Goal: Information Seeking & Learning: Learn about a topic

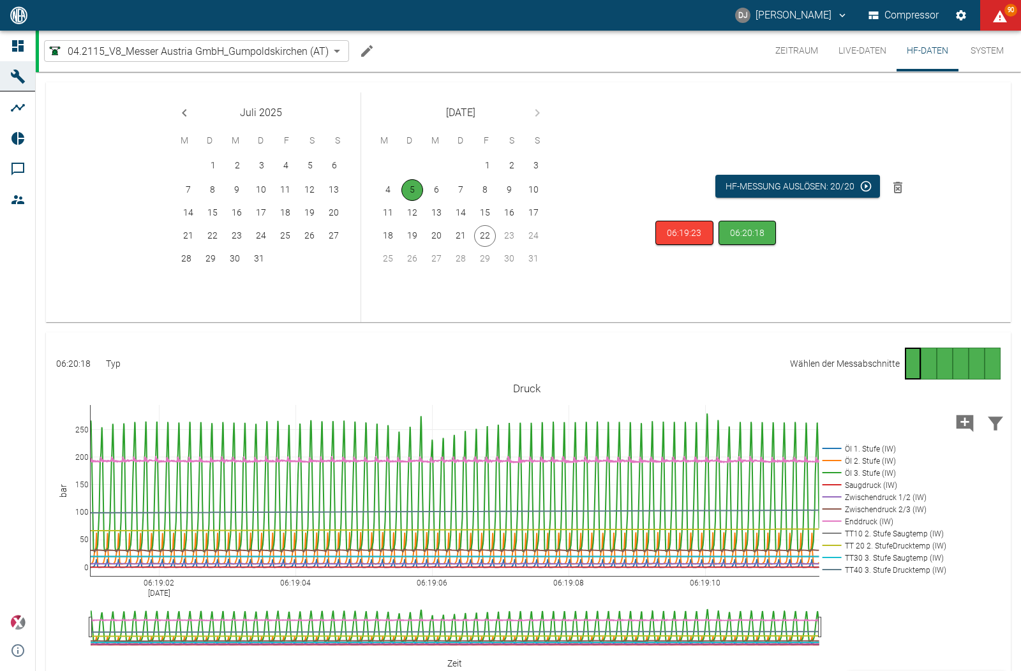
click button "5" at bounding box center [412, 190] width 22 height 22
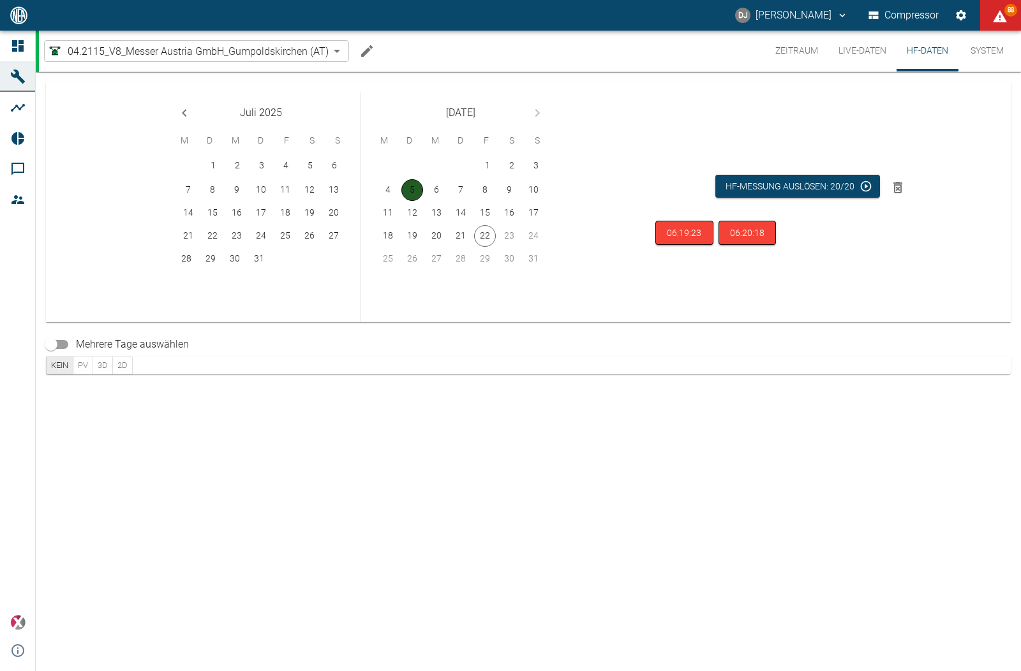
click at [414, 191] on button "5" at bounding box center [412, 190] width 22 height 22
click at [680, 230] on button "06:19:23" at bounding box center [684, 233] width 58 height 25
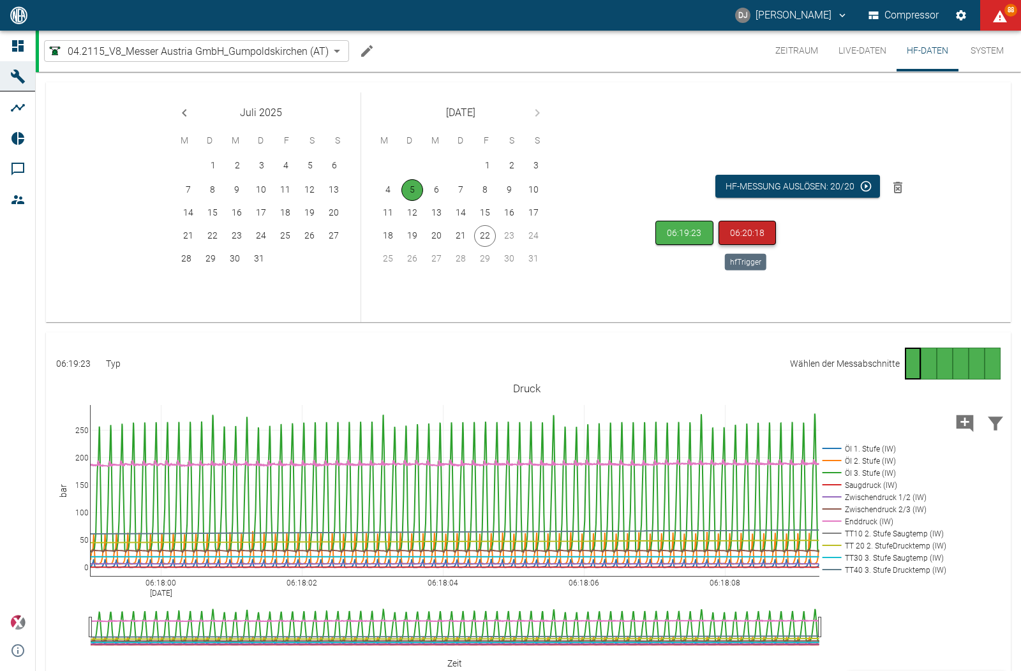
click at [743, 235] on button "06:20:18" at bounding box center [747, 233] width 58 height 25
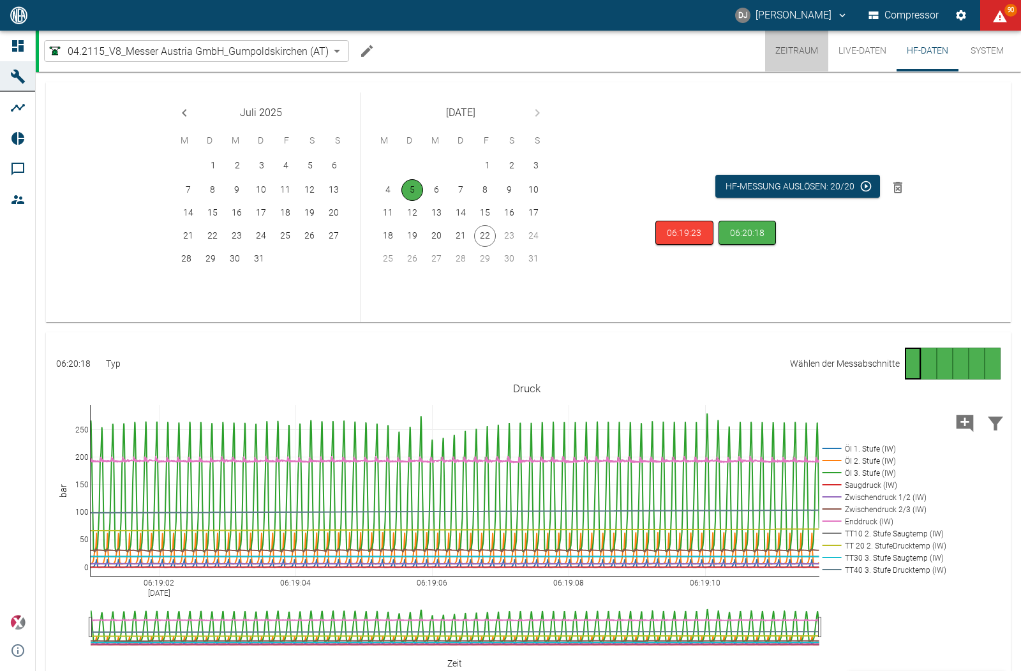
click at [785, 47] on button "Zeitraum" at bounding box center [796, 51] width 63 height 41
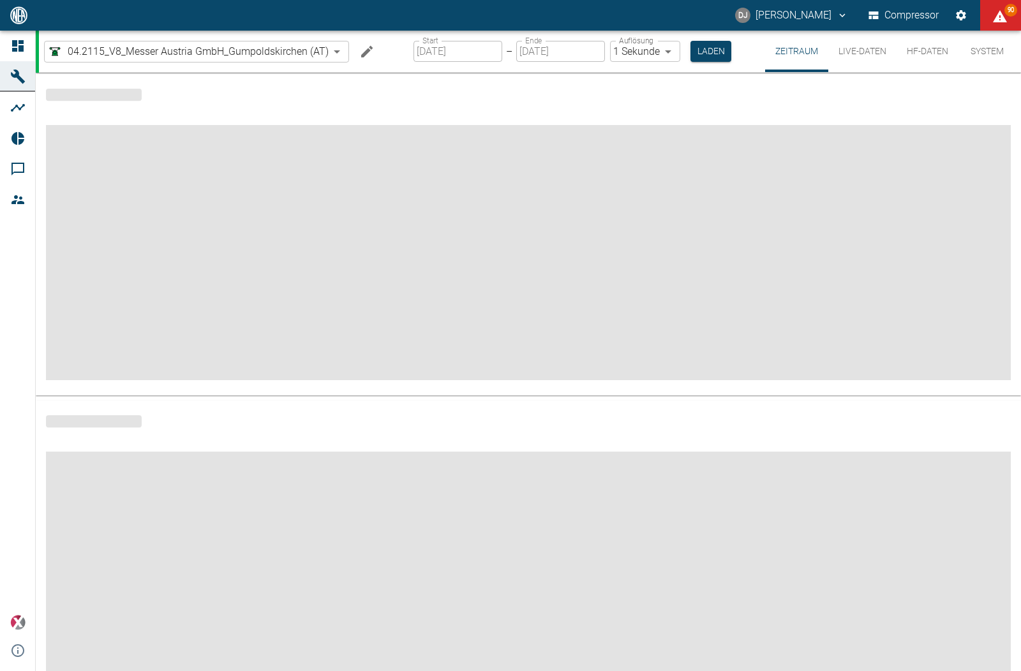
click at [440, 54] on input "[DATE]" at bounding box center [457, 51] width 89 height 21
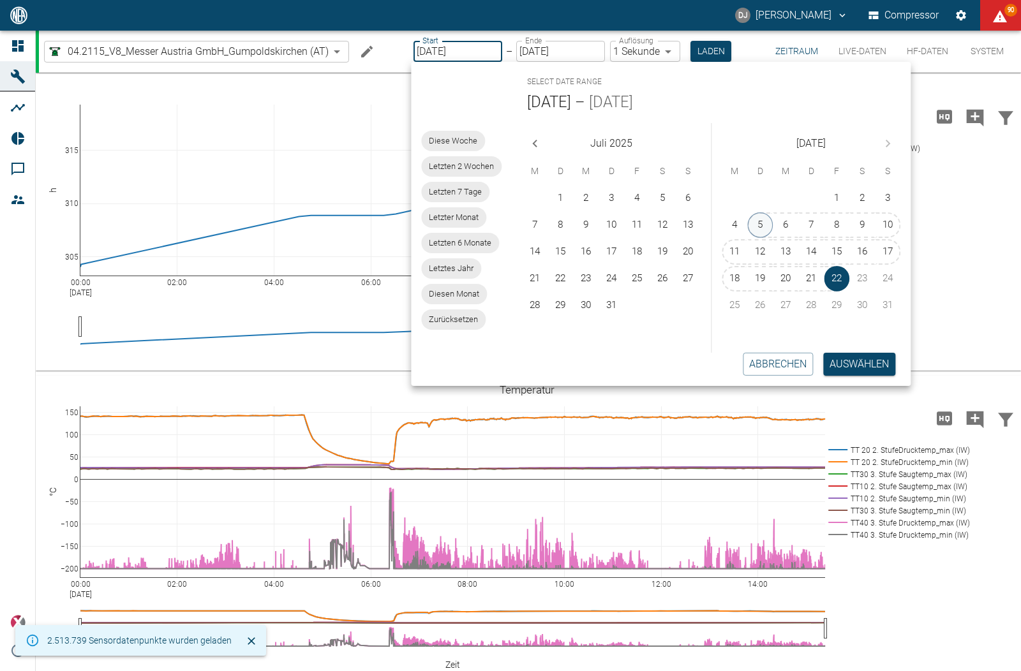
click at [762, 226] on button "5" at bounding box center [761, 225] width 26 height 26
type input "05.08.2025"
type input "[DATE]"
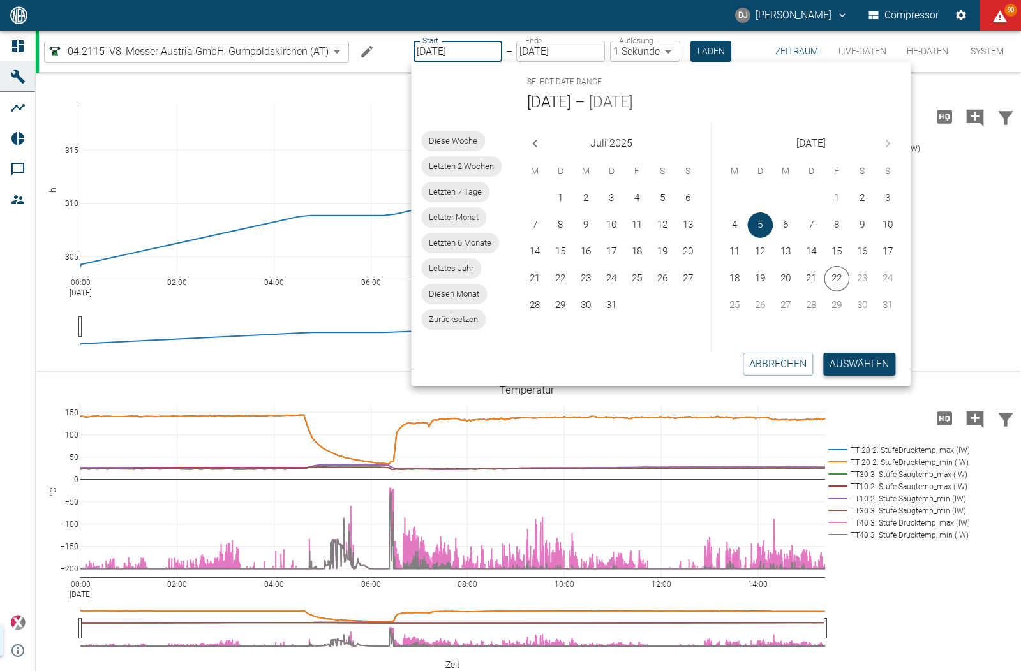
click at [846, 367] on button "Auswählen" at bounding box center [859, 364] width 72 height 23
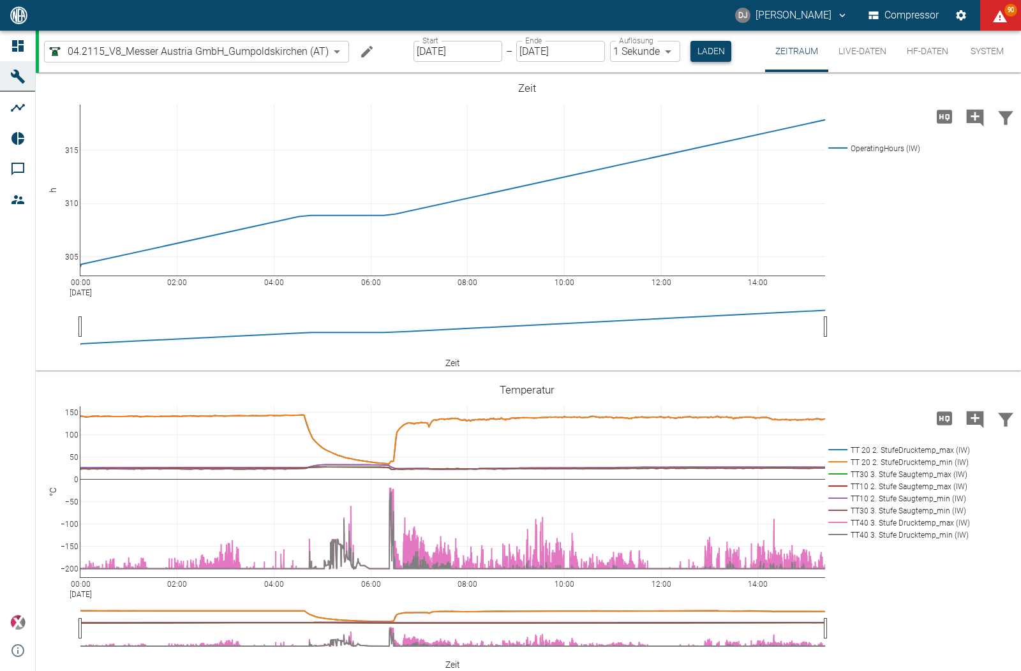
click at [704, 46] on button "Laden" at bounding box center [710, 51] width 41 height 21
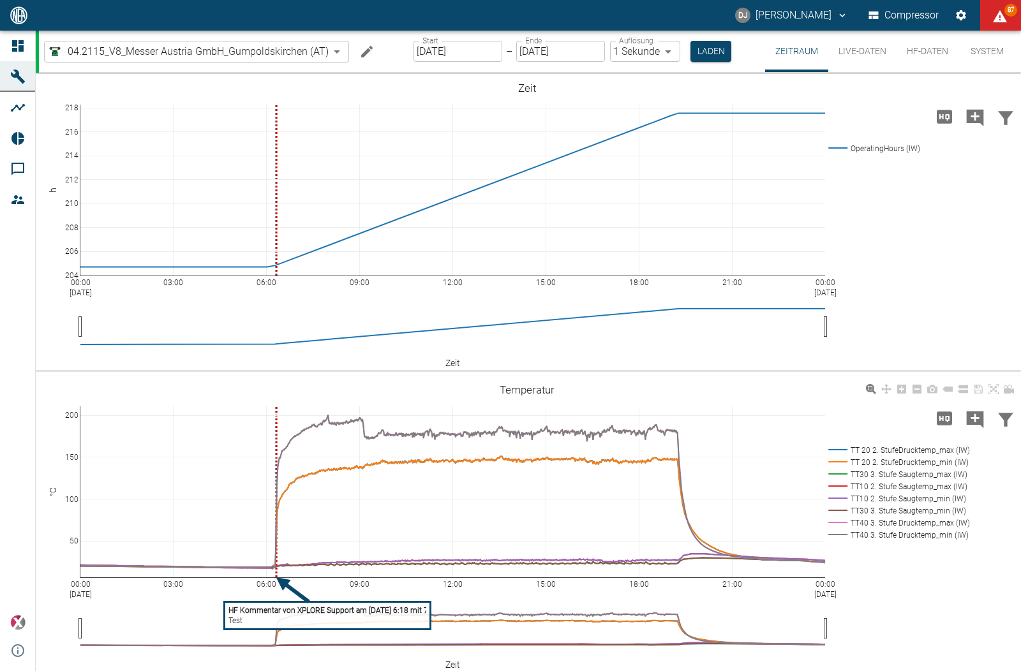
click at [258, 616] on rect at bounding box center [328, 615] width 206 height 27
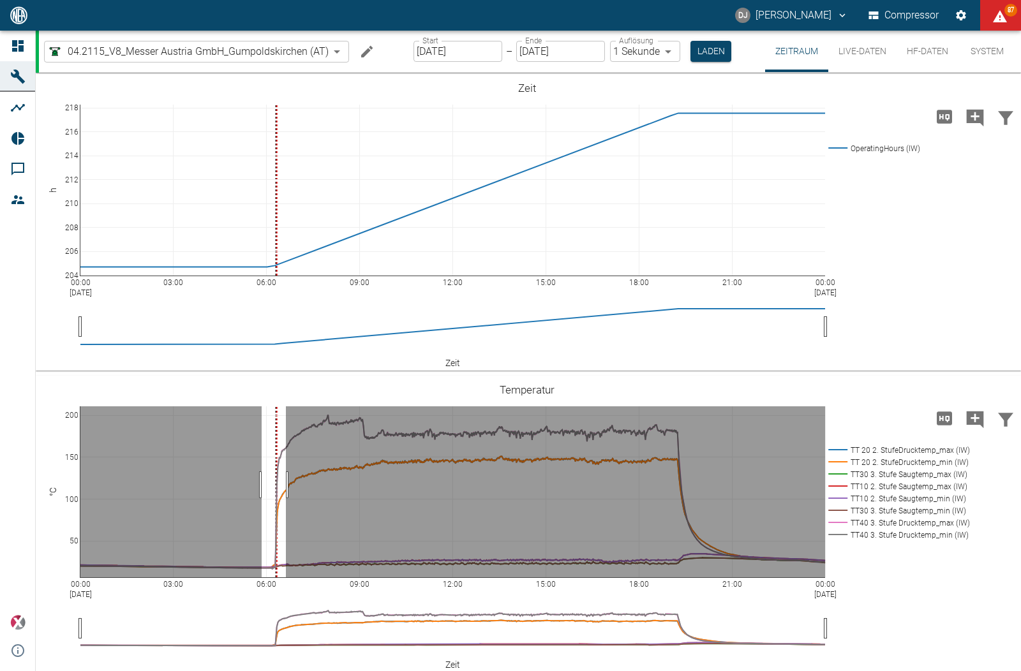
drag, startPoint x: 262, startPoint y: 484, endPoint x: 286, endPoint y: 483, distance: 24.3
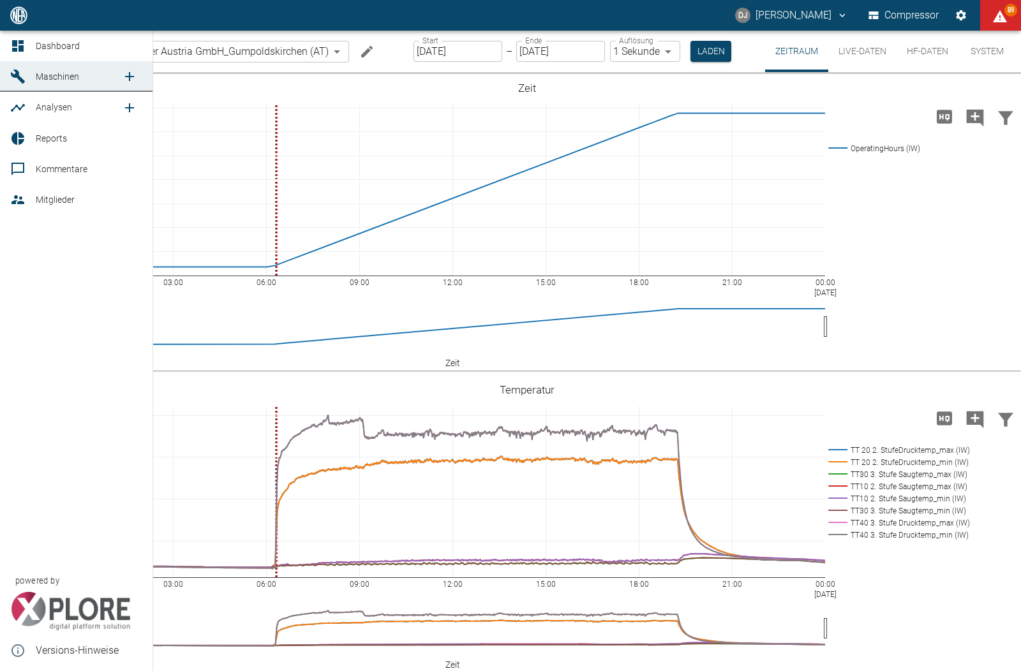
click at [40, 163] on span "Kommentare" at bounding box center [89, 168] width 107 height 15
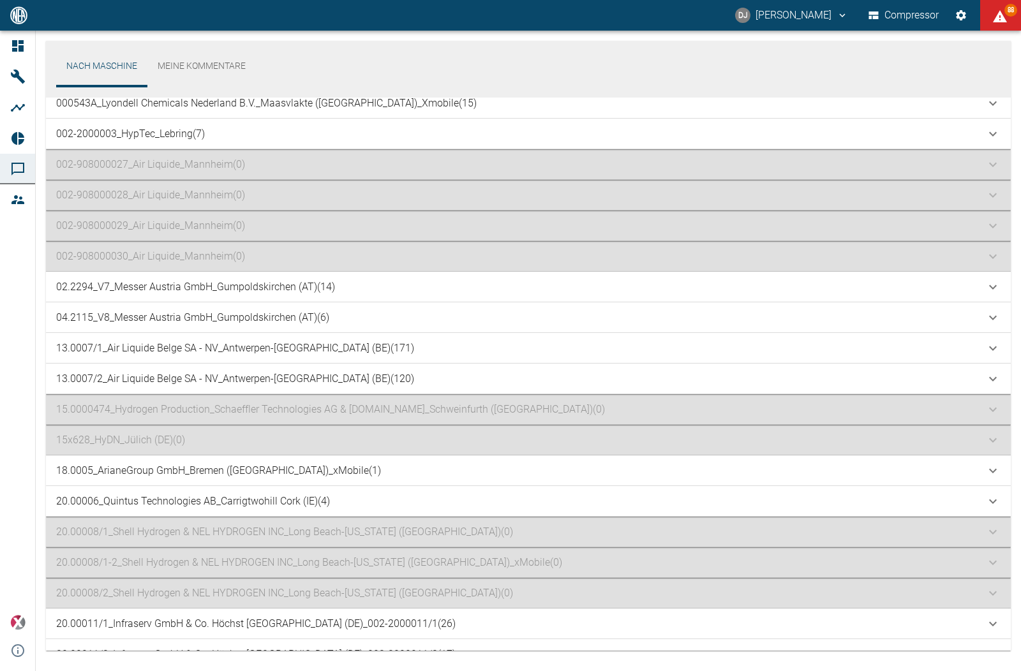
scroll to position [8, 0]
click at [288, 344] on p "13.0007/1_Air Liquide Belge SA - NV_Antwerpen-Lillo (BE) (171)" at bounding box center [235, 349] width 358 height 15
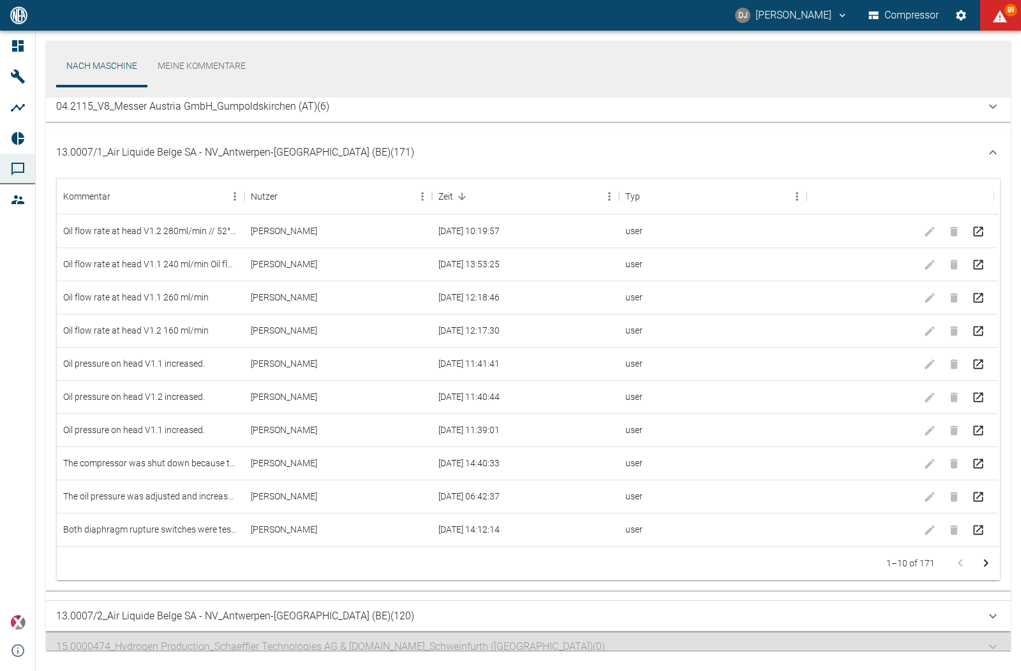
scroll to position [174, 0]
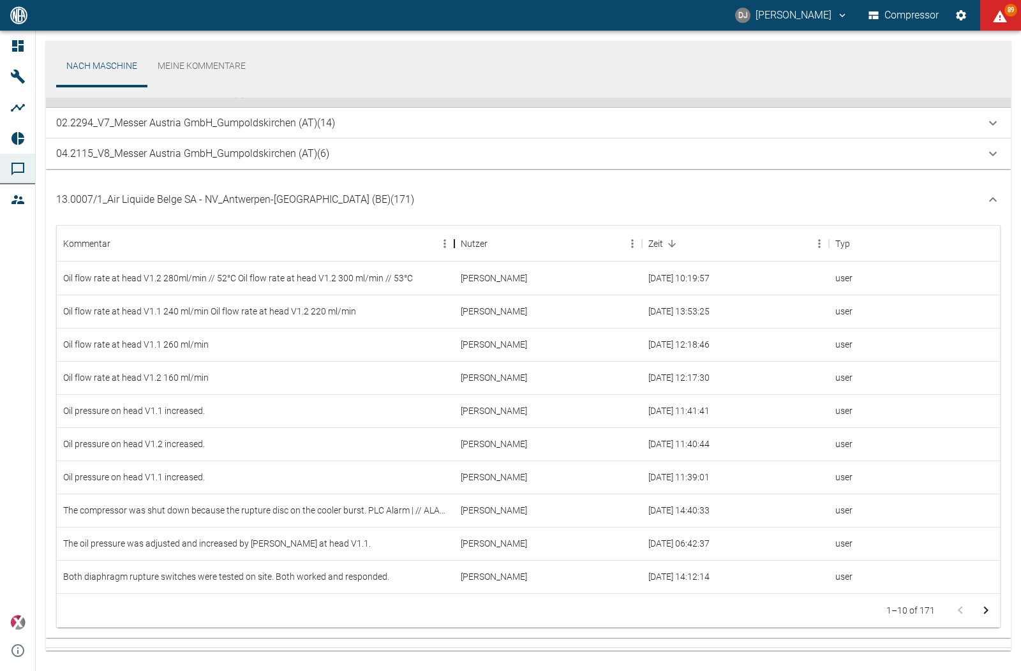
drag, startPoint x: 244, startPoint y: 239, endPoint x: 454, endPoint y: 248, distance: 210.1
click at [454, 248] on div "Kommentar" at bounding box center [454, 244] width 15 height 36
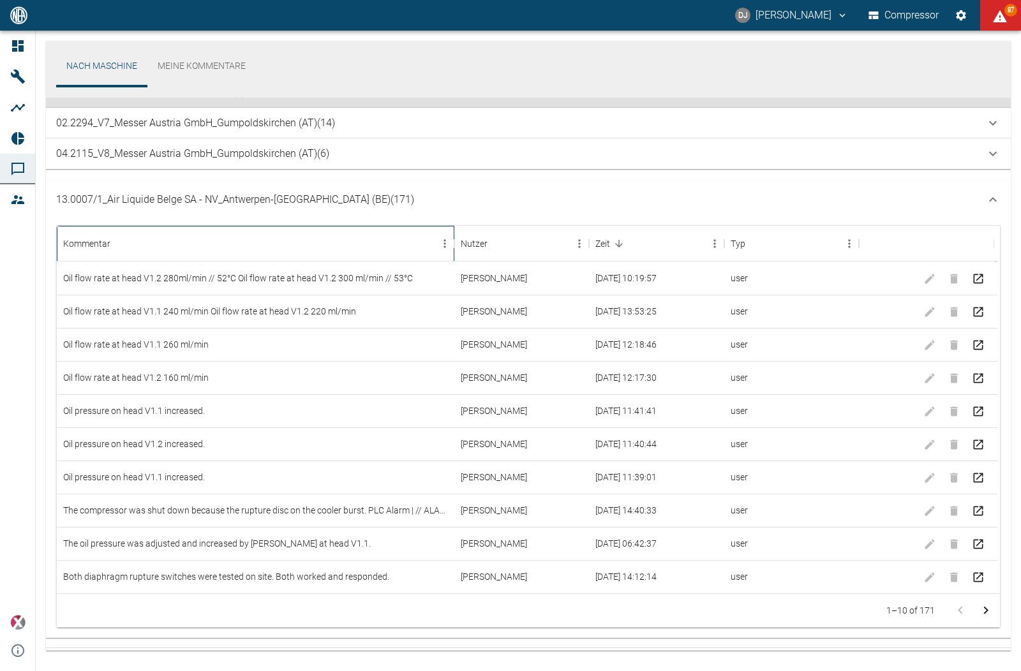
click at [191, 240] on div "Kommentar" at bounding box center [249, 244] width 372 height 36
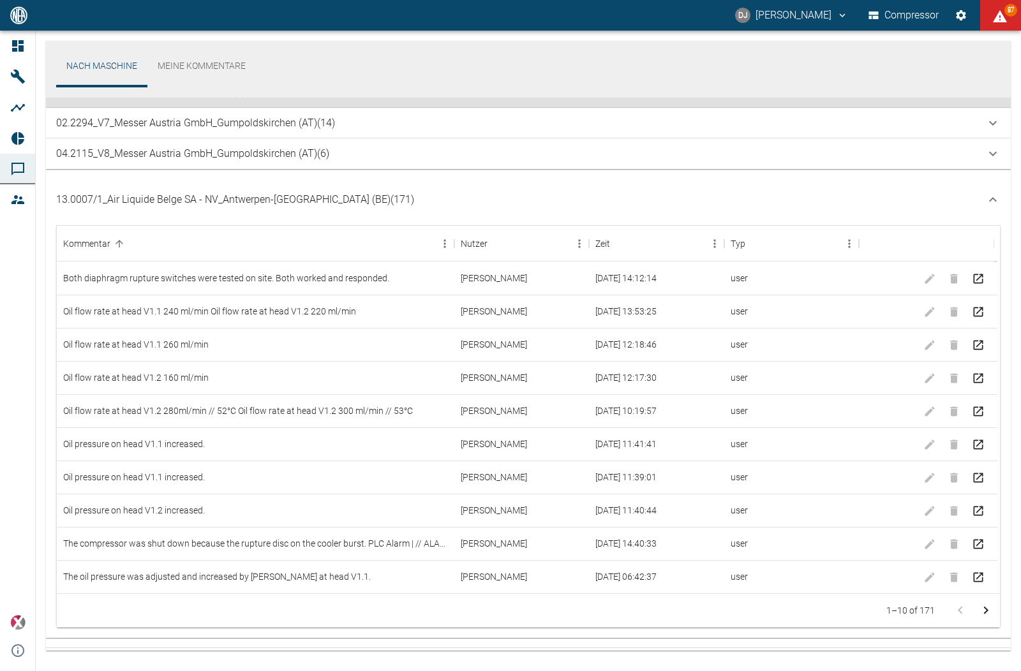
click at [295, 199] on p "13.0007/1_Air Liquide Belge SA - NV_Antwerpen-Lillo (BE) (171)" at bounding box center [235, 199] width 358 height 15
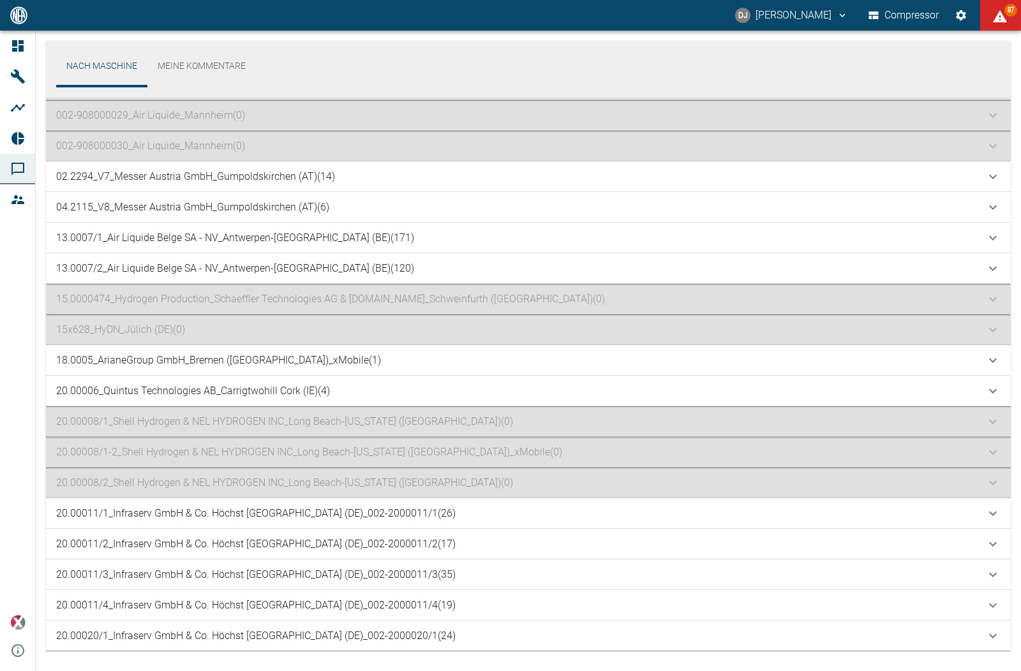
scroll to position [121, 0]
click at [202, 237] on p "13.0007/1_Air Liquide Belge SA - NV_Antwerpen-Lillo (BE) (171)" at bounding box center [235, 236] width 358 height 15
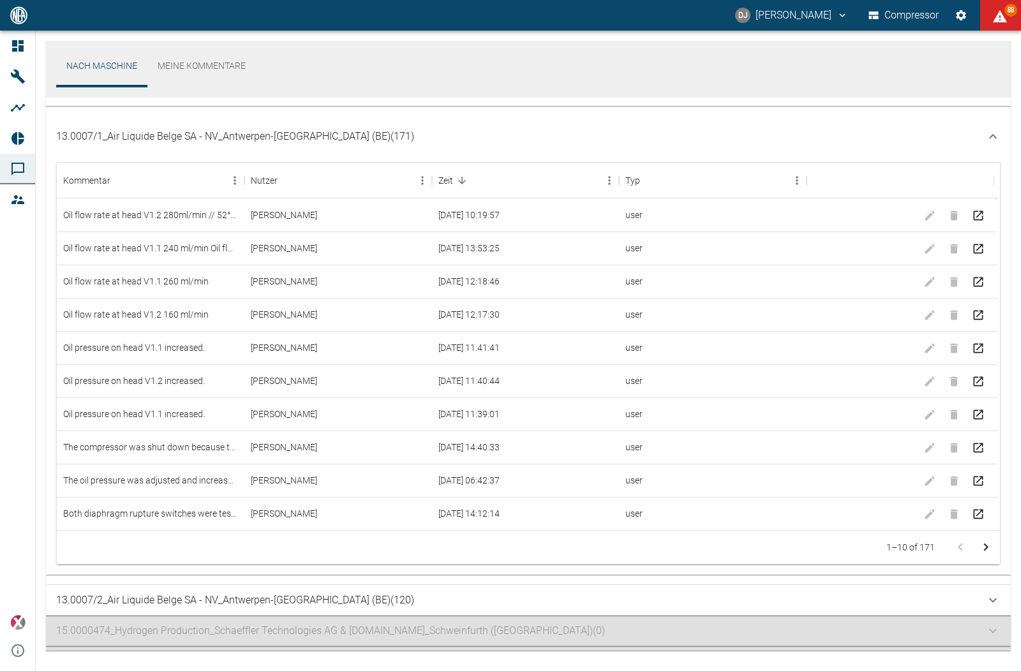
scroll to position [239, 0]
click at [225, 124] on div "13.0007/1_Air Liquide Belge SA - NV_Antwerpen-Lillo (BE) (171)" at bounding box center [528, 134] width 965 height 41
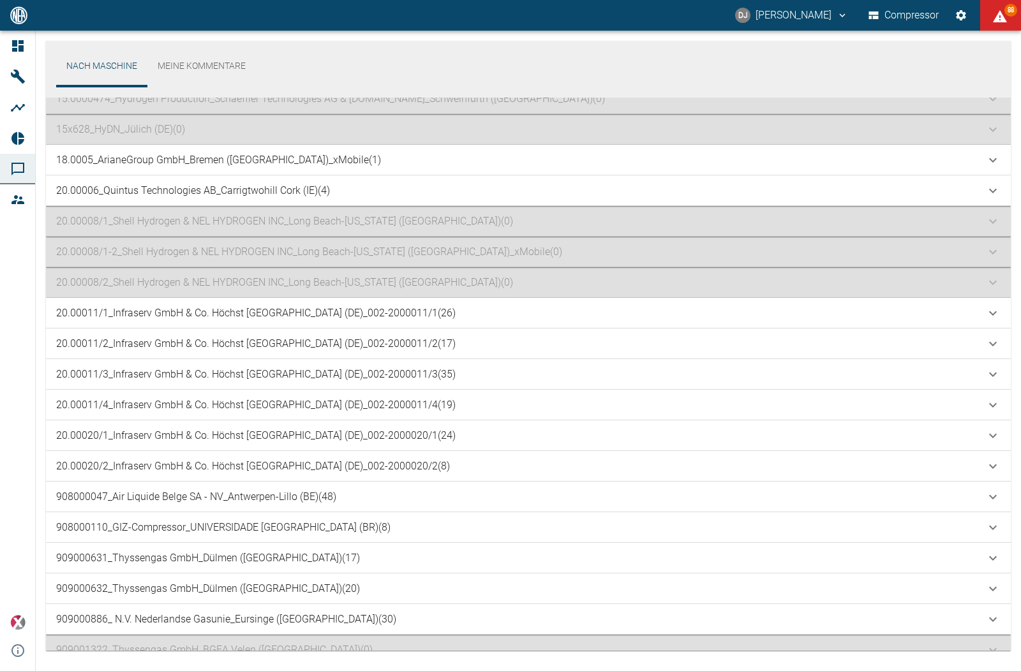
scroll to position [332, 0]
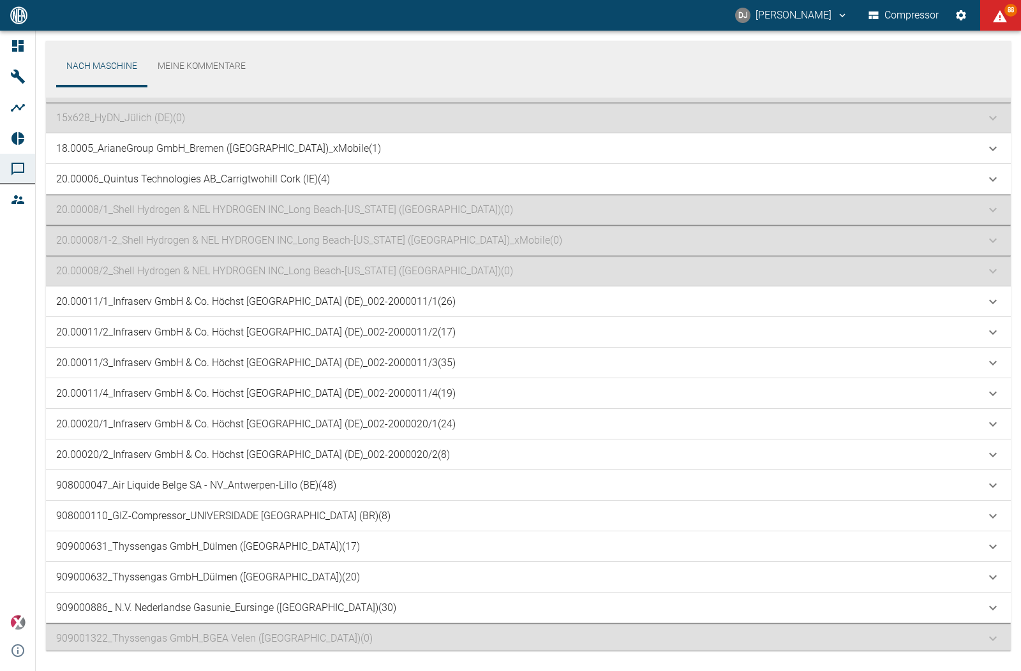
click at [274, 482] on p "908000047_Air Liquide Belge SA - NV_Antwerpen-Lillo (BE) (48)" at bounding box center [196, 485] width 280 height 15
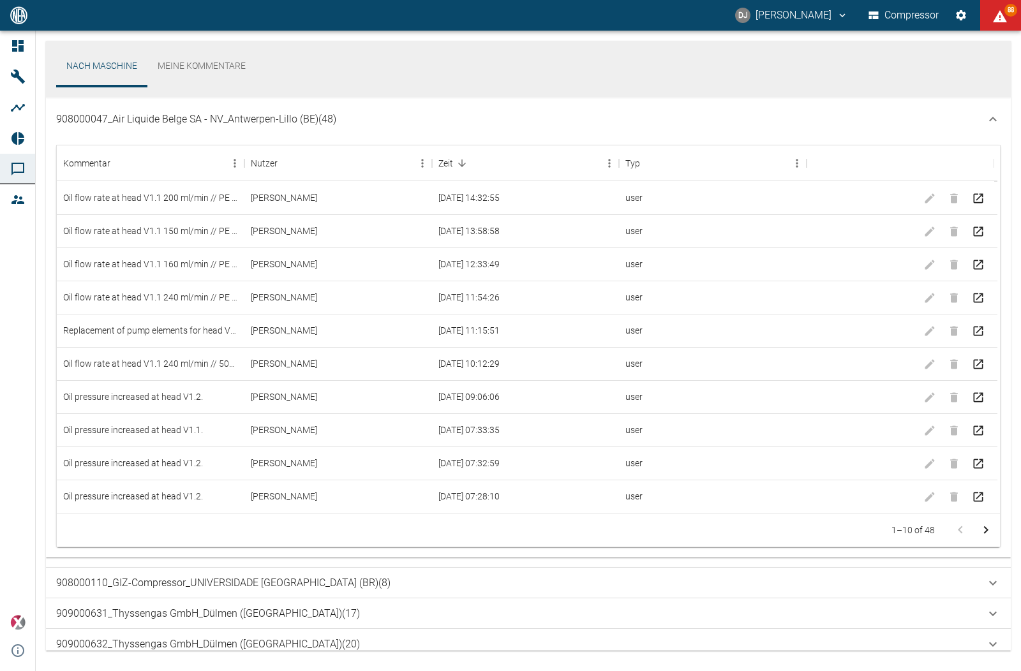
scroll to position [714, 0]
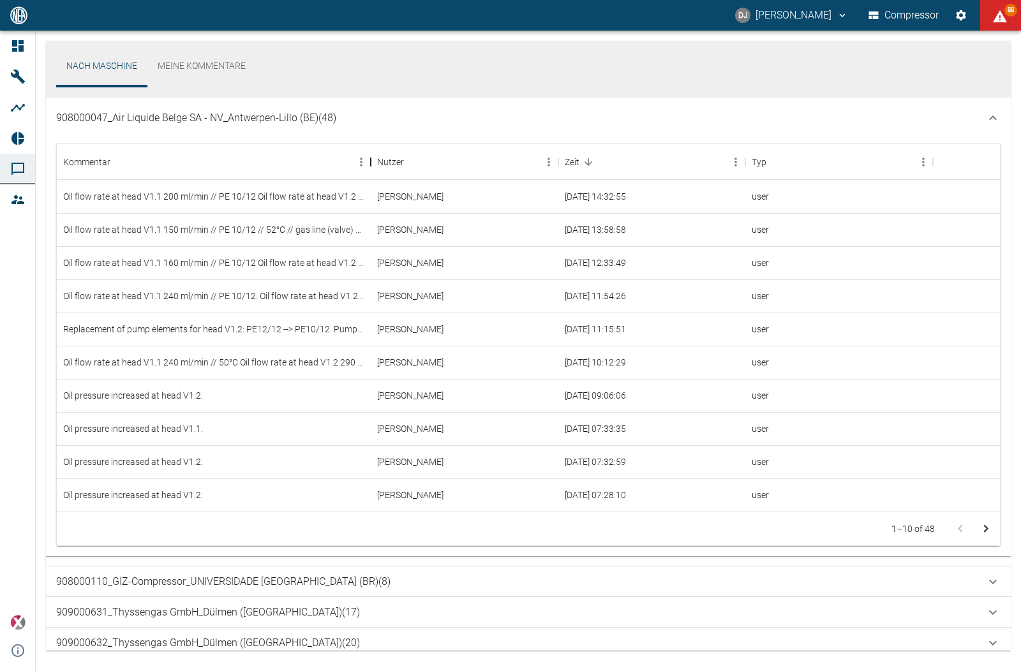
drag, startPoint x: 248, startPoint y: 164, endPoint x: 371, endPoint y: 174, distance: 123.5
click at [371, 174] on div "Kommentar" at bounding box center [370, 162] width 15 height 36
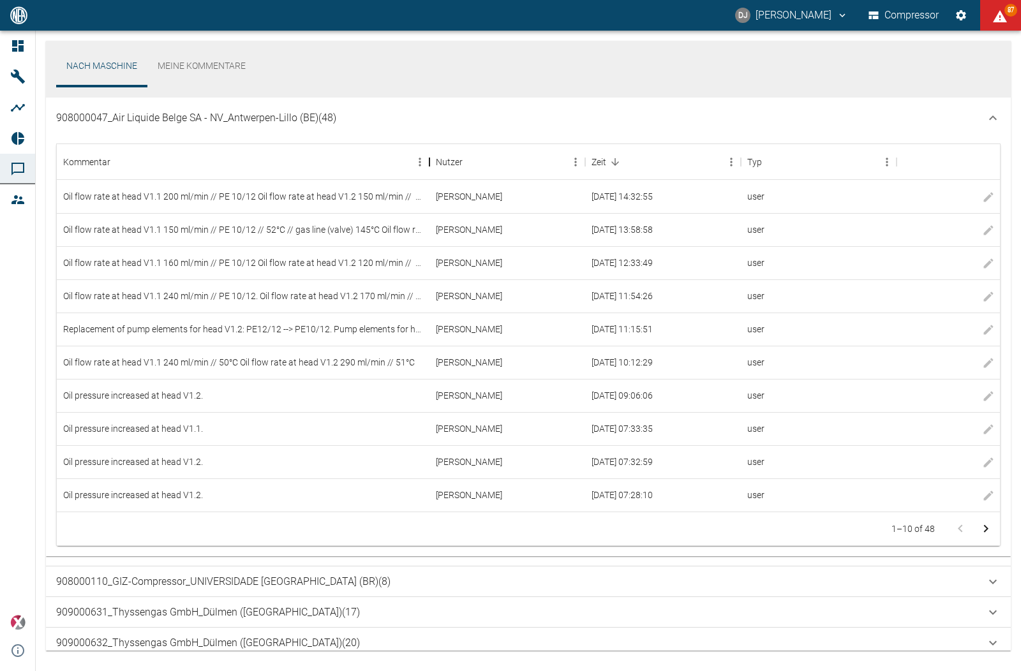
drag, startPoint x: 372, startPoint y: 164, endPoint x: 431, endPoint y: 181, distance: 61.2
click at [431, 181] on div "Kommentar Nutzer Zeit Typ Oil flow rate at head V1.1 200 ml/min // PE 10/12 Oil…" at bounding box center [528, 327] width 943 height 367
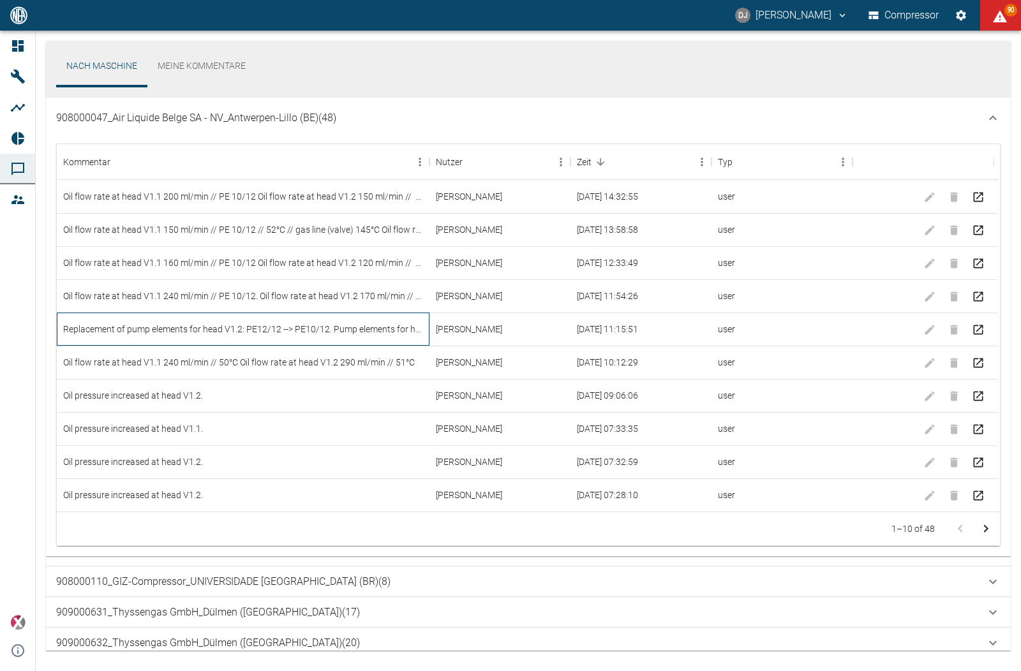
click at [145, 329] on div "Replacement of pump elements for head V1.2: PE12/12 --> PE10/12. Pump elements …" at bounding box center [243, 329] width 373 height 33
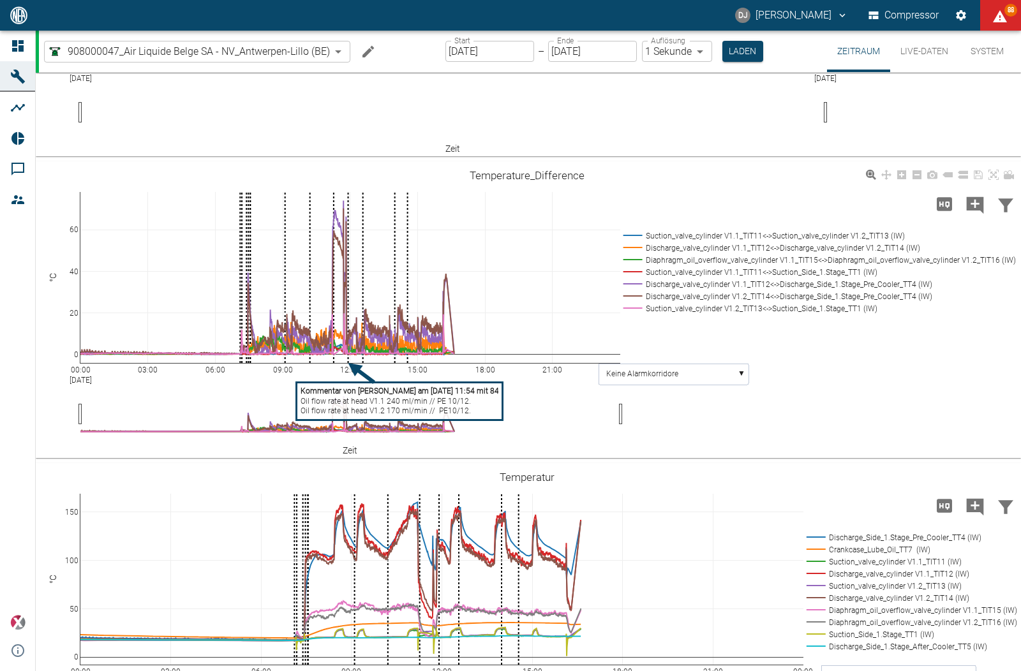
scroll to position [658, 0]
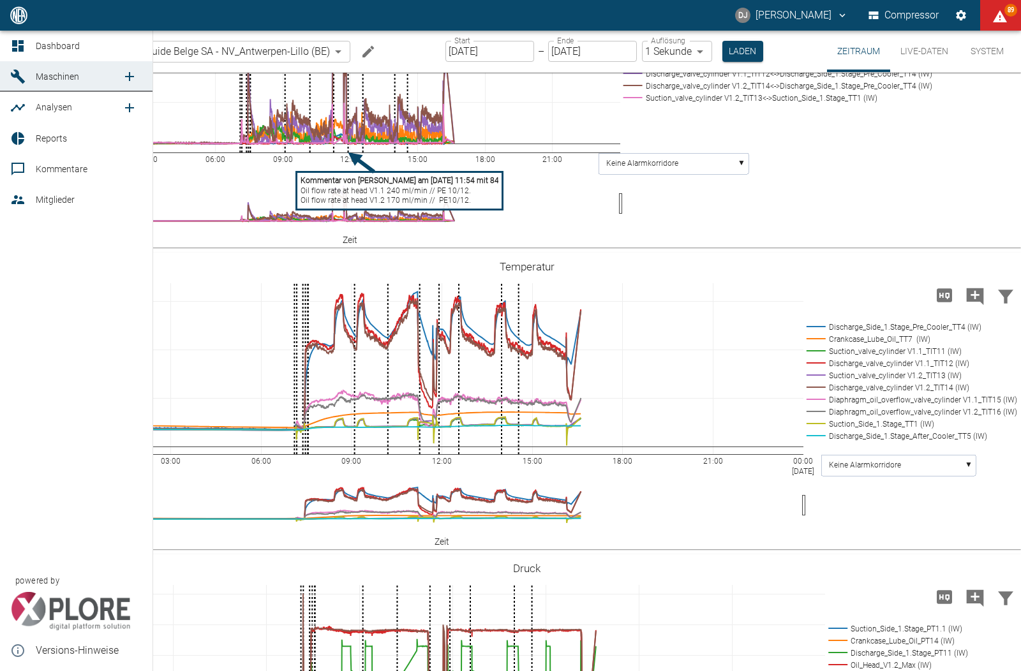
click at [29, 77] on link "Maschinen" at bounding box center [76, 76] width 152 height 31
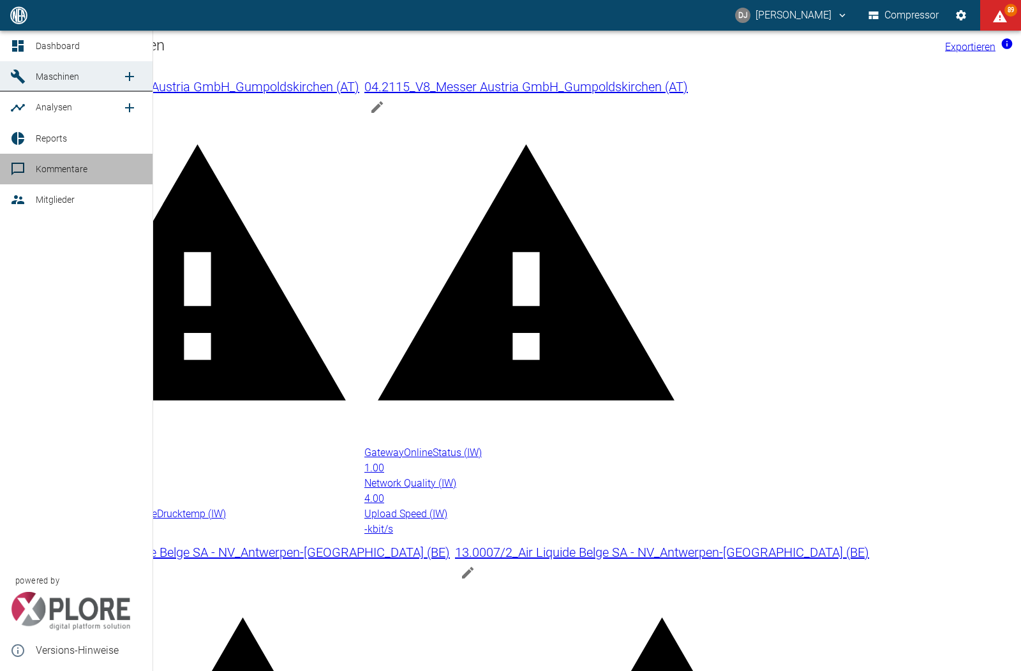
click at [32, 159] on link "Kommentare" at bounding box center [76, 169] width 152 height 31
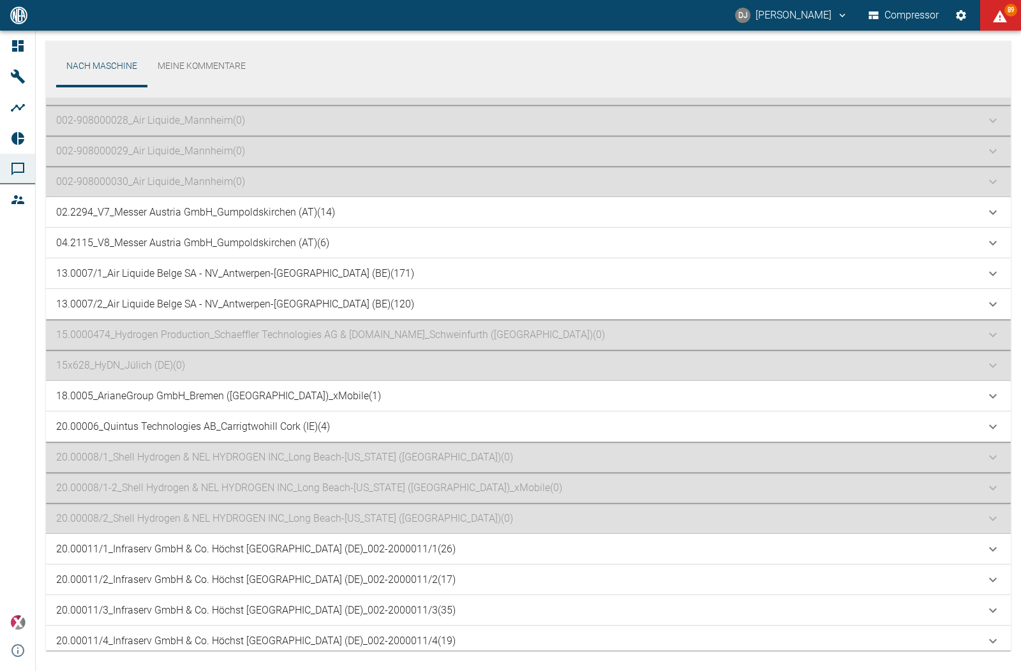
scroll to position [86, 0]
click at [209, 388] on p "18.0005_ArianeGroup GmbH_Bremen (DE)_xMobile (1)" at bounding box center [218, 394] width 325 height 15
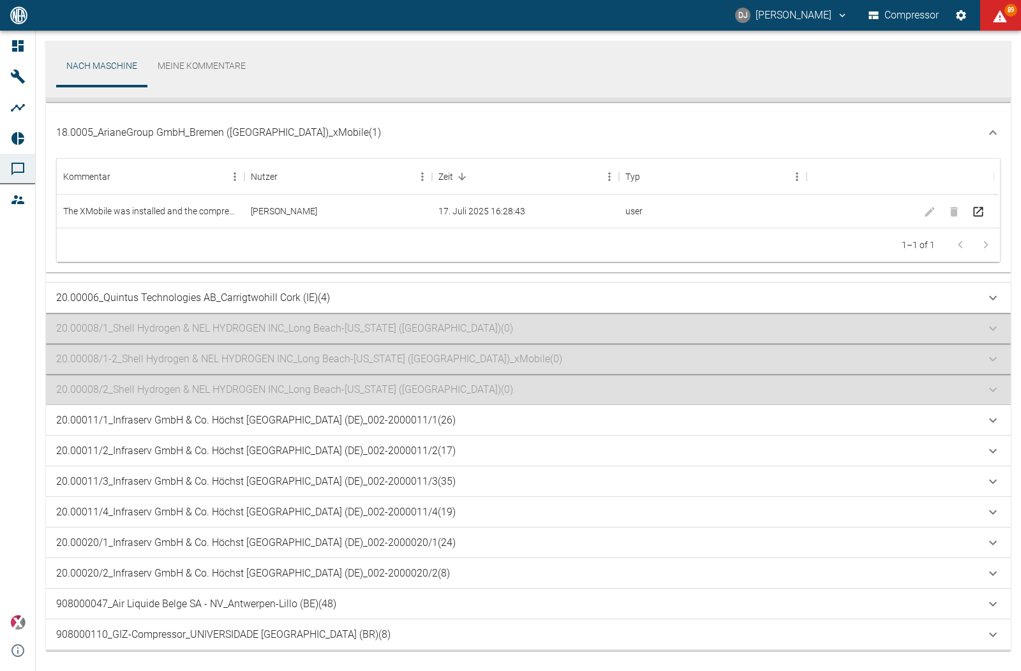
scroll to position [377, 0]
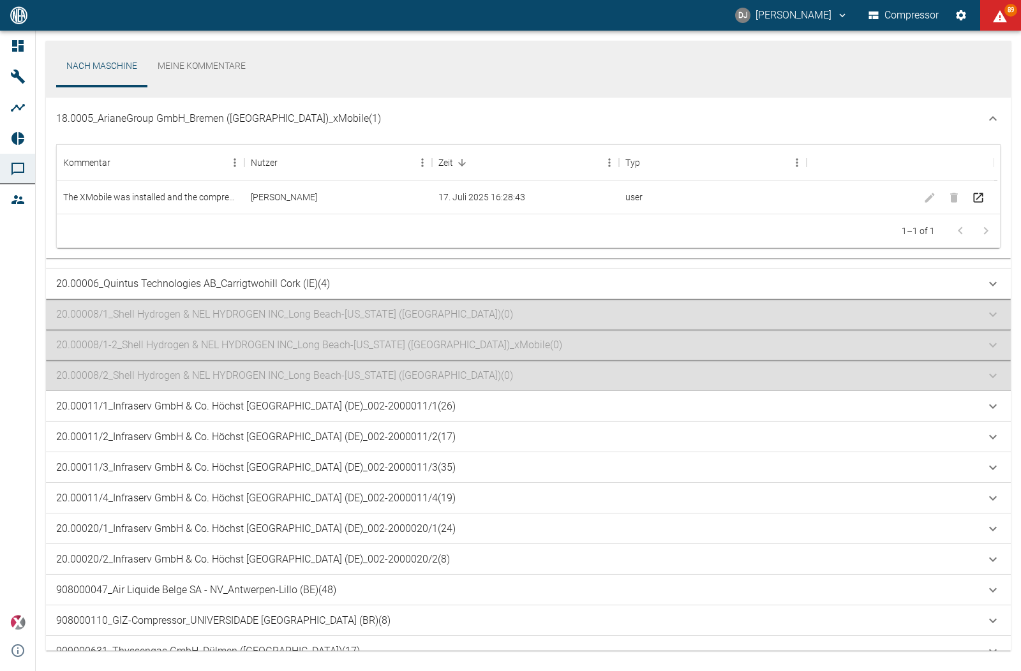
click at [216, 122] on p "18.0005_ArianeGroup GmbH_Bremen (DE)_xMobile (1)" at bounding box center [218, 118] width 325 height 15
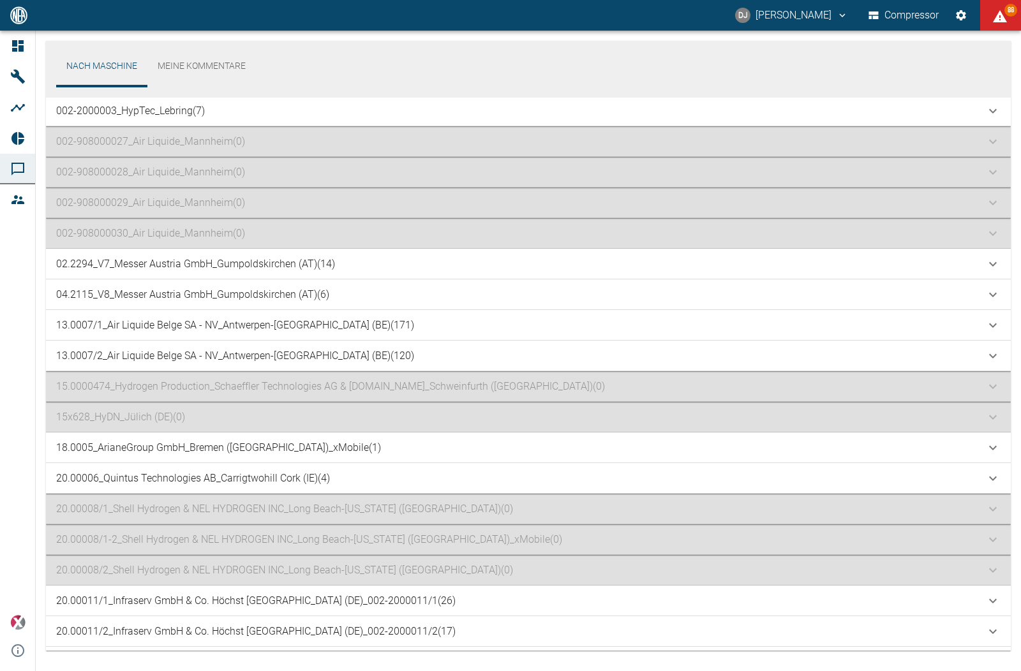
scroll to position [33, 0]
click at [239, 287] on p "04.2115_V8_Messer Austria GmbH_Gumpoldskirchen (AT) (6)" at bounding box center [192, 293] width 273 height 15
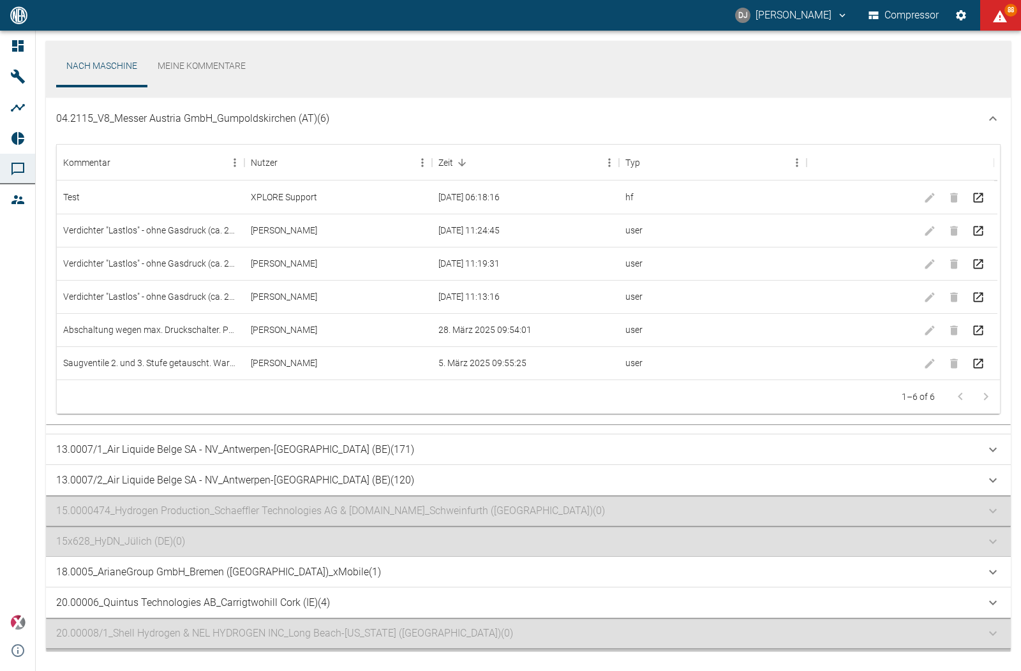
scroll to position [224, 0]
click at [982, 392] on div at bounding box center [972, 397] width 51 height 26
click at [222, 121] on p "04.2115_V8_Messer Austria GmbH_Gumpoldskirchen (AT) (6)" at bounding box center [192, 118] width 273 height 15
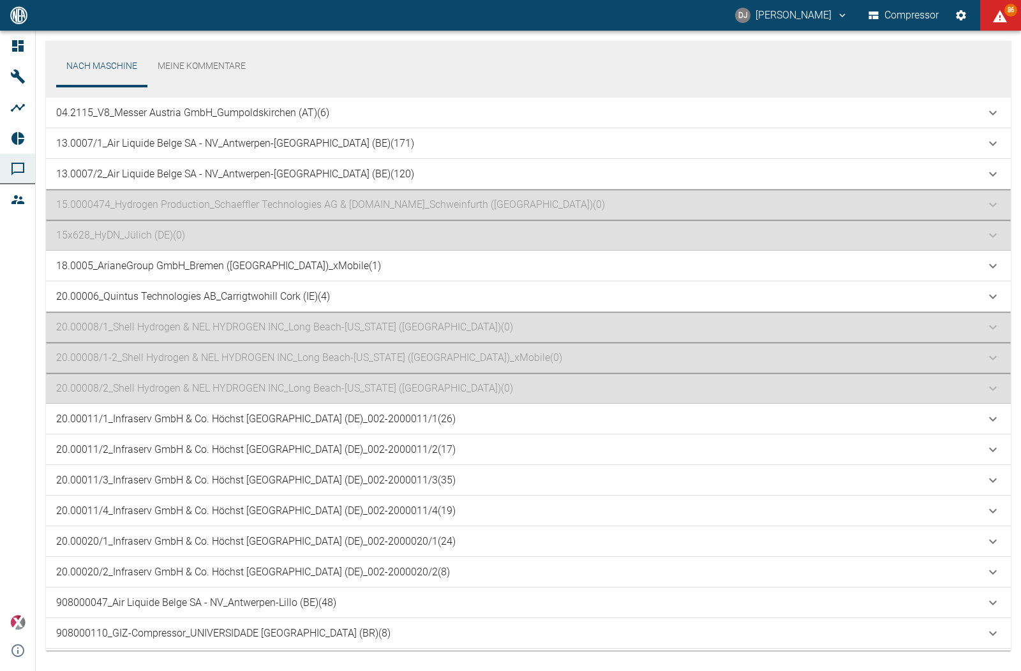
scroll to position [145, 0]
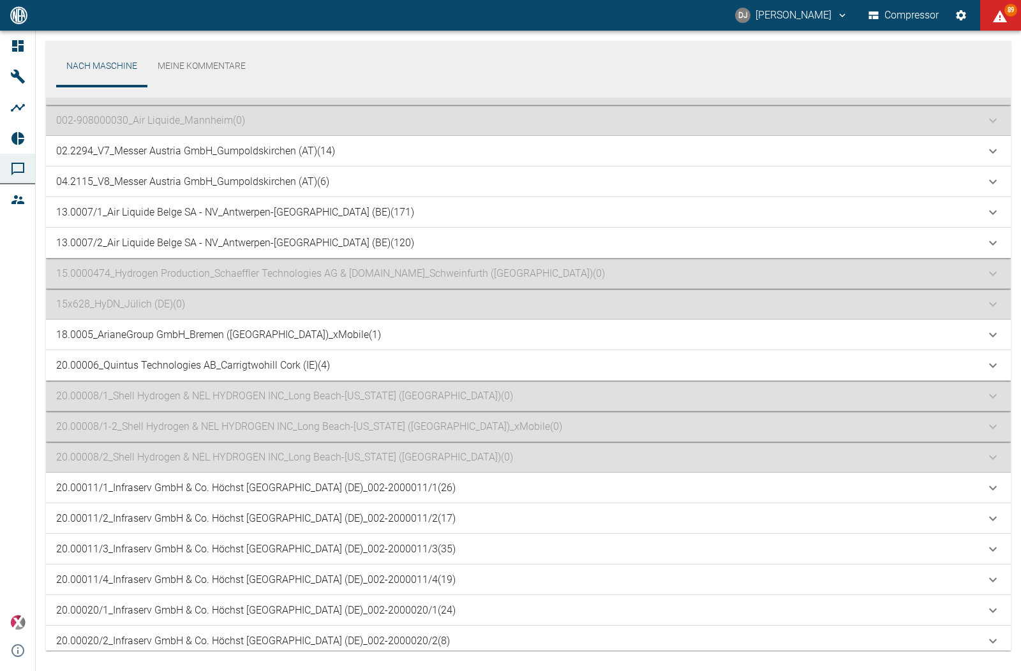
click at [242, 145] on p "02.2294_V7_Messer Austria GmbH_Gumpoldskirchen (AT) (14)" at bounding box center [195, 151] width 279 height 15
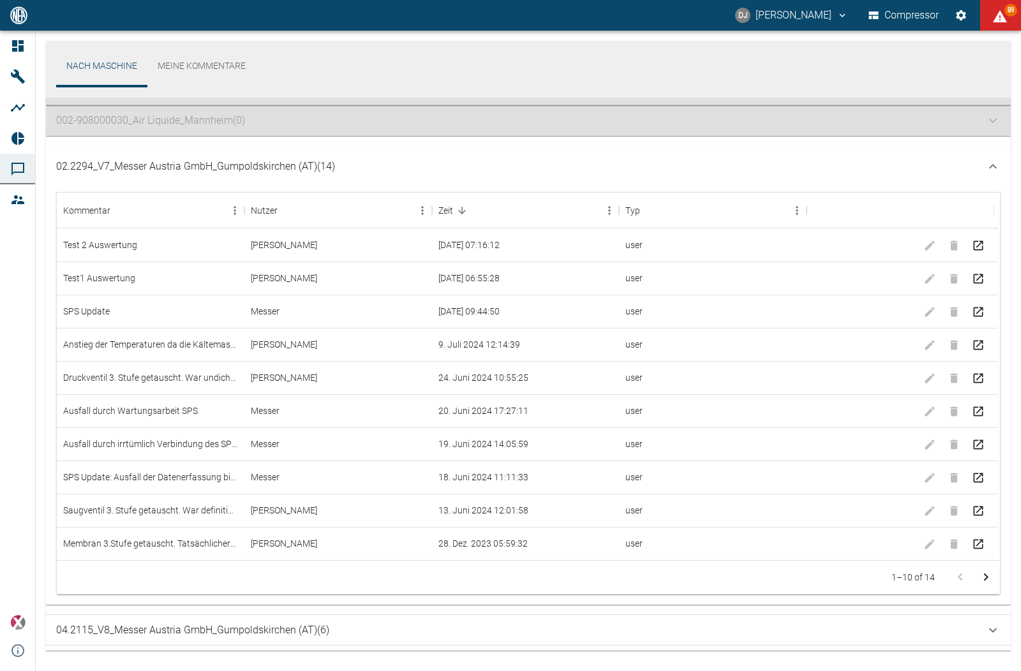
scroll to position [193, 0]
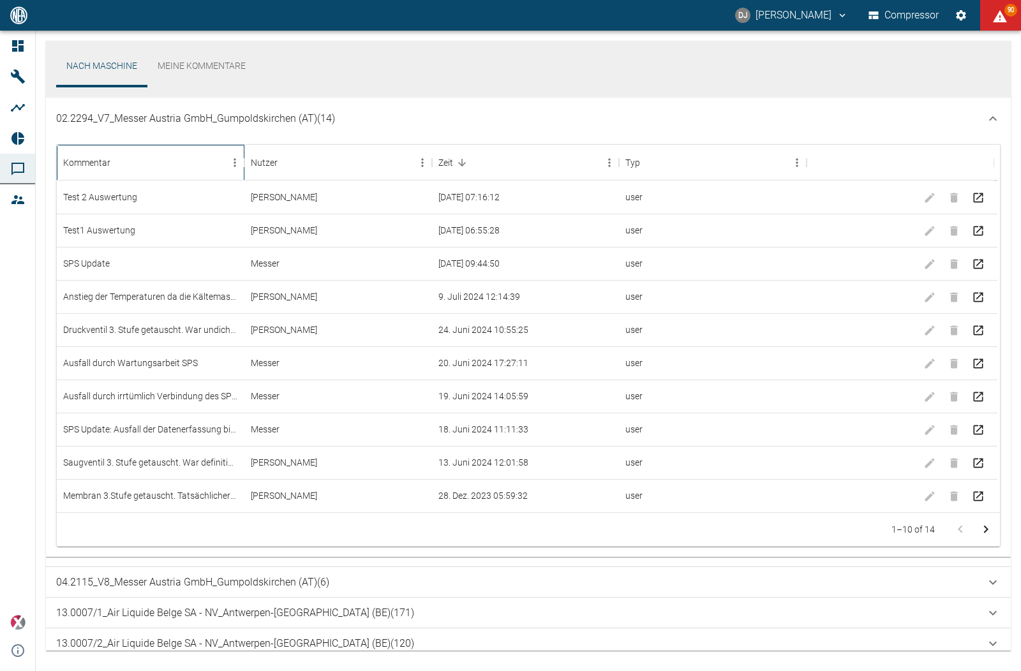
click at [136, 159] on div "Kommentar" at bounding box center [144, 163] width 162 height 36
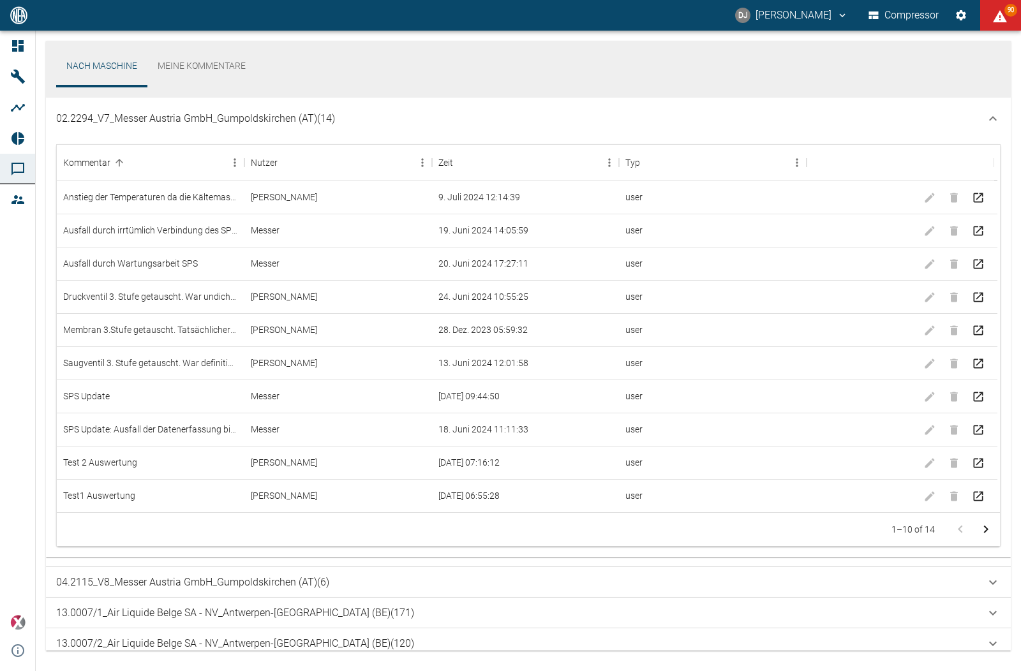
click at [160, 119] on p "02.2294_V7_Messer Austria GmbH_Gumpoldskirchen (AT) (14)" at bounding box center [195, 118] width 279 height 15
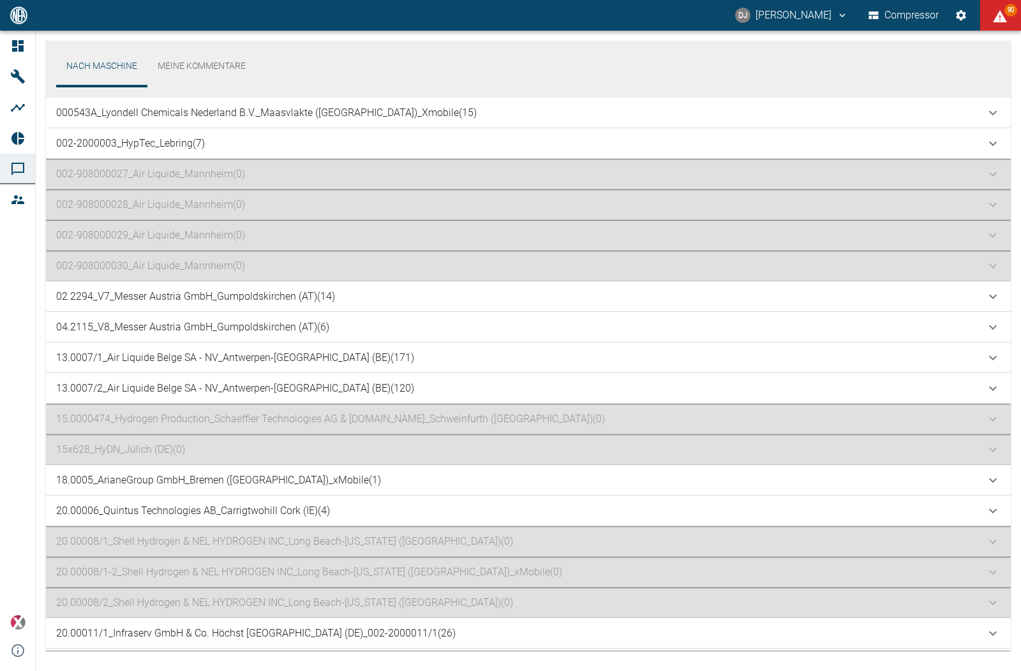
scroll to position [3, 0]
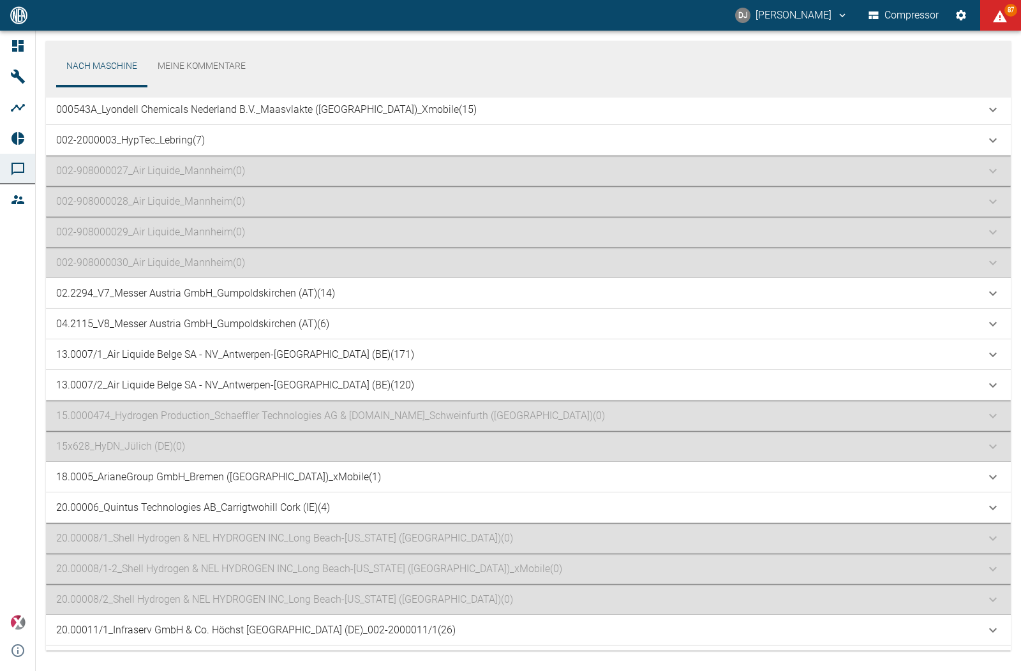
click at [209, 105] on p "000543A_Lyondell Chemicals Nederland B.V._Maasvlakte (NL)_Xmobile (15)" at bounding box center [266, 109] width 420 height 15
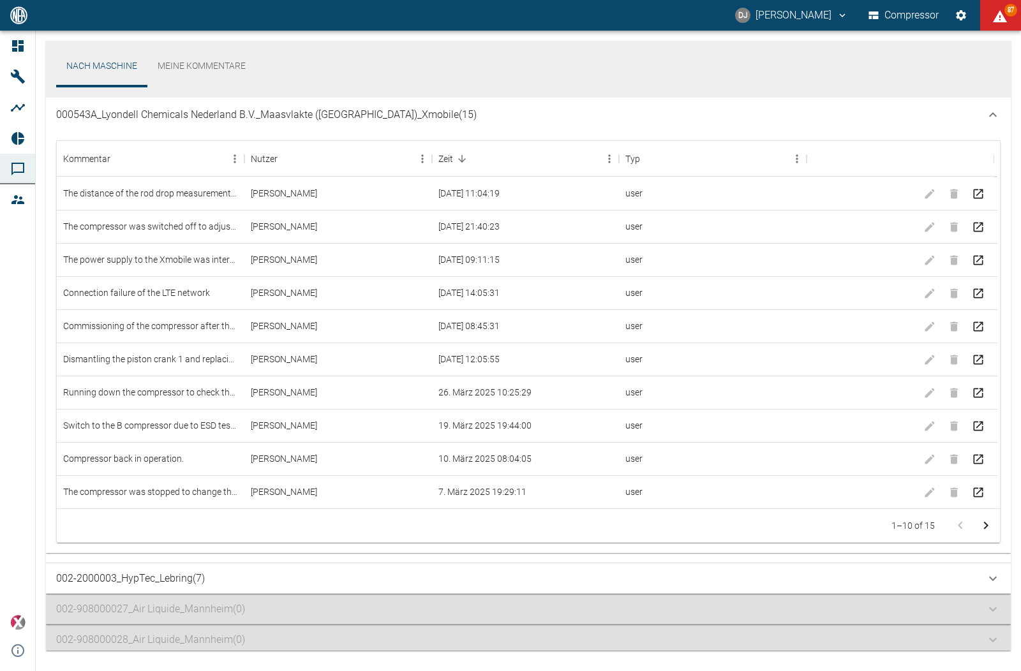
scroll to position [0, 0]
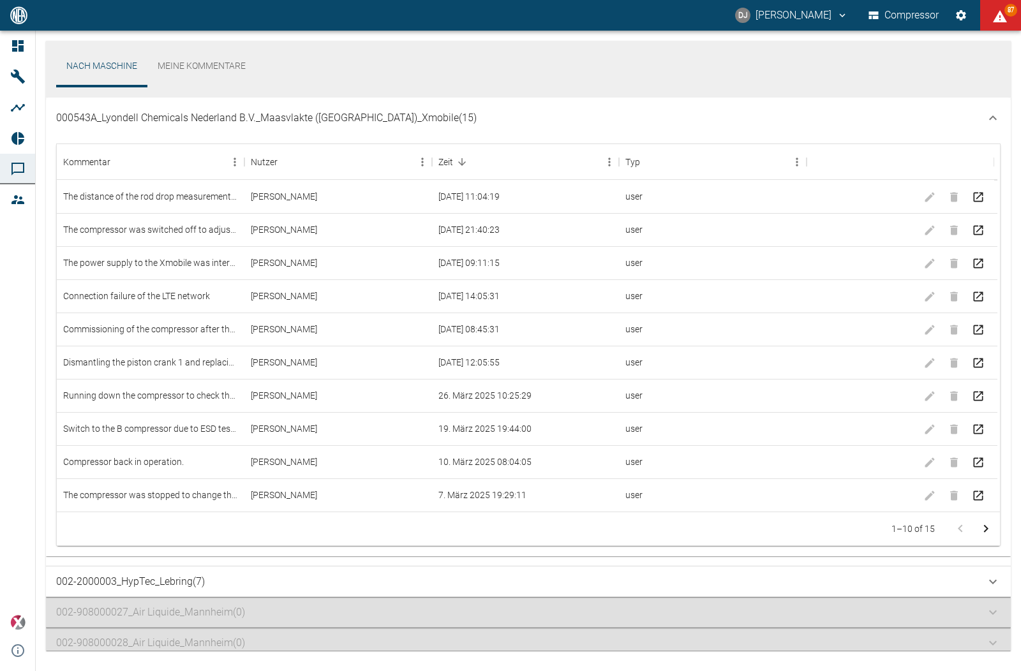
click at [155, 120] on p "000543A_Lyondell Chemicals Nederland B.V._Maasvlakte (NL)_Xmobile (15)" at bounding box center [266, 117] width 420 height 15
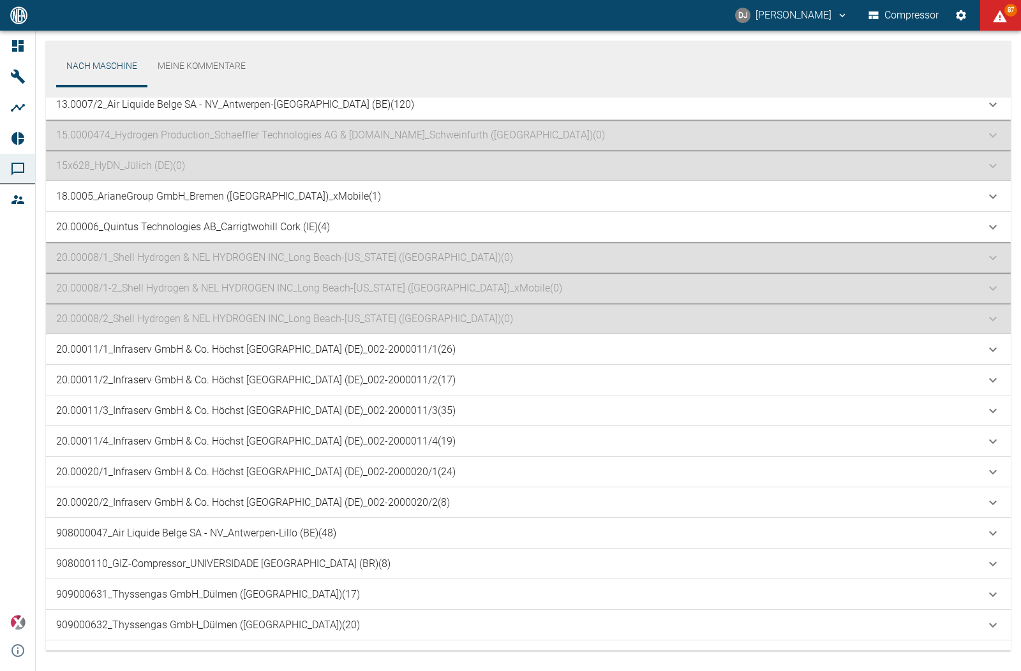
scroll to position [405, 0]
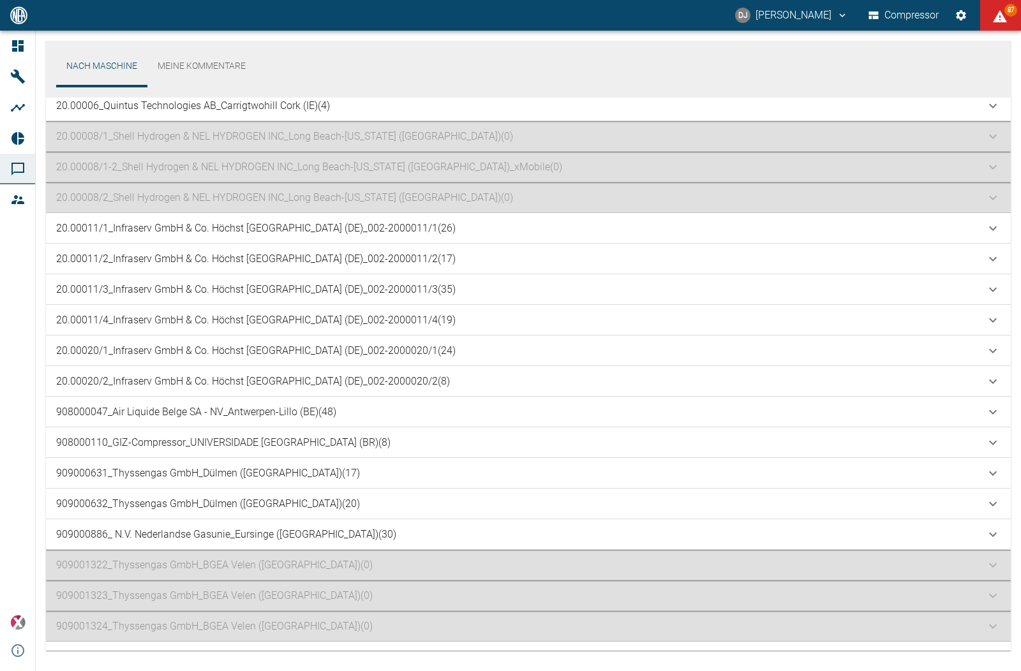
click at [274, 316] on p "20.00011/4_Infraserv GmbH & Co. Höchst KG_Frankfurt am Main (DE)_002-2000011/4 …" at bounding box center [255, 320] width 399 height 15
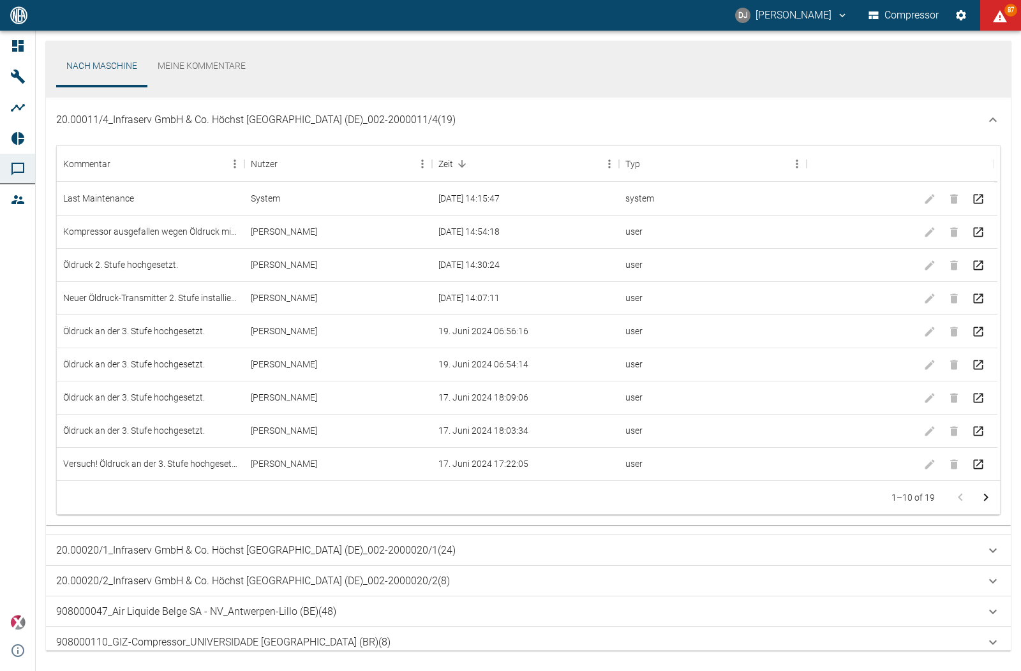
scroll to position [623, 0]
click at [151, 124] on p "20.00011/4_Infraserv GmbH & Co. Höchst KG_Frankfurt am Main (DE)_002-2000011/4 …" at bounding box center [255, 117] width 399 height 15
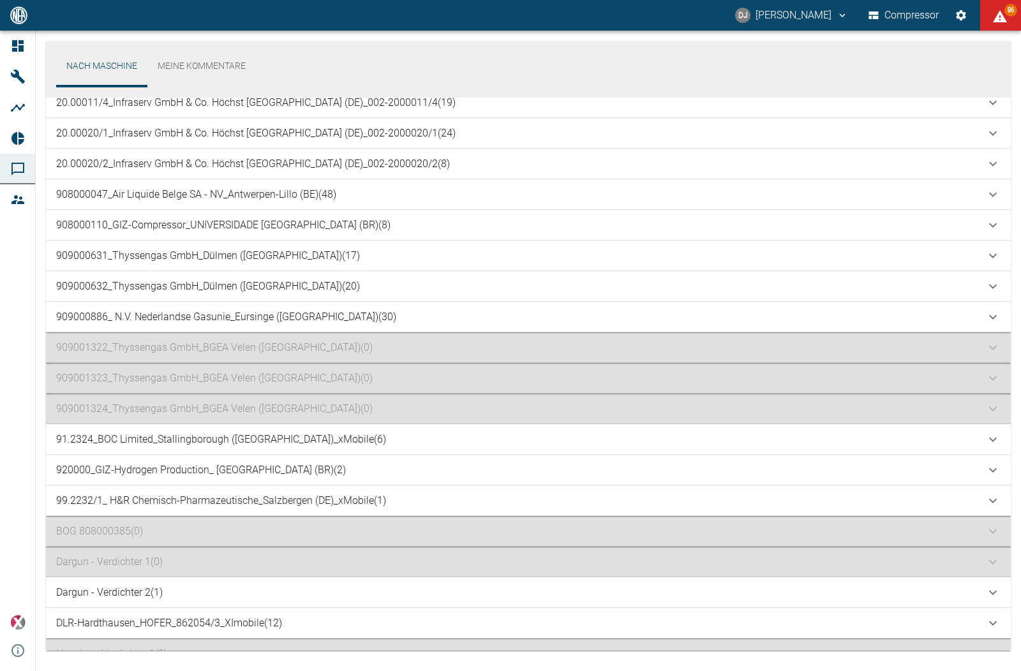
scroll to position [612, 0]
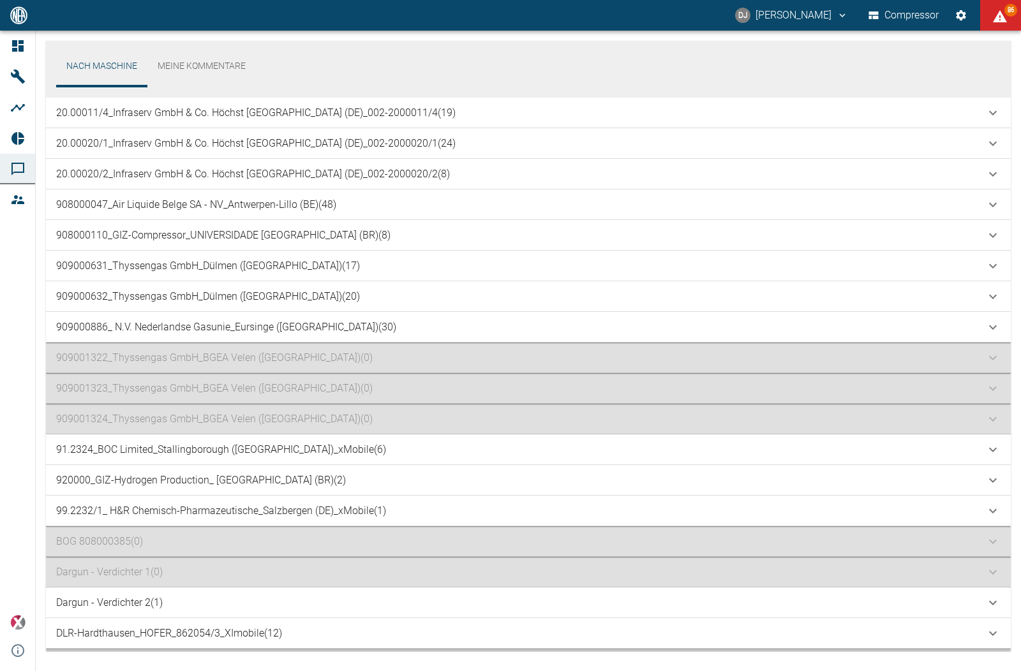
click at [166, 145] on p "20.00020/1_Infraserv GmbH & Co. Höchst KG_Frankfurt am Main (DE)_002-2000020/1 …" at bounding box center [255, 143] width 399 height 15
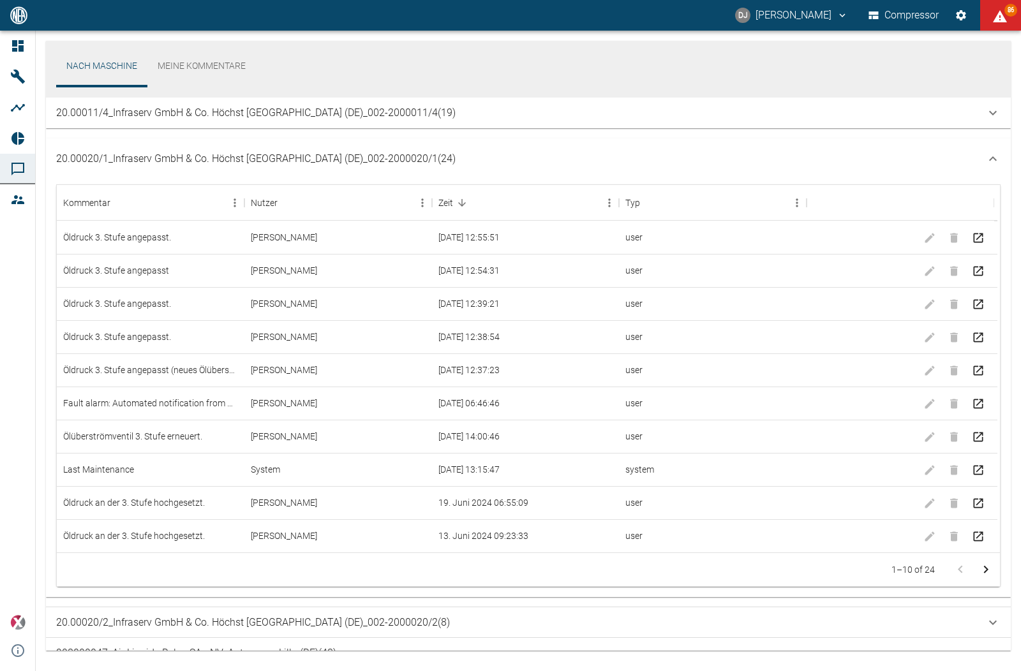
scroll to position [653, 0]
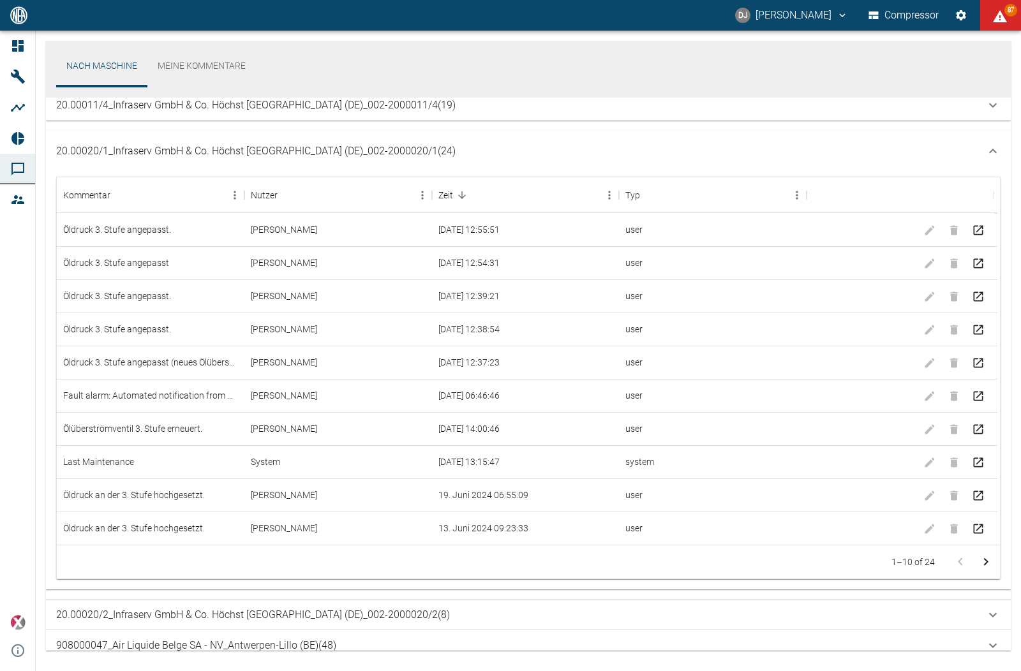
click at [145, 140] on div "20.00020/1_Infraserv GmbH & Co. Höchst KG_Frankfurt am Main (DE)_002-2000020/1 …" at bounding box center [528, 151] width 965 height 41
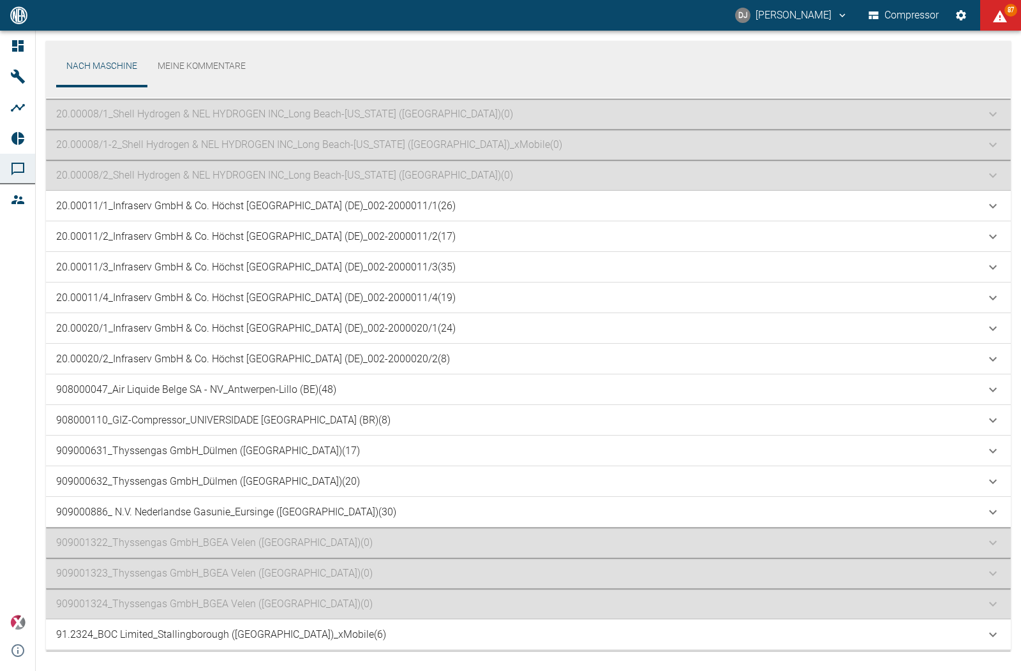
scroll to position [426, 0]
click at [279, 508] on p "909000886_ N.V. Nederlandse Gasunie_Eursinge (NL) (30)" at bounding box center [226, 513] width 340 height 15
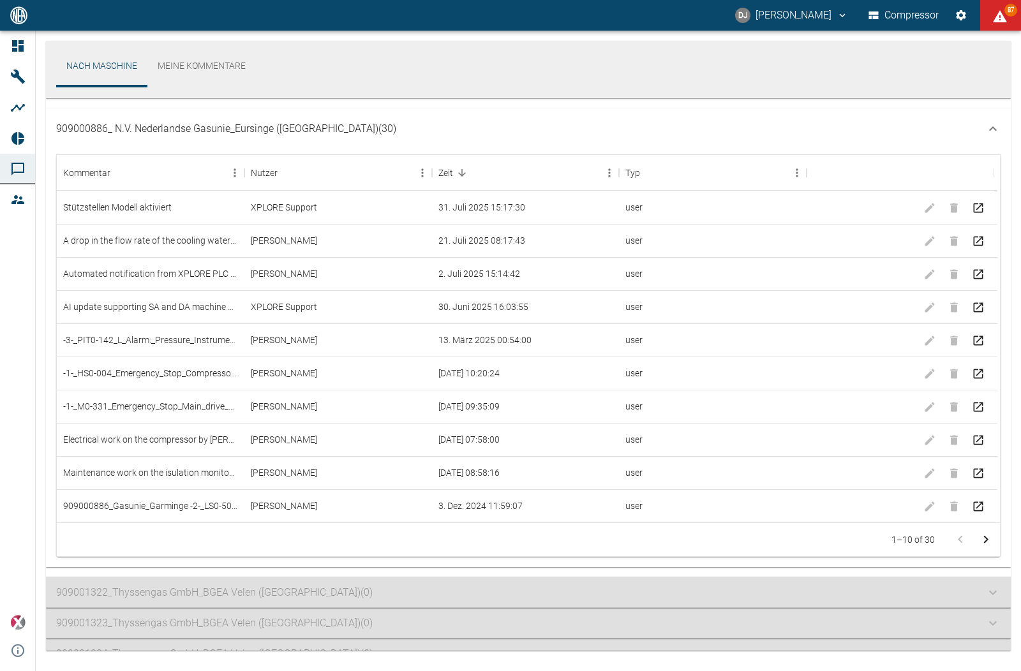
scroll to position [836, 0]
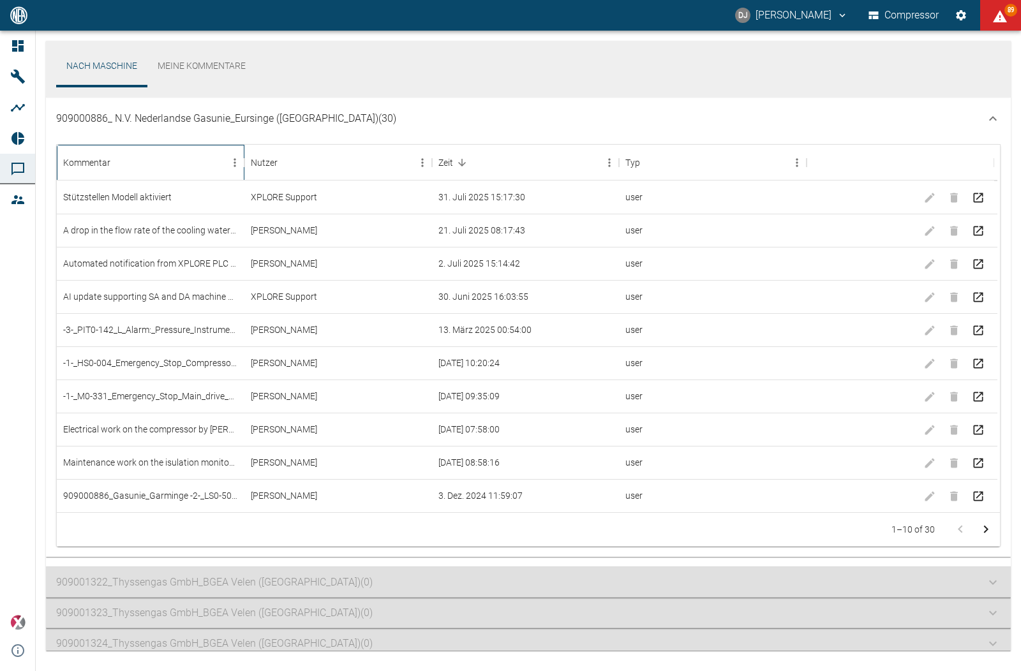
click at [163, 167] on div "Kommentar" at bounding box center [144, 163] width 162 height 36
click at [163, 168] on div "Kommentar" at bounding box center [144, 163] width 162 height 36
click at [467, 159] on button "Sort" at bounding box center [462, 163] width 18 height 18
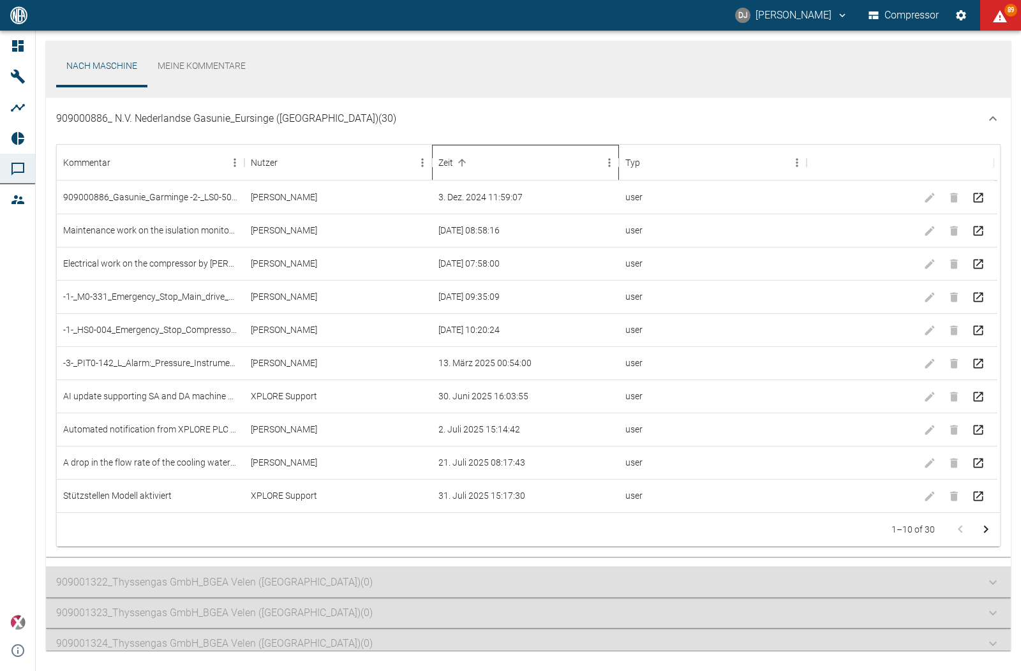
click at [489, 162] on div "Zeit" at bounding box center [519, 163] width 162 height 36
click at [466, 161] on icon "Sort" at bounding box center [461, 162] width 11 height 11
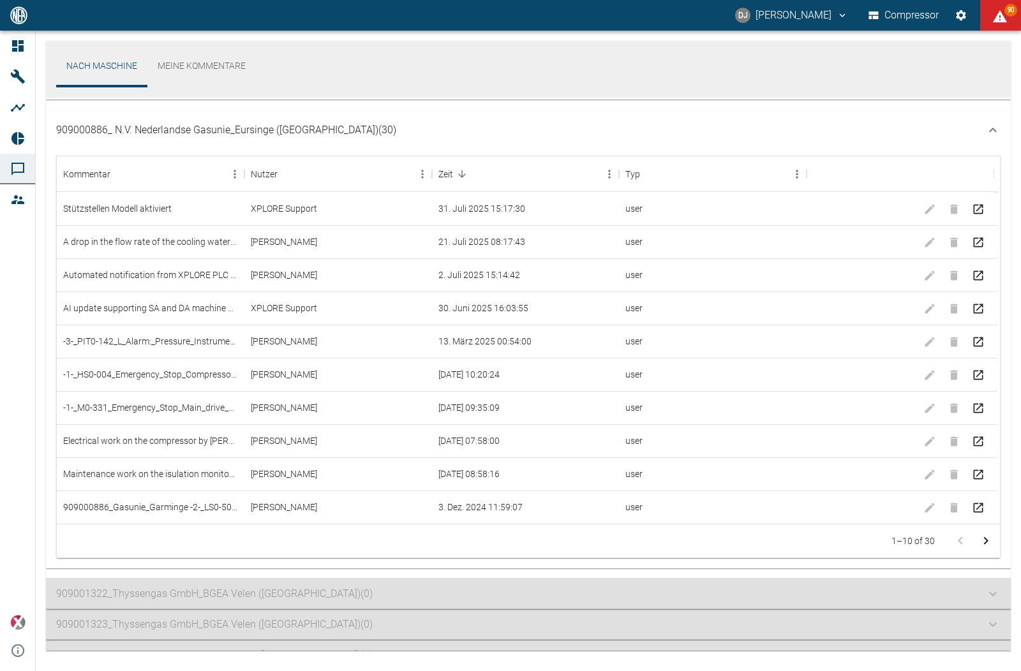
click at [236, 133] on p "909000886_ N.V. Nederlandse Gasunie_Eursinge (NL) (30)" at bounding box center [226, 129] width 340 height 15
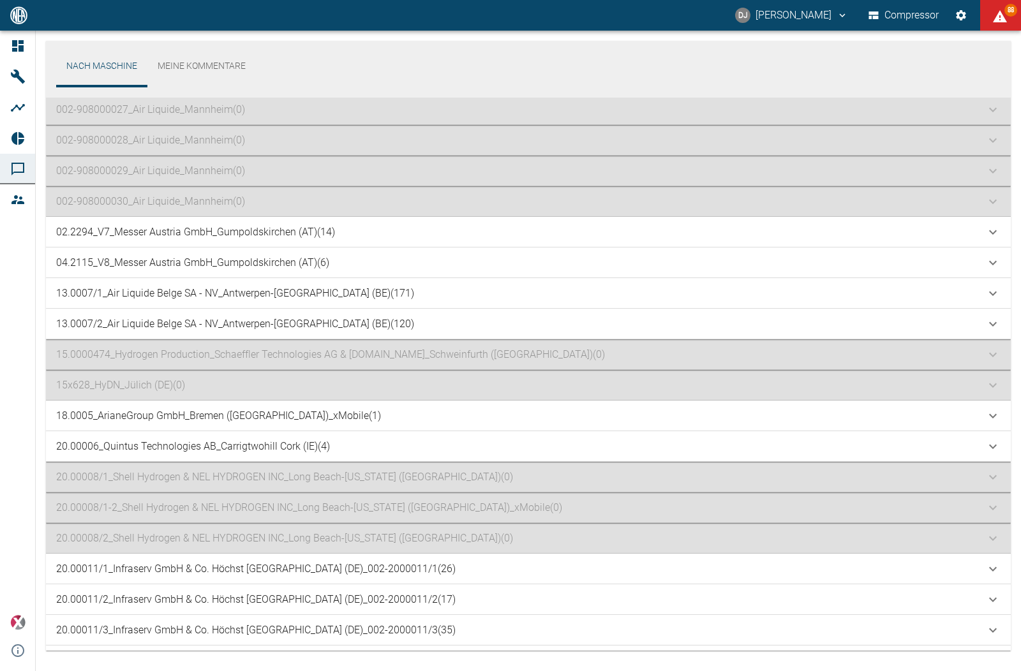
scroll to position [0, 0]
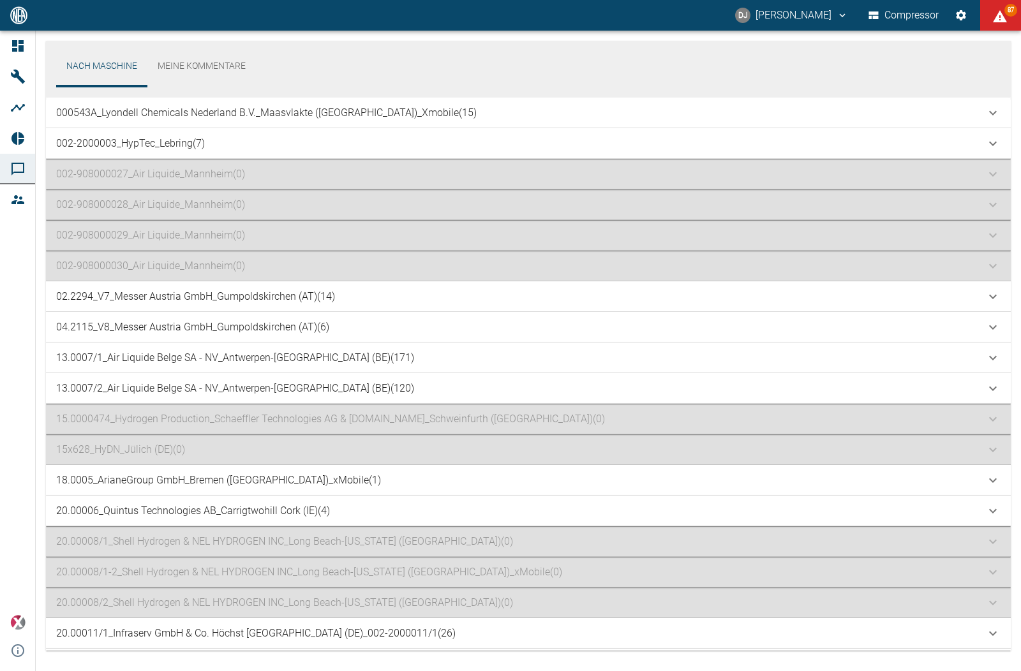
click at [195, 355] on p "13.0007/1_Air Liquide Belge SA - NV_Antwerpen-Lillo (BE) (171)" at bounding box center [235, 357] width 358 height 15
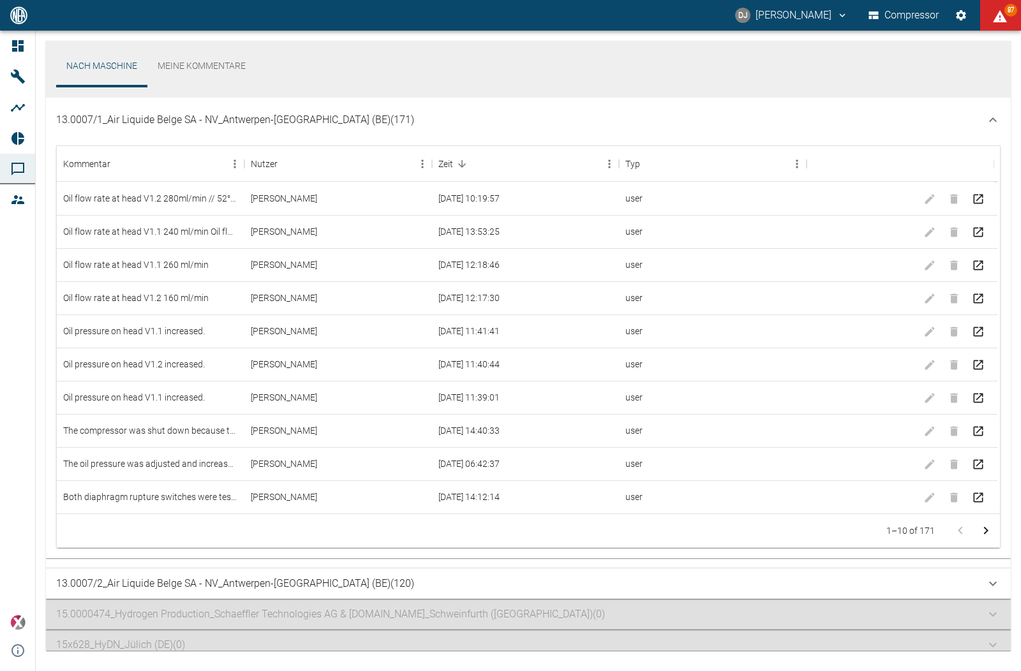
scroll to position [255, 0]
click at [983, 531] on icon "Zur nächsten Seite" at bounding box center [985, 528] width 15 height 15
click at [982, 524] on icon "Zur nächsten Seite" at bounding box center [985, 528] width 15 height 15
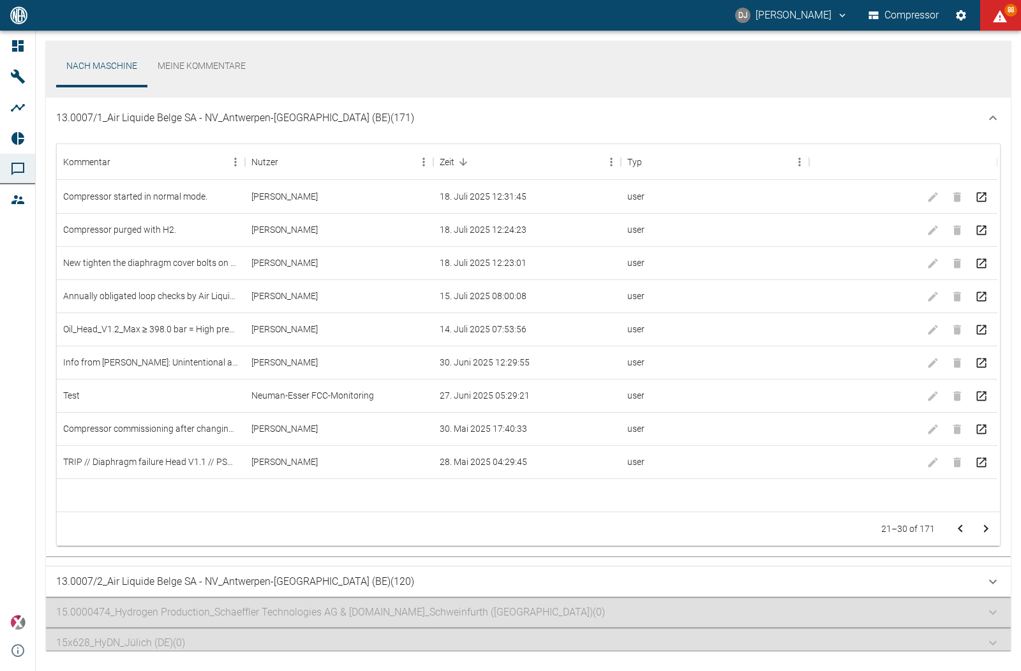
click at [995, 116] on icon at bounding box center [992, 117] width 15 height 15
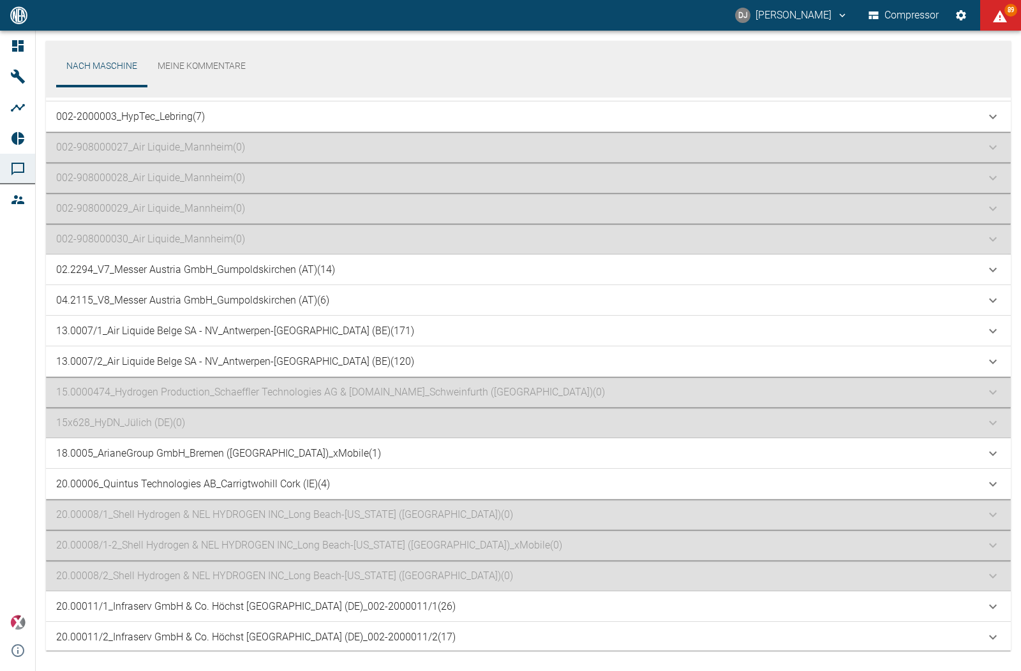
scroll to position [0, 0]
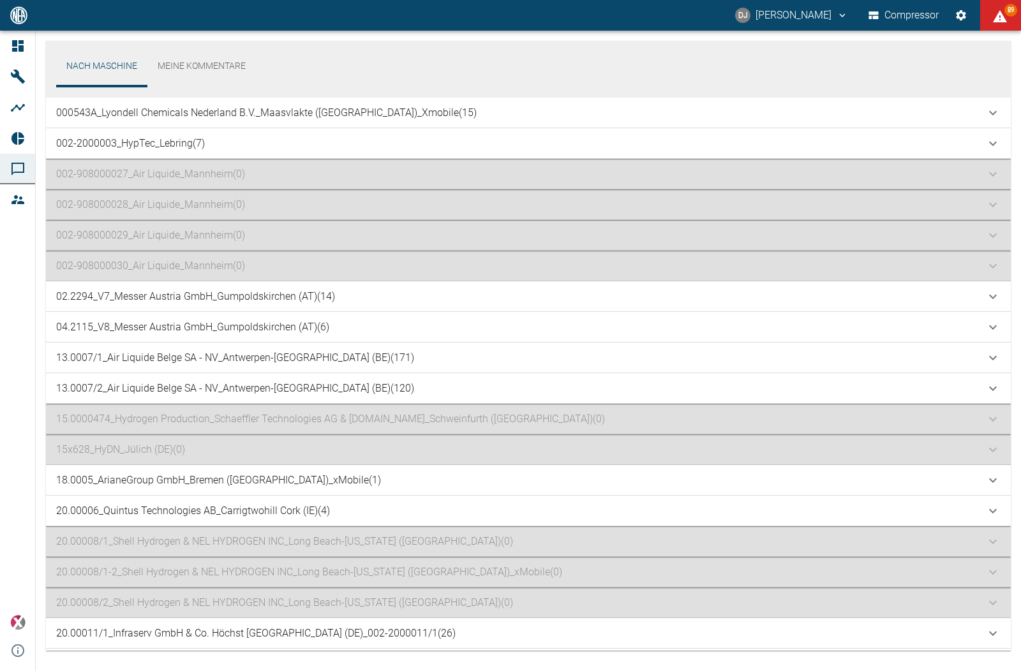
click at [195, 320] on p "04.2115_V8_Messer Austria GmbH_Gumpoldskirchen (AT) (6)" at bounding box center [192, 327] width 273 height 15
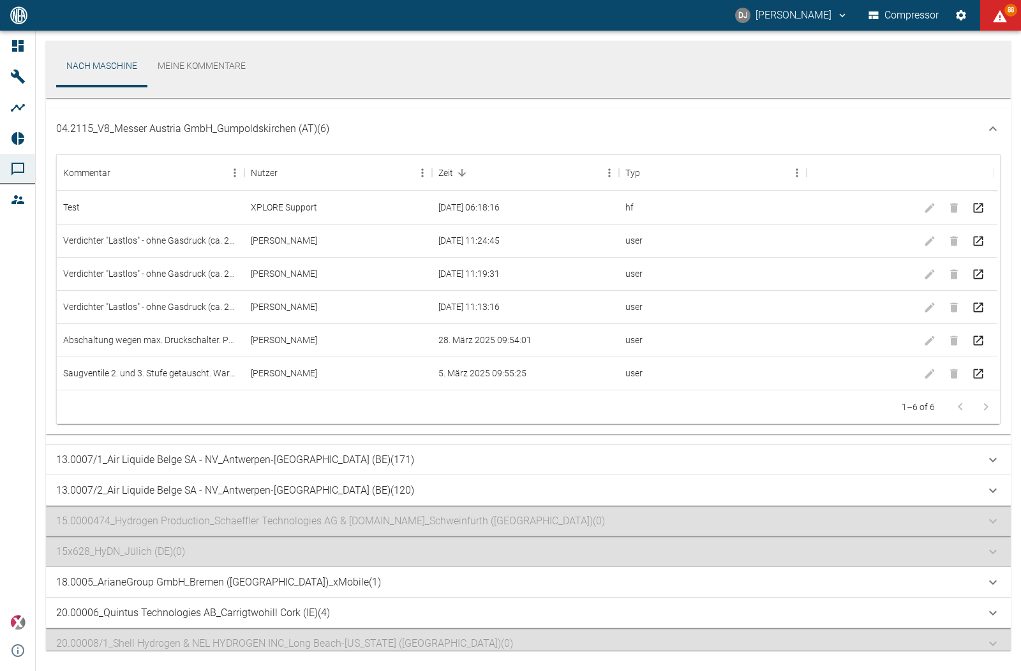
scroll to position [224, 0]
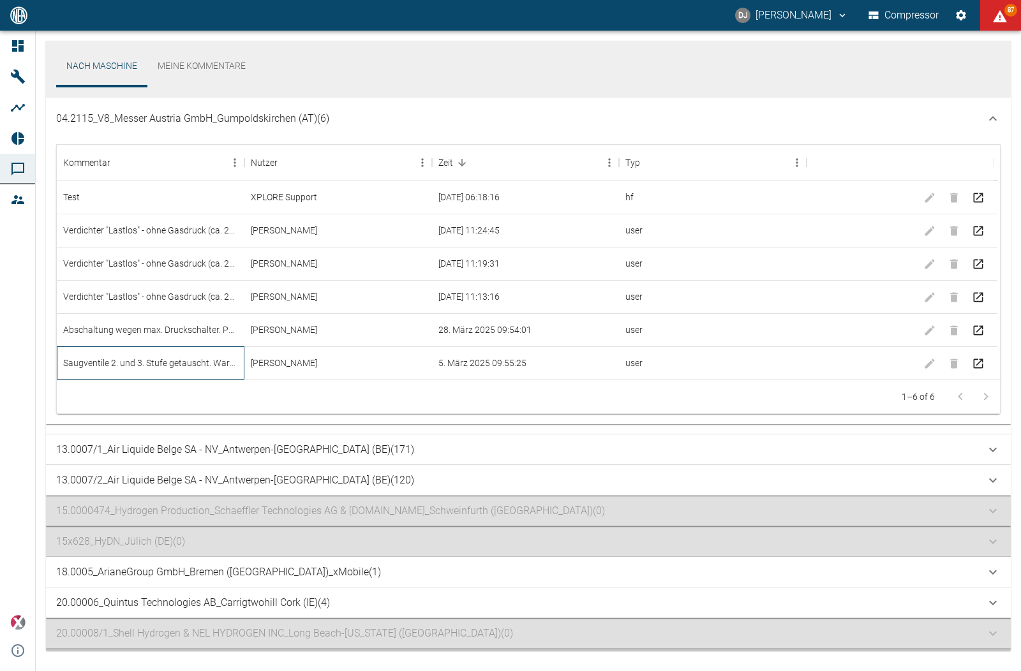
click at [117, 363] on div "Saugventile 2. und 3. Stufe getauscht. Waren beide undicht." at bounding box center [151, 362] width 188 height 33
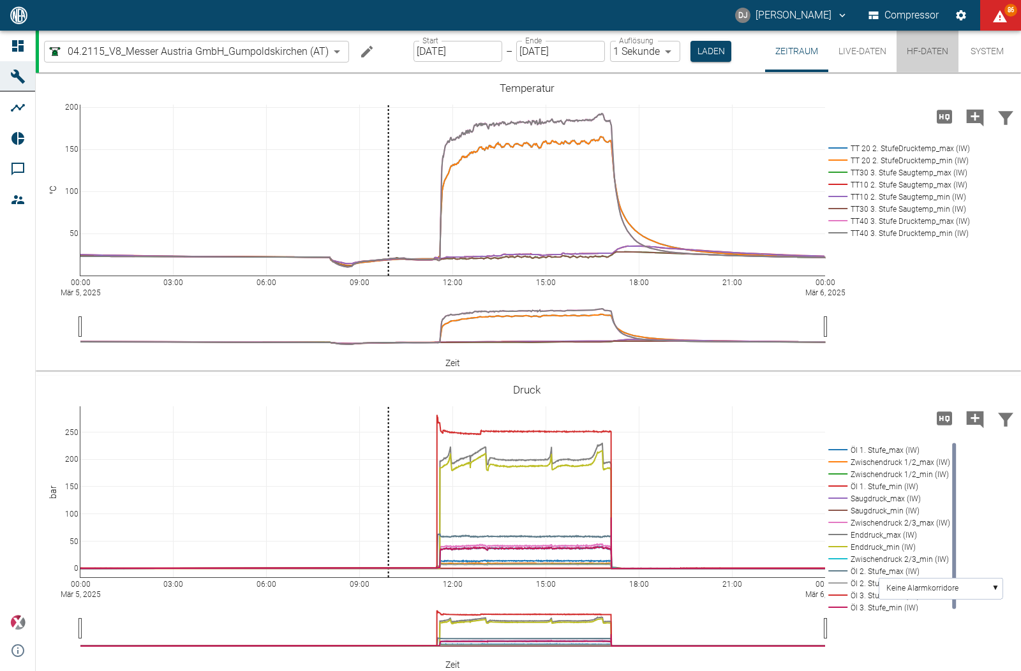
click at [915, 51] on button "HF-Daten" at bounding box center [927, 51] width 62 height 41
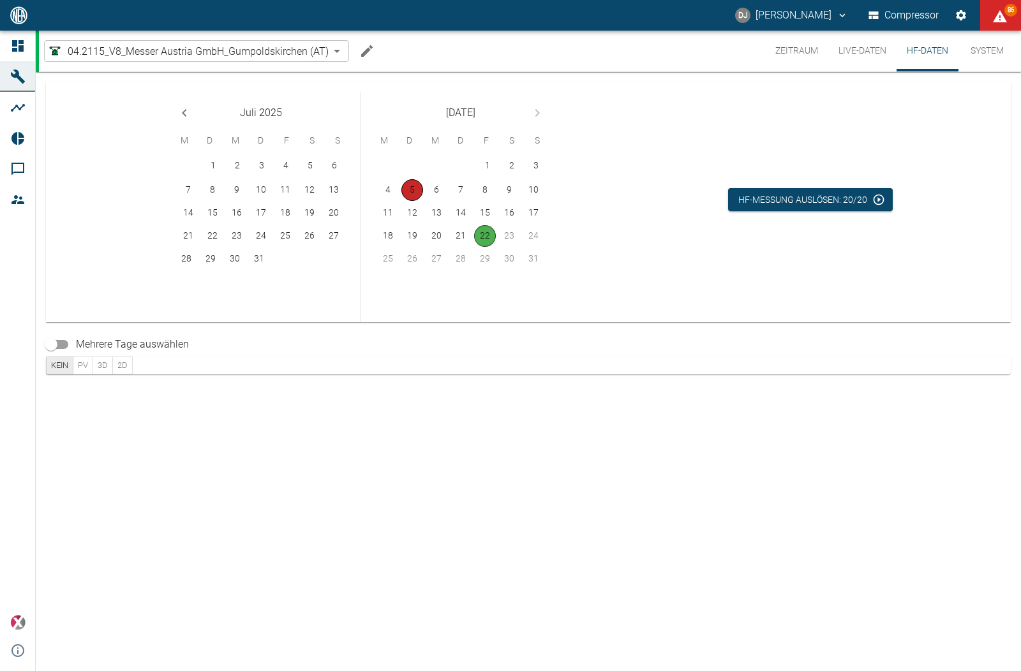
click at [414, 188] on button "5" at bounding box center [412, 190] width 22 height 22
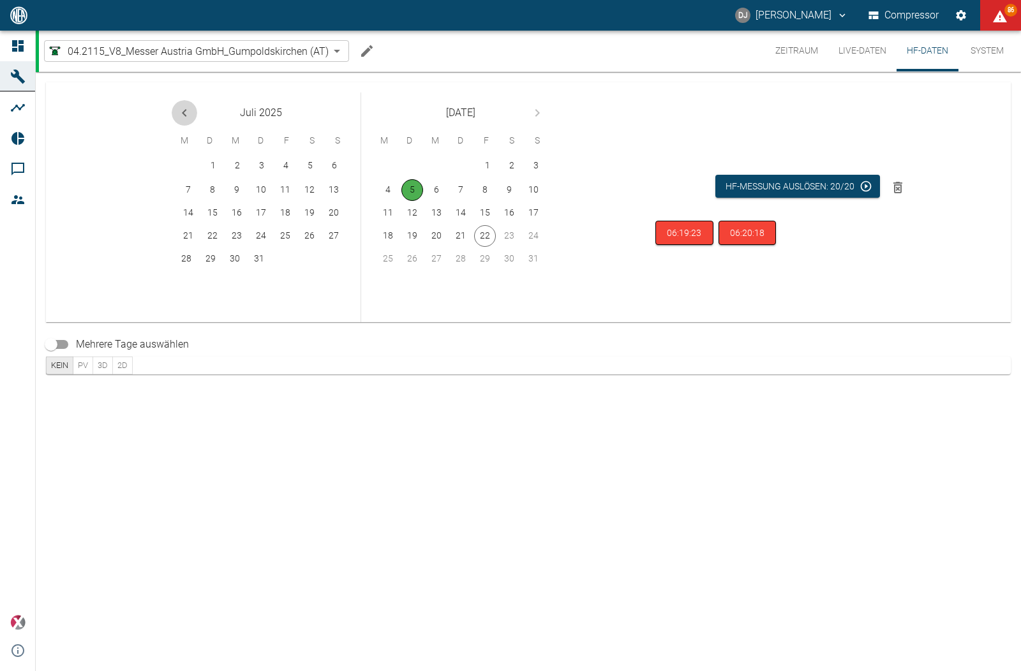
click at [193, 116] on button "Previous month" at bounding box center [185, 113] width 26 height 26
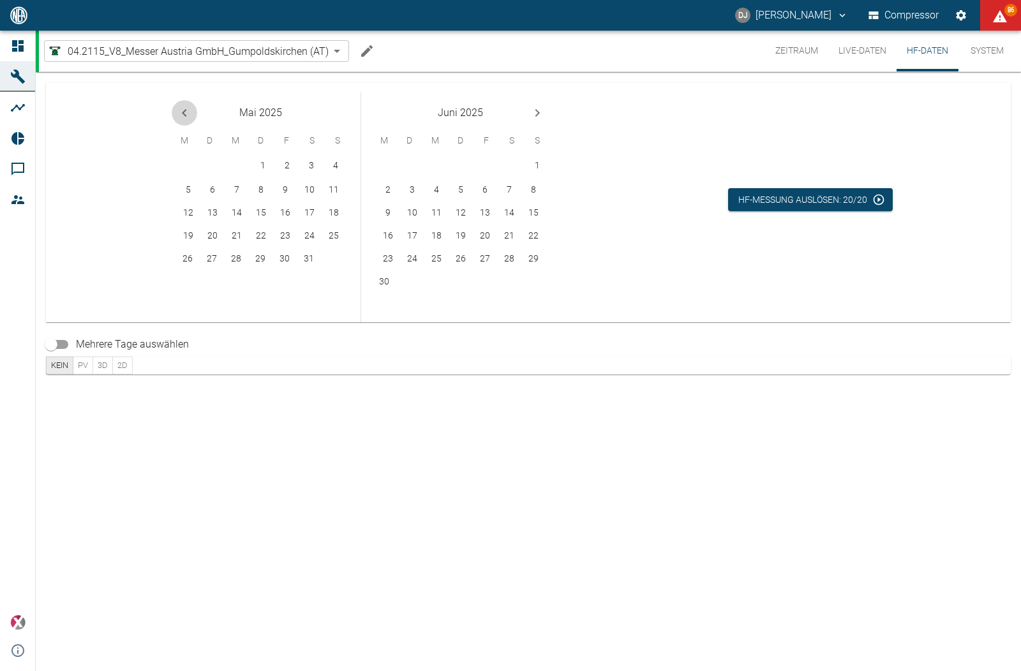
click at [193, 116] on button "Previous month" at bounding box center [185, 113] width 26 height 26
click at [189, 112] on icon "Previous month" at bounding box center [184, 112] width 15 height 15
click at [298, 252] on div "24 25 26 27 28" at bounding box center [260, 259] width 199 height 23
click at [286, 256] on button "28" at bounding box center [284, 259] width 22 height 22
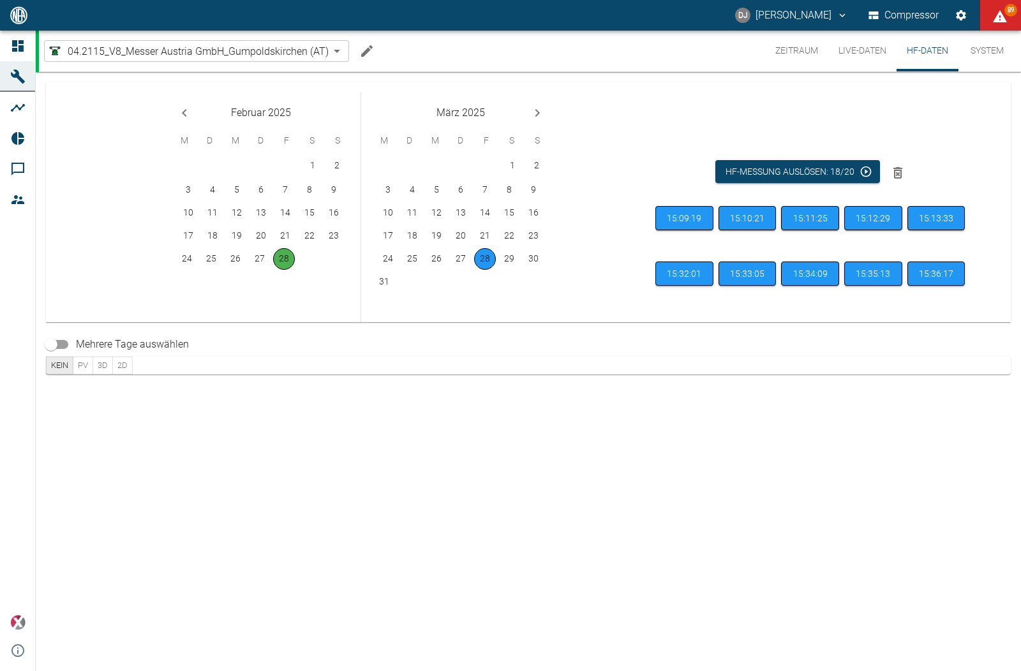
click at [189, 114] on icon "Previous month" at bounding box center [184, 112] width 15 height 15
click at [290, 236] on button "24" at bounding box center [285, 236] width 22 height 22
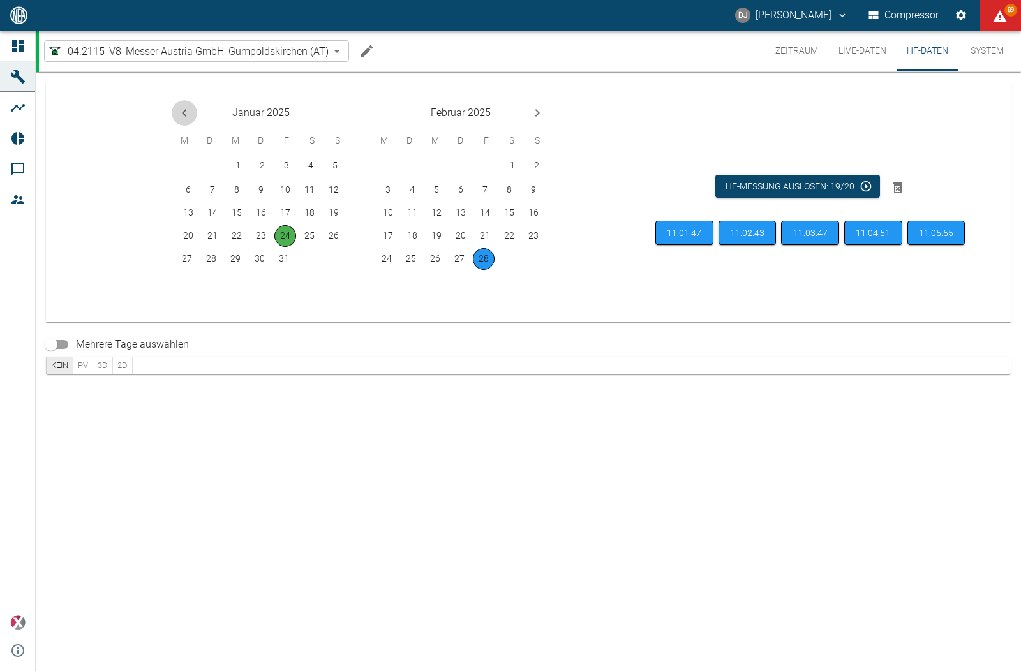
click at [191, 117] on icon "Previous month" at bounding box center [184, 112] width 15 height 15
click at [212, 209] on button "10" at bounding box center [213, 213] width 22 height 22
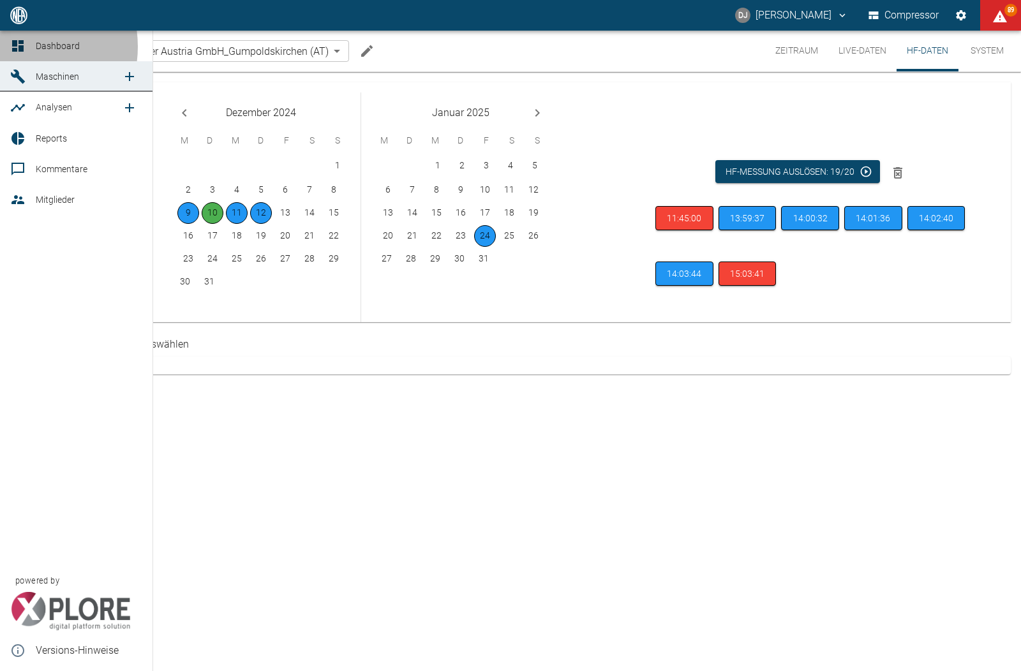
click at [17, 47] on icon at bounding box center [17, 45] width 15 height 15
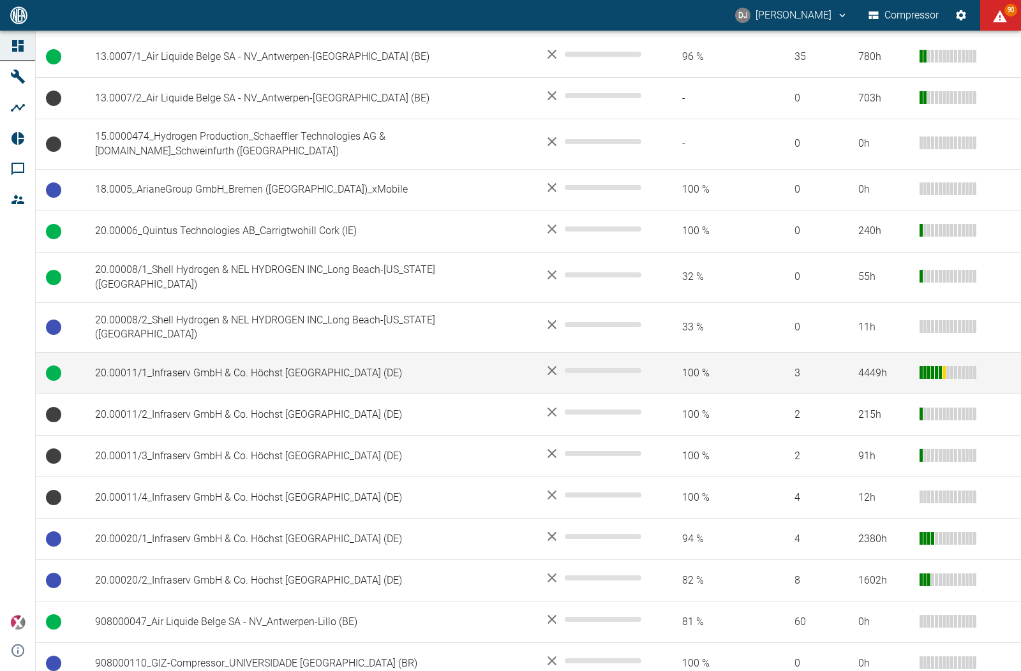
scroll to position [445, 0]
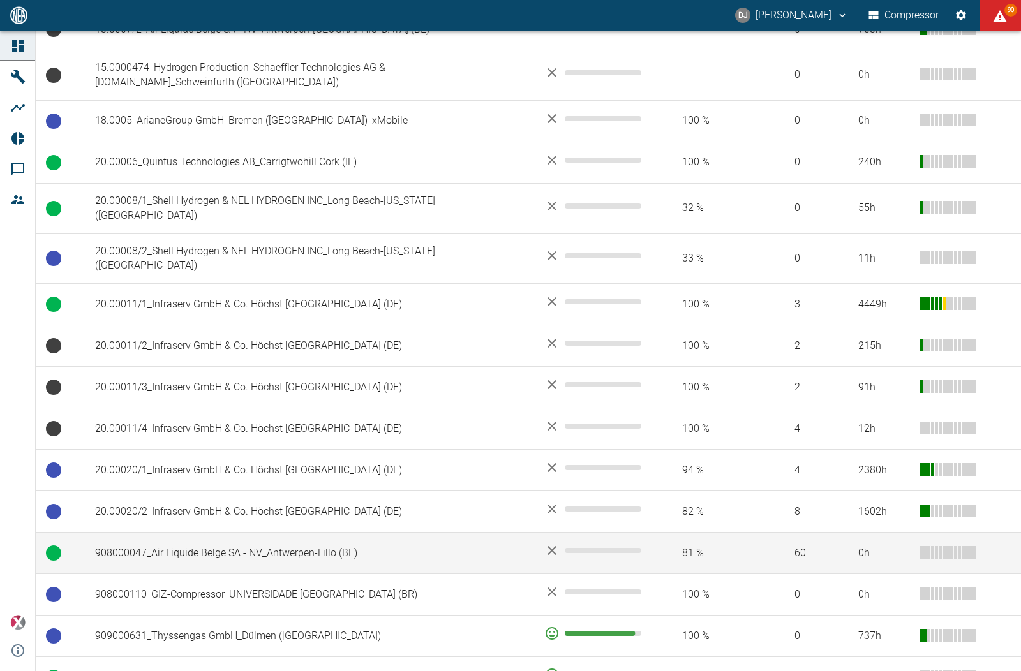
click at [242, 533] on td "908000047_Air Liquide Belge SA - NV_Antwerpen-Lillo (BE)" at bounding box center [309, 553] width 449 height 41
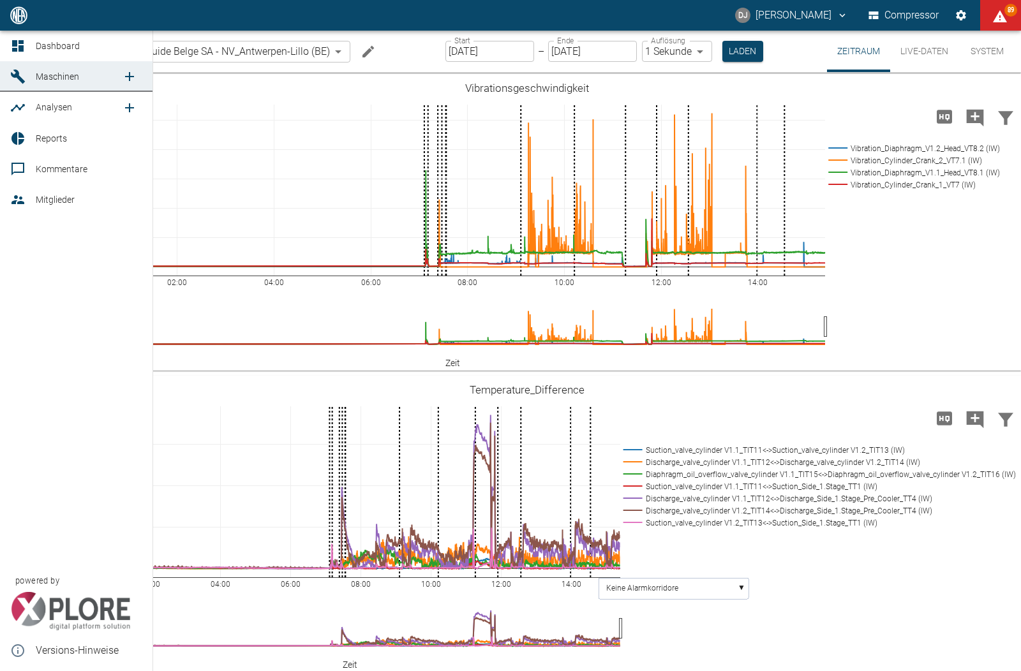
click at [18, 42] on icon at bounding box center [17, 45] width 15 height 15
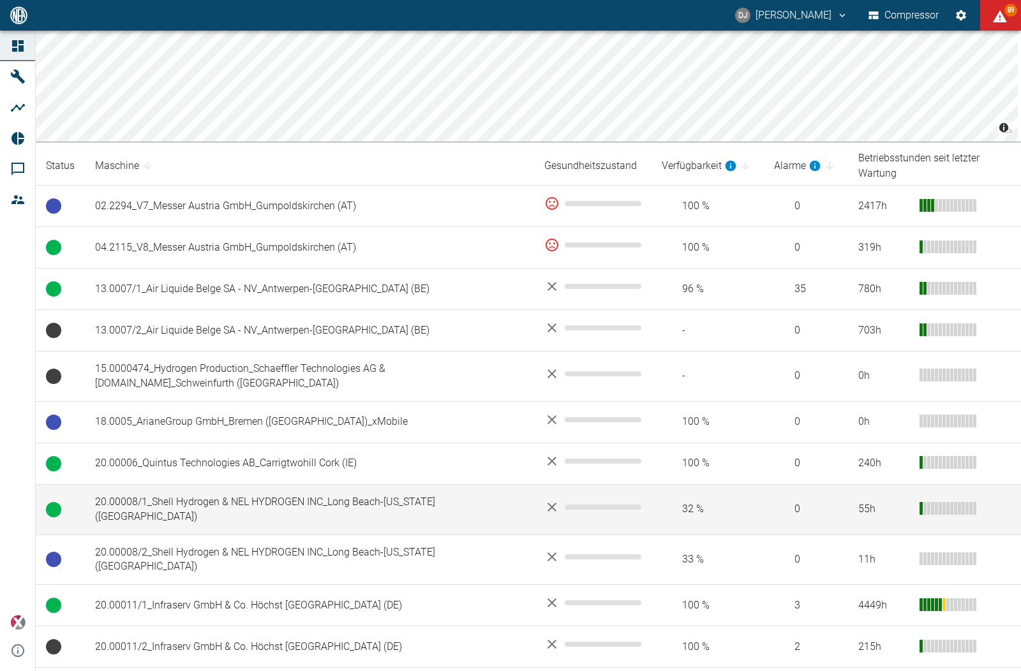
scroll to position [154, 0]
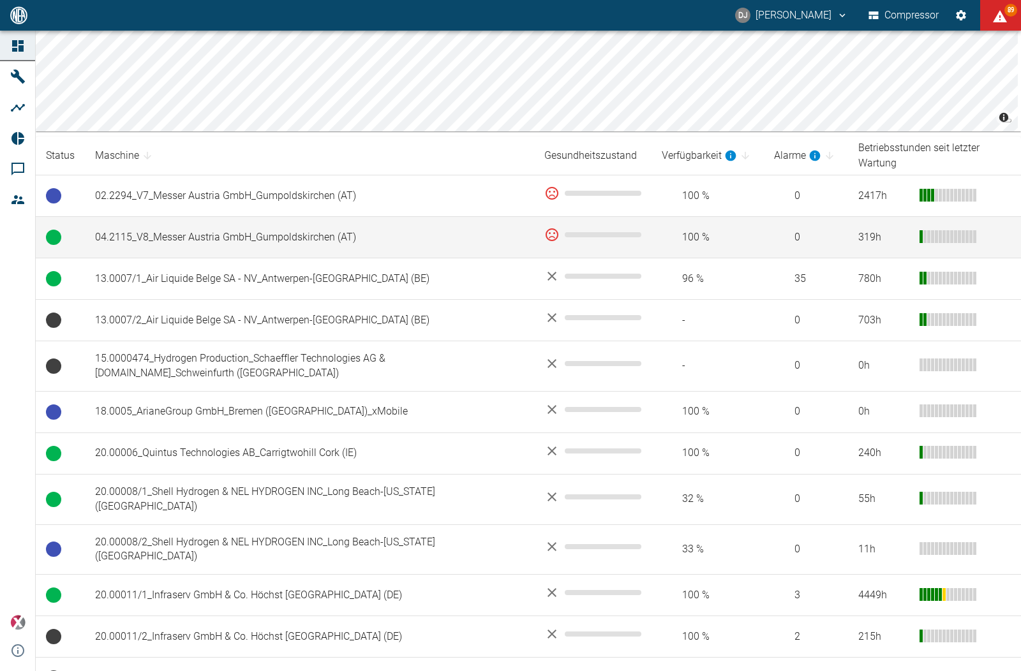
click at [174, 224] on td "04.2115_V8_Messer Austria GmbH_Gumpoldskirchen (AT)" at bounding box center [309, 237] width 449 height 41
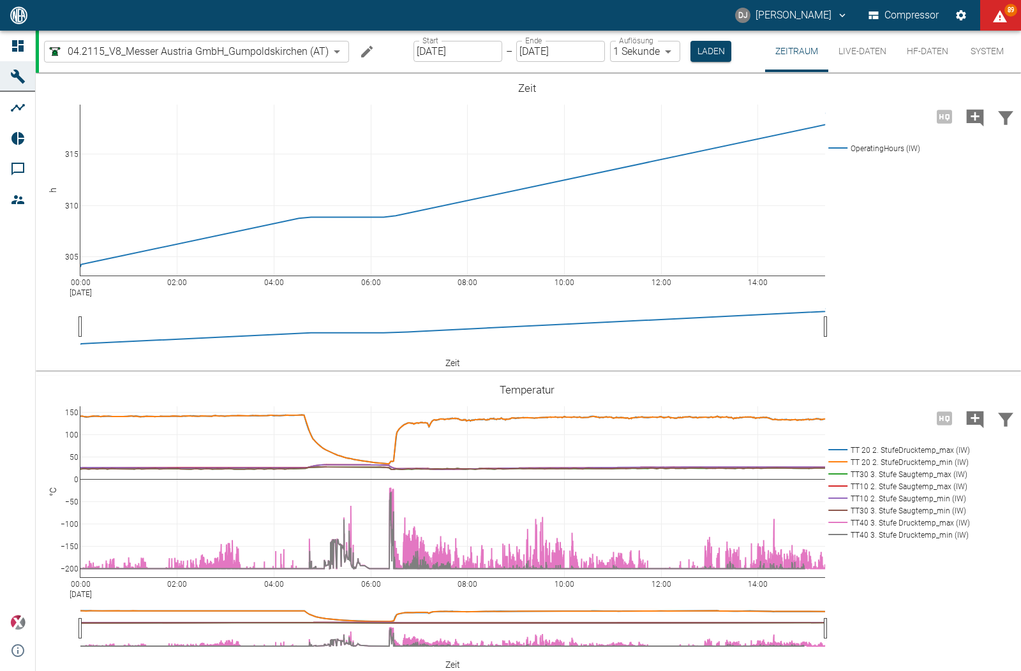
click at [918, 54] on button "HF-Daten" at bounding box center [927, 51] width 62 height 41
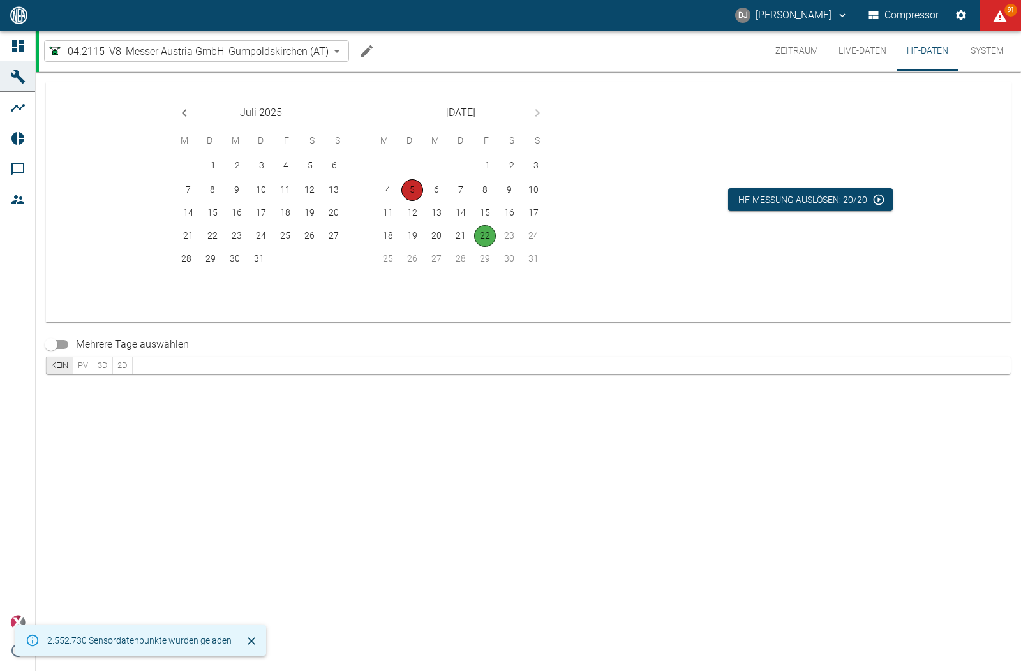
click at [408, 186] on button "5" at bounding box center [412, 190] width 22 height 22
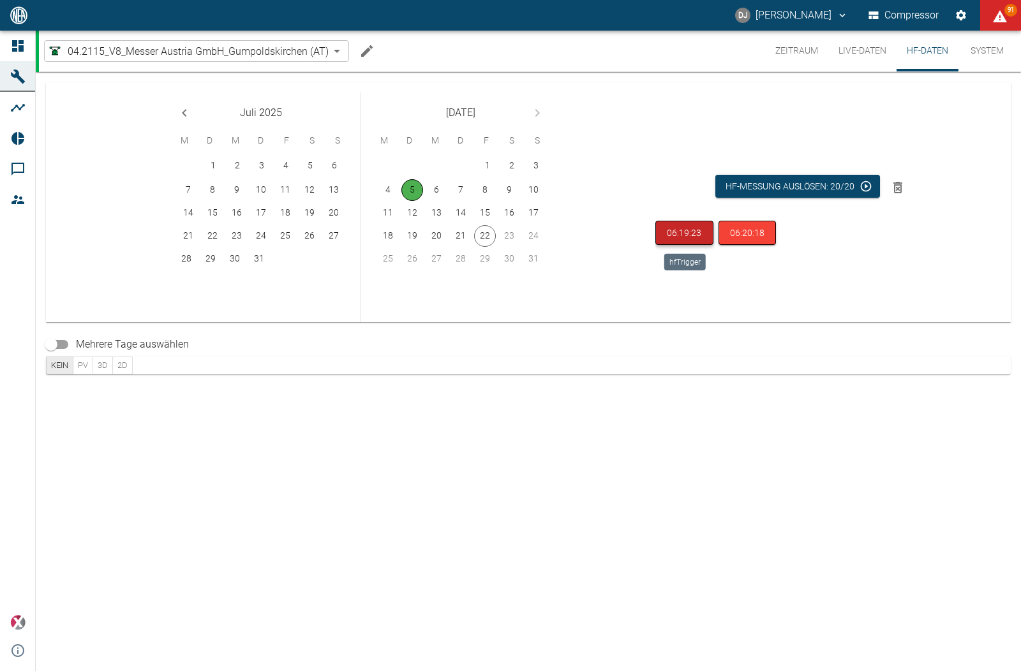
click at [673, 224] on button "06:19:23" at bounding box center [684, 233] width 58 height 25
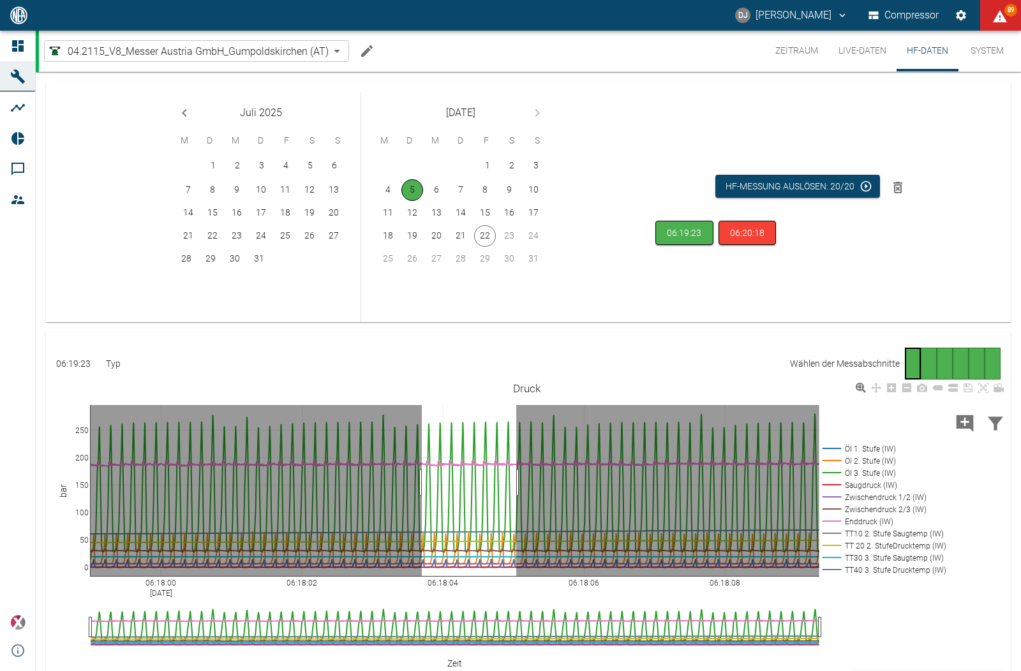
drag, startPoint x: 422, startPoint y: 482, endPoint x: 522, endPoint y: 470, distance: 100.9
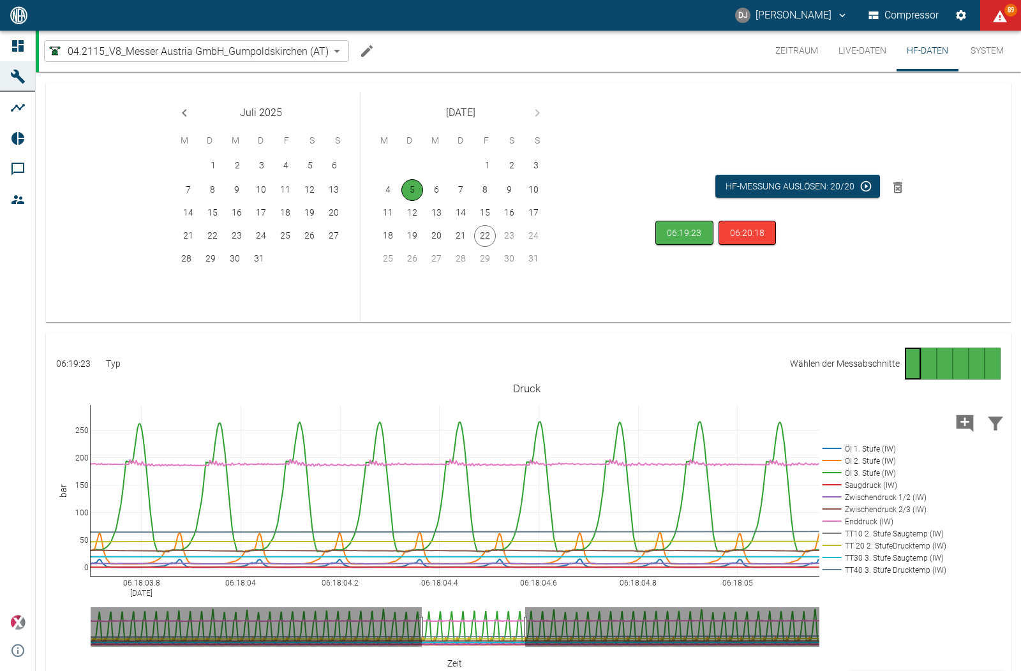
click at [926, 359] on div "Gehe zu Seite 2" at bounding box center [929, 364] width 16 height 32
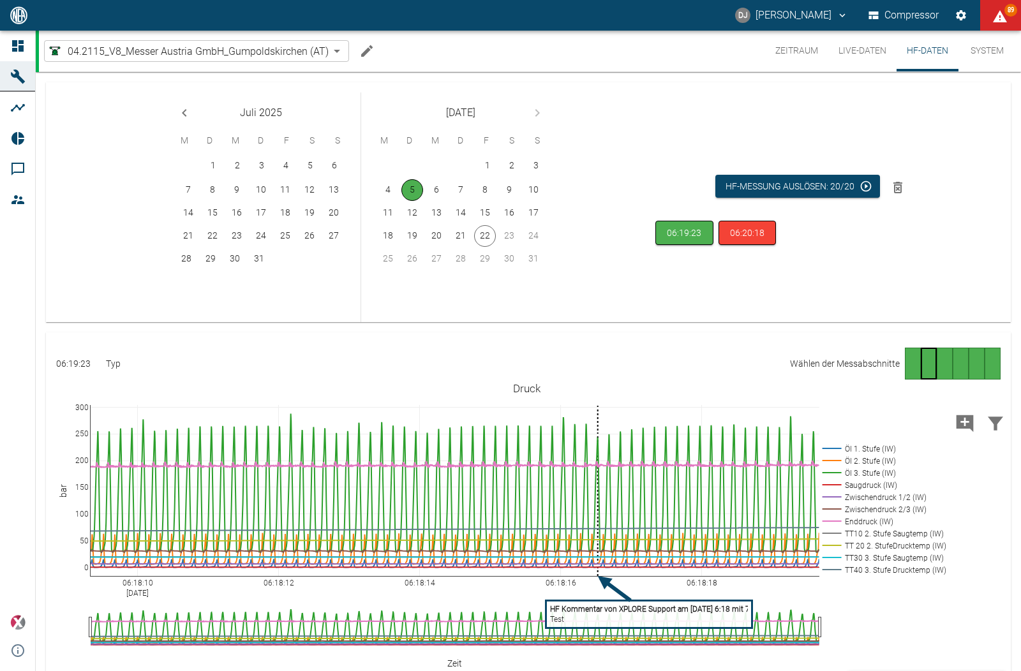
click at [598, 612] on tspan "HF Kommentar von XPLORE Support am [DATE] 6:18 mit 72.5" at bounding box center [655, 609] width 211 height 9
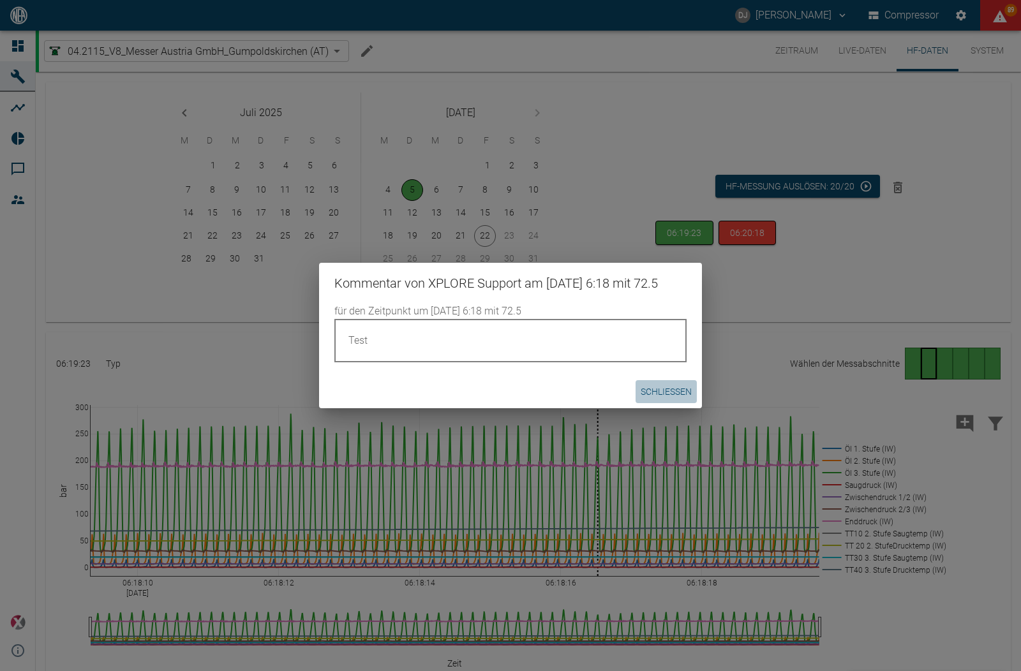
click at [658, 401] on button "Schließen" at bounding box center [665, 392] width 61 height 24
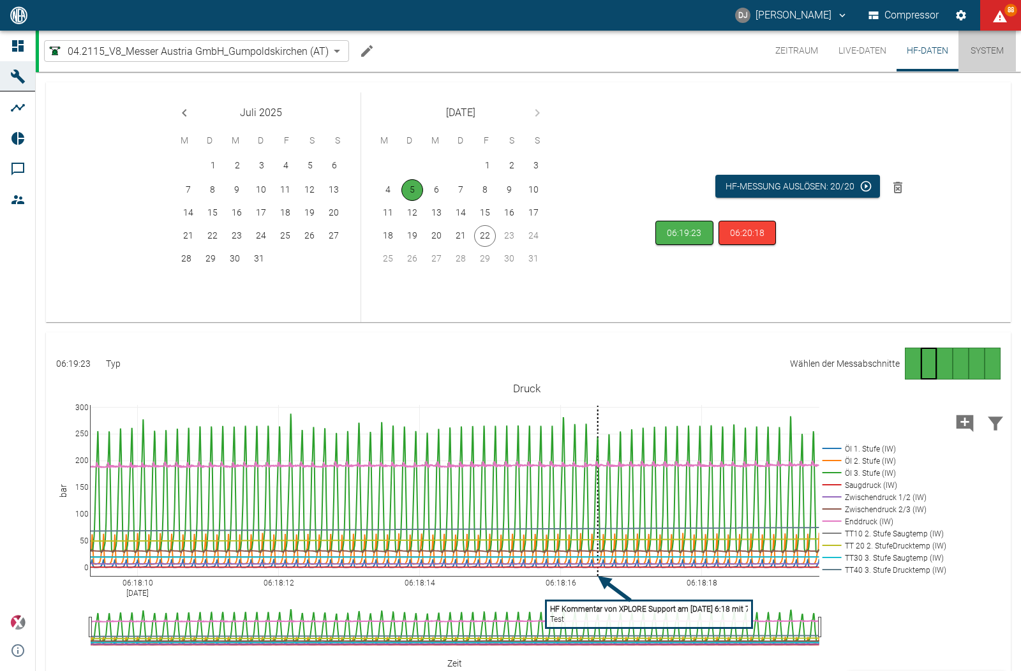
click at [974, 56] on button "System" at bounding box center [986, 51] width 57 height 41
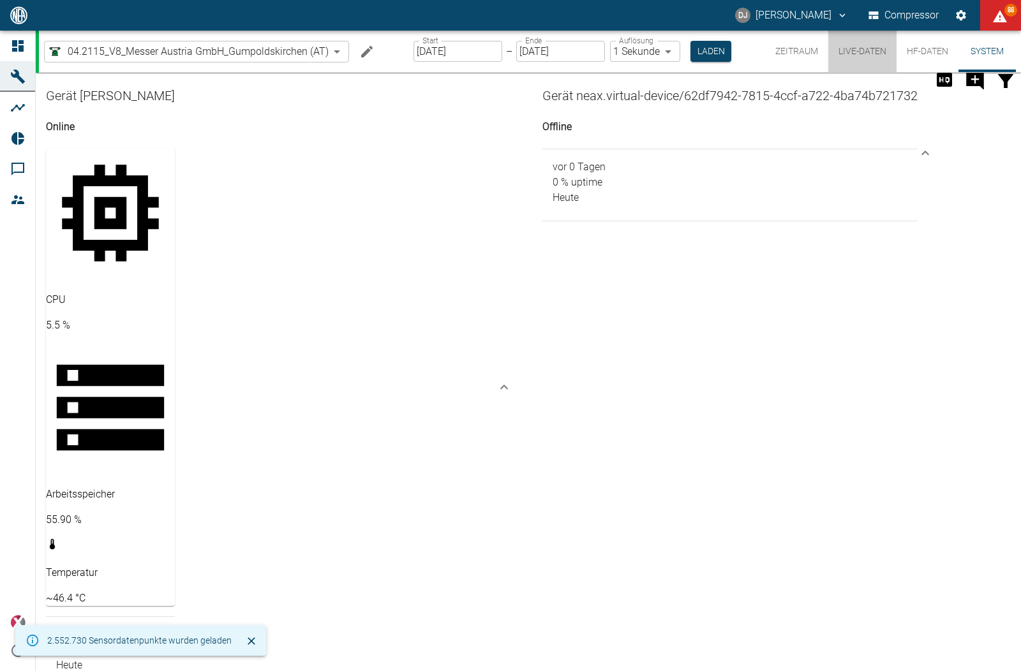
click at [862, 47] on button "Live-Daten" at bounding box center [862, 51] width 68 height 41
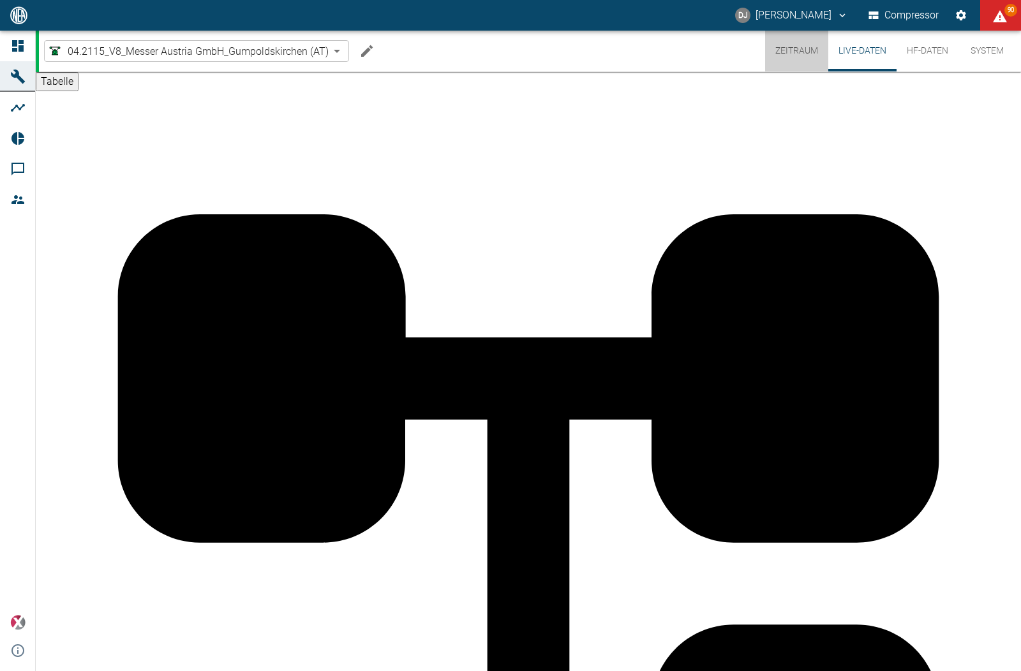
click at [803, 50] on button "Zeitraum" at bounding box center [796, 51] width 63 height 41
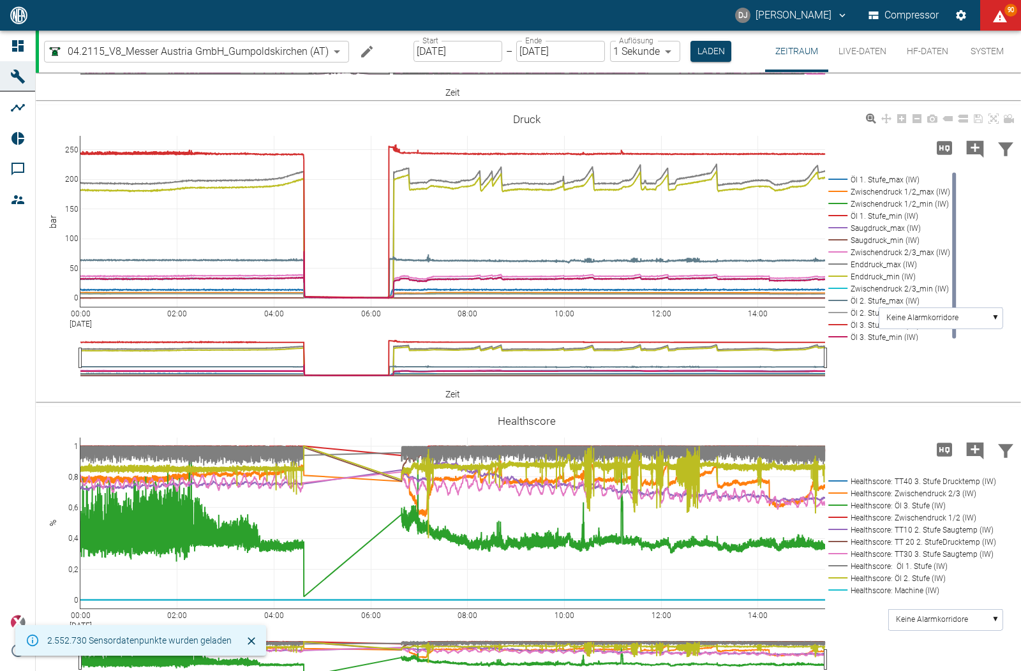
scroll to position [565, 0]
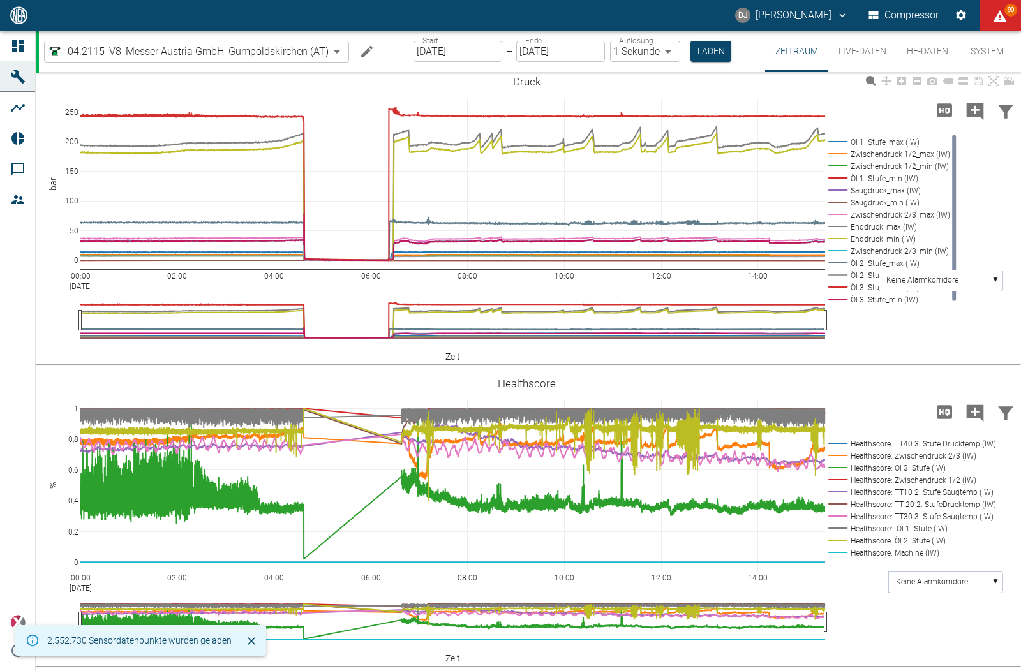
click at [923, 360] on div "00:00 [DATE] 02:00 04:00 06:00 08:00 10:00 12:00 14:00 0 50 100 150 200 250 Öl …" at bounding box center [527, 216] width 982 height 287
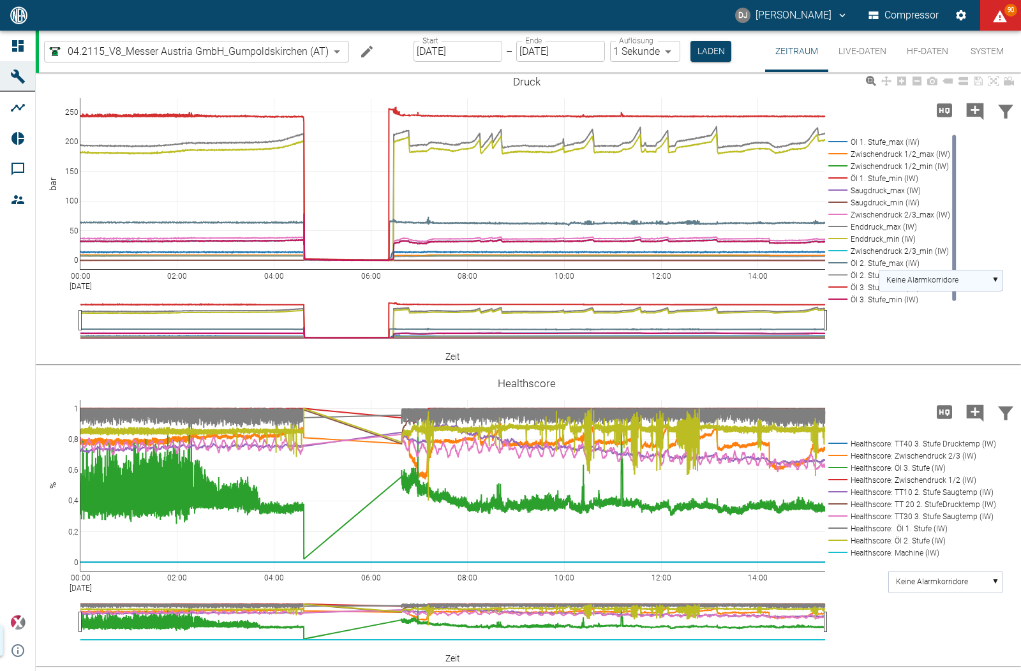
click at [935, 291] on rect at bounding box center [940, 280] width 124 height 21
click at [944, 306] on text "Enddruck_max (IW)" at bounding box center [919, 306] width 66 height 9
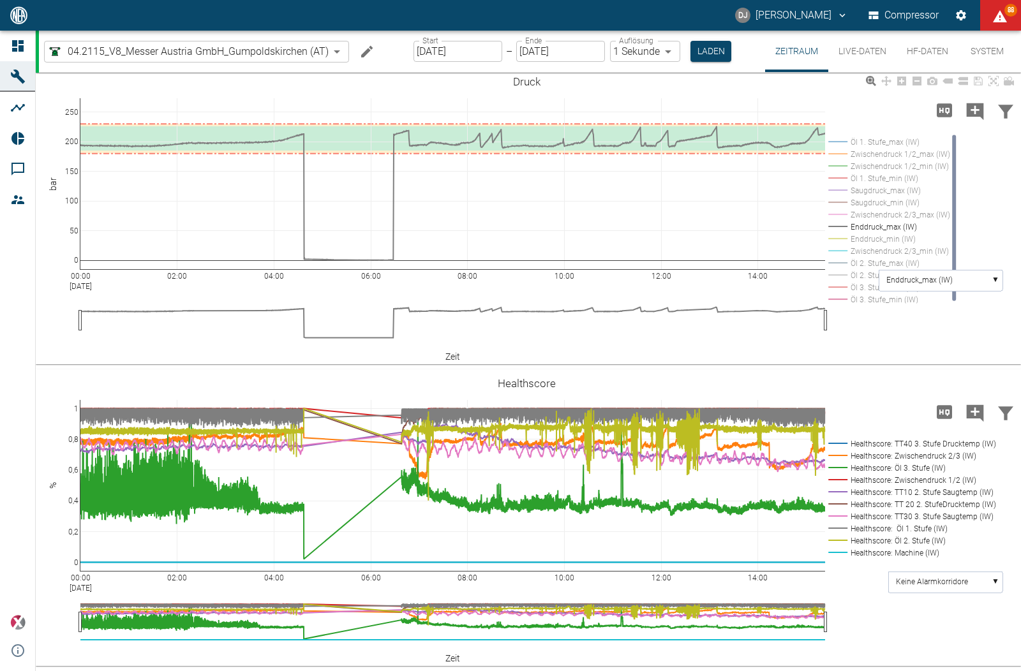
click at [853, 346] on div "00:00 [DATE] 02:00 04:00 06:00 08:00 10:00 12:00 14:00 0 50 100 150 200 250 Öl …" at bounding box center [527, 216] width 982 height 287
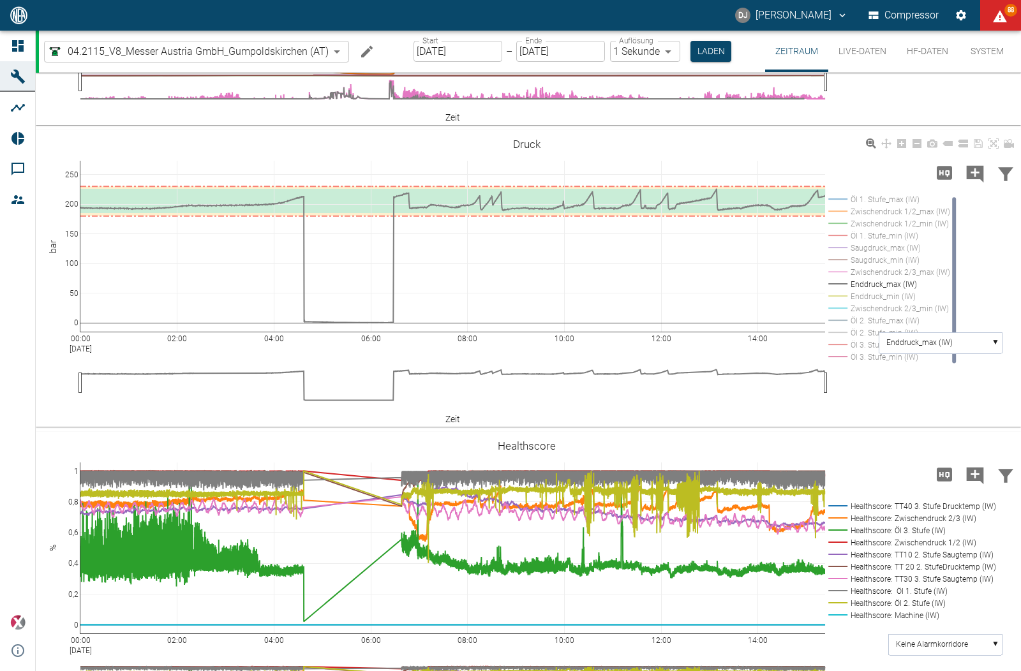
scroll to position [420, 0]
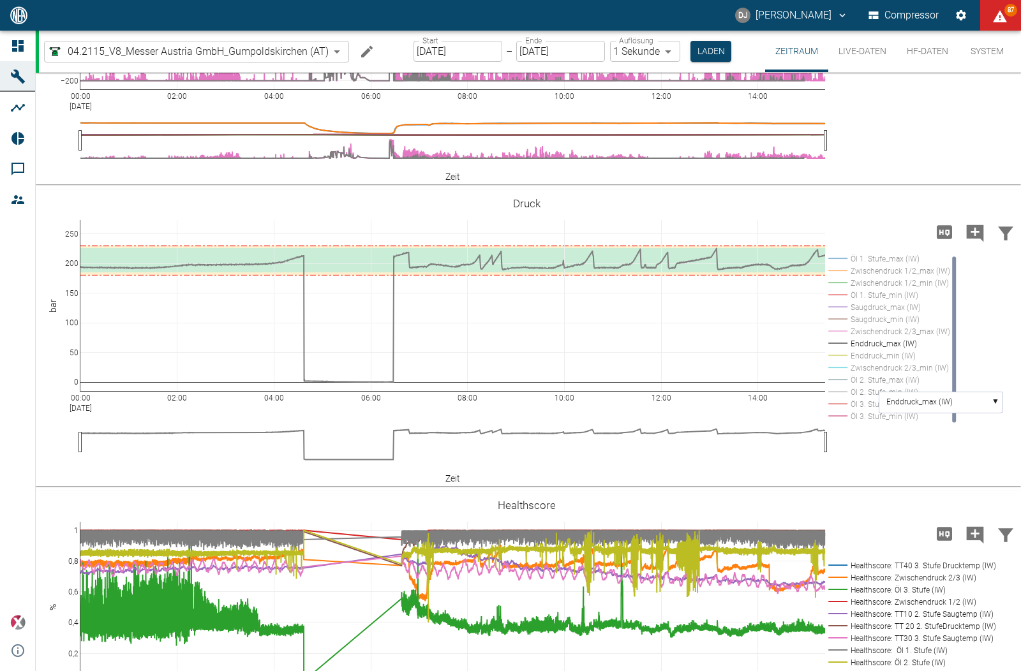
click at [450, 47] on input "[DATE]" at bounding box center [457, 51] width 89 height 21
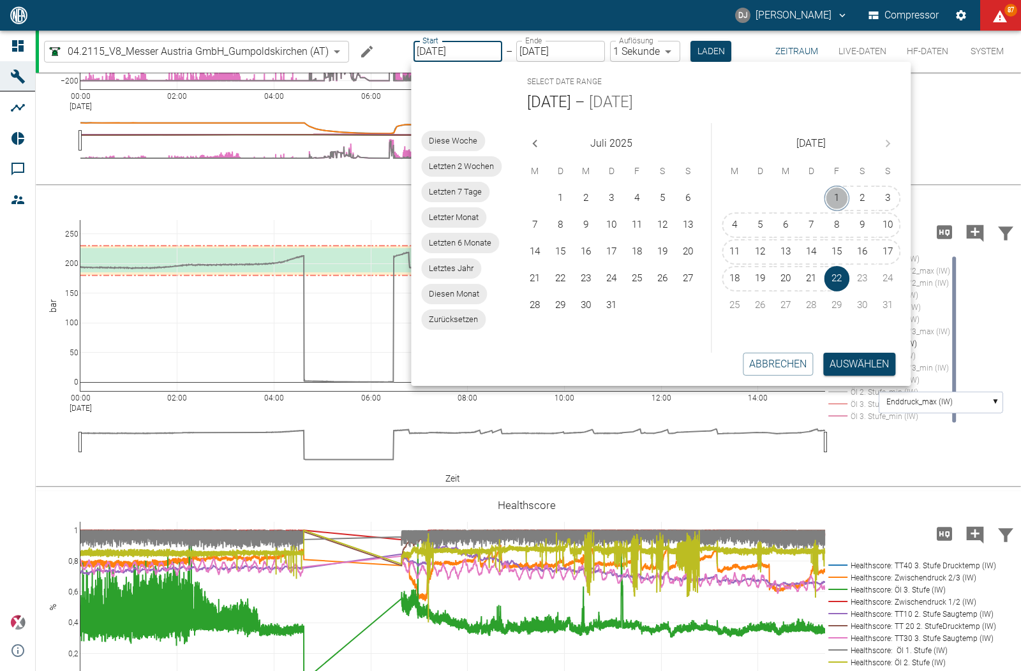
click at [829, 193] on button "1" at bounding box center [837, 199] width 26 height 26
type input "[DATE]"
type input "10min"
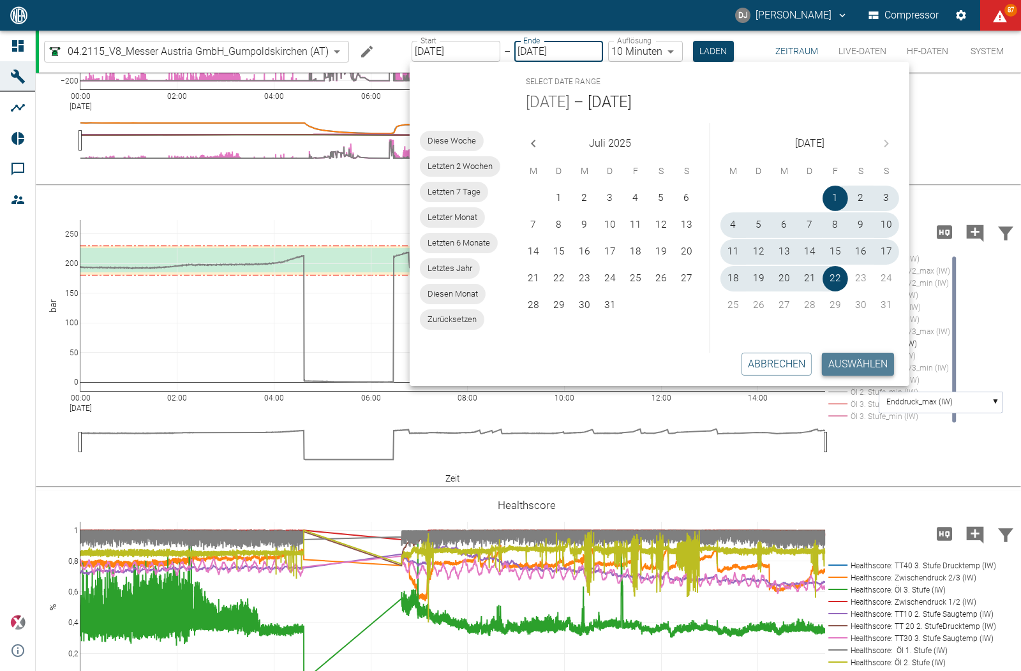
click at [847, 361] on button "Auswählen" at bounding box center [858, 364] width 72 height 23
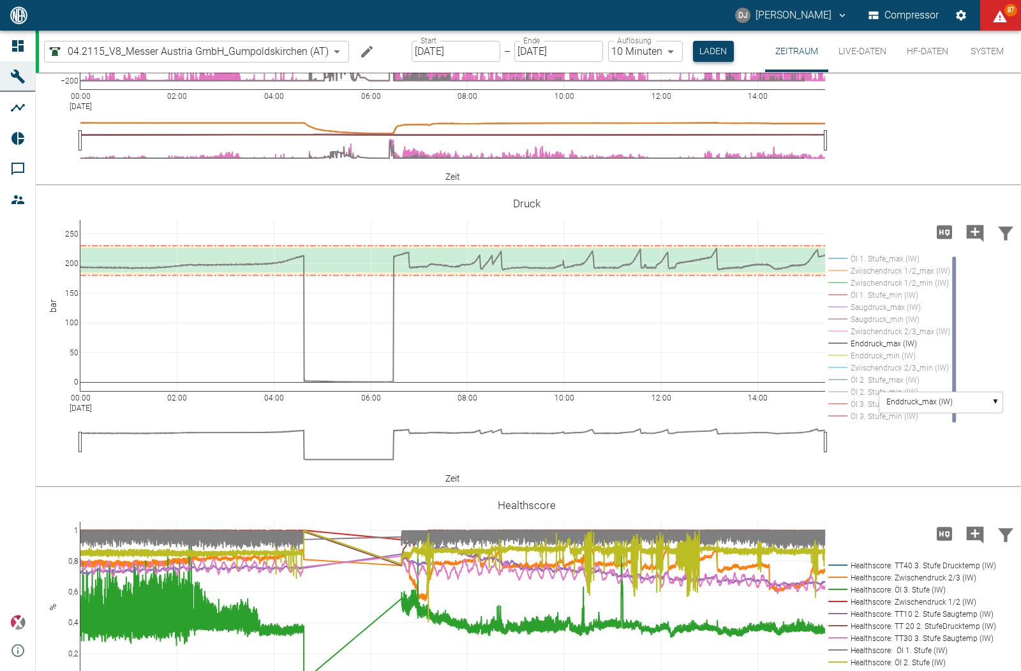
click at [704, 52] on button "Laden" at bounding box center [713, 51] width 41 height 21
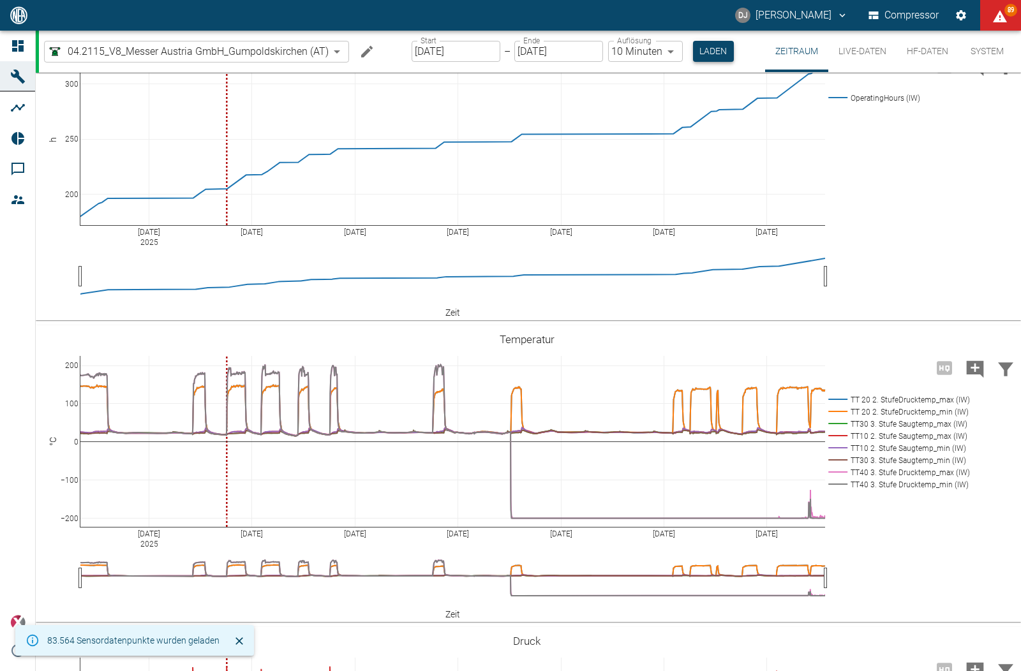
scroll to position [336, 0]
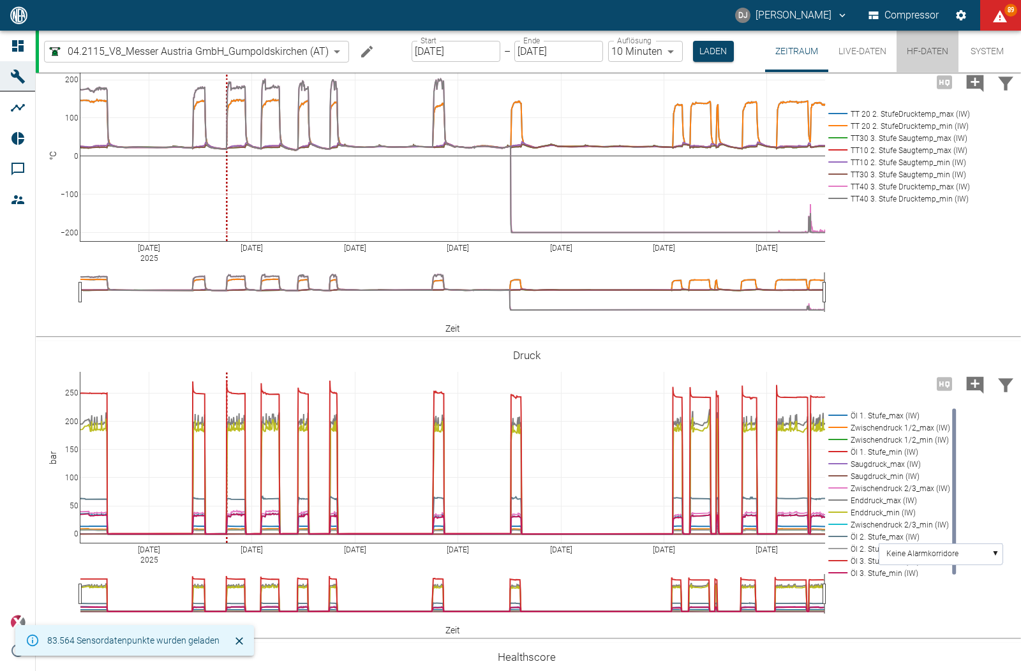
click at [912, 55] on button "HF-Daten" at bounding box center [927, 51] width 62 height 41
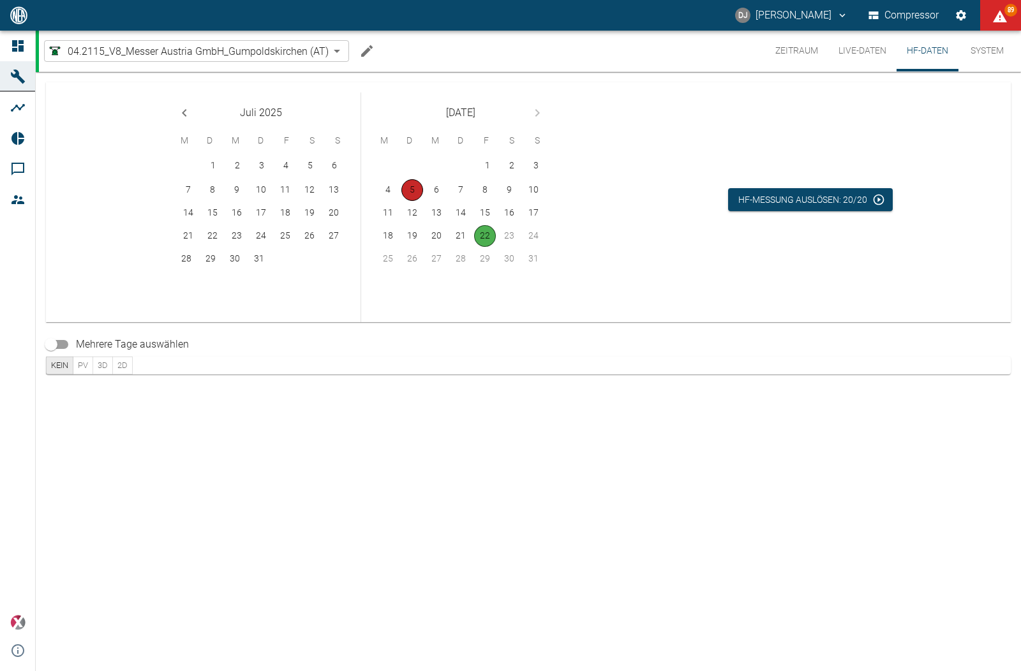
click at [410, 185] on button "5" at bounding box center [412, 190] width 22 height 22
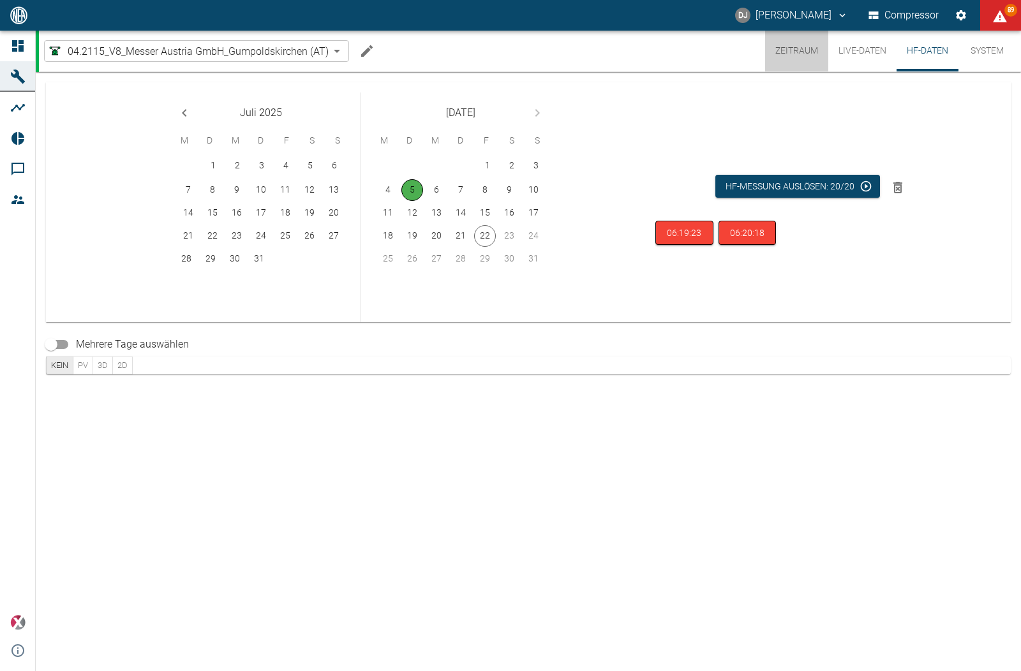
click at [795, 49] on button "Zeitraum" at bounding box center [796, 51] width 63 height 41
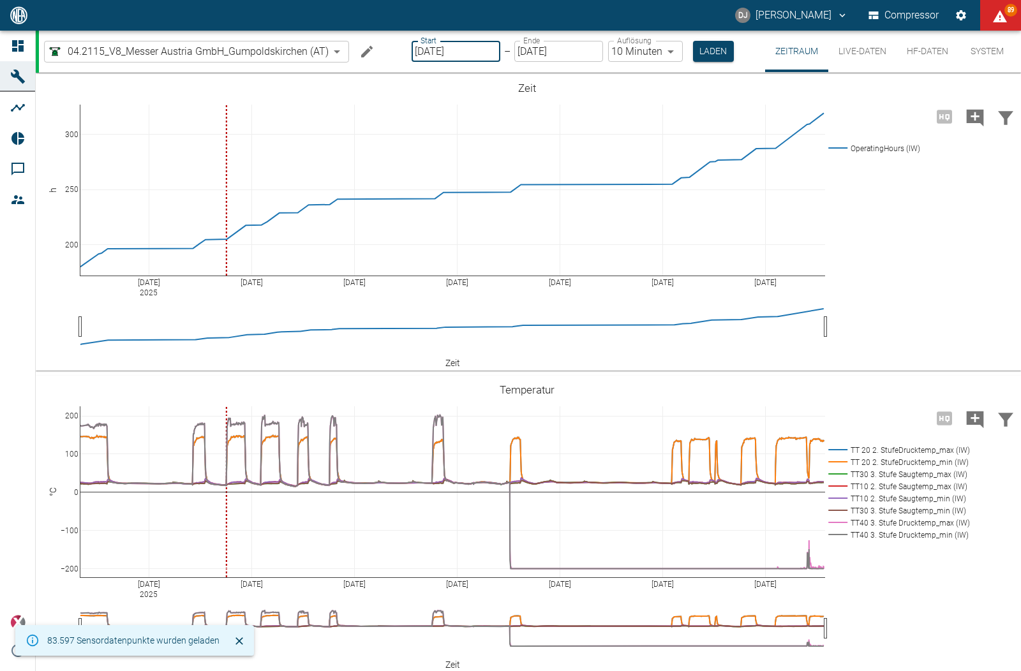
click at [428, 57] on input "[DATE]" at bounding box center [455, 51] width 89 height 21
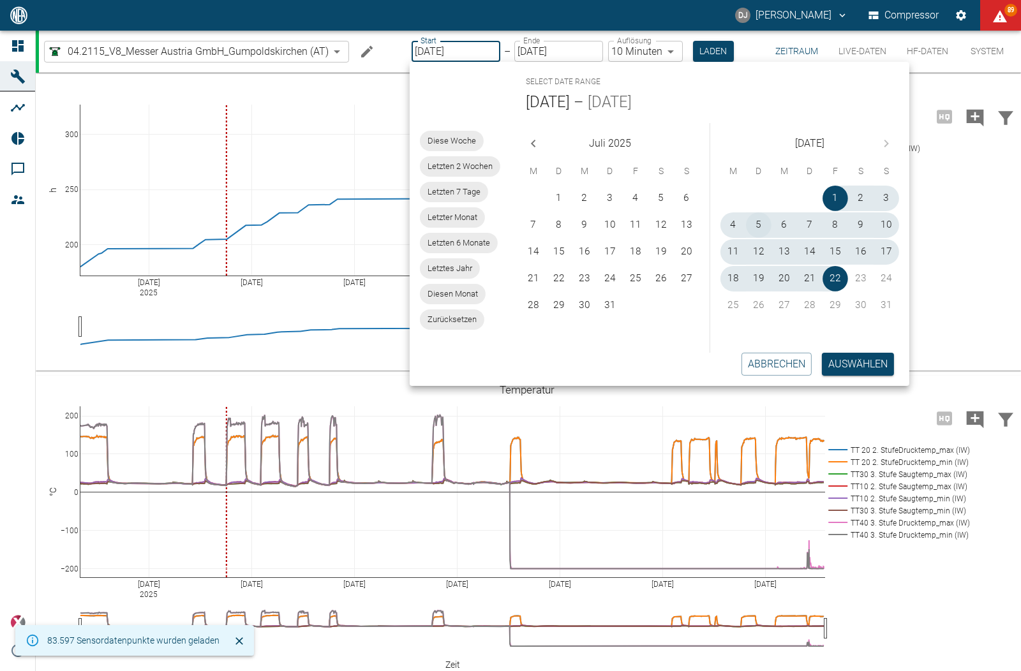
click at [756, 225] on button "5" at bounding box center [759, 225] width 26 height 26
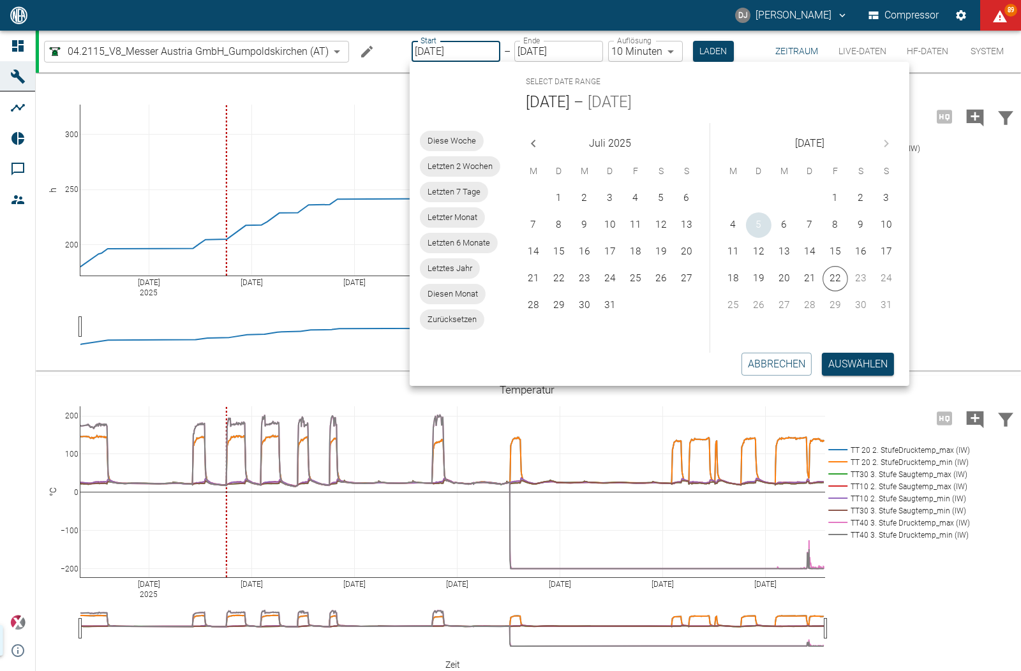
type input "[DATE]"
click at [850, 369] on button "Auswählen" at bounding box center [858, 364] width 72 height 23
type input "1sec"
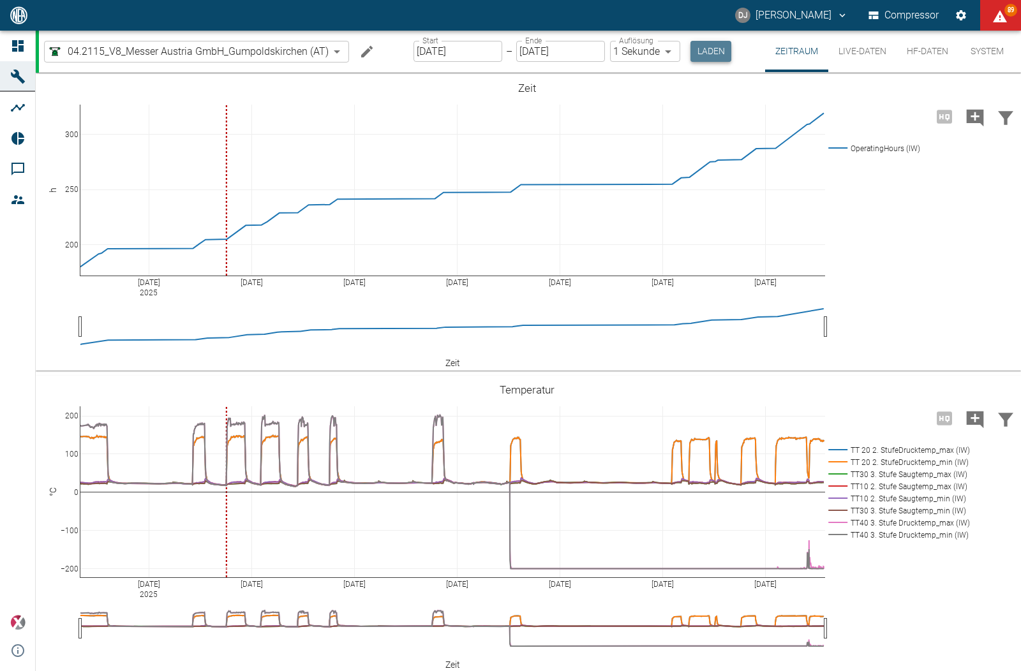
click at [705, 51] on button "Laden" at bounding box center [710, 51] width 41 height 21
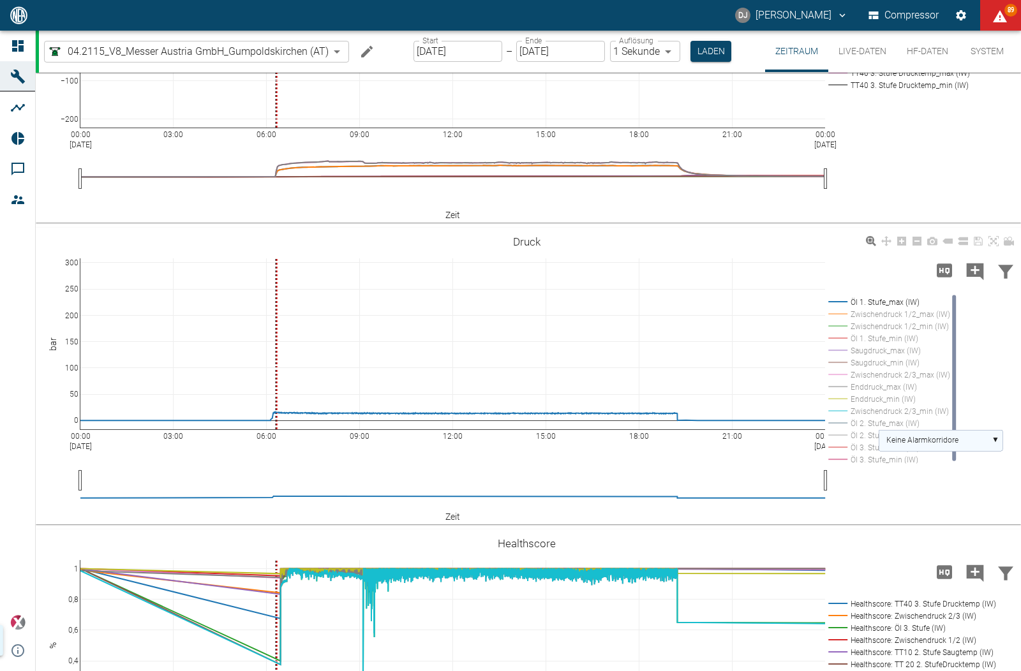
click at [919, 443] on text "Keine Alarmkorridore" at bounding box center [922, 440] width 72 height 9
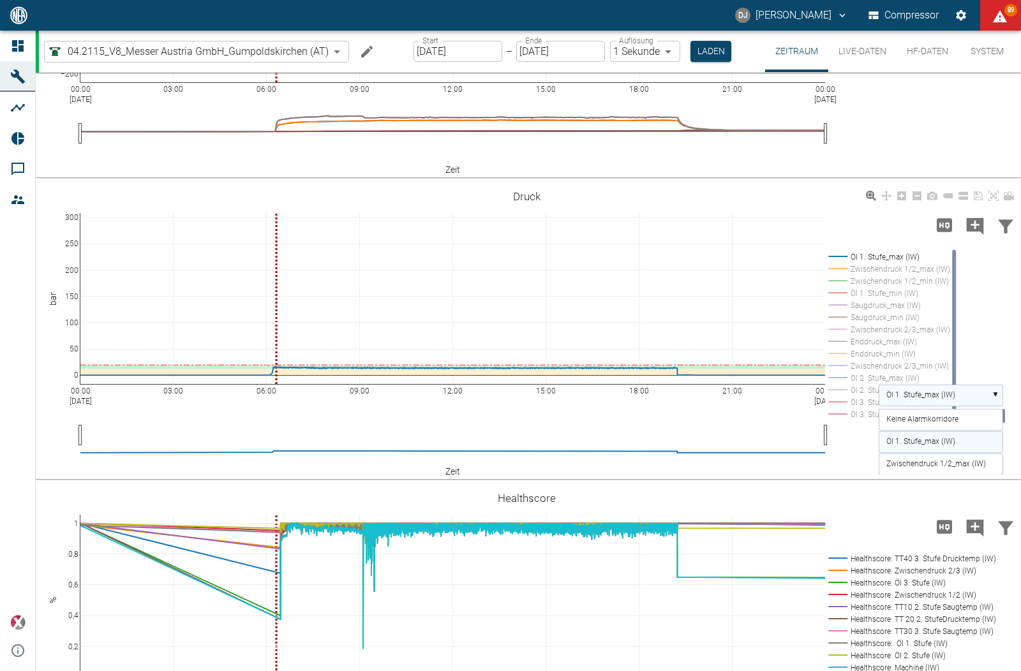
scroll to position [493, 0]
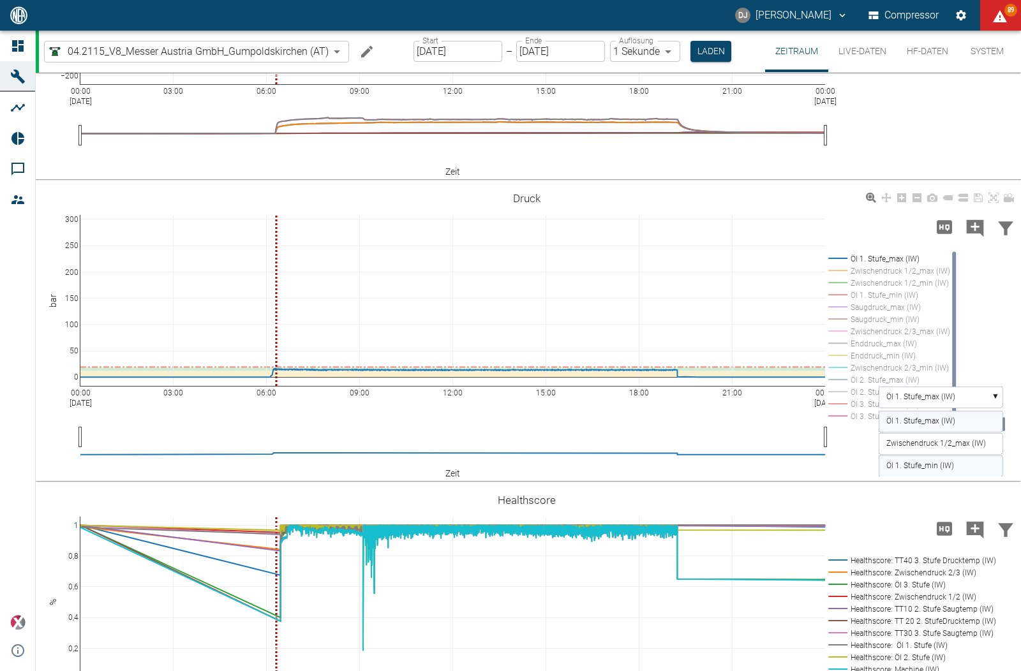
click at [922, 461] on text "Öl 1. Stufe_min (IW)" at bounding box center [920, 465] width 68 height 9
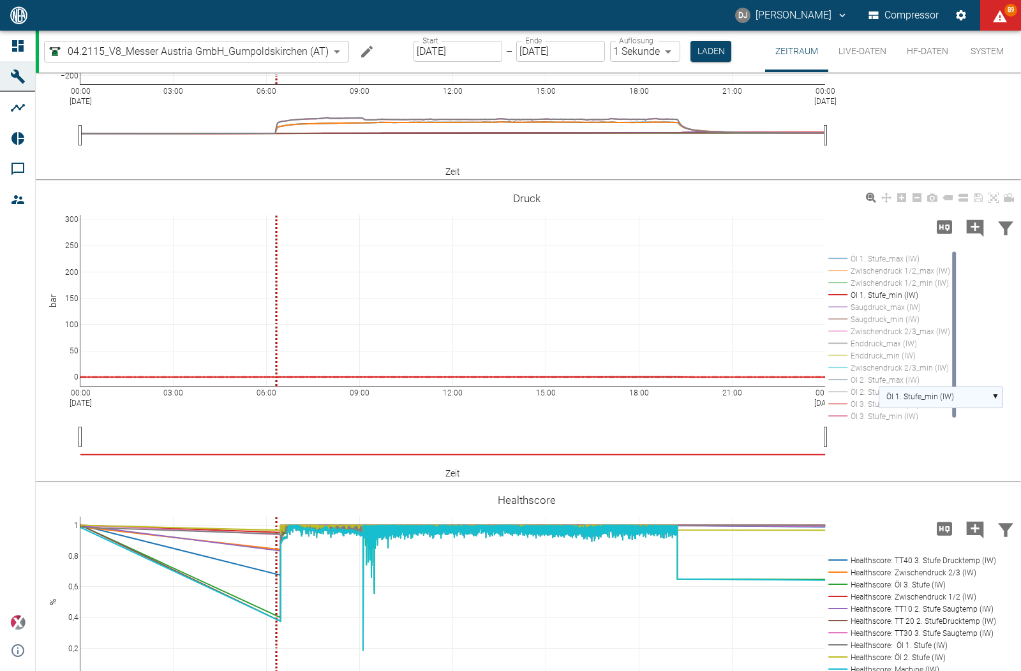
click at [923, 395] on text "Öl 1. Stufe_min (IW)" at bounding box center [920, 396] width 68 height 9
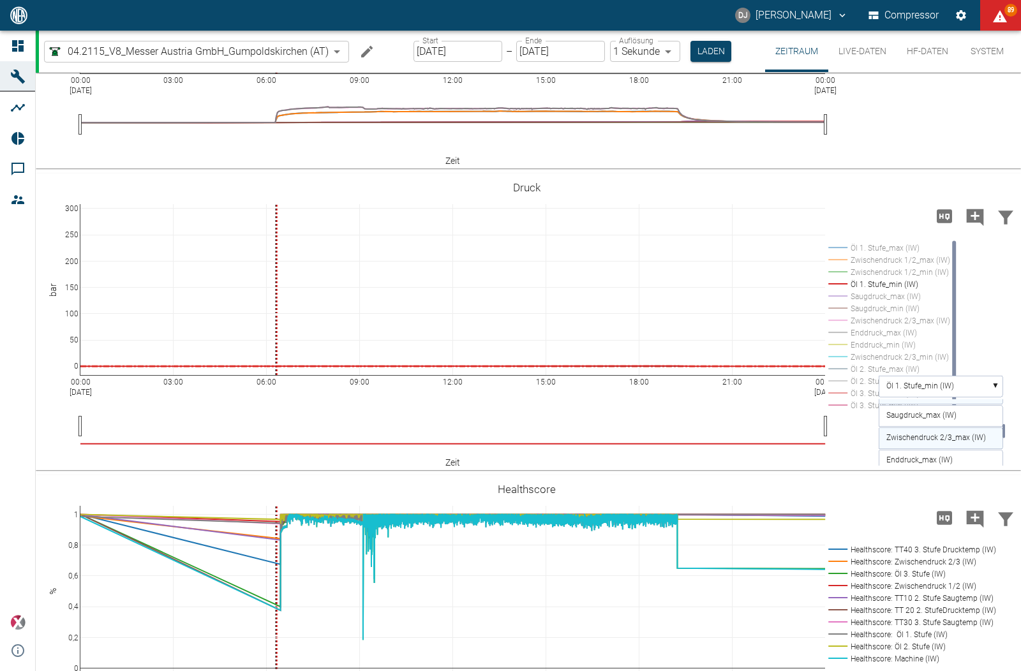
scroll to position [515, 0]
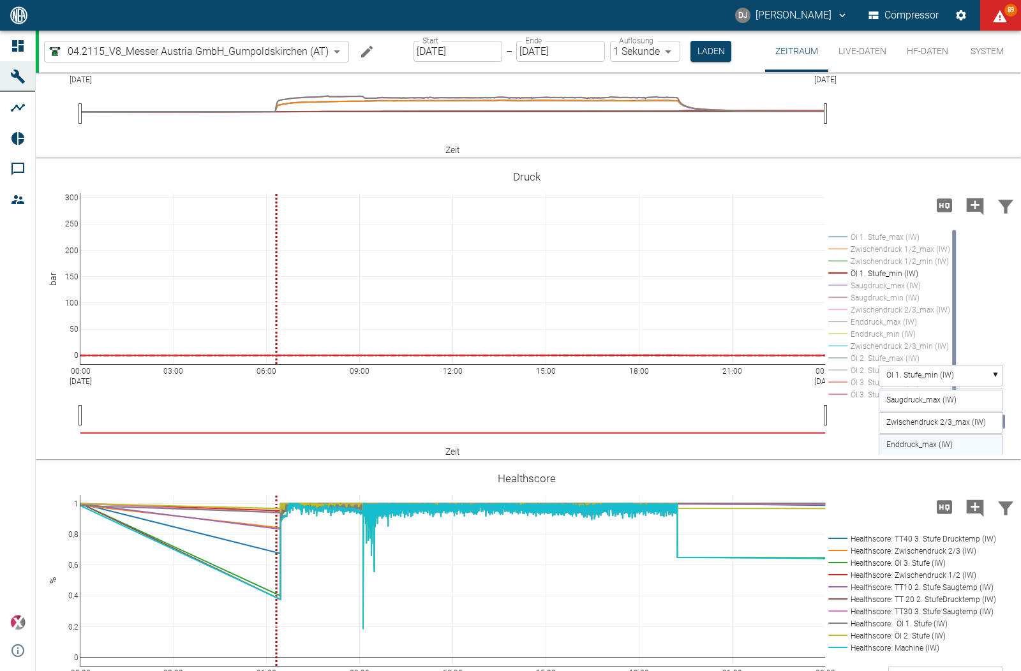
click at [929, 441] on text "Enddruck_max (IW)" at bounding box center [919, 444] width 66 height 9
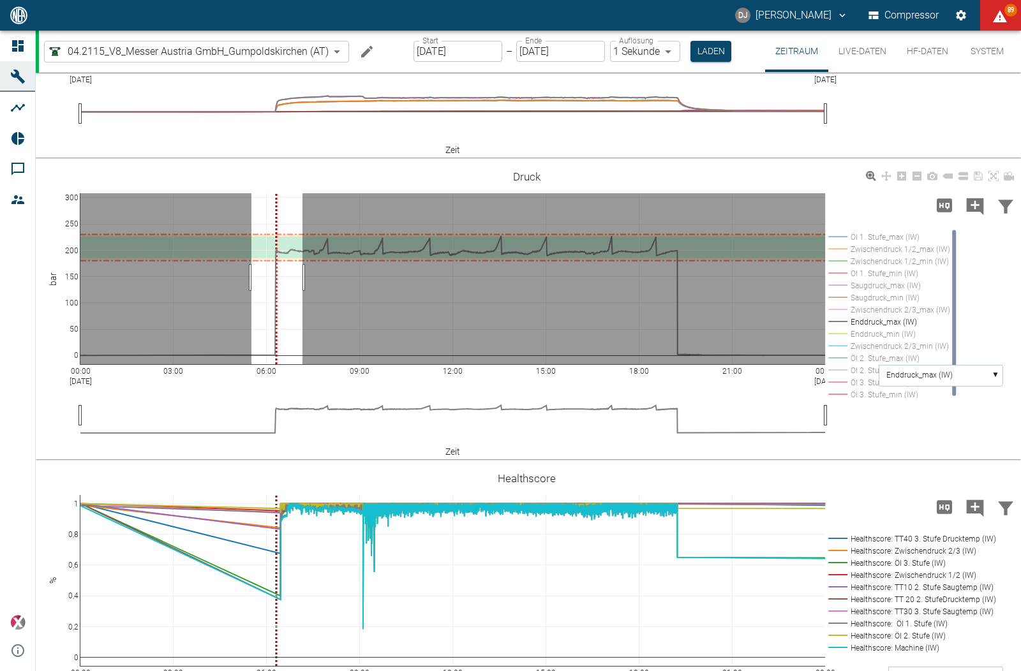
drag, startPoint x: 251, startPoint y: 276, endPoint x: 353, endPoint y: 281, distance: 102.2
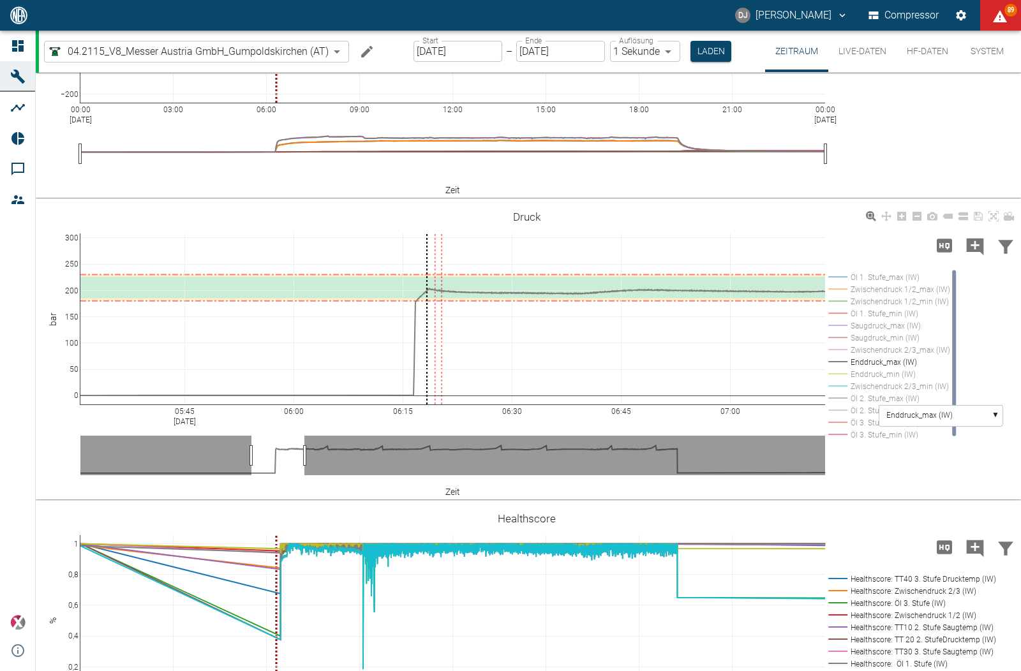
scroll to position [495, 0]
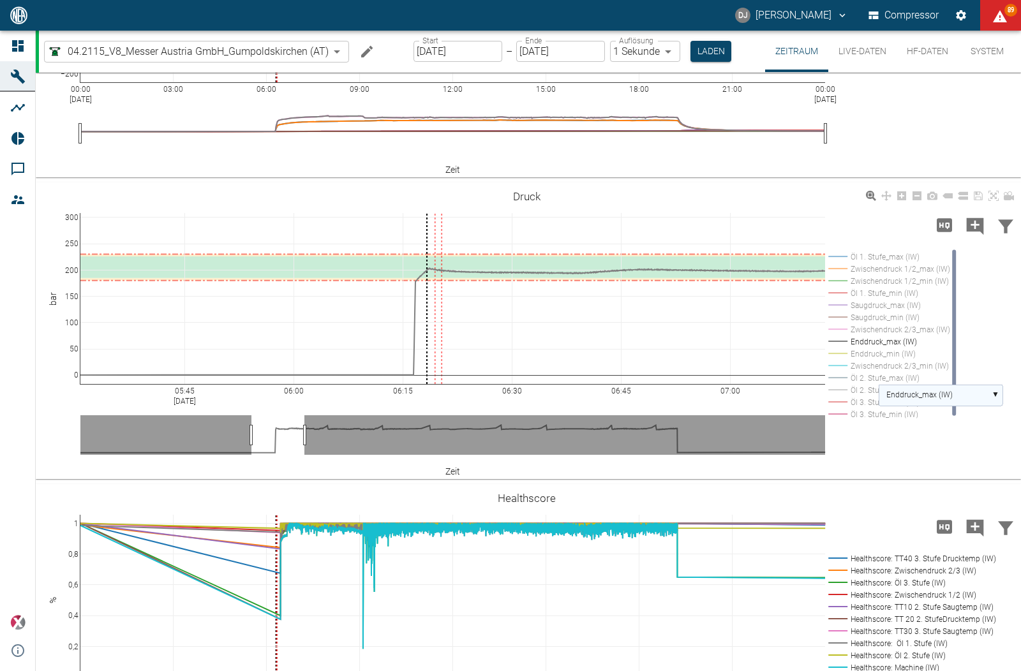
click at [914, 392] on text "Enddruck_max (IW)" at bounding box center [919, 394] width 66 height 9
click at [916, 439] on text "Öl 2. Stufe_max (IW)" at bounding box center [920, 441] width 69 height 9
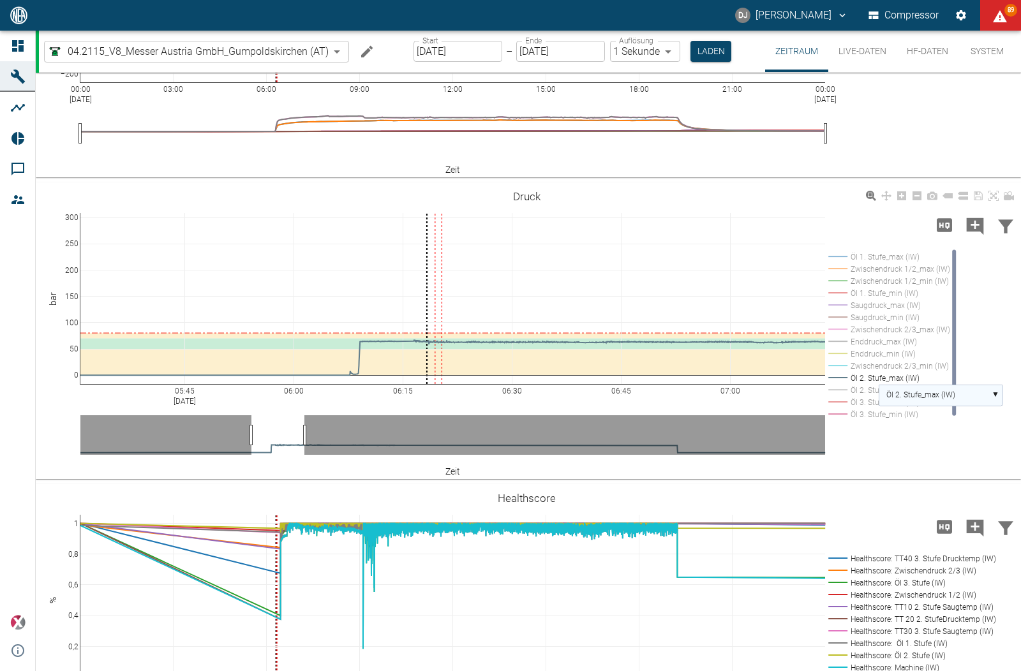
click at [915, 391] on text "Öl 2. Stufe_max (IW)" at bounding box center [920, 394] width 69 height 9
click at [917, 448] on rect at bounding box center [940, 441] width 124 height 21
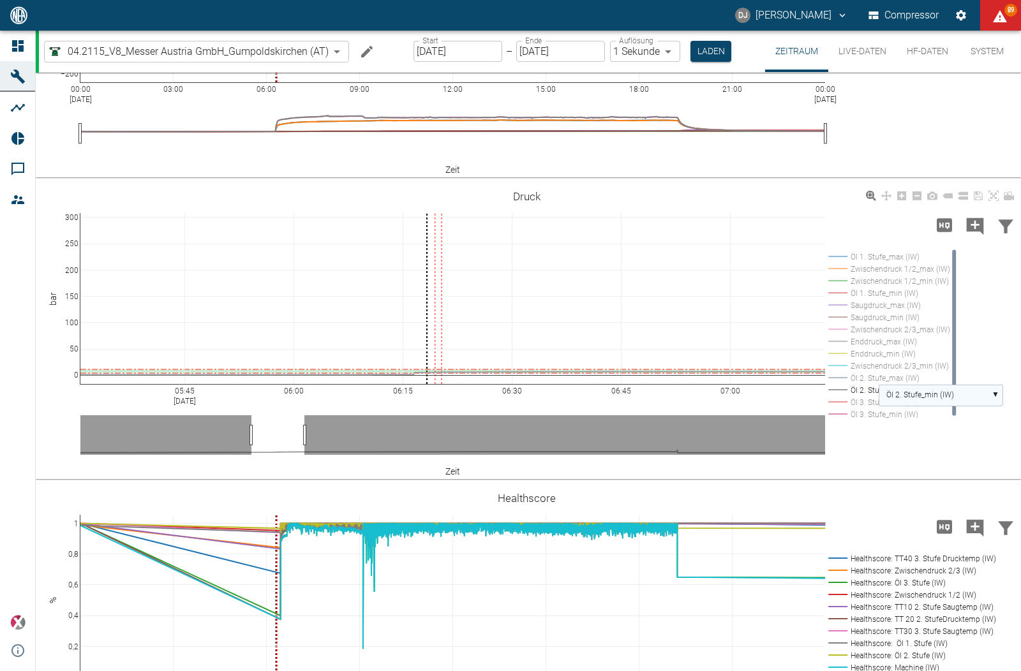
click at [919, 390] on text "Öl 2. Stufe_min (IW)" at bounding box center [920, 394] width 68 height 9
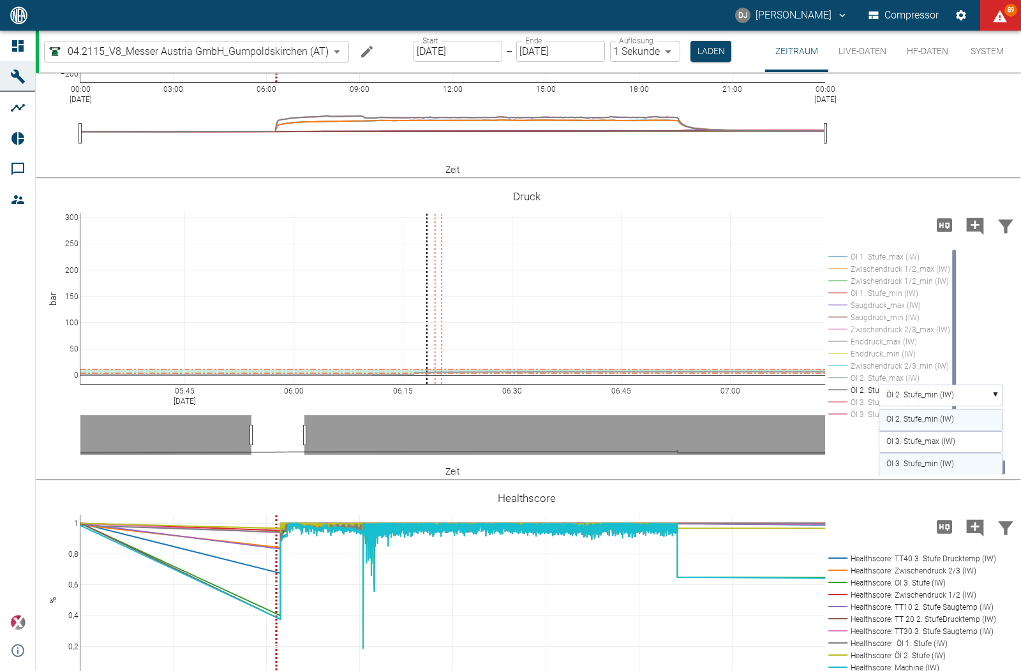
click at [914, 459] on text "Öl 3. Stufe_min (IW)" at bounding box center [920, 463] width 68 height 9
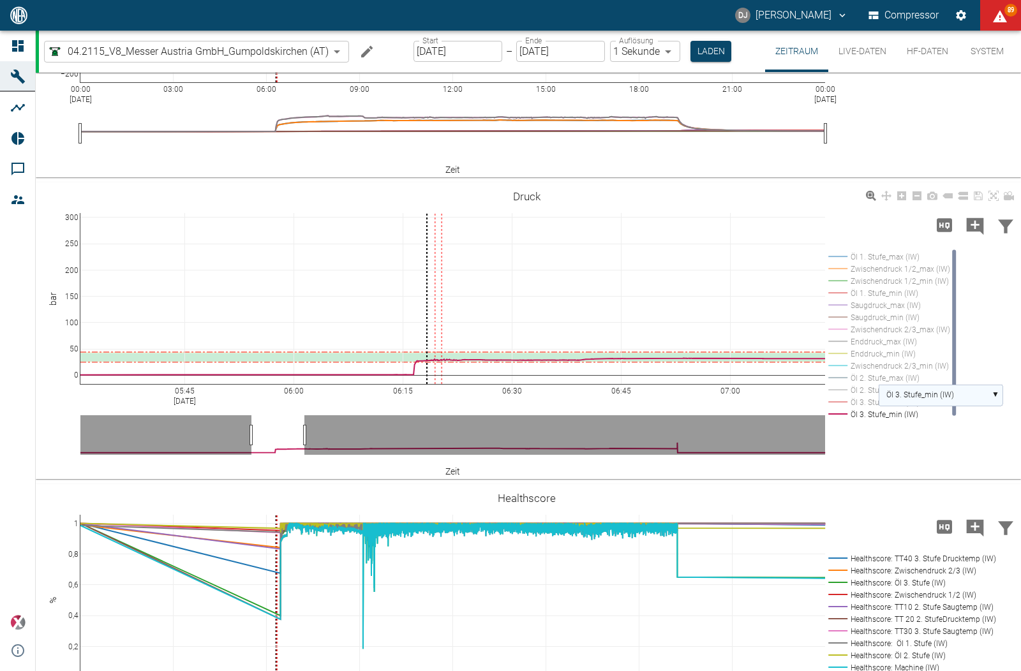
click at [915, 390] on text "Öl 3. Stufe_min (IW)" at bounding box center [920, 394] width 68 height 9
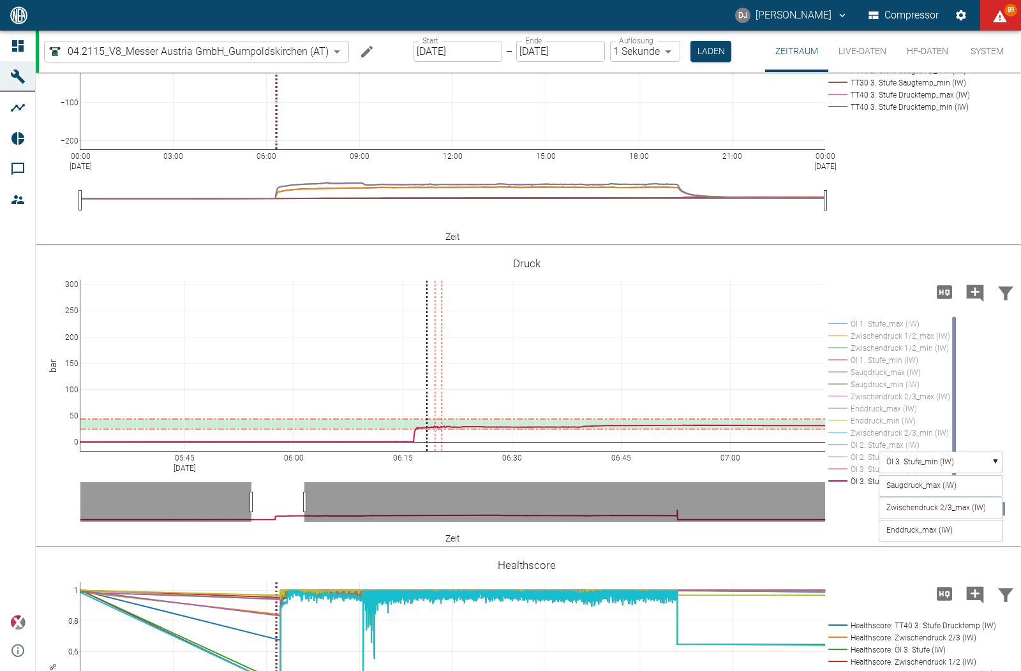
scroll to position [429, 0]
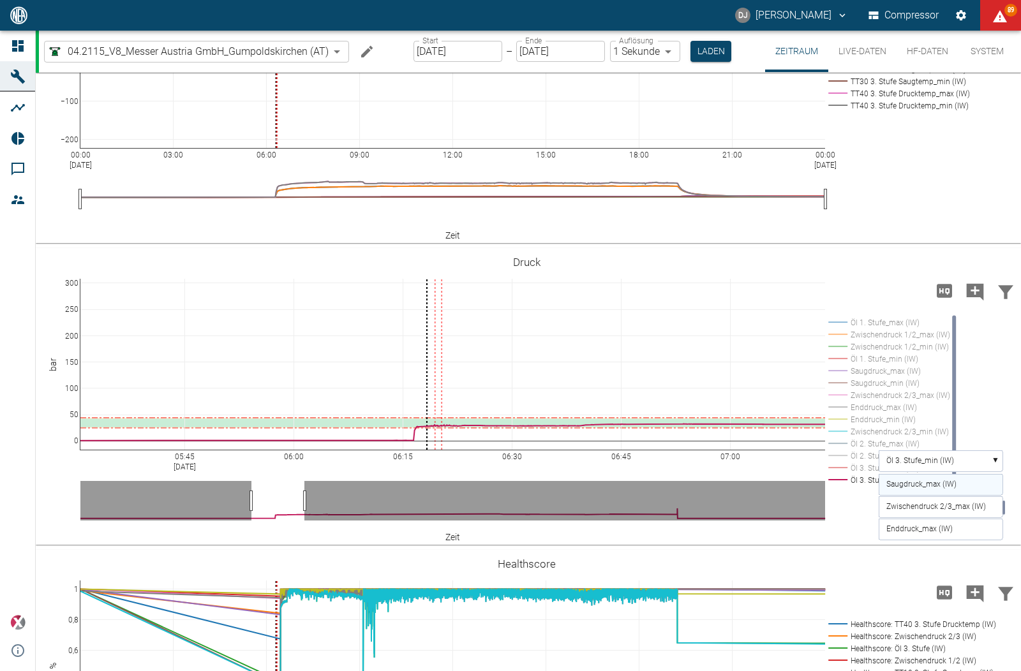
click at [928, 485] on text "Saugdruck_max (IW)" at bounding box center [921, 484] width 70 height 9
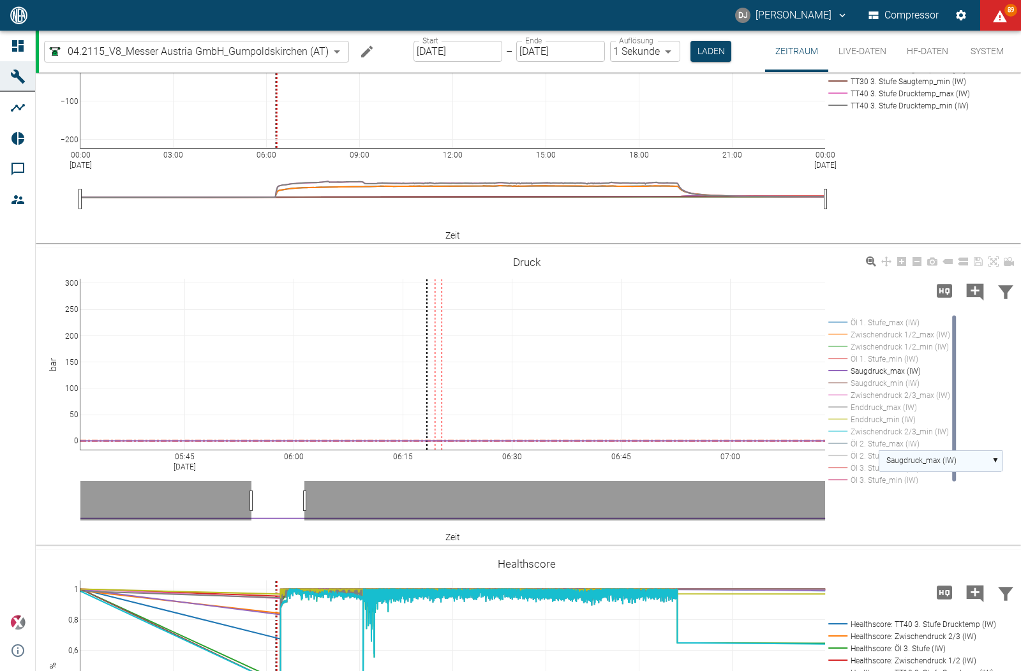
click at [928, 456] on text "Saugdruck_max (IW)" at bounding box center [921, 460] width 70 height 9
click at [925, 508] on text "Zwischendruck 2/3_max (IW)" at bounding box center [936, 507] width 100 height 9
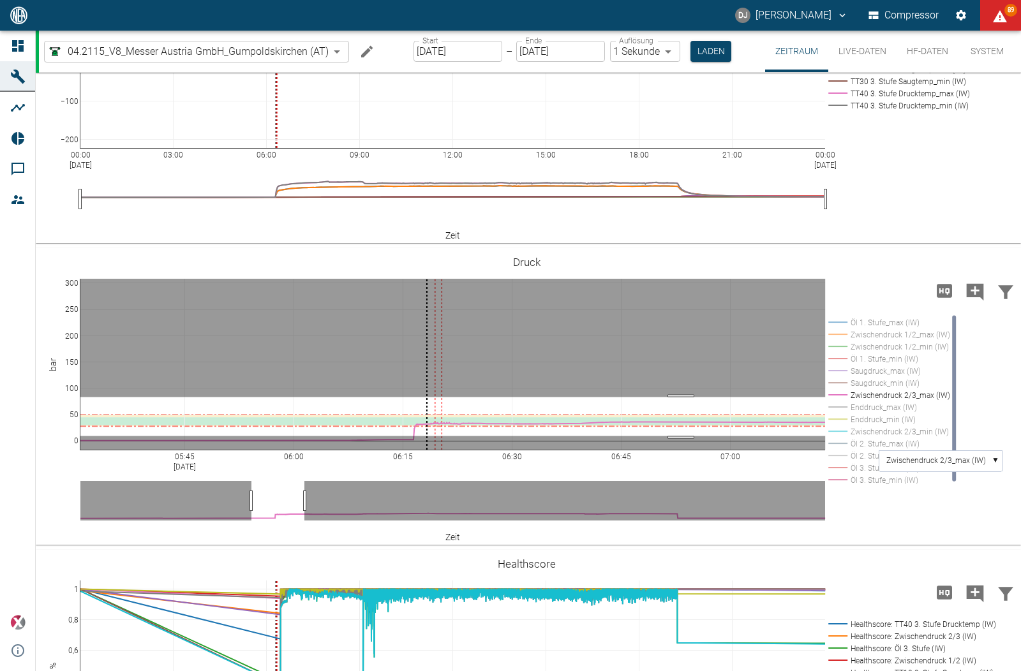
drag, startPoint x: 681, startPoint y: 396, endPoint x: 678, endPoint y: 435, distance: 39.0
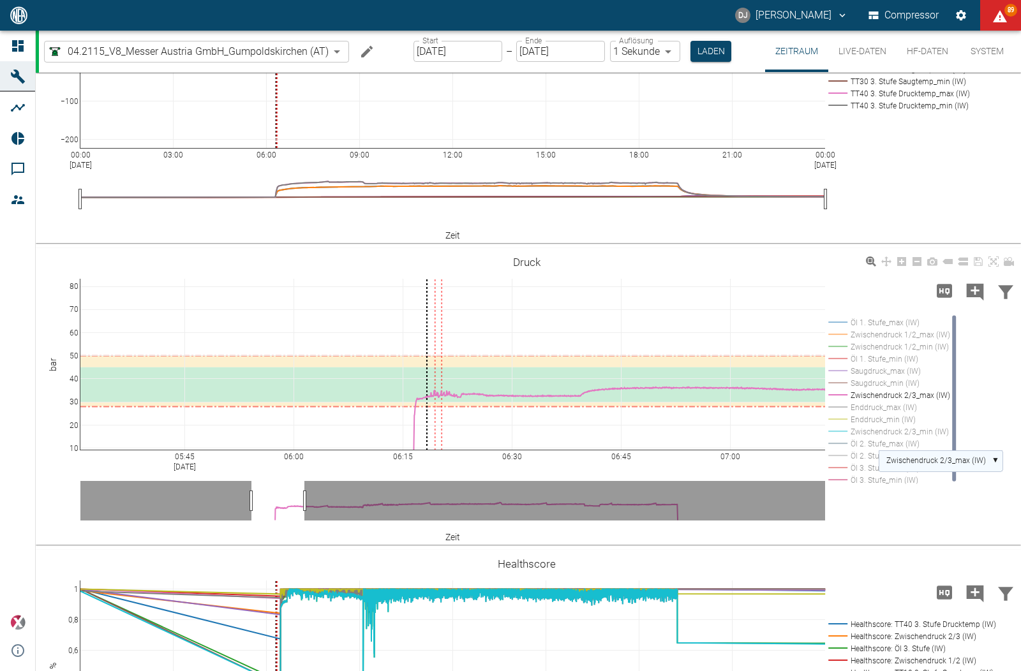
click at [910, 452] on rect at bounding box center [940, 460] width 124 height 21
click at [918, 507] on text "Enddruck_max (IW)" at bounding box center [919, 507] width 66 height 9
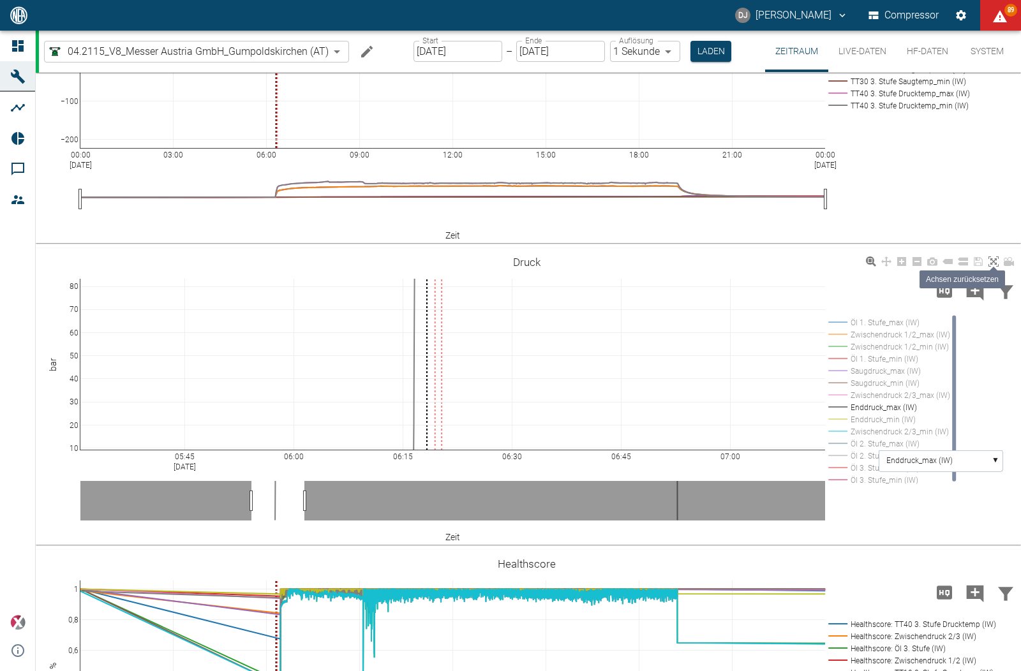
click at [996, 260] on icon at bounding box center [993, 261] width 10 height 10
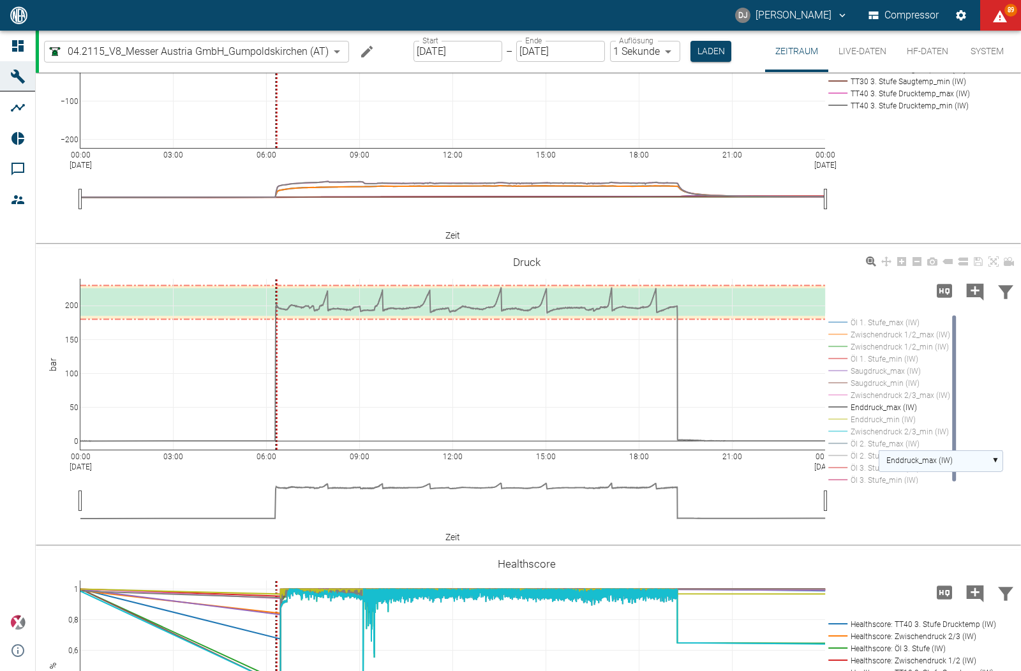
click at [940, 456] on text "Enddruck_max (IW)" at bounding box center [919, 460] width 66 height 9
click at [929, 503] on text "Öl 2. Stufe_max (IW)" at bounding box center [920, 507] width 69 height 9
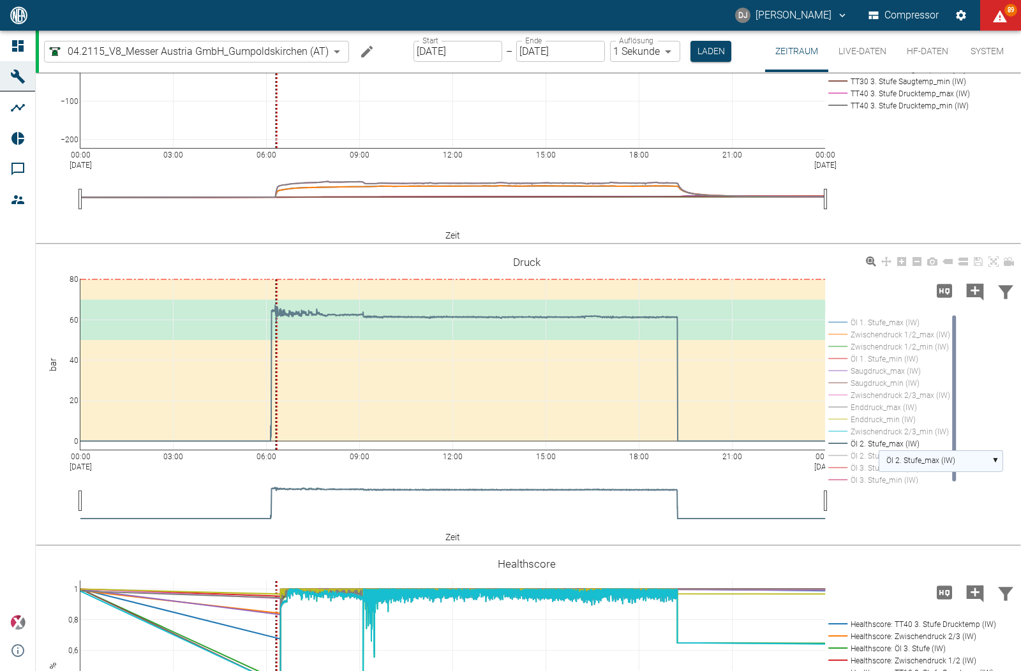
click at [936, 457] on text "Öl 2. Stufe_max (IW)" at bounding box center [920, 460] width 69 height 9
click at [925, 527] on text "Öl 3. Stufe_max (IW)" at bounding box center [920, 529] width 69 height 9
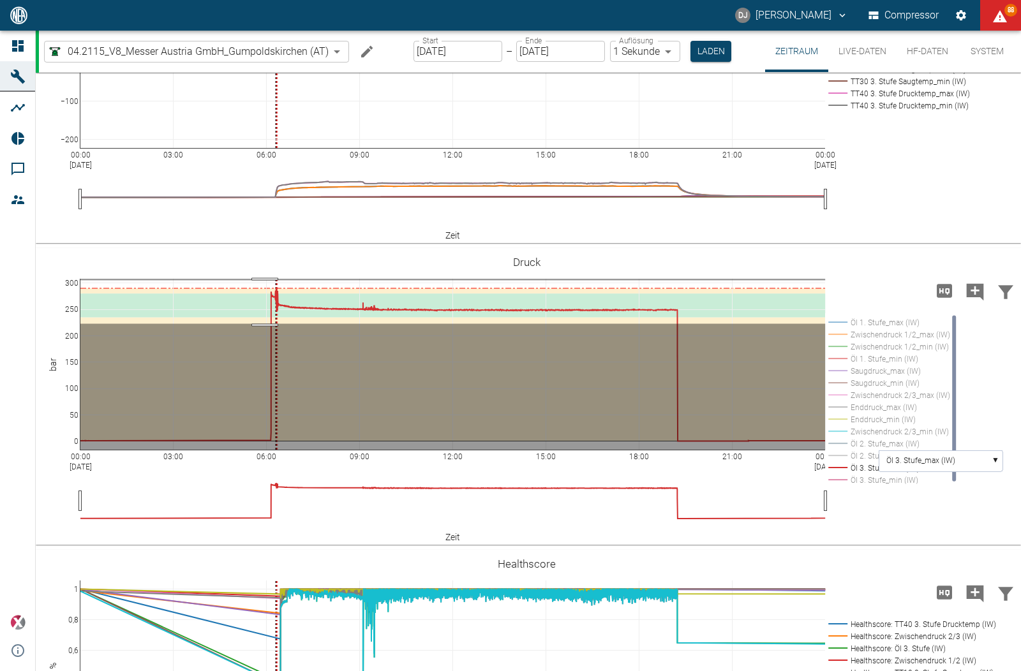
drag, startPoint x: 265, startPoint y: 279, endPoint x: 271, endPoint y: 323, distance: 43.8
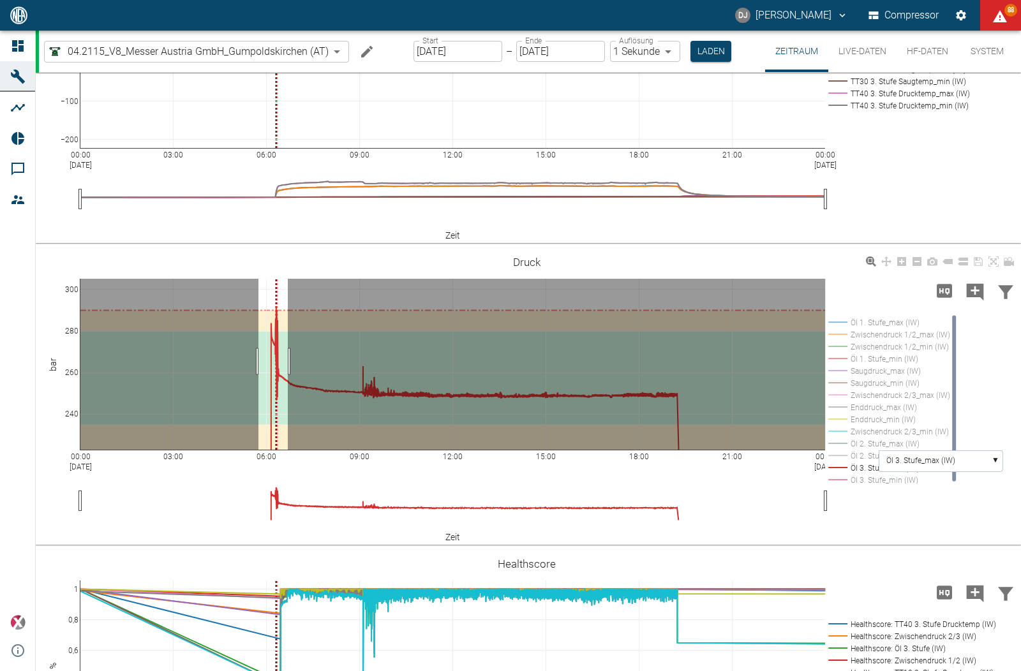
drag, startPoint x: 258, startPoint y: 360, endPoint x: 351, endPoint y: 357, distance: 92.6
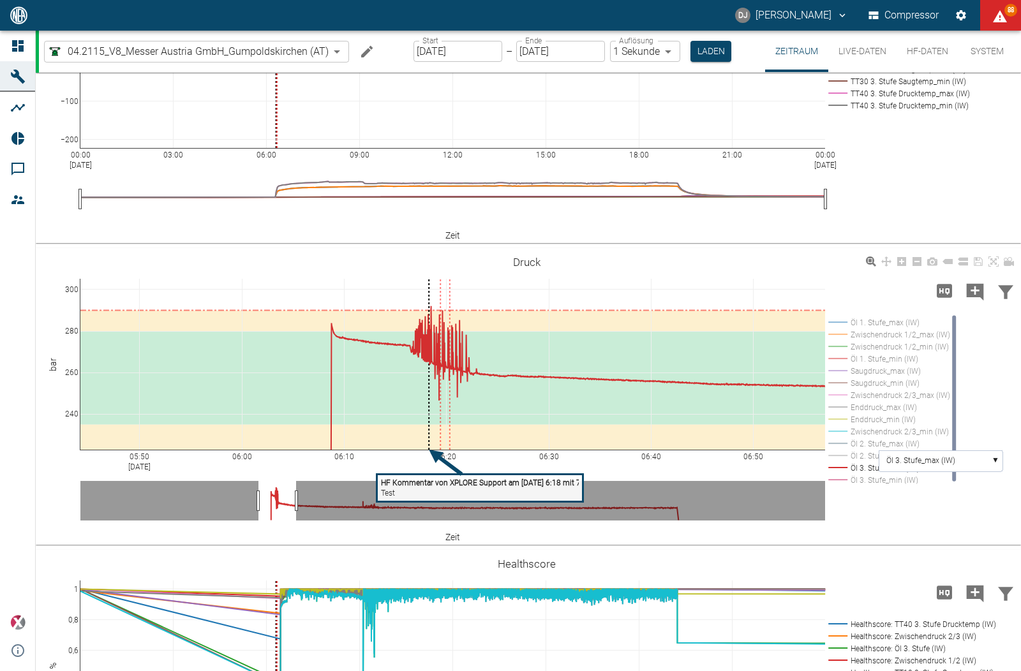
click at [401, 464] on div "05:50 [DATE] 06:00 06:10 06:20 06:30 06:40 06:50 240 260 280 300 Öl 1. Stufe_ma…" at bounding box center [527, 396] width 982 height 287
click at [468, 480] on tspan "HF Kommentar von XPLORE Support am [DATE] 6:18 mit 72.5" at bounding box center [486, 482] width 211 height 9
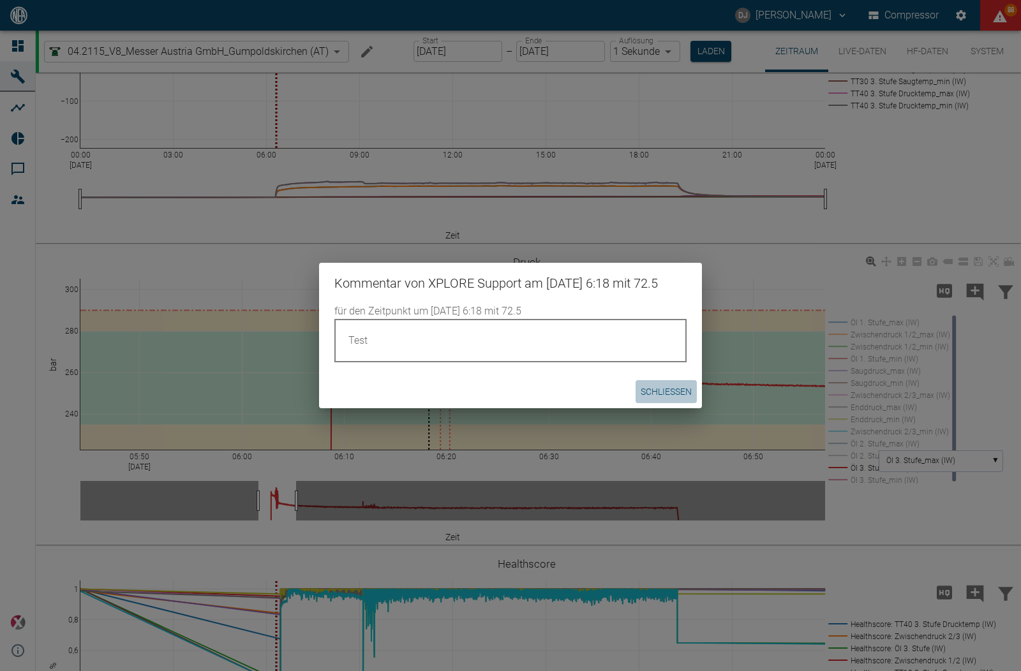
click at [645, 396] on button "Schließen" at bounding box center [665, 392] width 61 height 24
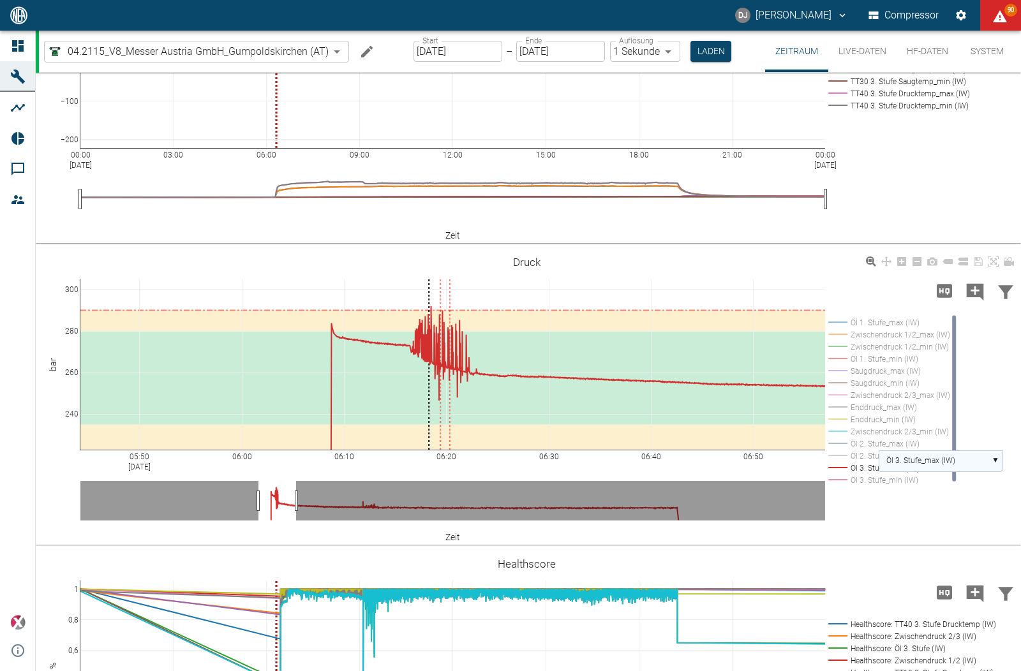
click at [910, 461] on text "Öl 3. Stufe_max (IW)" at bounding box center [920, 460] width 69 height 9
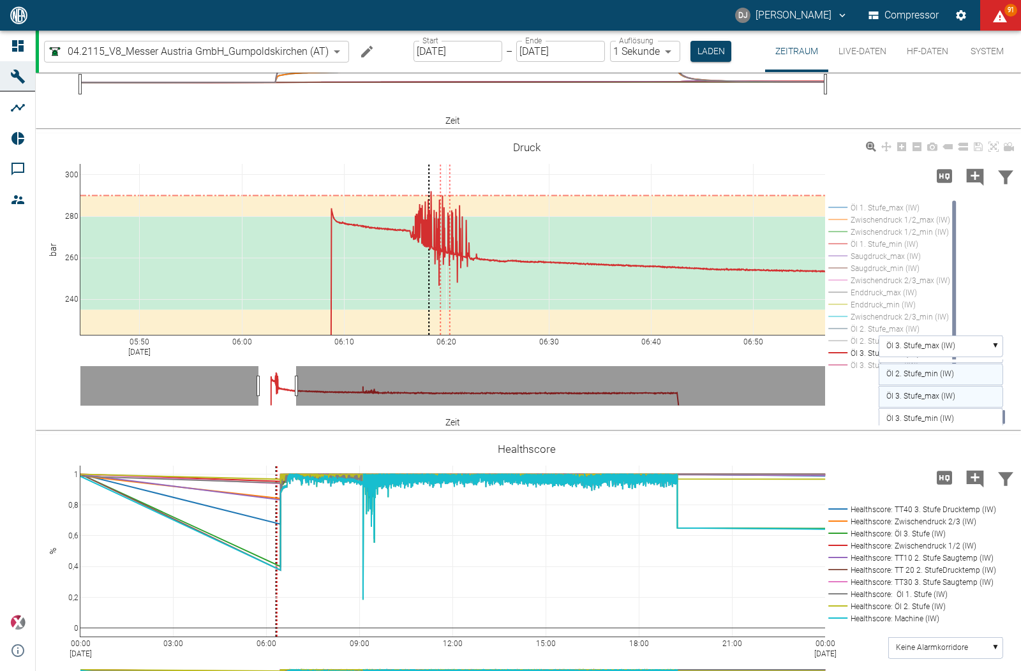
scroll to position [539, 0]
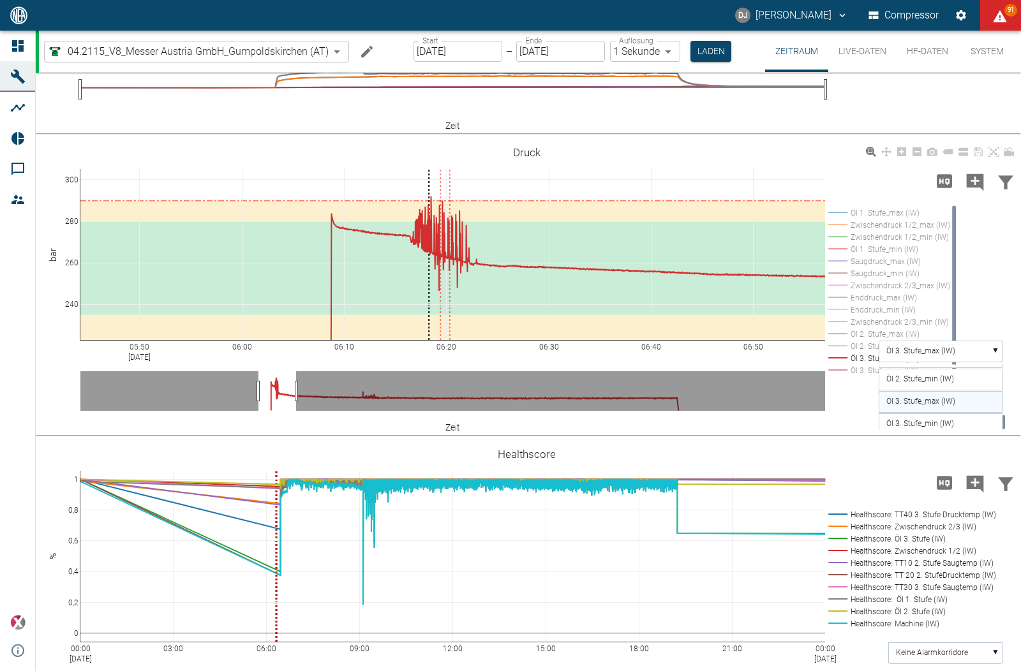
click at [981, 295] on div "05:50 [DATE] 06:00 06:10 06:20 06:30 06:40 06:50 240 260 280 300 Öl 1. Stufe_ma…" at bounding box center [527, 287] width 982 height 287
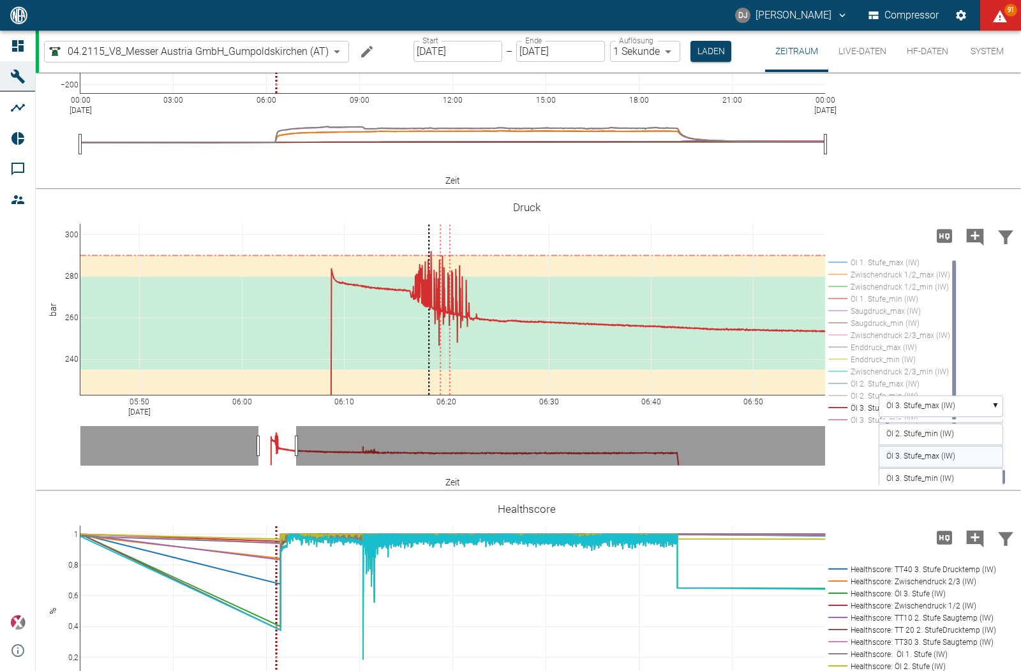
scroll to position [441, 0]
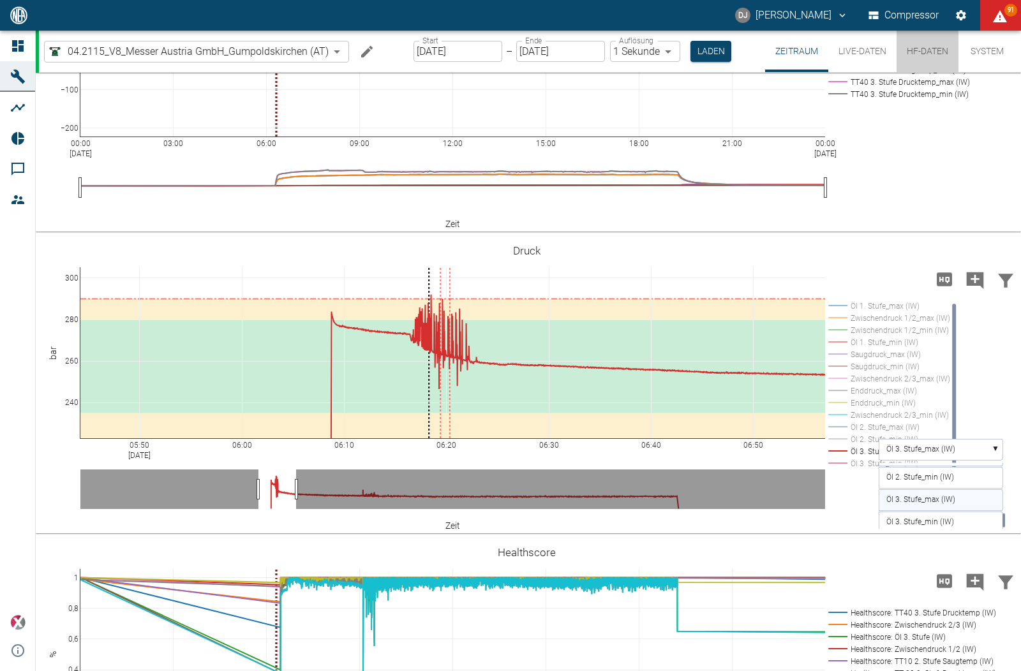
click at [912, 53] on button "HF-Daten" at bounding box center [927, 51] width 62 height 41
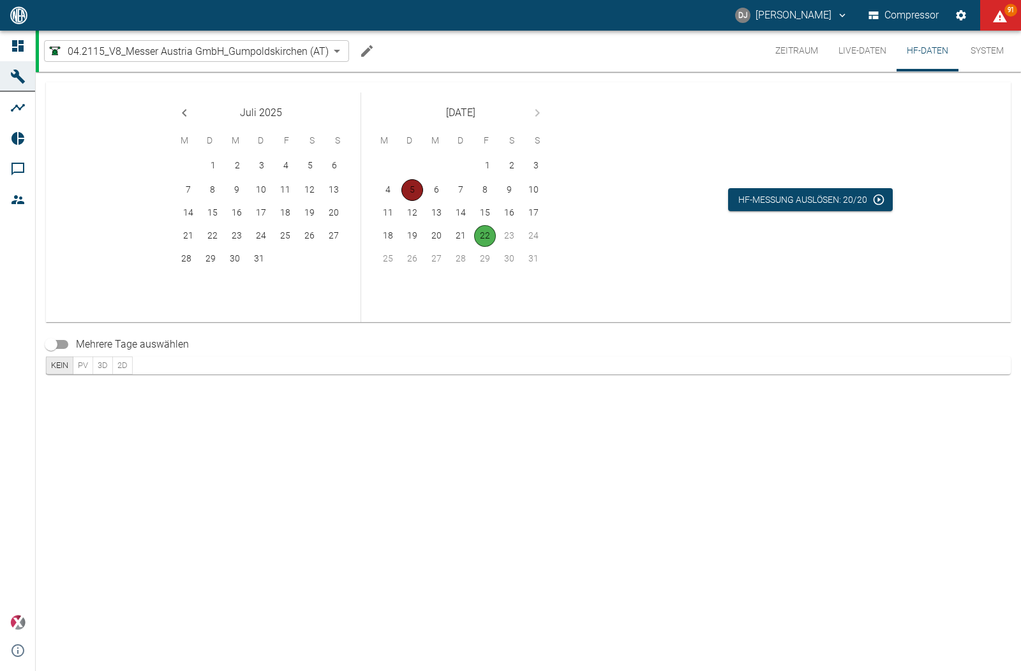
click at [406, 183] on button "5" at bounding box center [412, 190] width 22 height 22
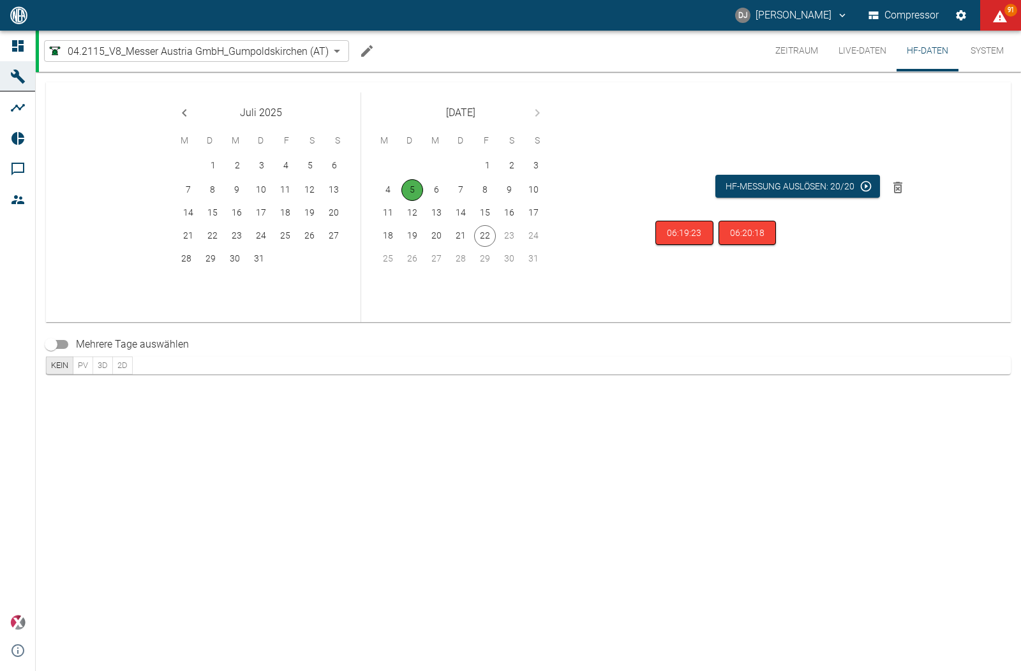
click at [184, 107] on icon "Previous month" at bounding box center [184, 112] width 15 height 15
click at [182, 105] on icon "Previous month" at bounding box center [184, 112] width 15 height 15
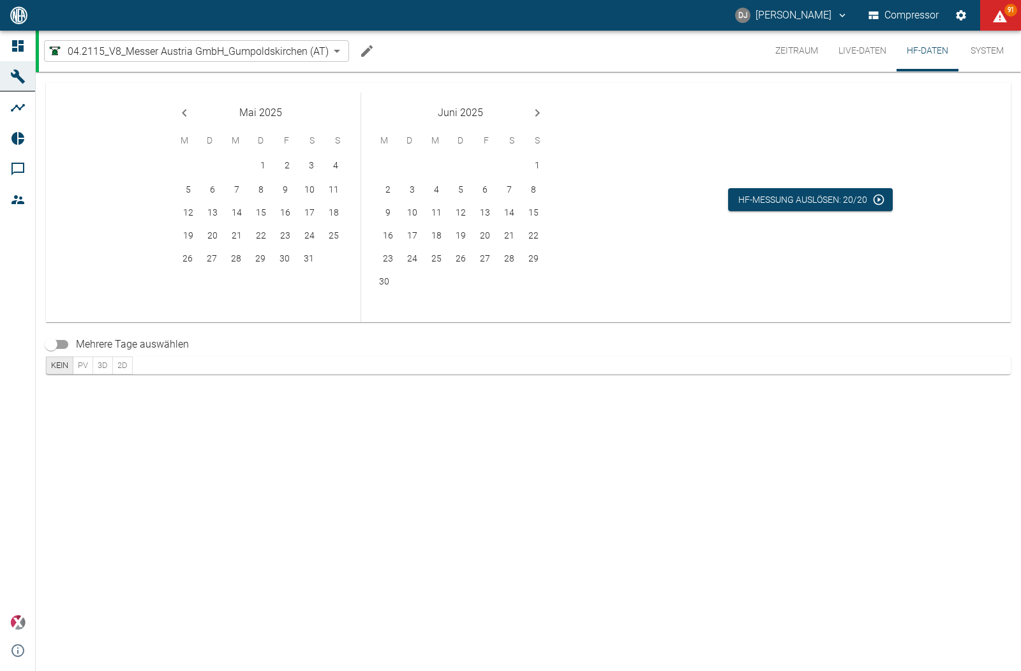
click at [184, 107] on icon "Previous month" at bounding box center [184, 112] width 15 height 15
click at [184, 112] on icon "Previous month" at bounding box center [184, 112] width 15 height 15
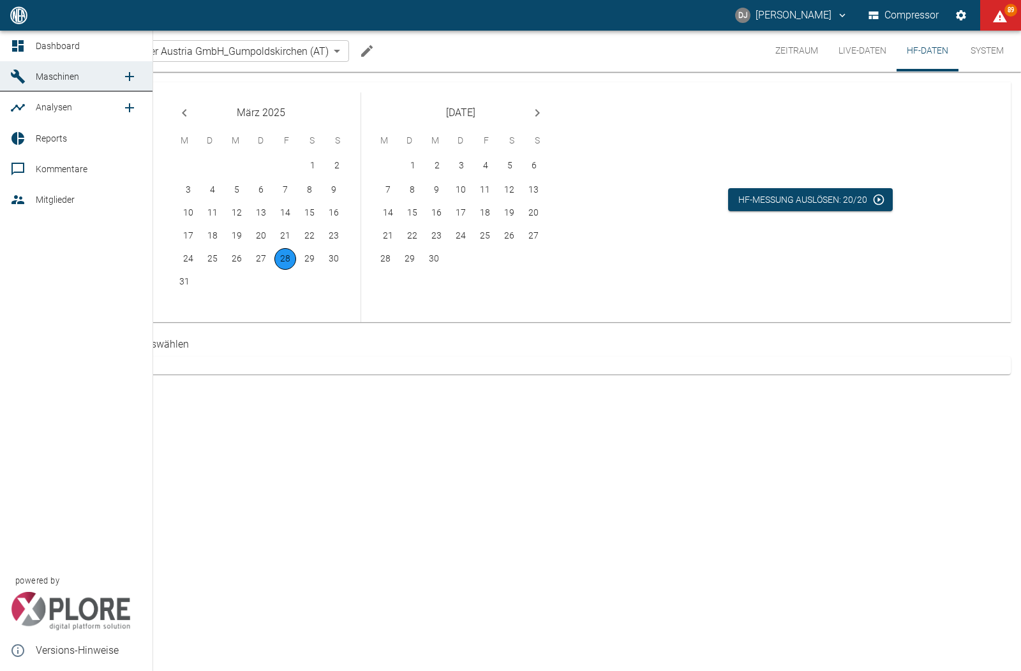
click at [22, 41] on icon at bounding box center [17, 45] width 11 height 11
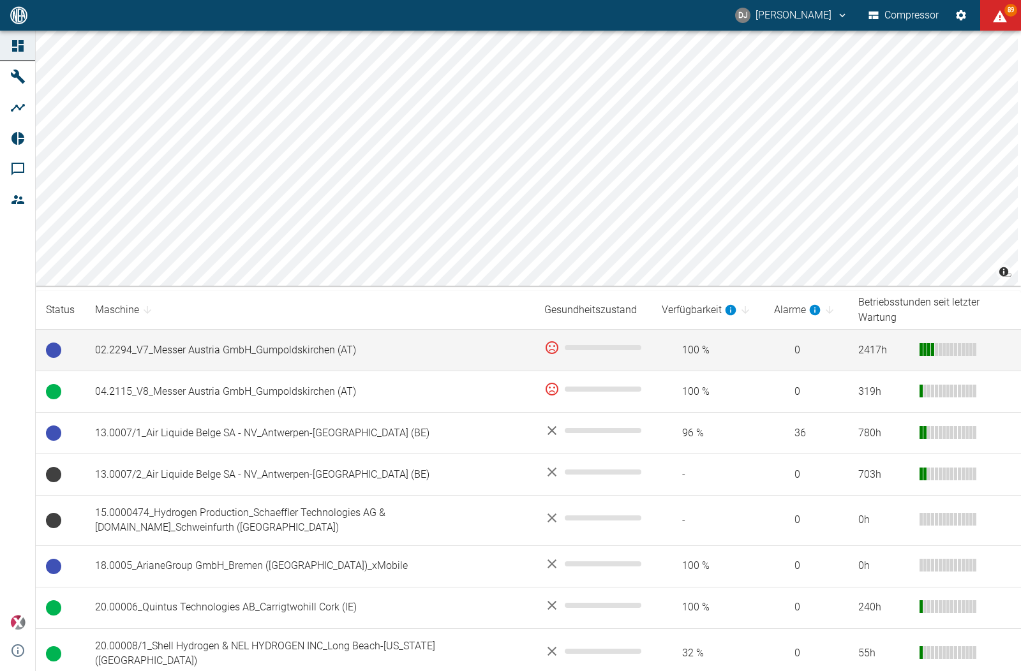
click at [181, 340] on td "02.2294_V7_Messer Austria GmbH_Gumpoldskirchen (AT)" at bounding box center [309, 350] width 449 height 41
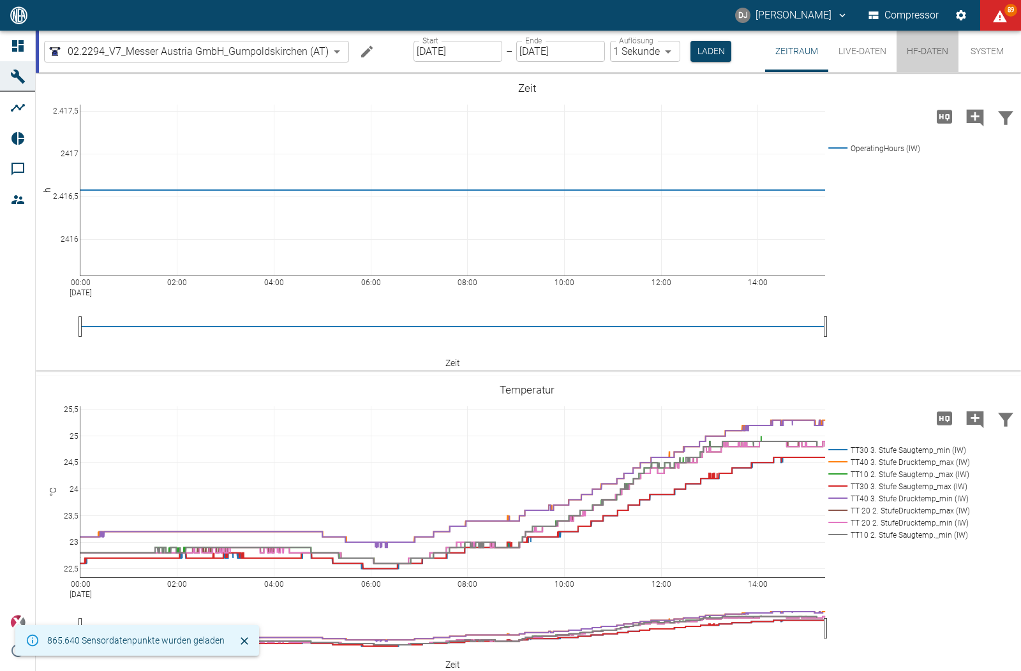
click at [914, 49] on button "HF-Daten" at bounding box center [927, 51] width 62 height 41
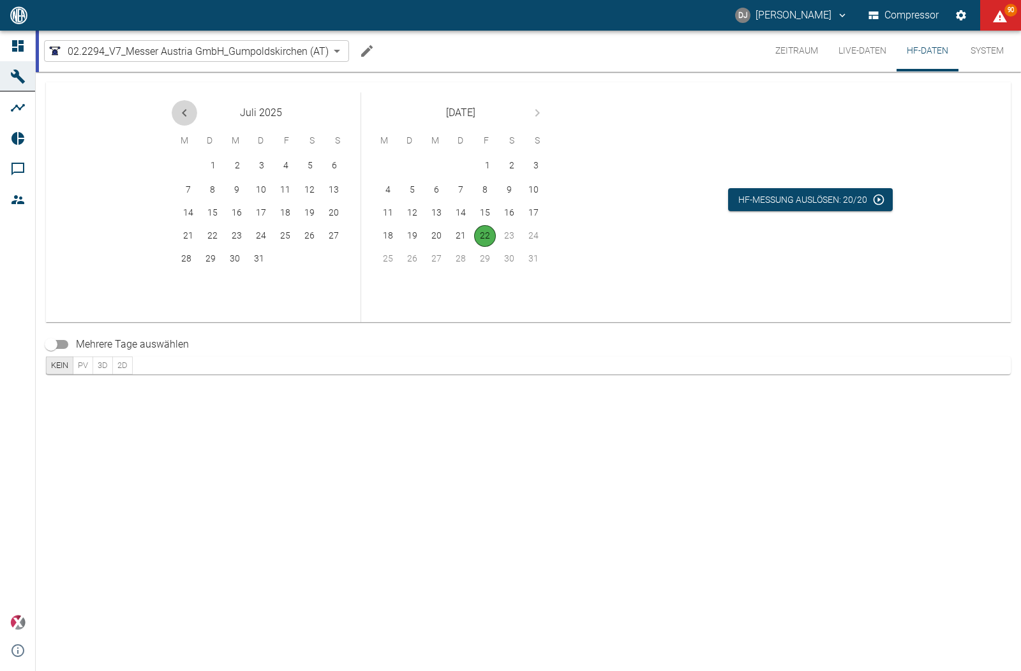
click at [174, 106] on button "Previous month" at bounding box center [185, 113] width 26 height 26
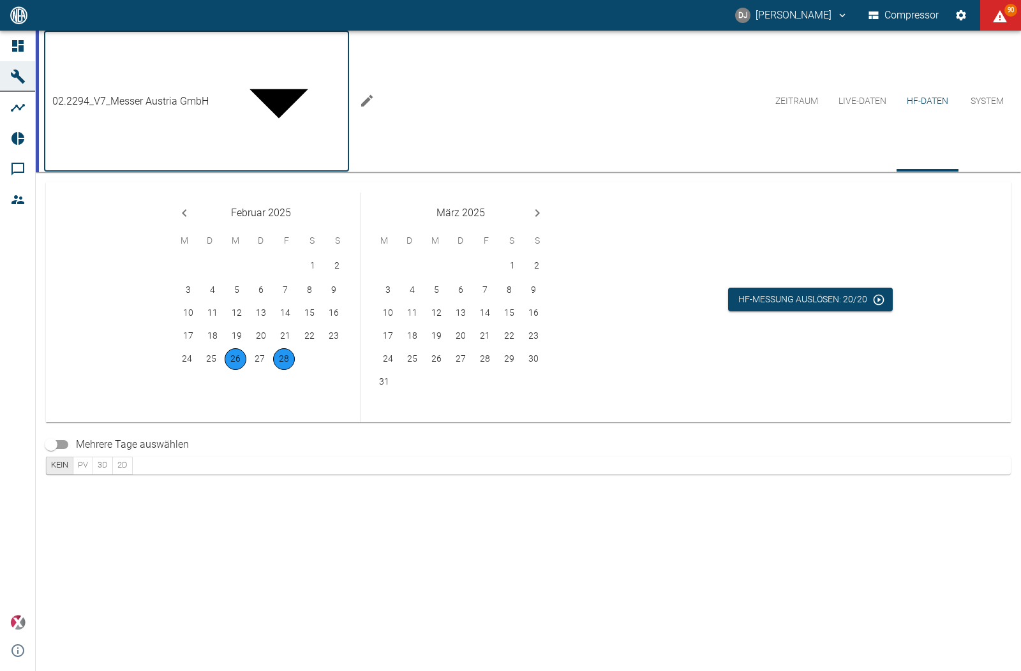
click at [110, 48] on body "DJ [PERSON_NAME] Compressor 90 Dashboard Maschinen Analysen Reports Kommentare …" at bounding box center [510, 335] width 1021 height 671
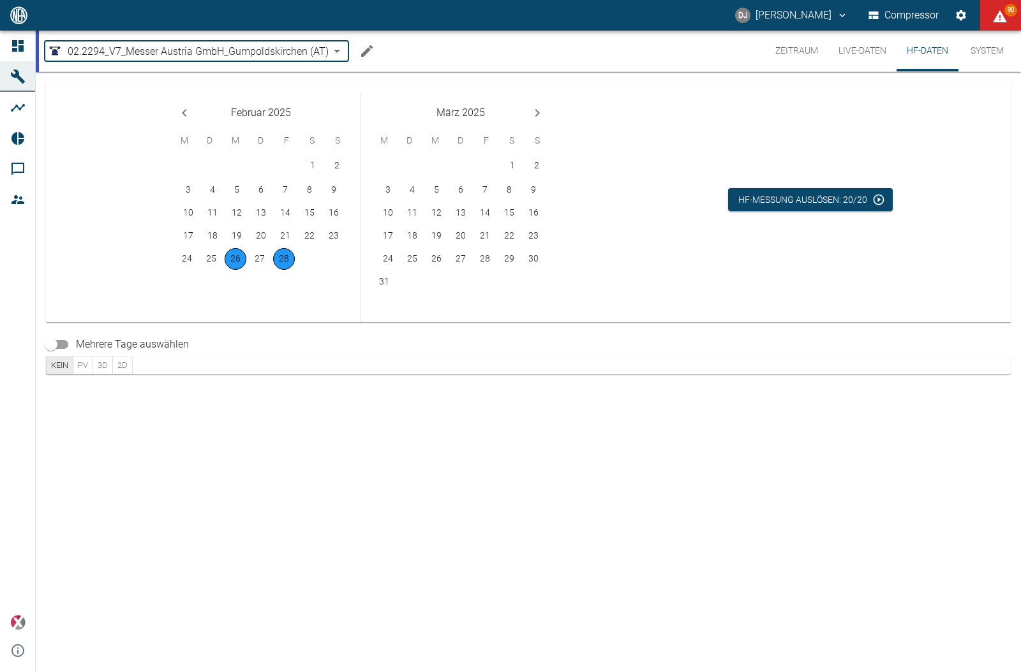
type input "62df7942-7815-4ccf-a722-4ba74b721732"
click at [528, 108] on button "Next month" at bounding box center [537, 113] width 26 height 26
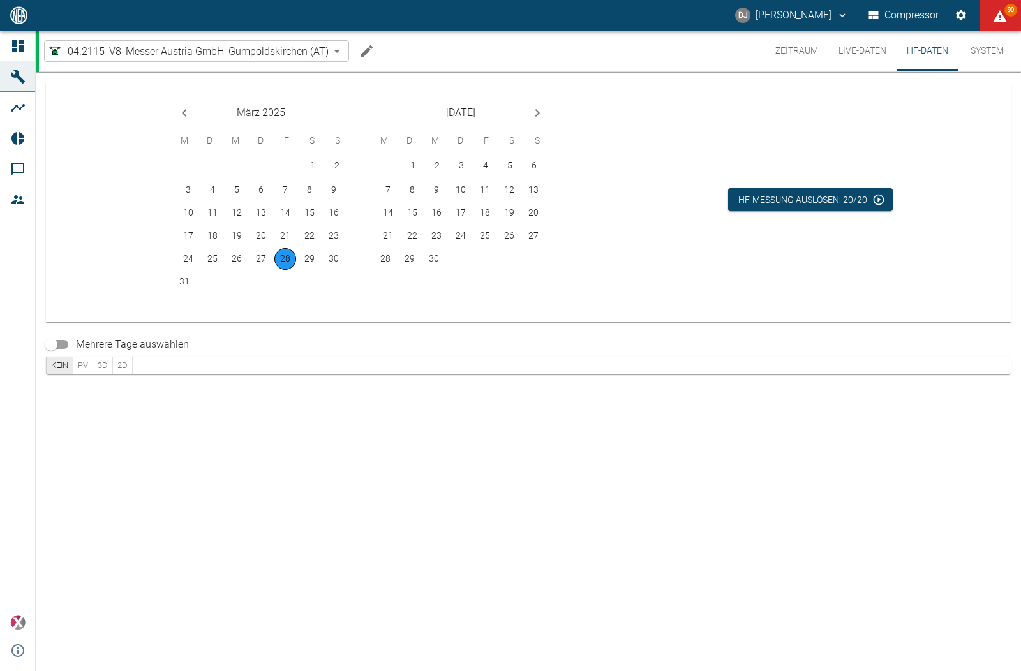
click at [533, 107] on icon "Next month" at bounding box center [536, 112] width 15 height 15
click at [584, 232] on div "Juli 2025 M D M D F S S 1 2 3 4 5 6 7 8 9 10 11 12 13 14 15 16 17 18 19 20 21 2…" at bounding box center [355, 202] width 579 height 240
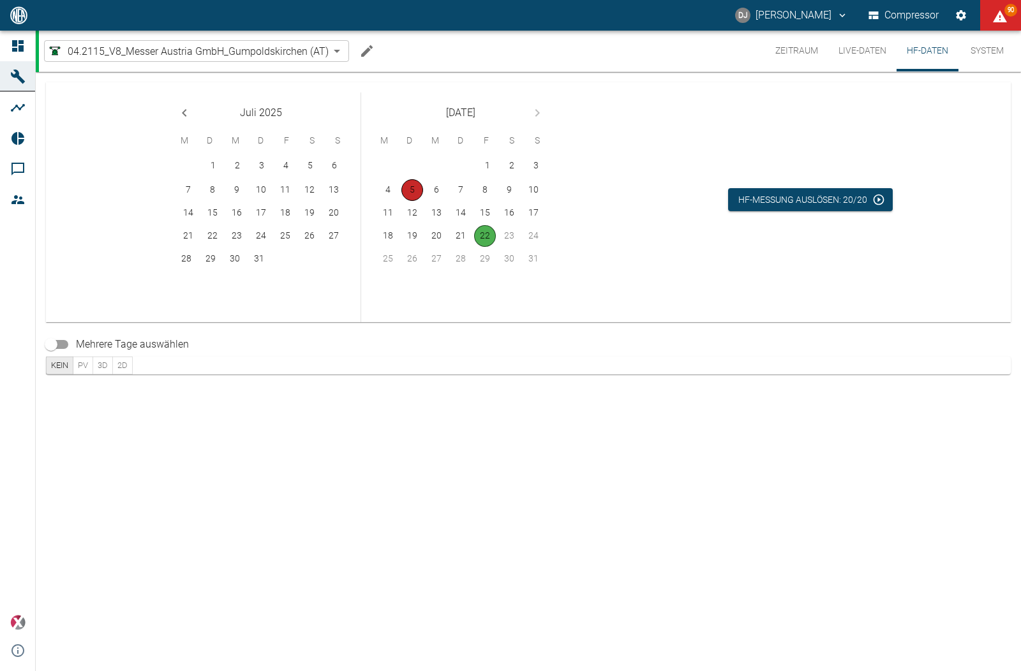
click at [422, 188] on button "5" at bounding box center [412, 190] width 22 height 22
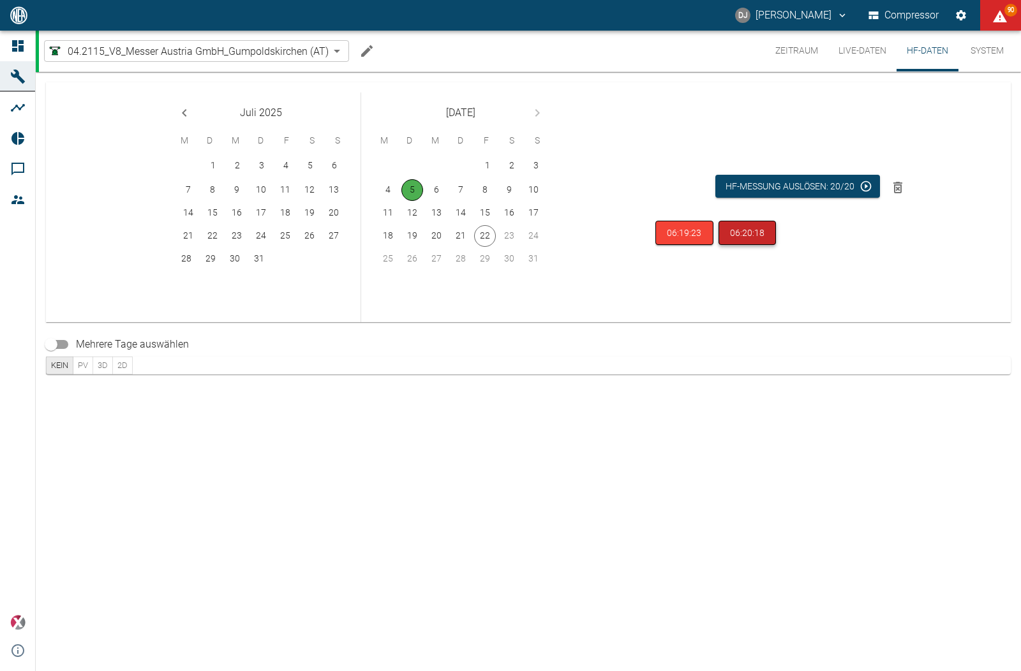
click at [733, 230] on button "06:20:18" at bounding box center [747, 233] width 58 height 25
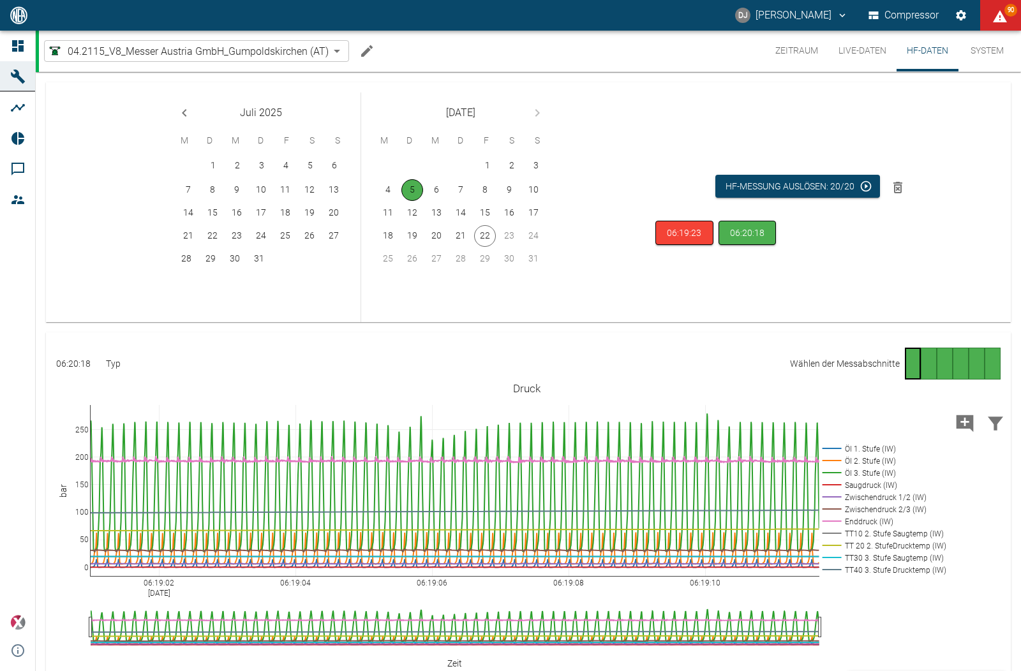
click at [621, 221] on div "Juli 2025 M D M D F S S 1 2 3 4 5 6 7 8 9 10 11 12 13 14 15 16 17 18 19 20 21 2…" at bounding box center [355, 202] width 579 height 240
click at [790, 41] on button "Zeitraum" at bounding box center [796, 51] width 63 height 41
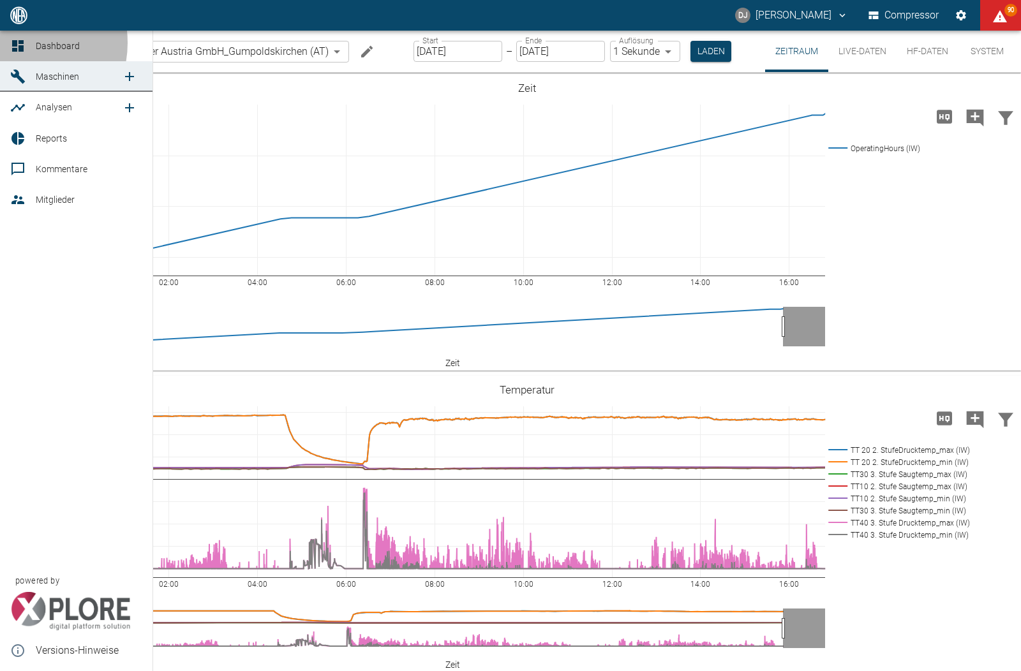
click at [16, 43] on icon at bounding box center [17, 45] width 11 height 11
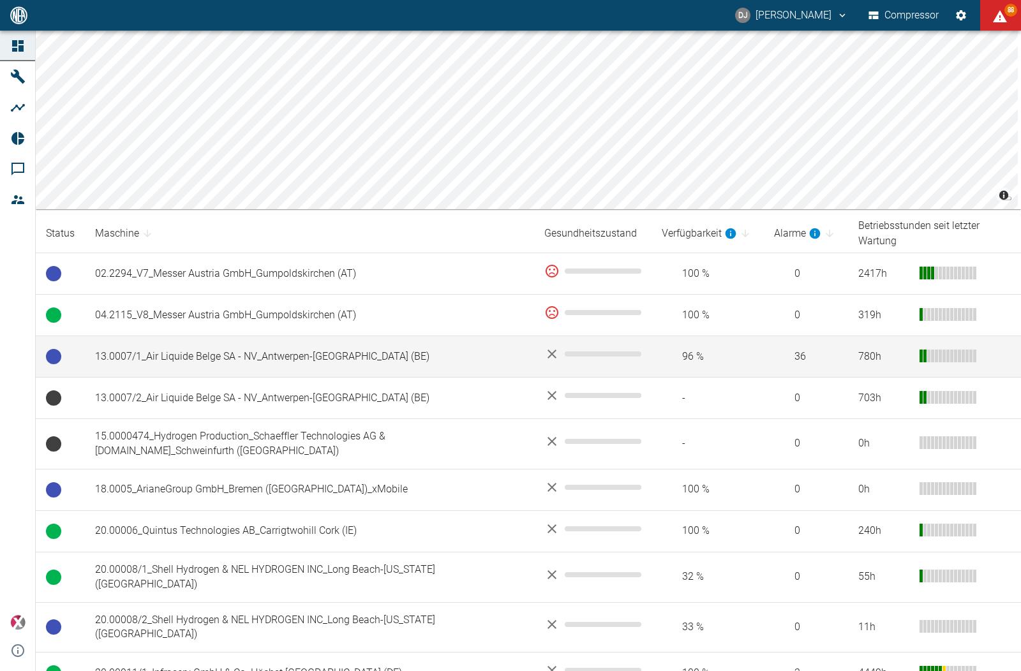
scroll to position [93, 0]
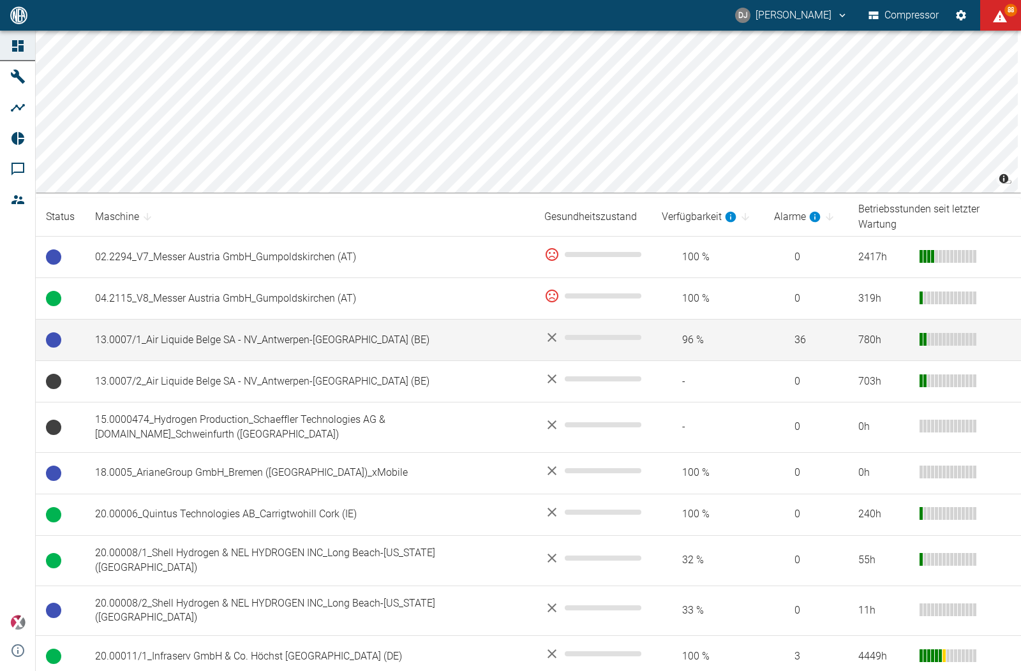
click at [240, 329] on td "13.0007/1_Air Liquide Belge SA - NV_Antwerpen-[GEOGRAPHIC_DATA] (BE)" at bounding box center [309, 340] width 449 height 41
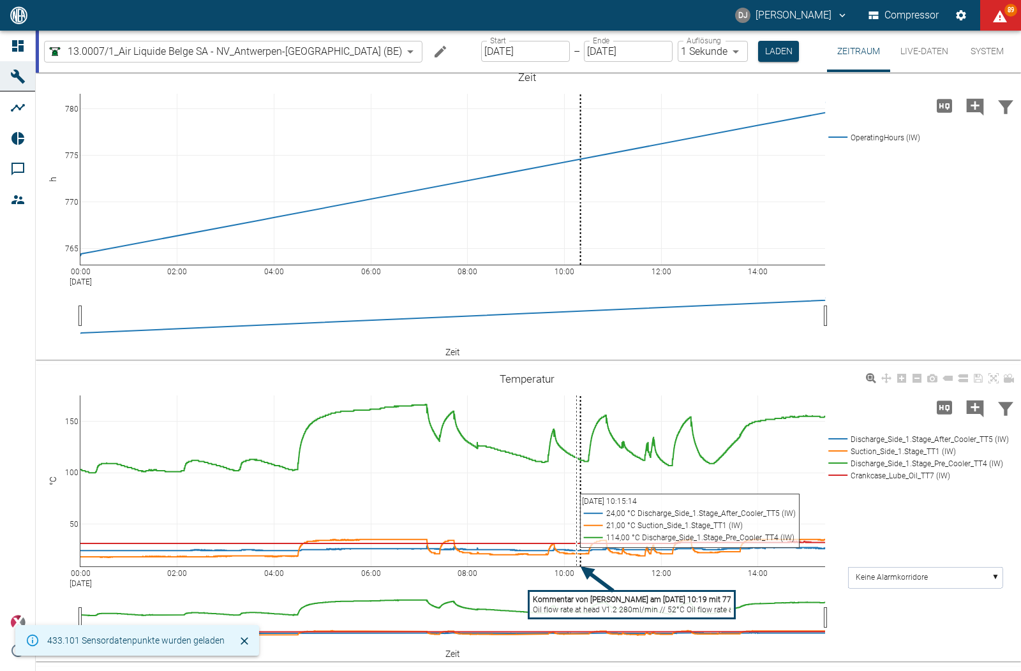
scroll to position [209, 0]
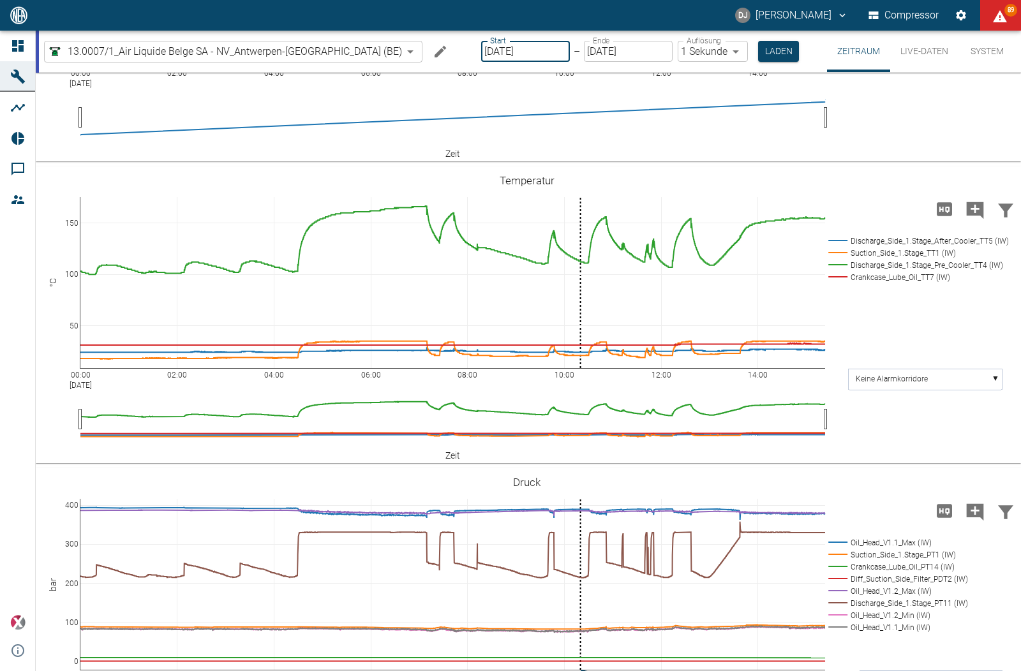
click at [481, 54] on input "[DATE]" at bounding box center [525, 51] width 89 height 21
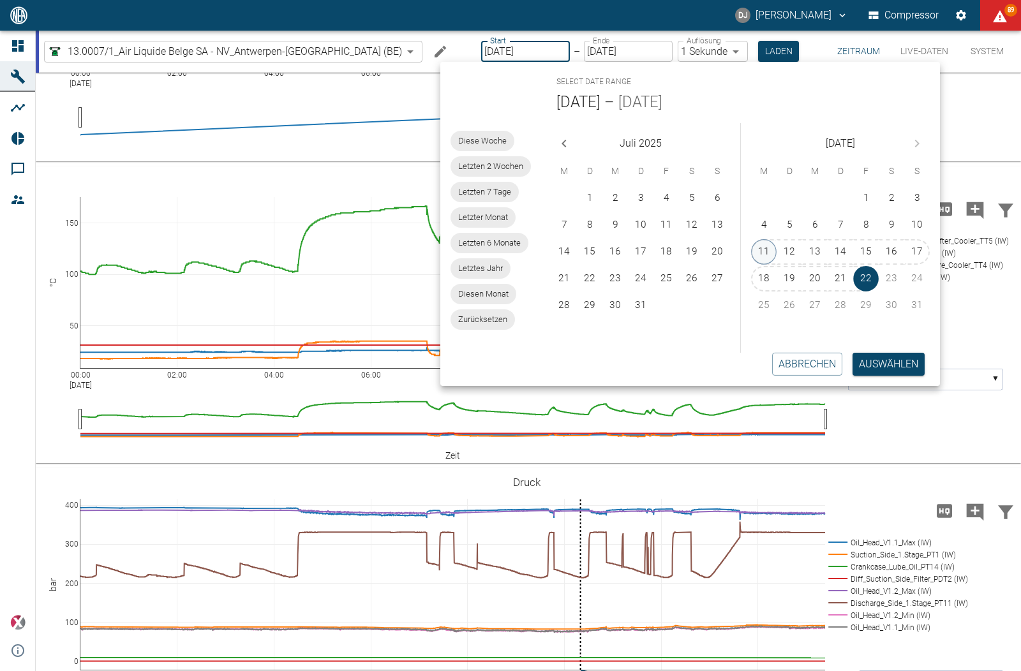
click at [767, 251] on button "11" at bounding box center [764, 252] width 26 height 26
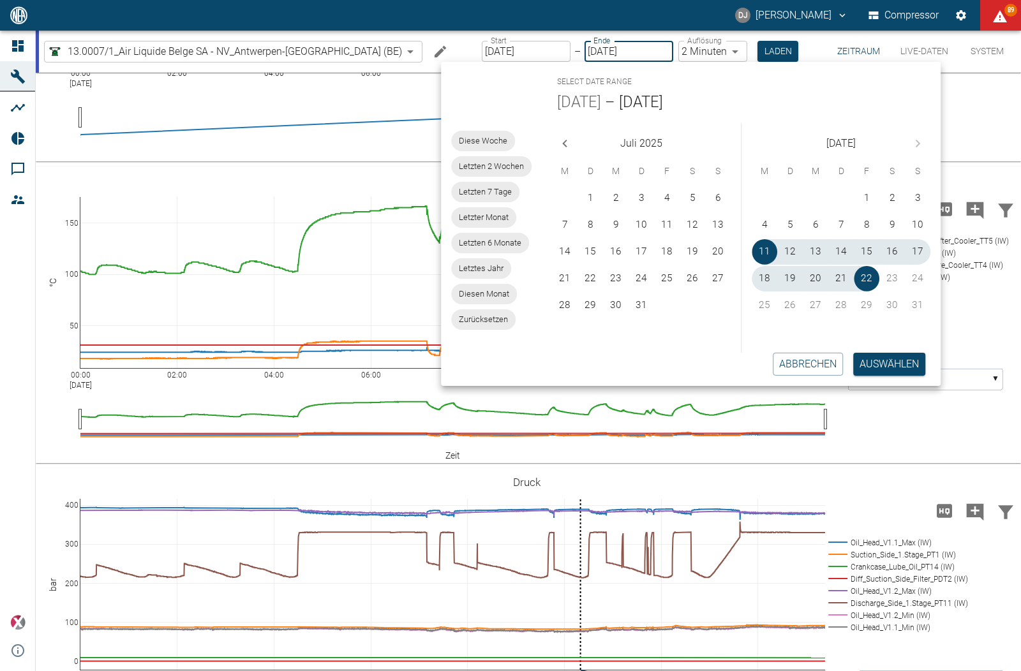
type input "11.08.2025"
type input "2min"
click at [879, 365] on button "Auswählen" at bounding box center [889, 364] width 72 height 23
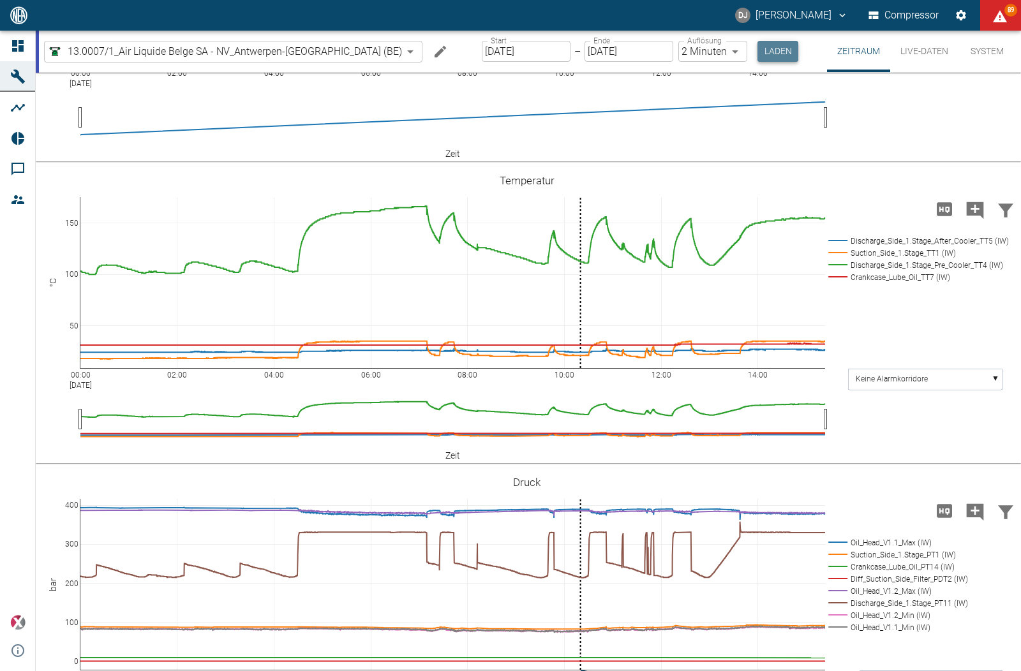
click at [757, 50] on button "Laden" at bounding box center [777, 51] width 41 height 21
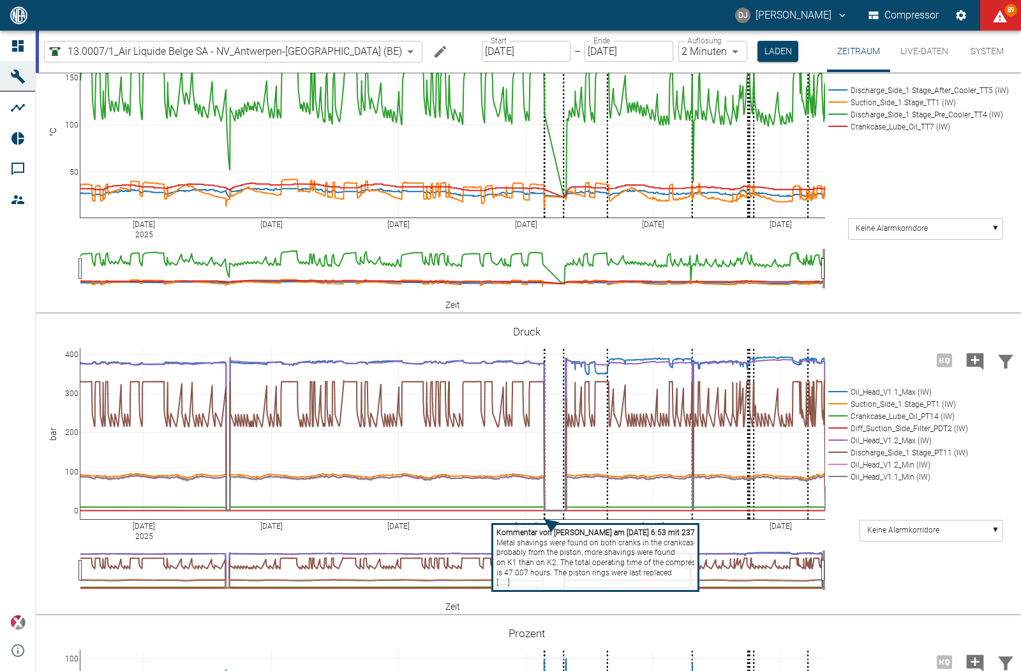
scroll to position [300, 0]
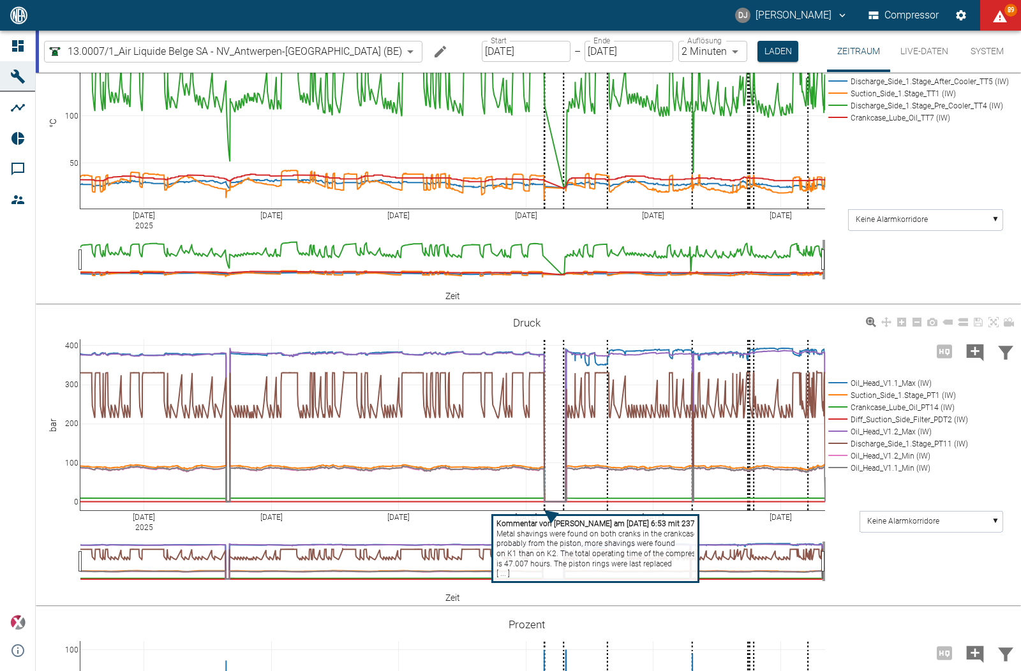
click at [544, 548] on tspan "probably from the piston, more shavings were found" at bounding box center [585, 543] width 179 height 9
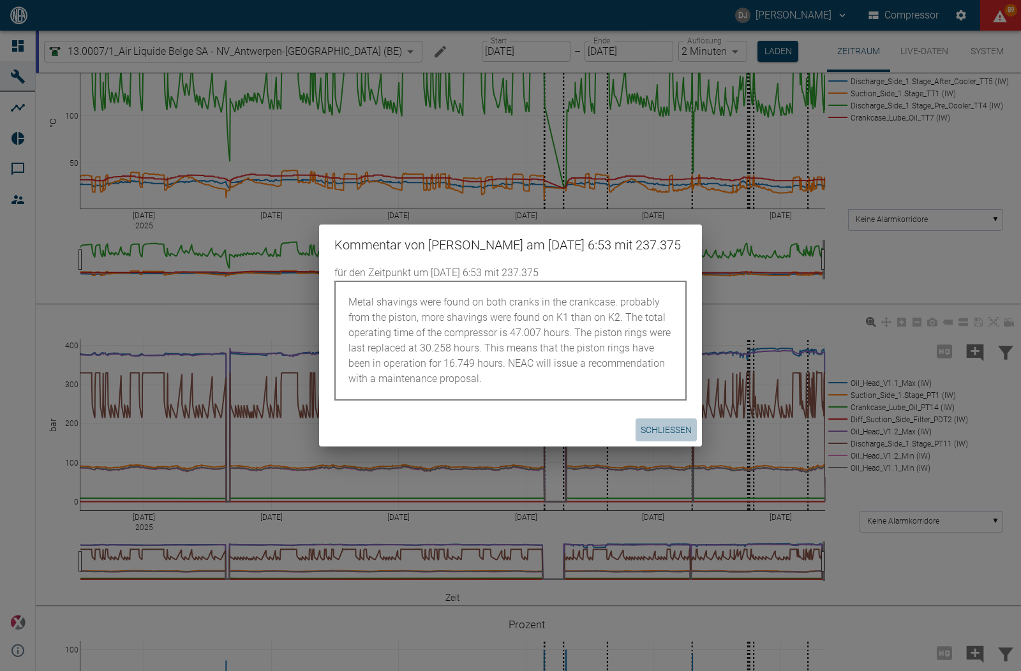
click at [688, 441] on button "Schließen" at bounding box center [665, 430] width 61 height 24
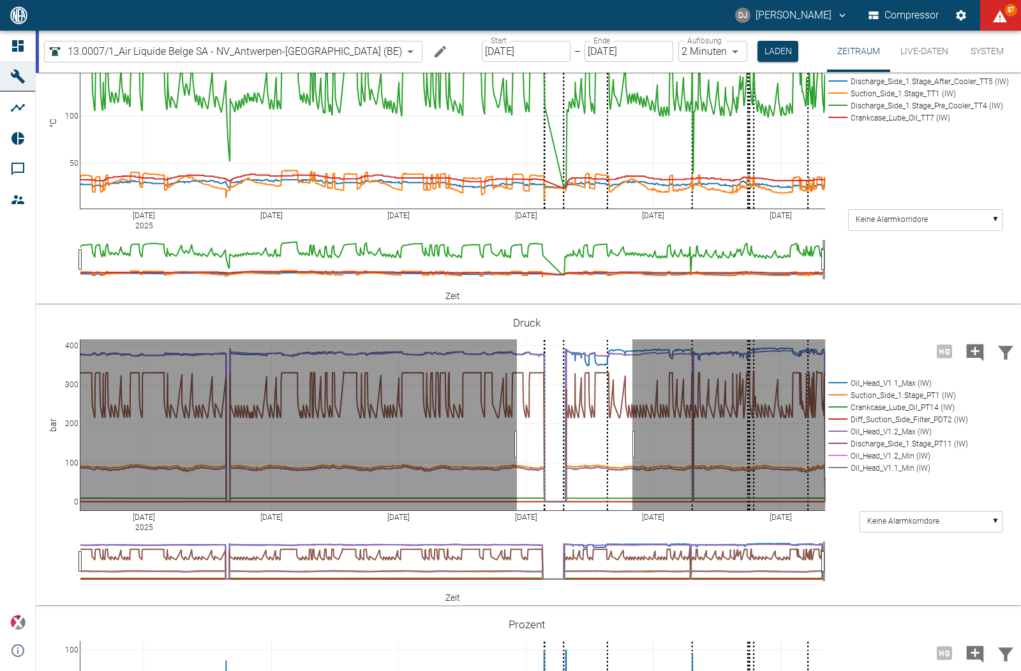
drag, startPoint x: 517, startPoint y: 512, endPoint x: 633, endPoint y: 503, distance: 116.4
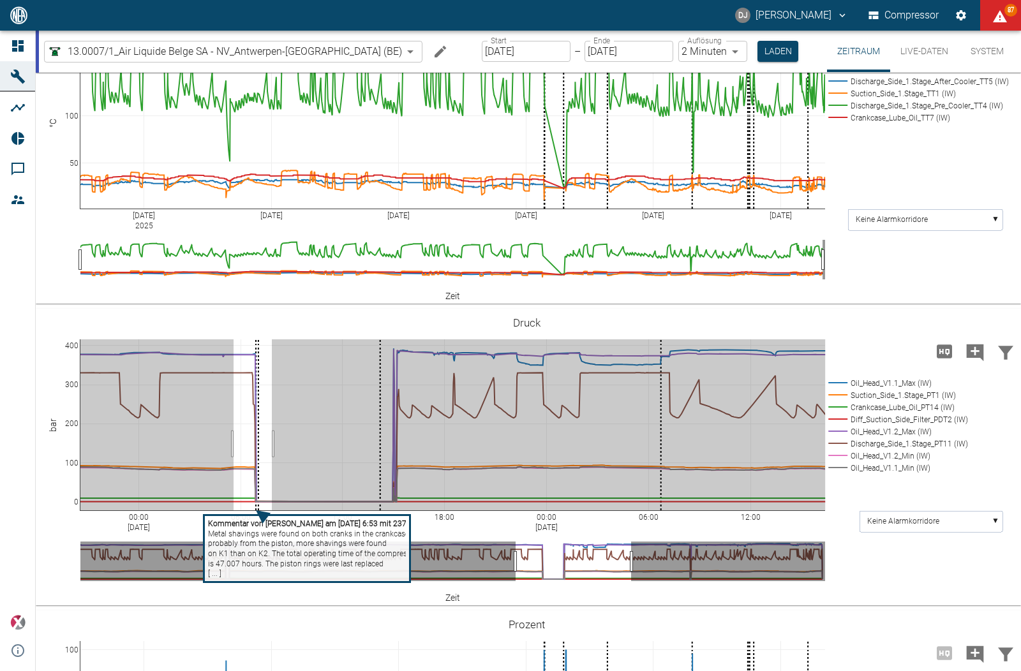
drag, startPoint x: 233, startPoint y: 511, endPoint x: 272, endPoint y: 512, distance: 38.3
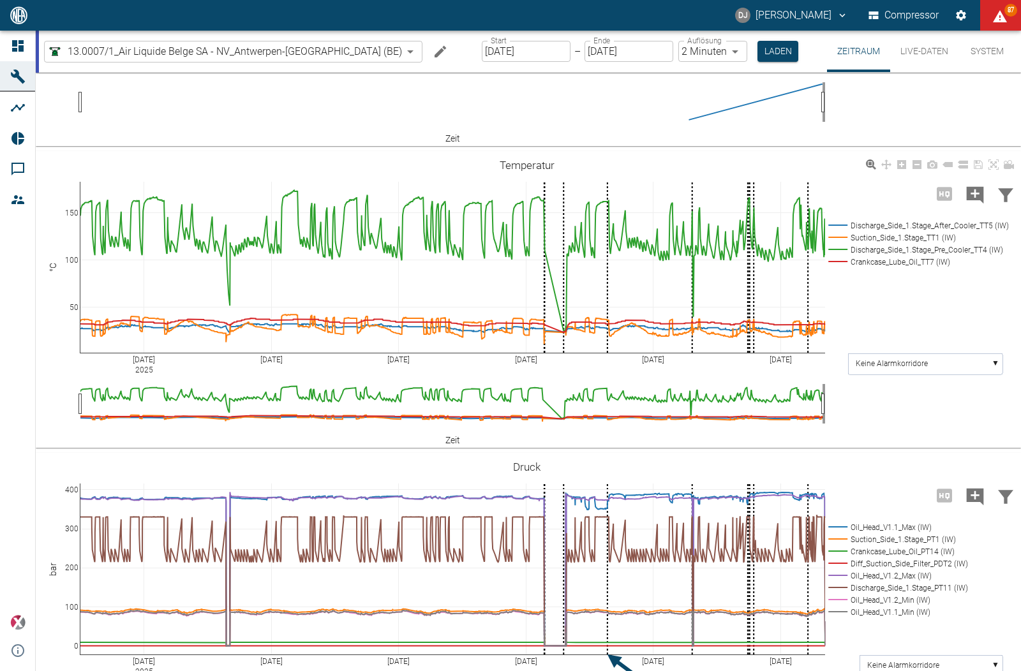
scroll to position [166, 0]
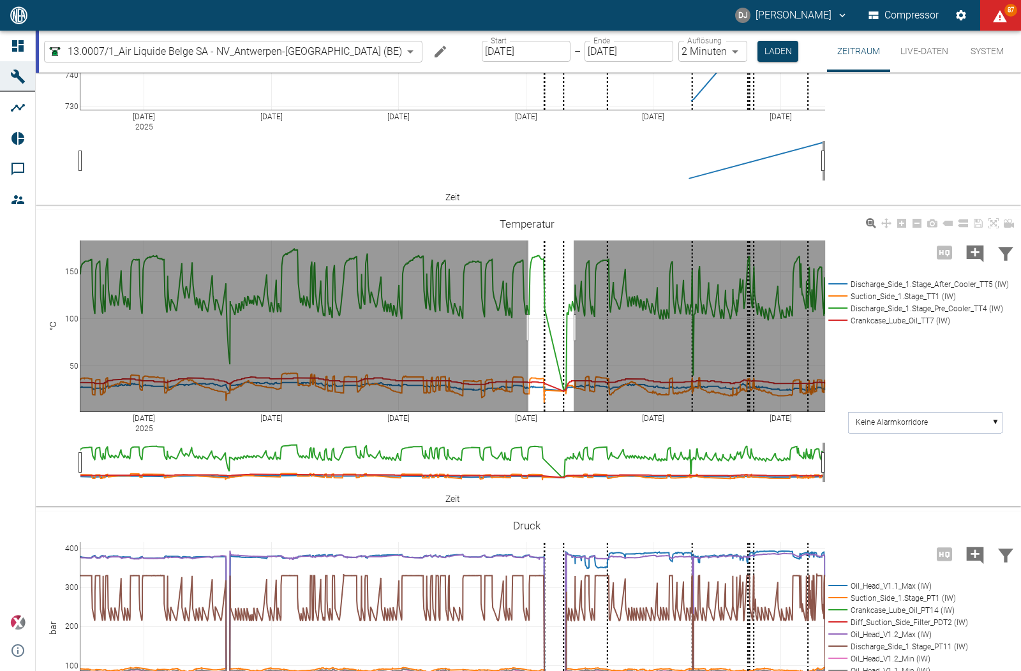
drag, startPoint x: 528, startPoint y: 327, endPoint x: 572, endPoint y: 325, distance: 44.1
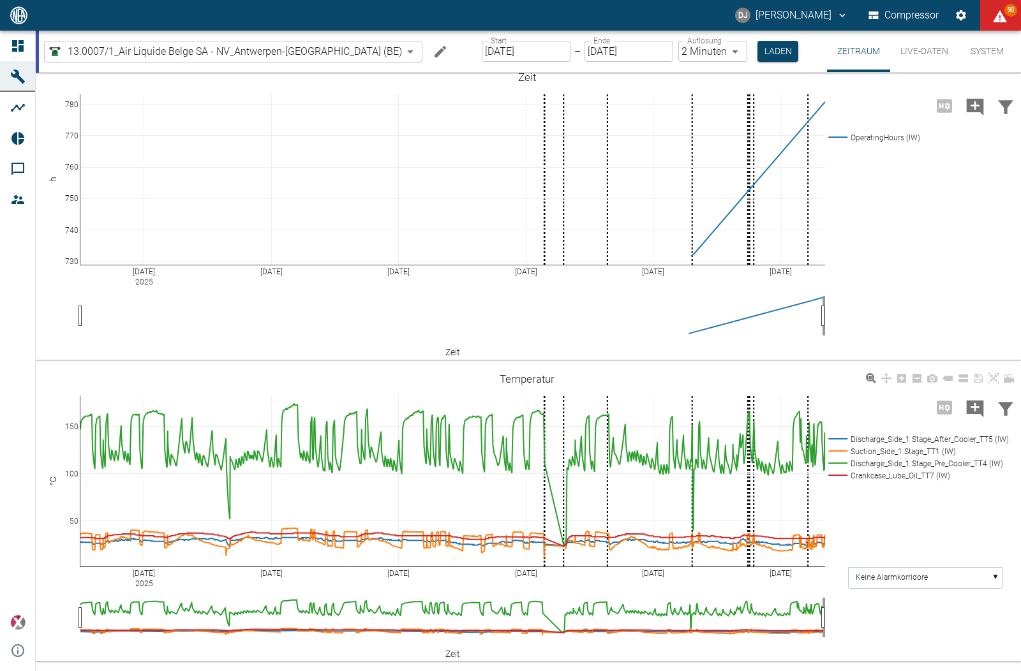
scroll to position [0, 0]
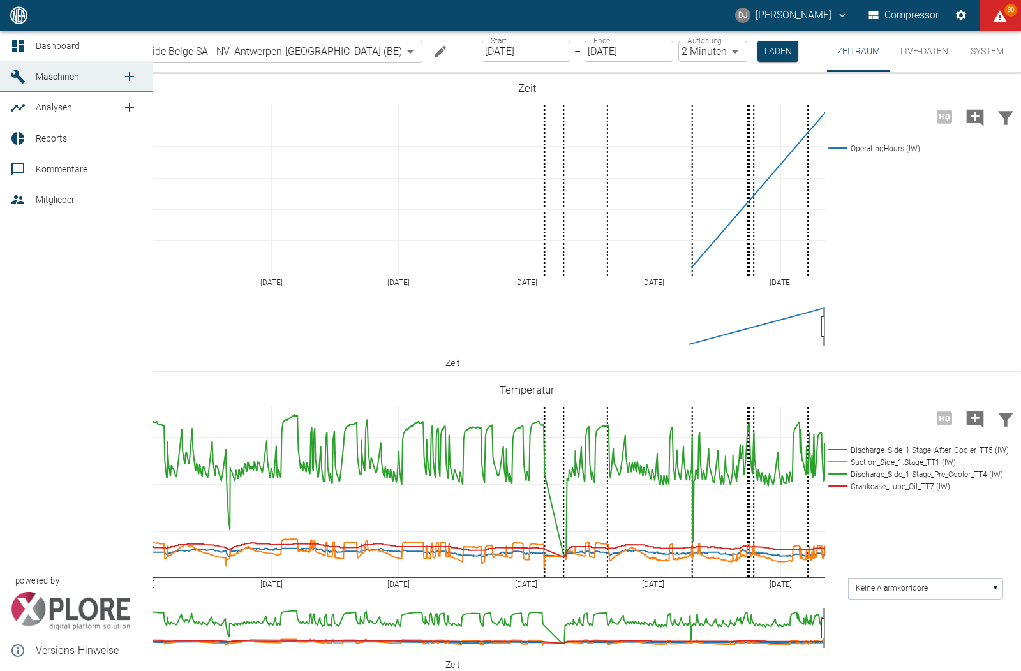
click at [27, 108] on div at bounding box center [19, 107] width 19 height 15
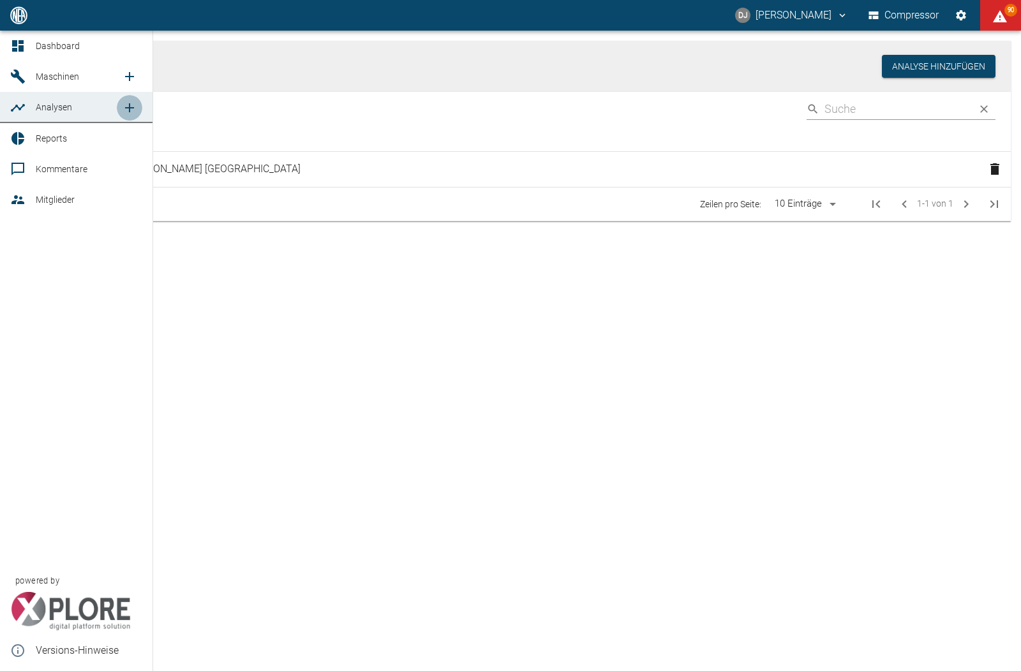
click at [129, 103] on icon "new /analyses/list/0" at bounding box center [129, 107] width 15 height 15
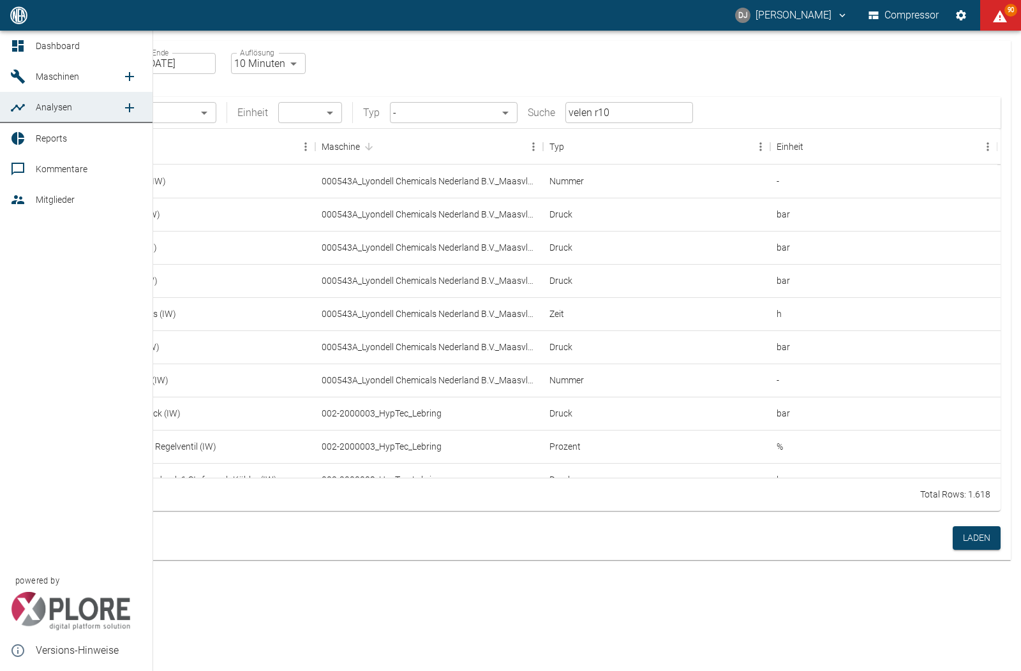
checkbox input "false"
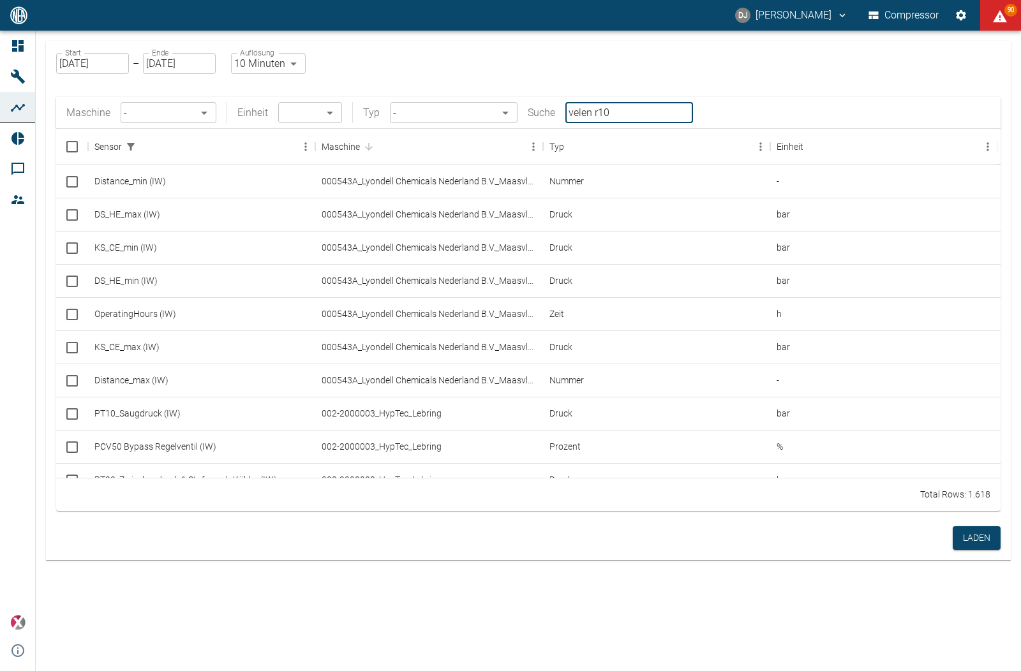
click at [655, 117] on input "velen r10" at bounding box center [629, 112] width 128 height 21
drag, startPoint x: 655, startPoint y: 117, endPoint x: 555, endPoint y: 109, distance: 99.9
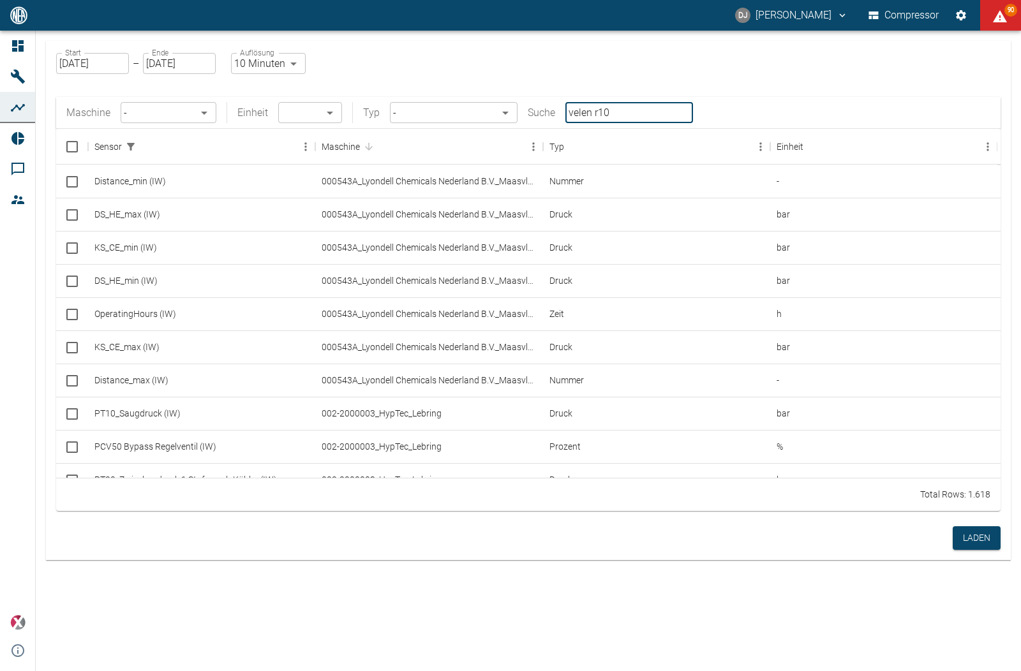
click at [556, 109] on div "Maschine - ​ Einheit ​ ​ Typ - ​ Suche velen r10 ​" at bounding box center [379, 112] width 626 height 21
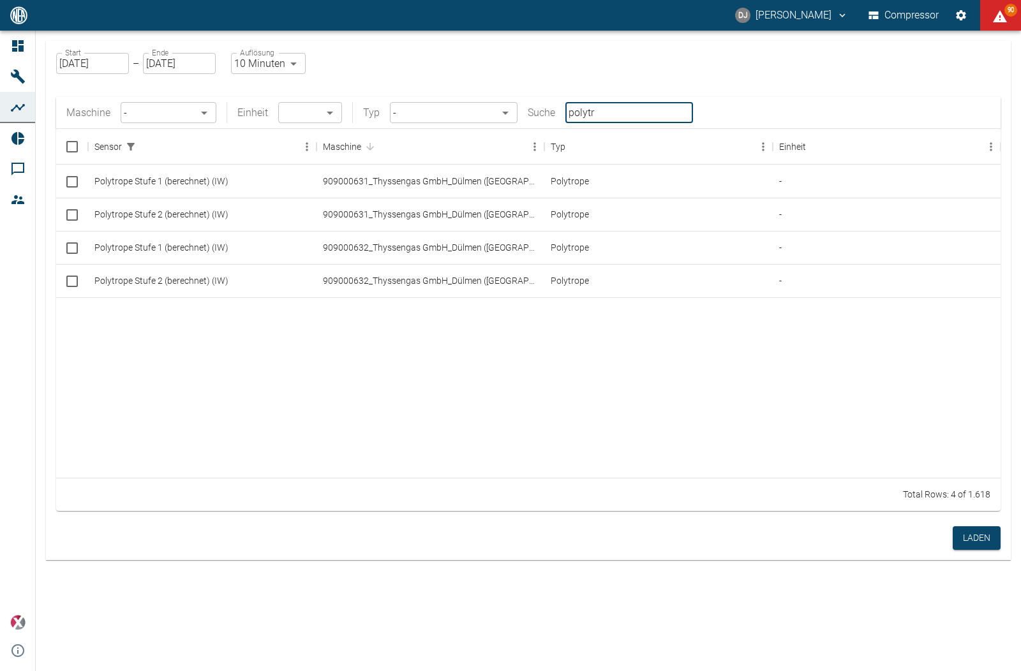
type input "polytr"
click at [66, 217] on input "Select row" at bounding box center [72, 215] width 27 height 27
checkbox input "false"
checkbox input "true"
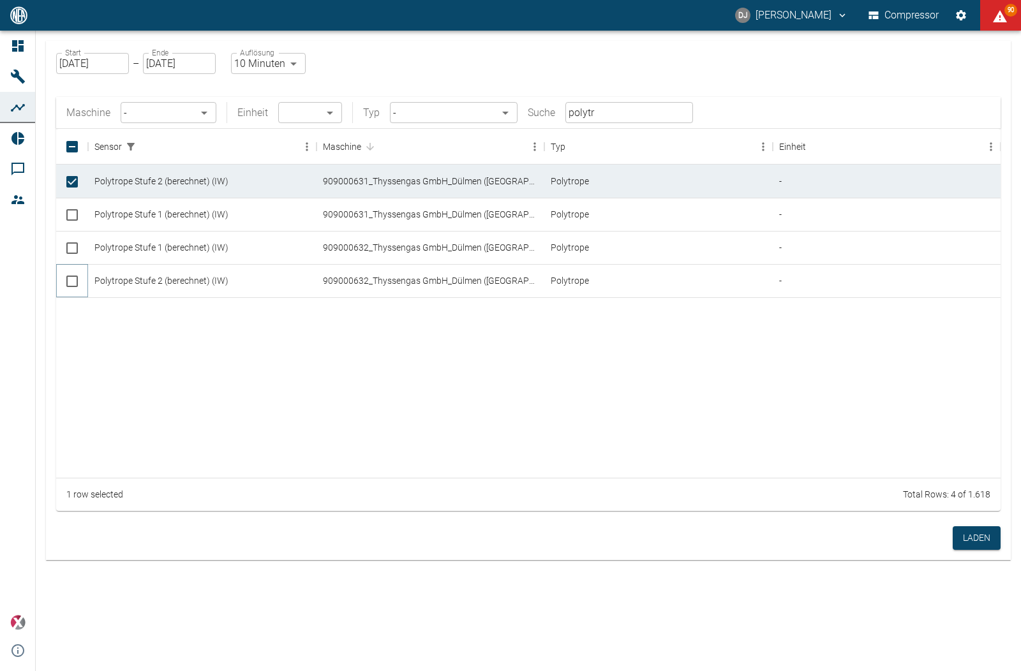
click at [71, 279] on input "Select row" at bounding box center [72, 281] width 27 height 27
checkbox input "true"
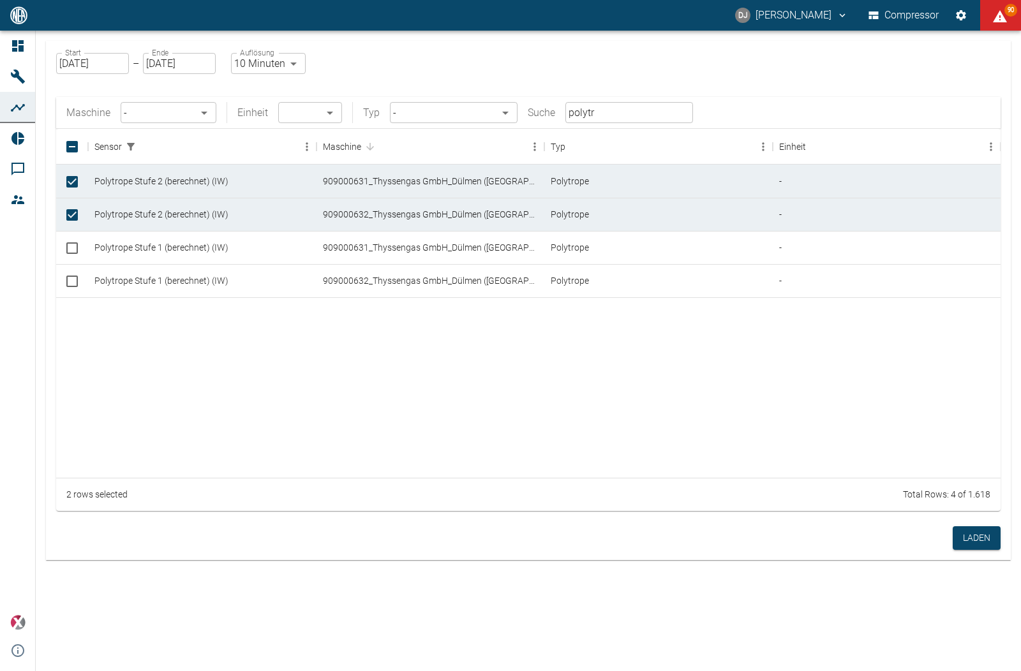
click at [80, 63] on input "[DATE]" at bounding box center [92, 63] width 73 height 21
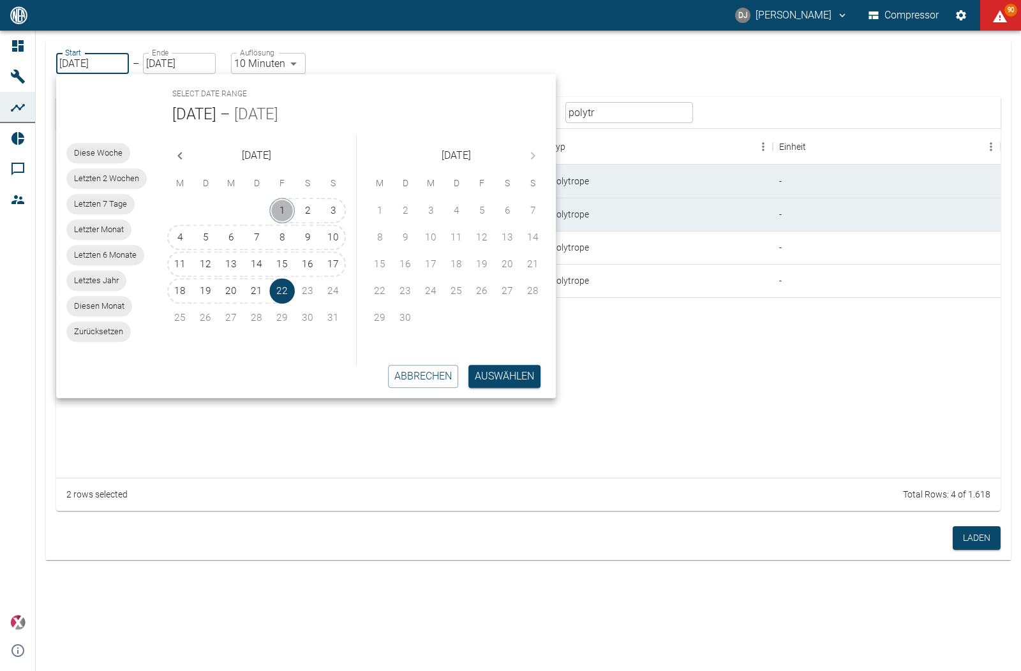
click at [278, 206] on button "1" at bounding box center [282, 211] width 26 height 26
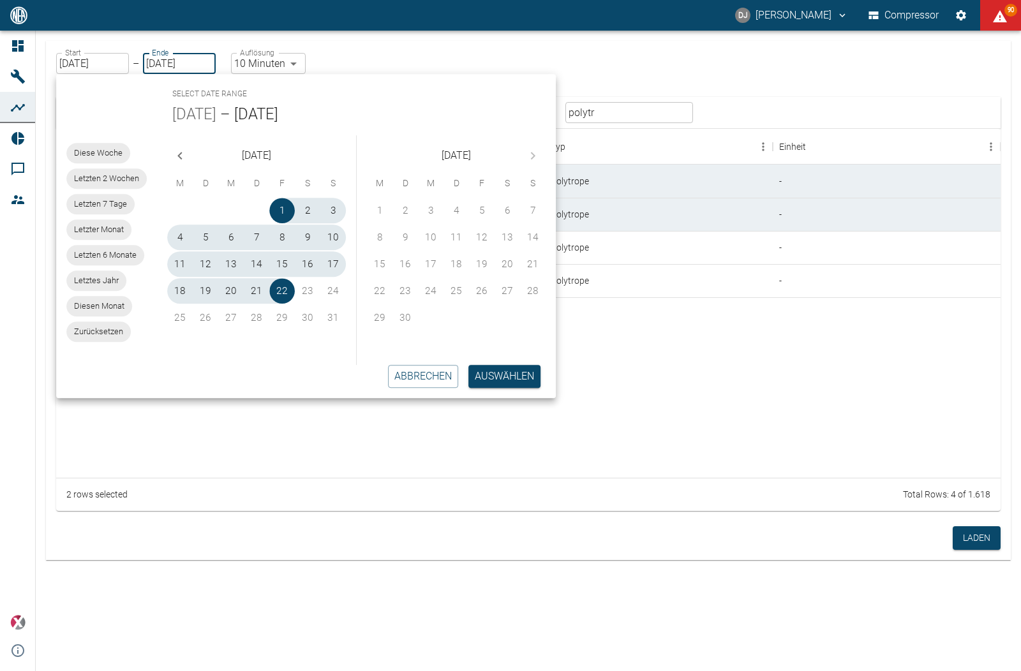
click at [179, 155] on icon "Previous month" at bounding box center [179, 156] width 4 height 8
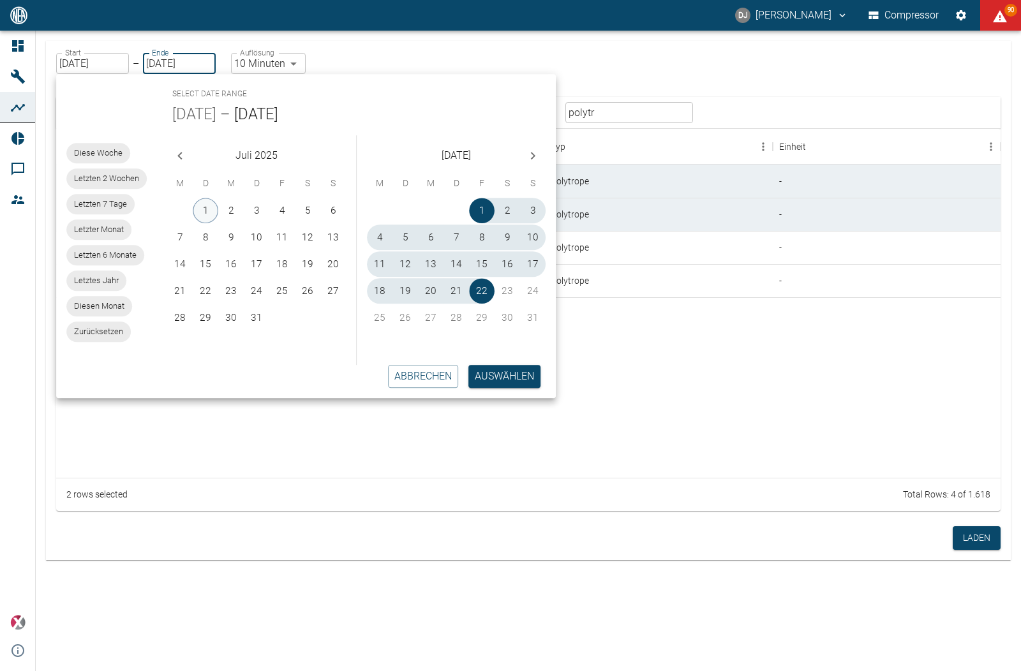
click at [200, 207] on button "1" at bounding box center [206, 211] width 26 height 26
type input "01.07.2025"
type input "2min"
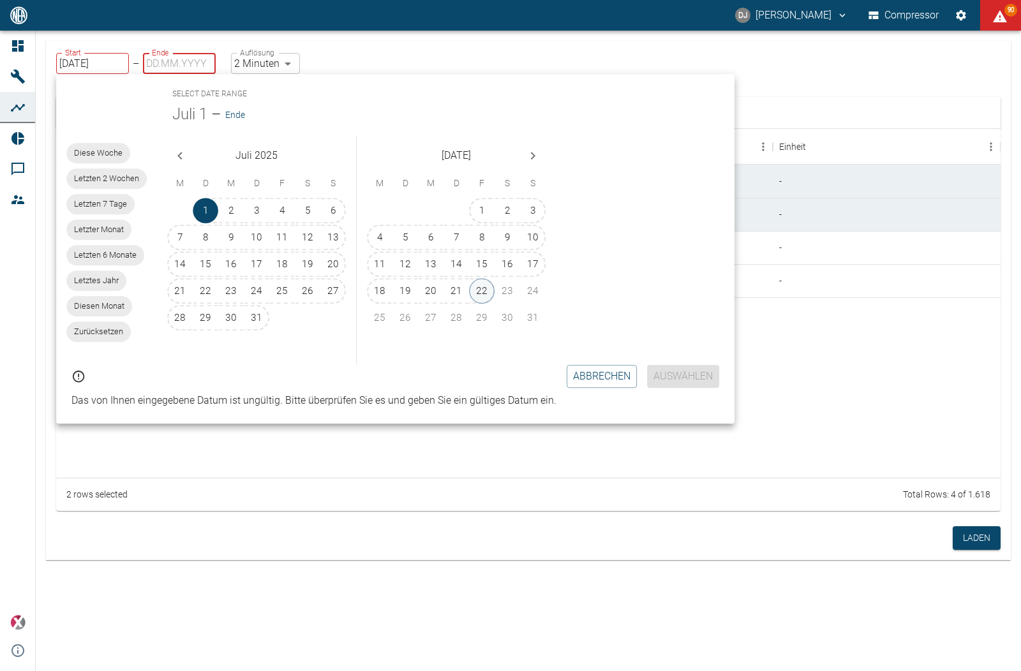
click at [478, 290] on button "22" at bounding box center [482, 291] width 26 height 26
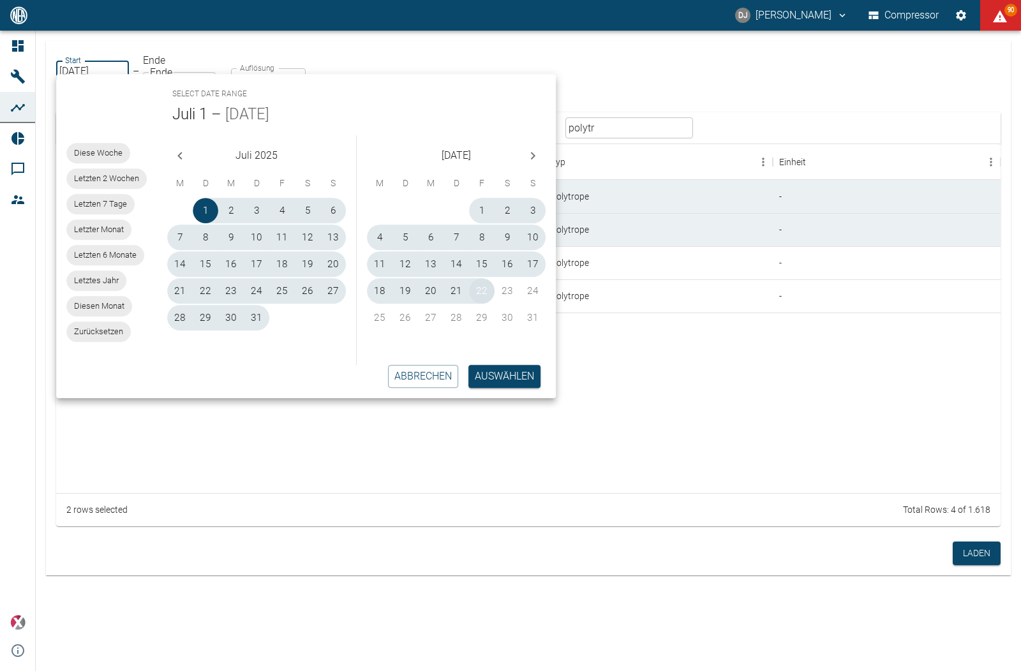
type input "[DATE]"
type input "10min"
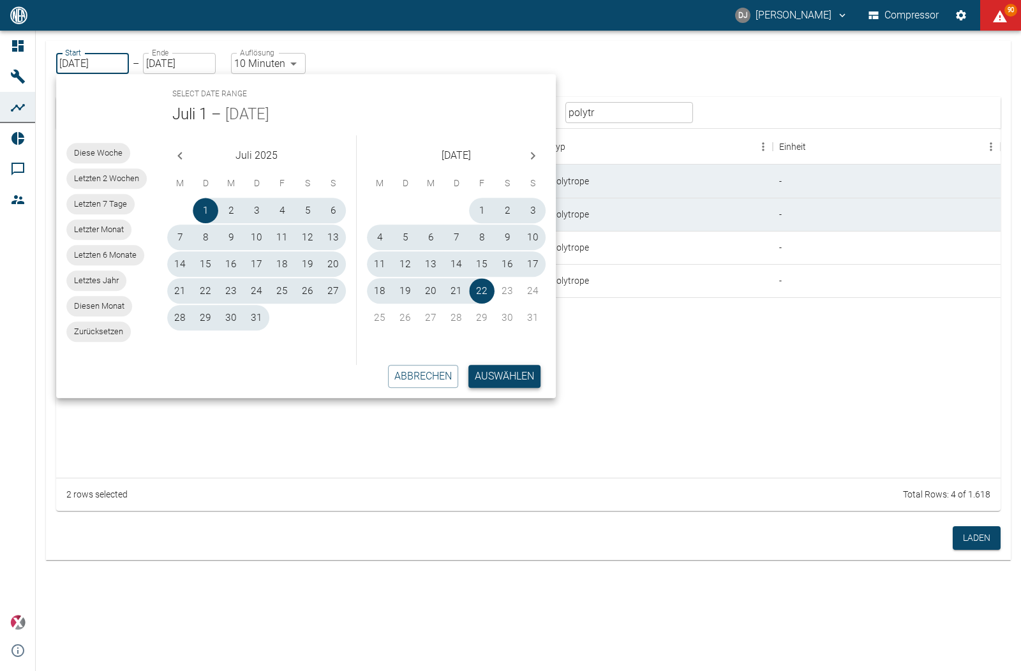
click at [516, 373] on button "Auswählen" at bounding box center [504, 376] width 72 height 23
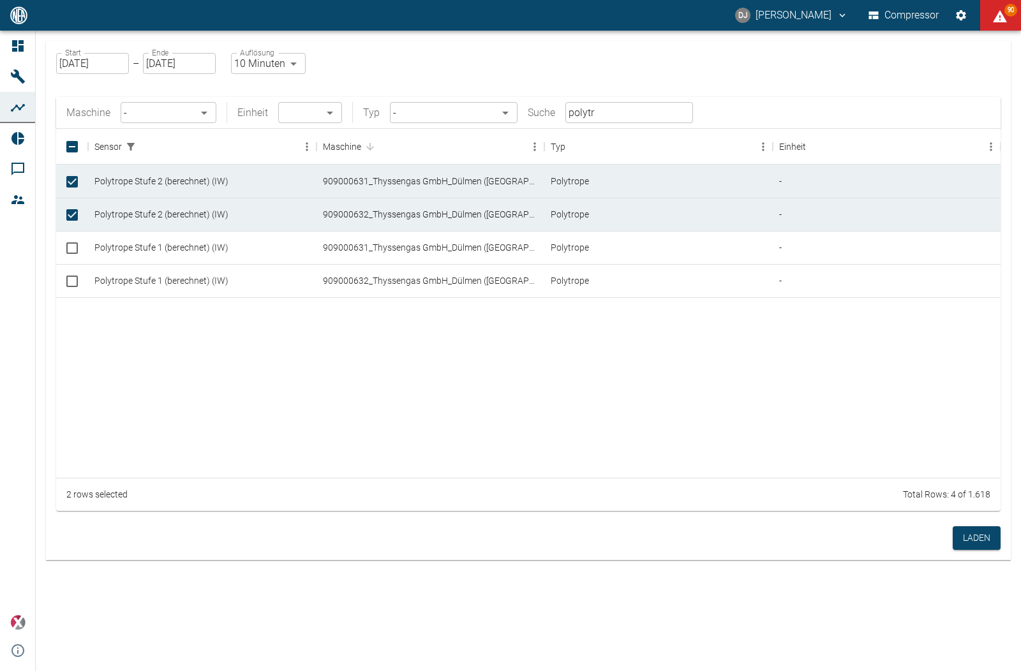
click at [636, 406] on div at bounding box center [528, 387] width 944 height 181
click at [971, 531] on button "Laden" at bounding box center [976, 538] width 48 height 24
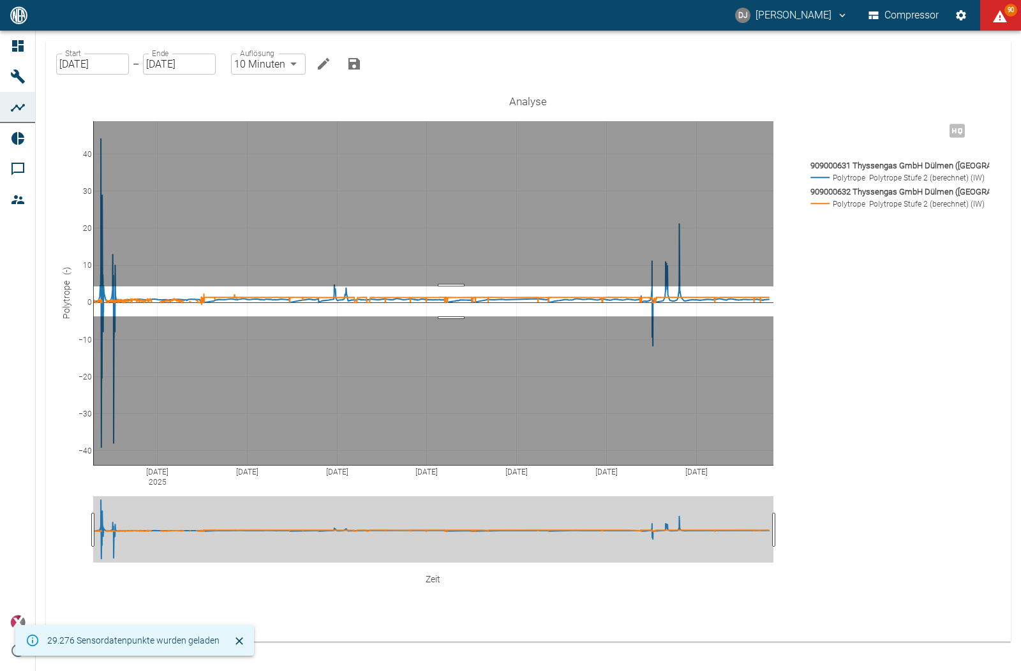
drag, startPoint x: 451, startPoint y: 253, endPoint x: 454, endPoint y: 283, distance: 30.2
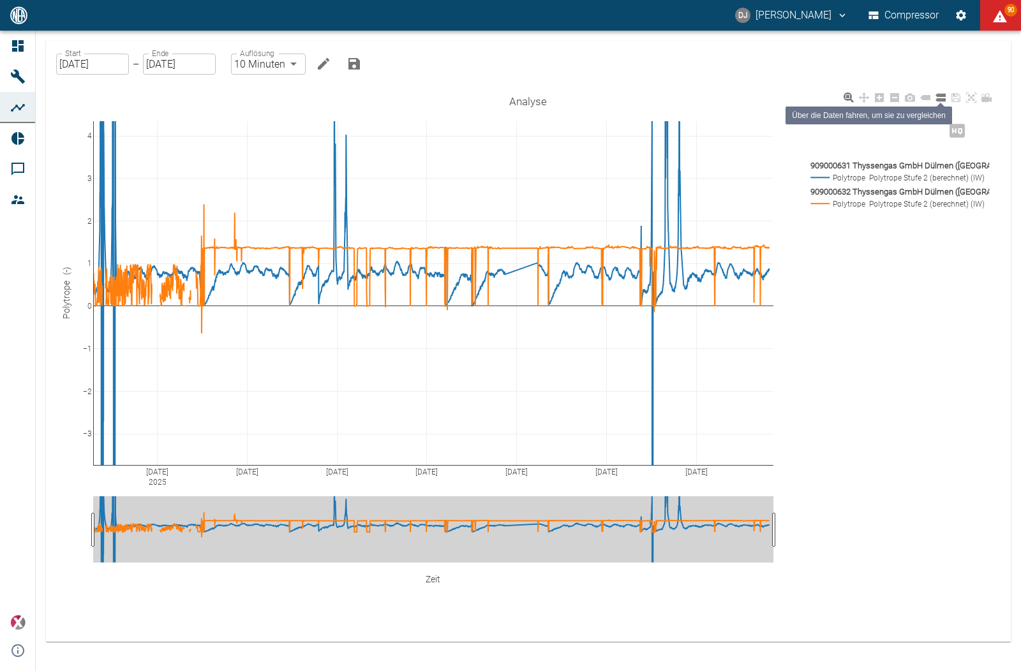
click at [941, 98] on icon at bounding box center [940, 98] width 10 height 8
click at [72, 64] on input "01.07.2025" at bounding box center [92, 64] width 73 height 21
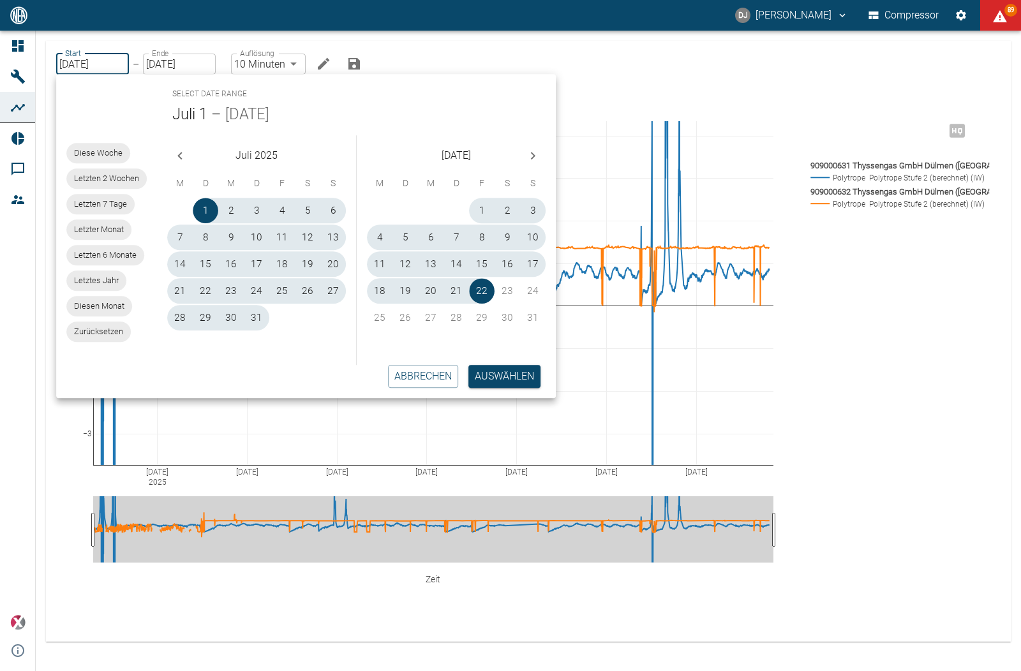
click at [110, 253] on span "Letzten 6 Monate" at bounding box center [105, 255] width 78 height 13
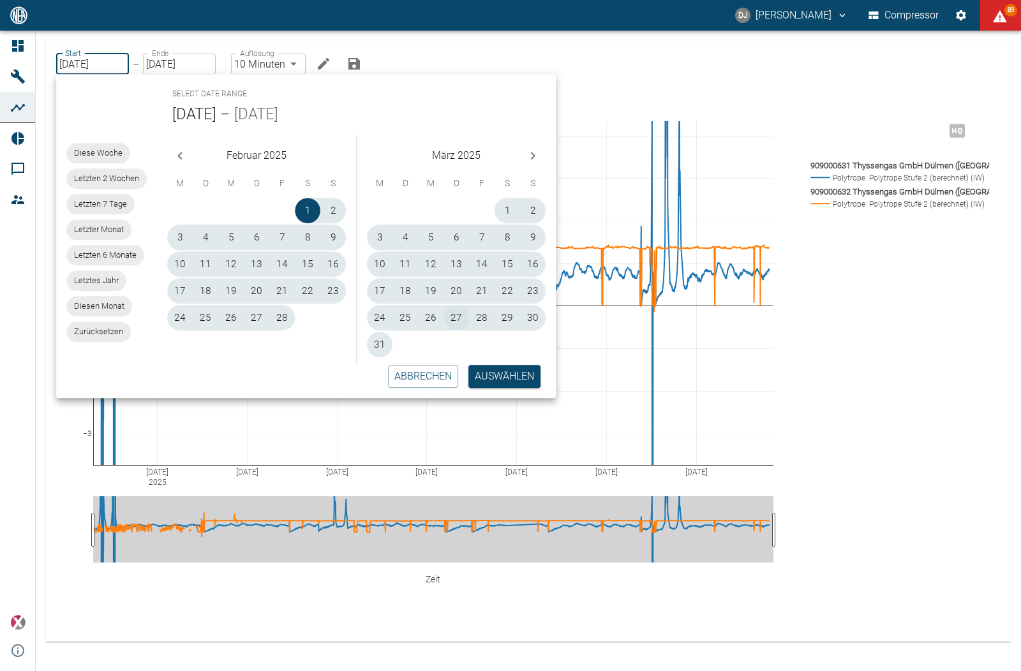
click at [480, 373] on button "Auswählen" at bounding box center [504, 376] width 72 height 23
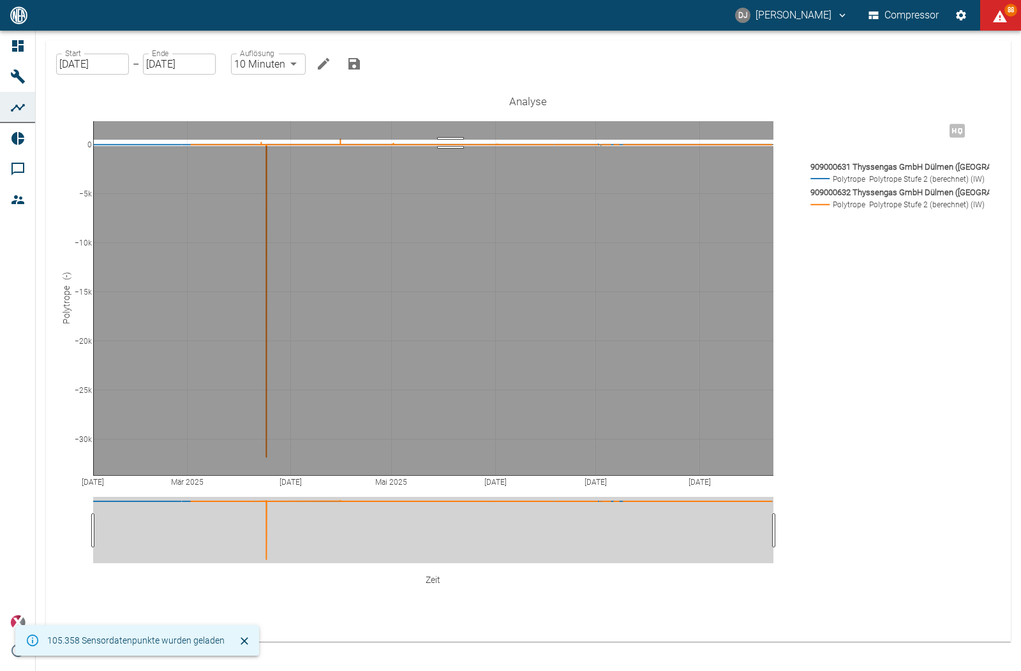
drag, startPoint x: 450, startPoint y: 146, endPoint x: 452, endPoint y: 140, distance: 6.7
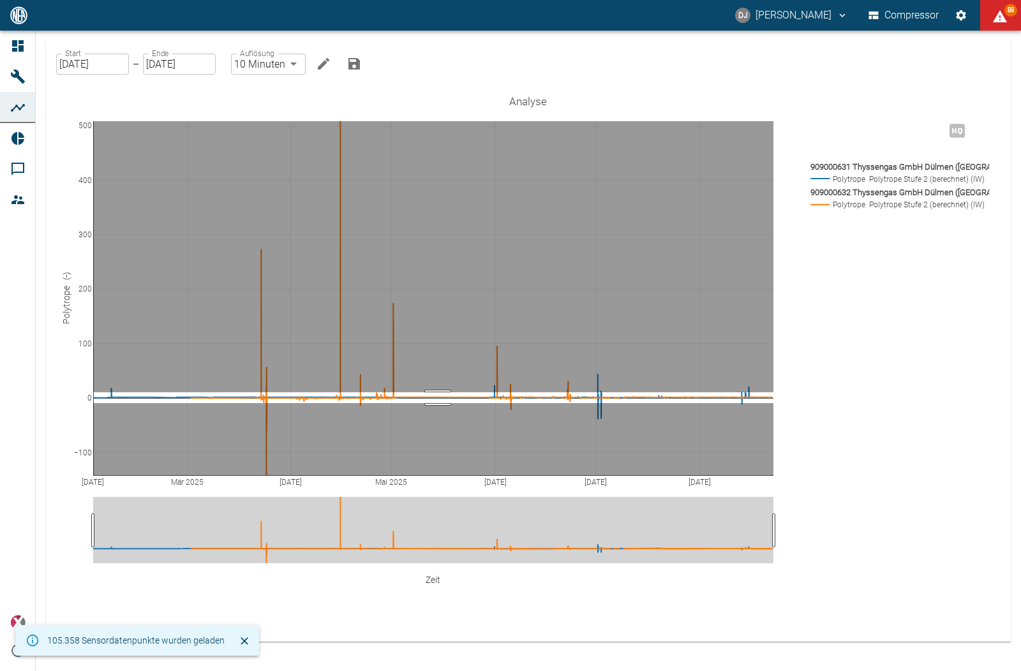
drag, startPoint x: 438, startPoint y: 392, endPoint x: 438, endPoint y: 403, distance: 10.9
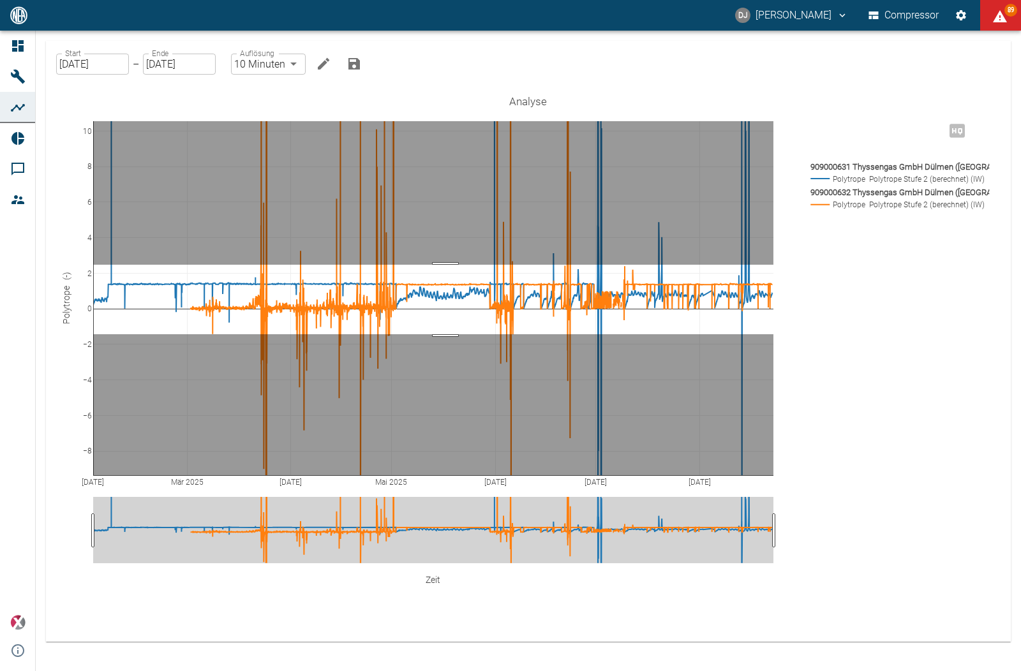
drag, startPoint x: 445, startPoint y: 265, endPoint x: 452, endPoint y: 334, distance: 69.8
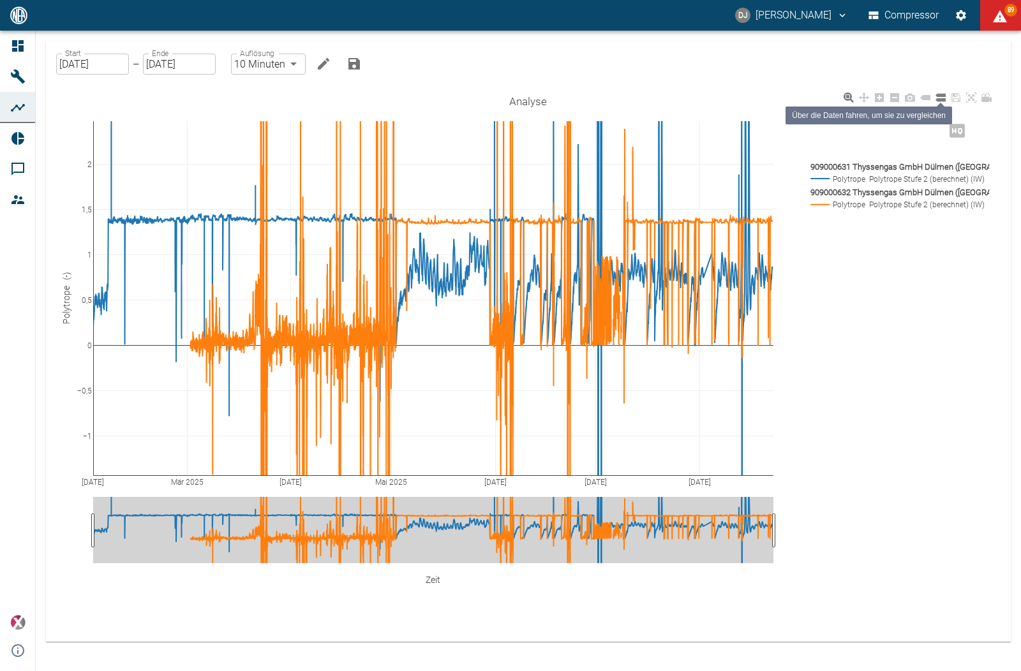
click at [942, 97] on icon at bounding box center [940, 97] width 10 height 10
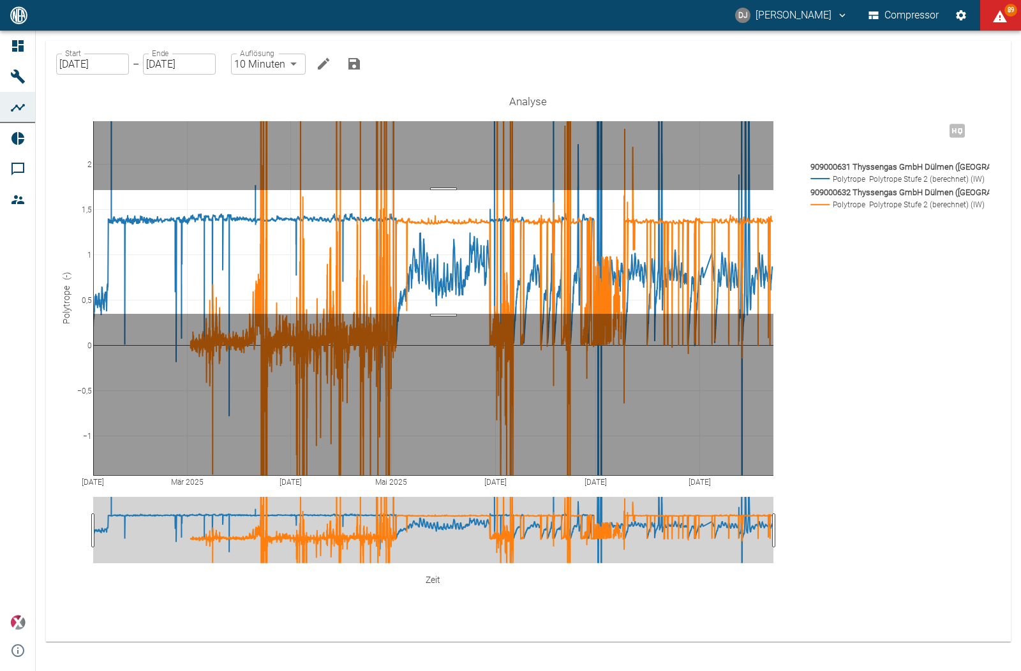
drag, startPoint x: 443, startPoint y: 314, endPoint x: 448, endPoint y: 190, distance: 123.9
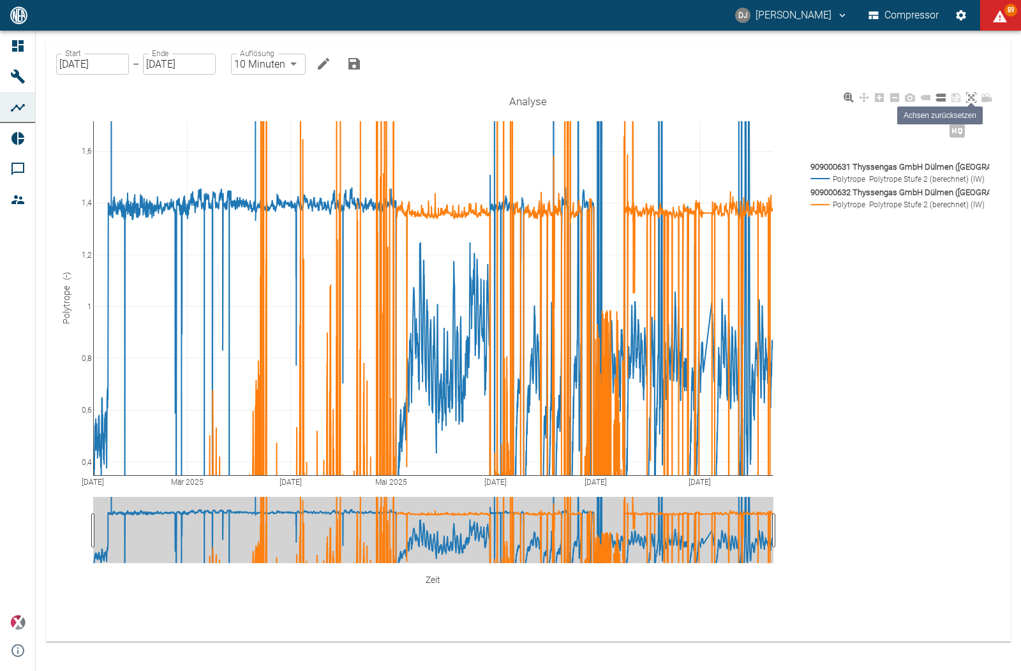
click at [972, 95] on icon at bounding box center [971, 97] width 10 height 10
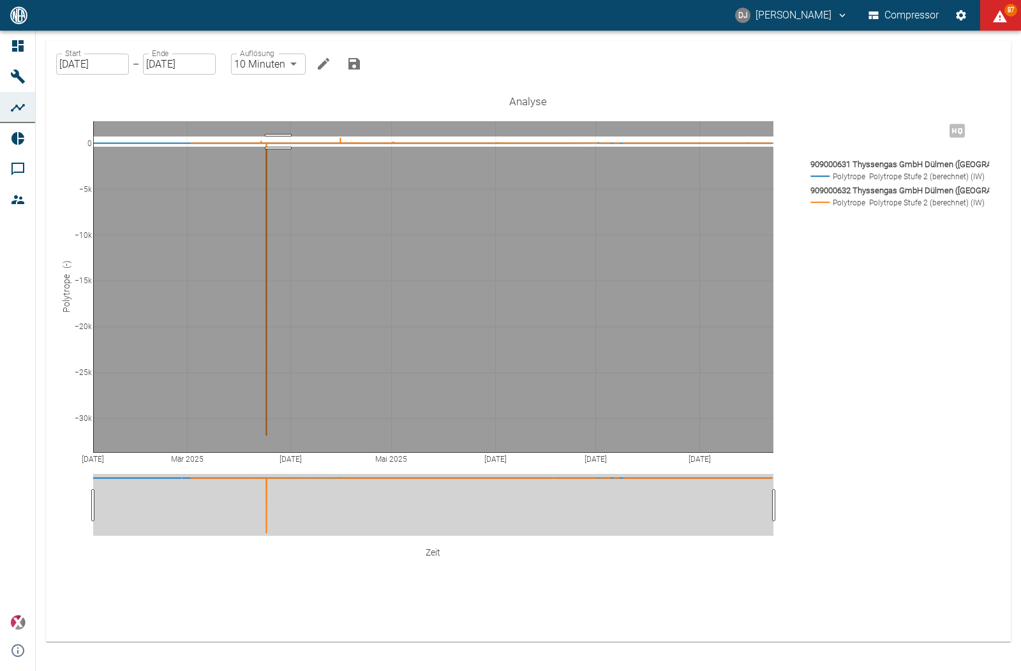
drag, startPoint x: 278, startPoint y: 147, endPoint x: 279, endPoint y: 136, distance: 10.9
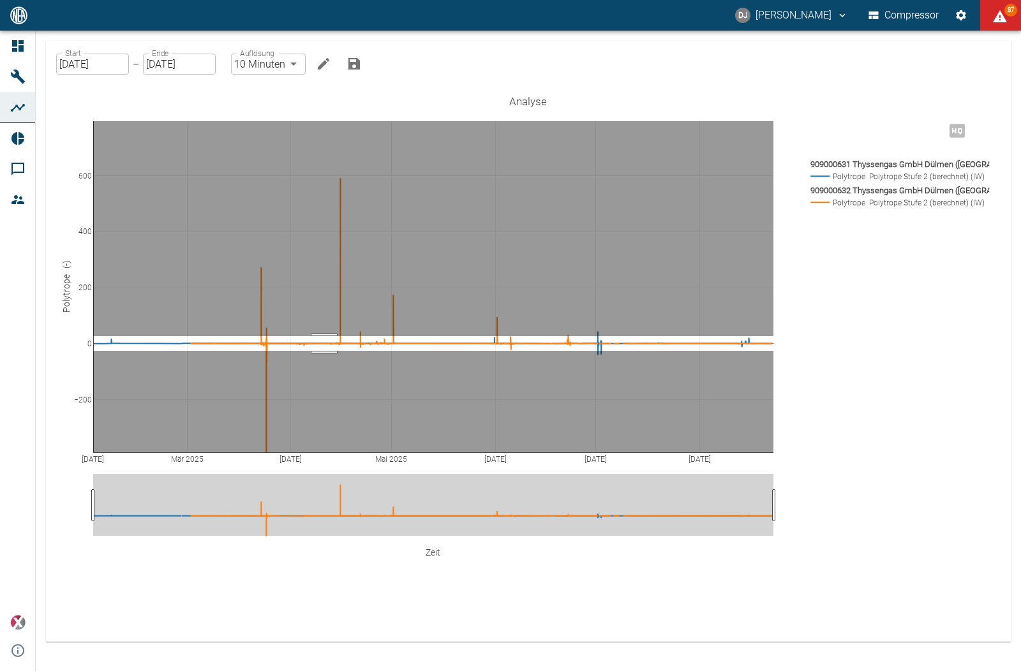
drag, startPoint x: 324, startPoint y: 336, endPoint x: 325, endPoint y: 351, distance: 14.7
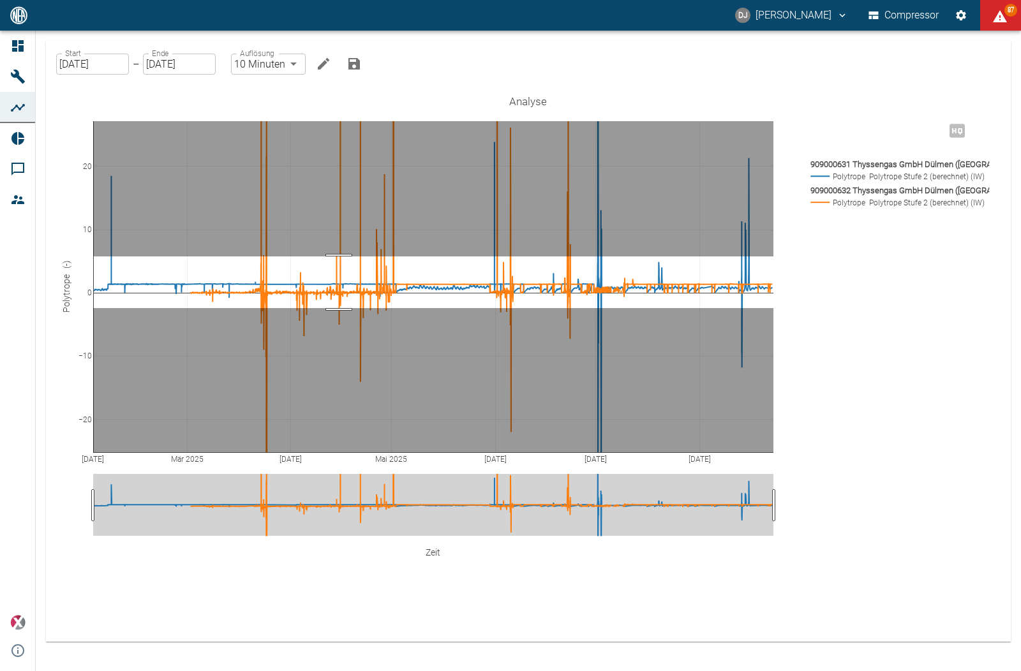
drag, startPoint x: 339, startPoint y: 256, endPoint x: 331, endPoint y: 308, distance: 52.2
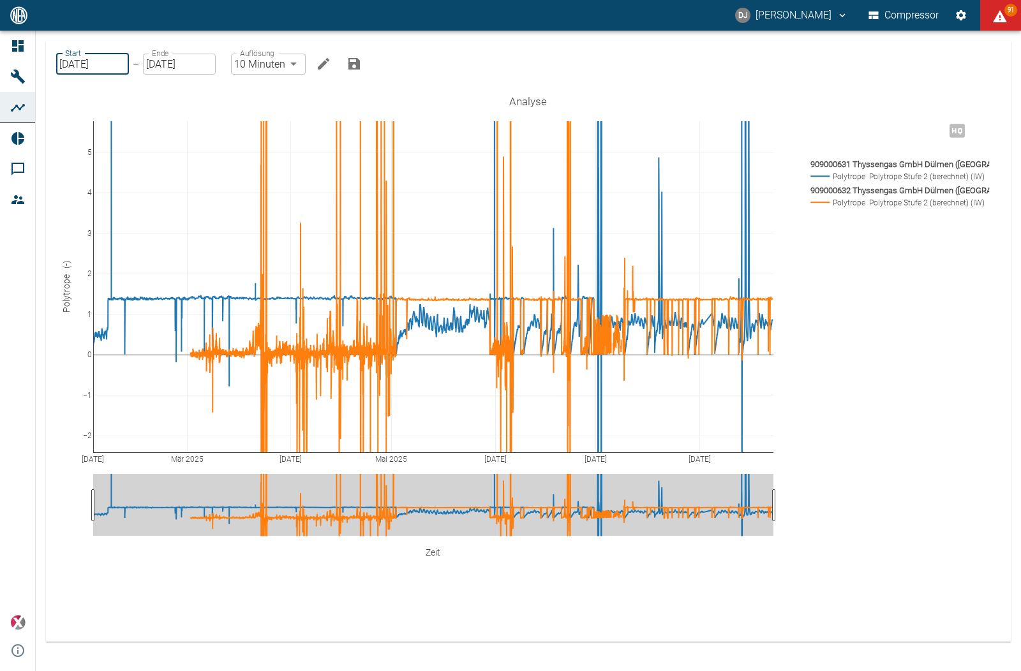
click at [87, 63] on input "01.02.2025" at bounding box center [92, 64] width 73 height 21
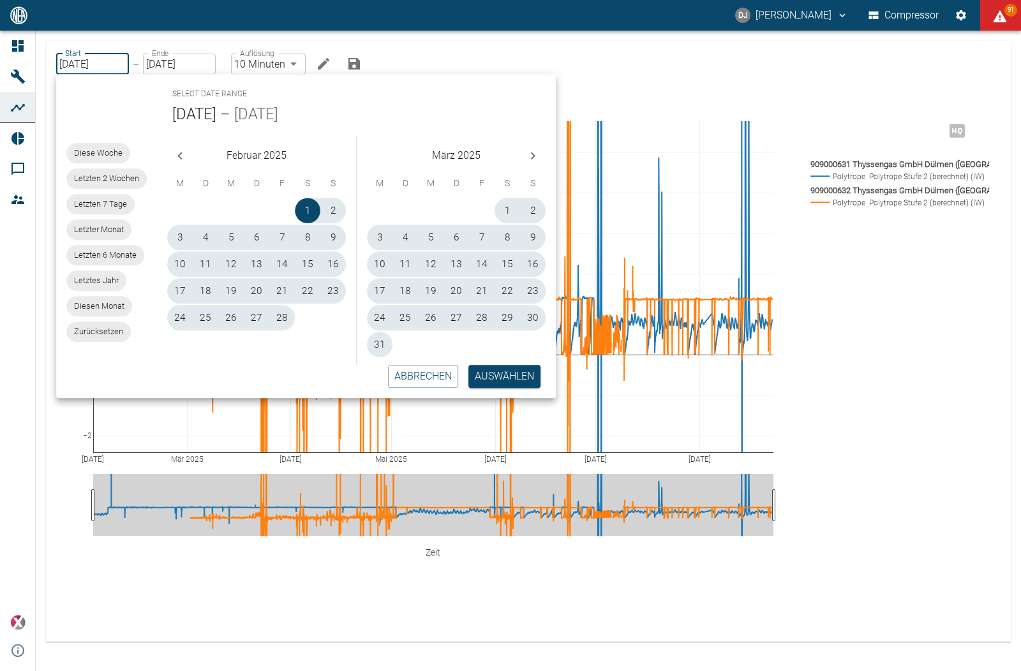
click at [529, 154] on icon "Next month" at bounding box center [532, 155] width 15 height 15
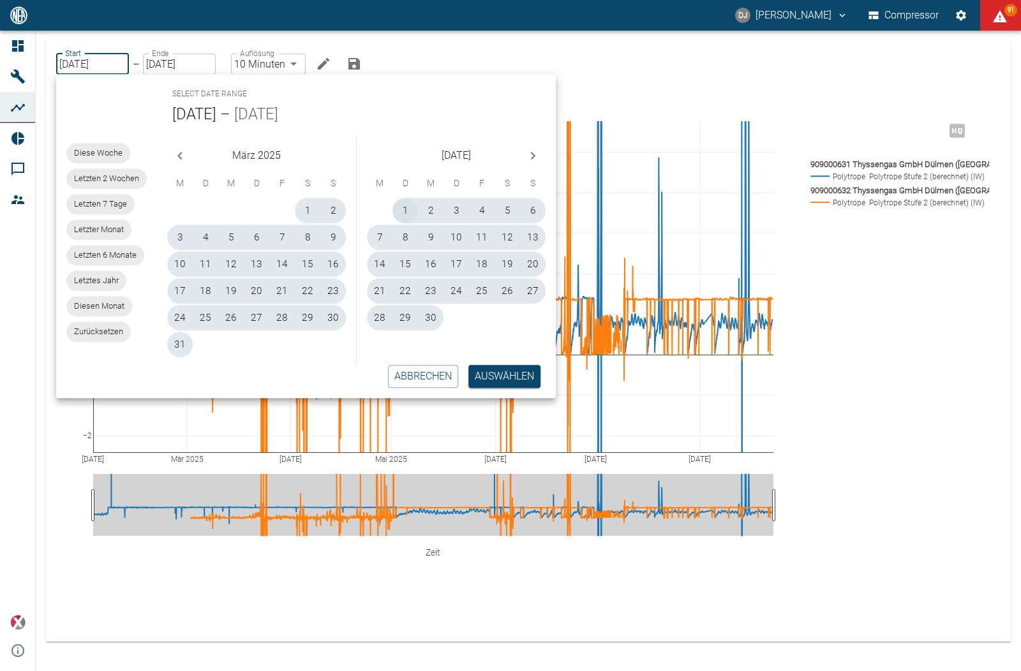
click at [398, 209] on button "1" at bounding box center [405, 211] width 26 height 26
type input "01.04.2025"
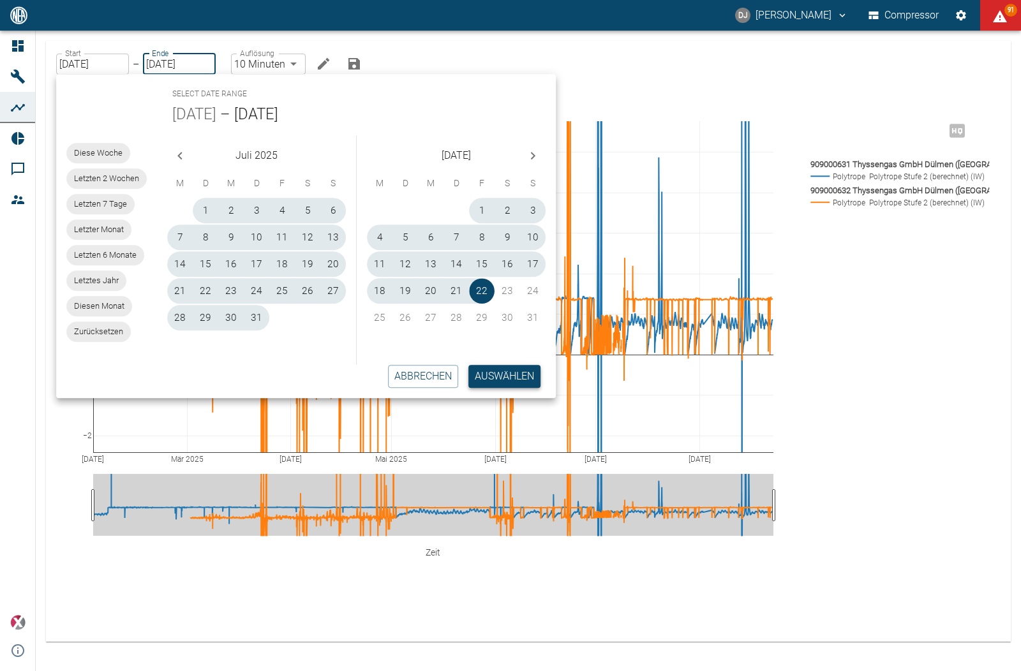
click at [502, 377] on button "Auswählen" at bounding box center [504, 376] width 72 height 23
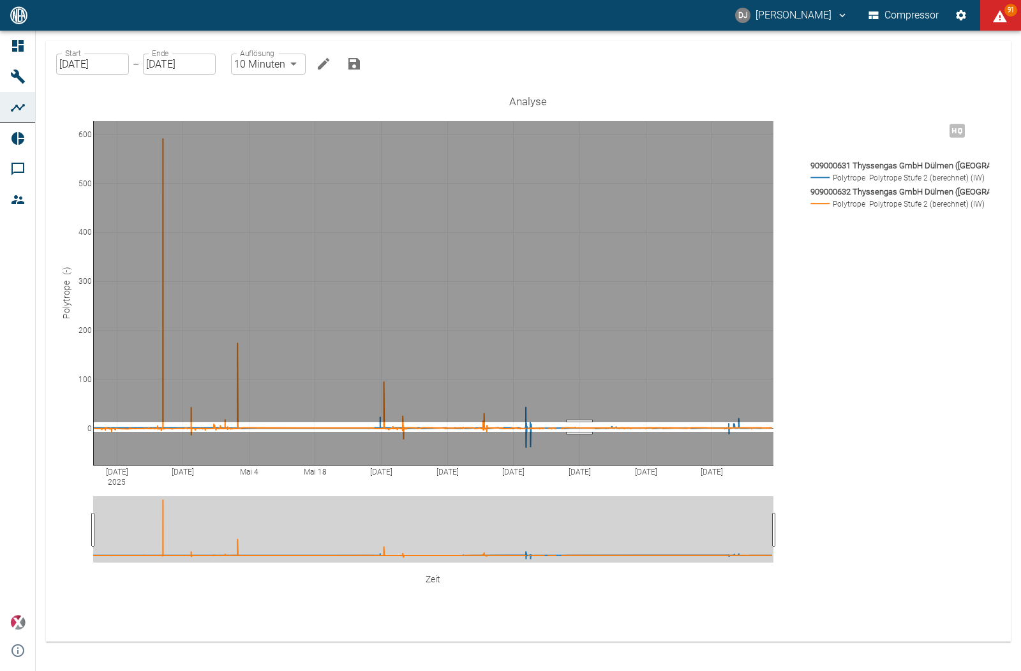
drag, startPoint x: 579, startPoint y: 422, endPoint x: 581, endPoint y: 432, distance: 9.8
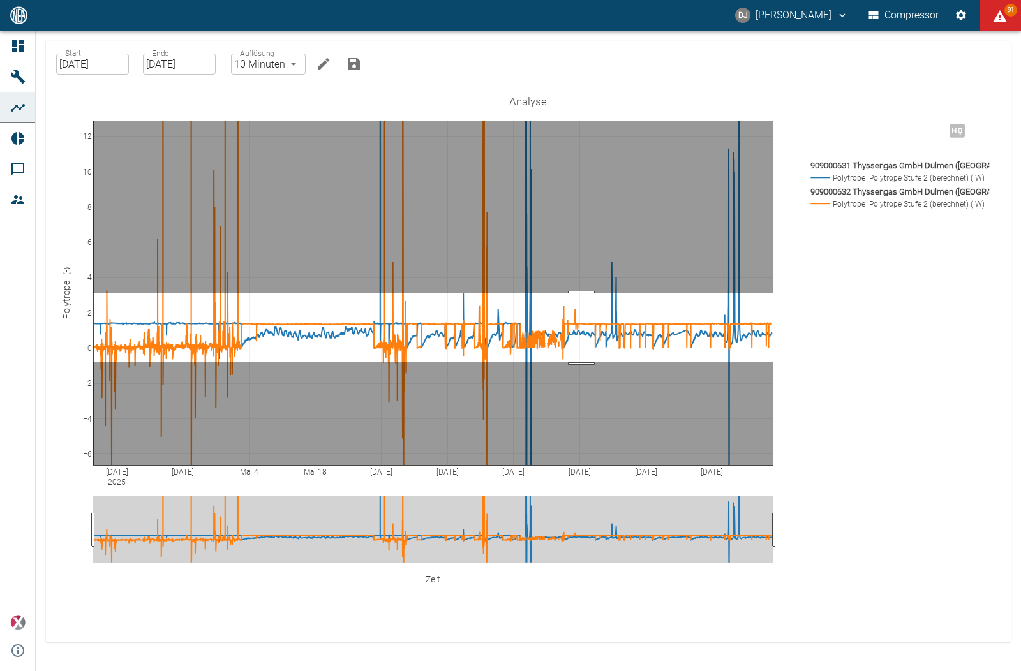
drag, startPoint x: 581, startPoint y: 293, endPoint x: 575, endPoint y: 362, distance: 69.1
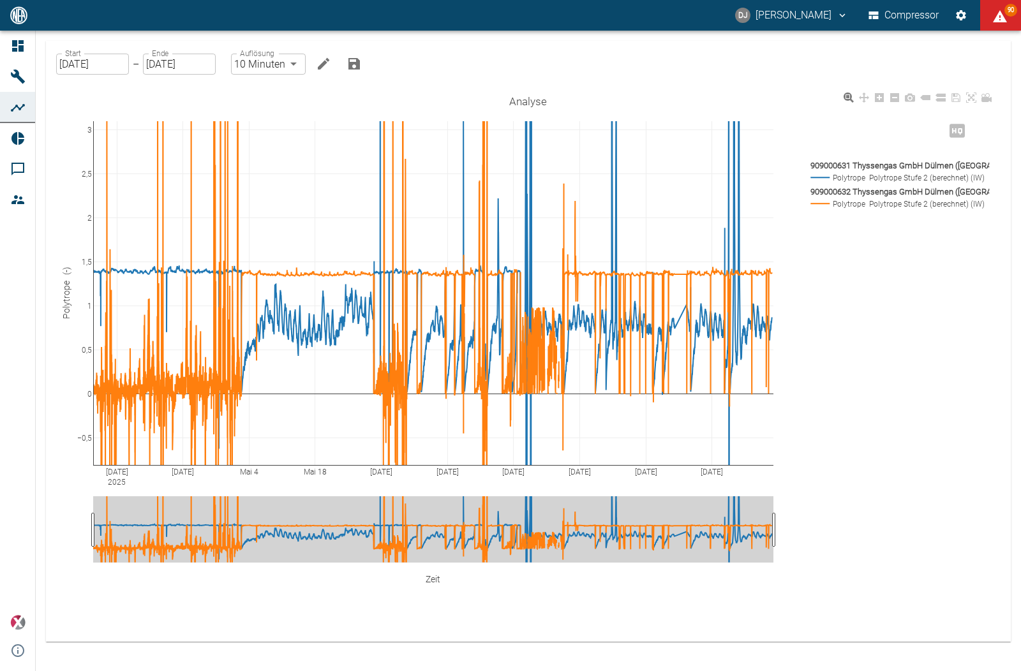
drag, startPoint x: 812, startPoint y: 164, endPoint x: 909, endPoint y: 168, distance: 97.0
click at [906, 165] on div "Apr 6 2025 Apr 20 Mai 4 Mai 18 Jun 1 Jun 15 Jun 29 Jul 13 Jul 27 Aug 10 0 2 −0,…" at bounding box center [528, 357] width 934 height 537
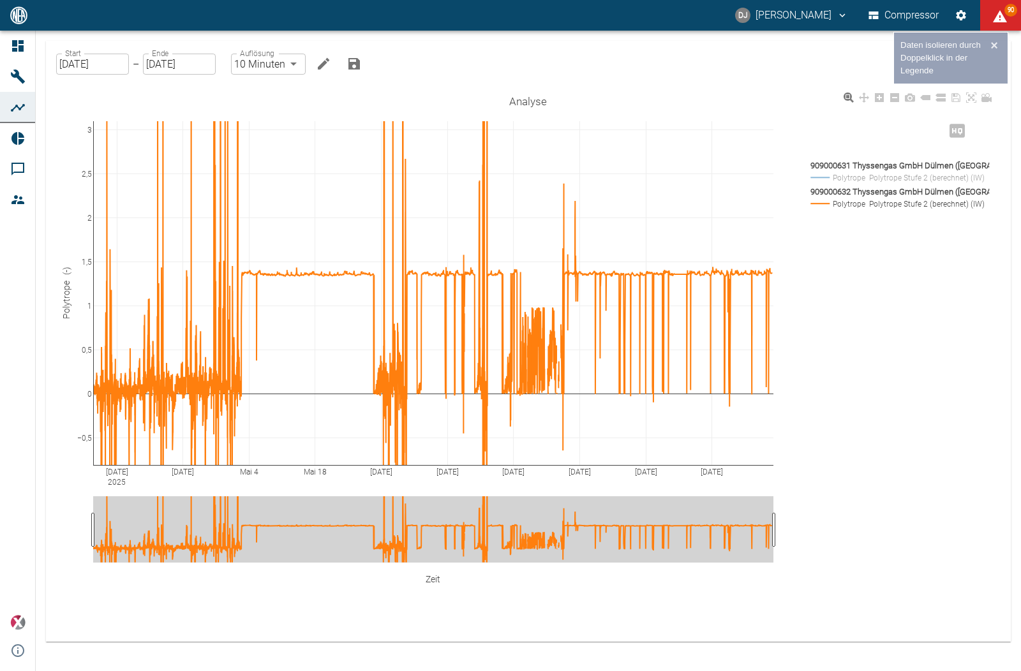
click at [864, 175] on rect at bounding box center [896, 178] width 178 height 12
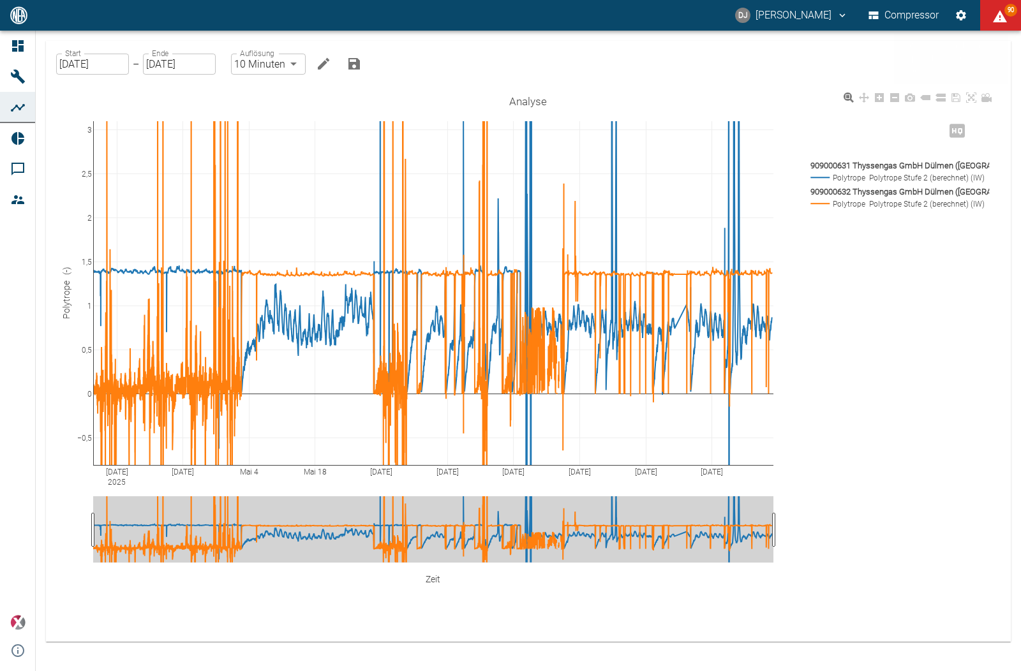
drag, startPoint x: 972, startPoint y: 162, endPoint x: 836, endPoint y: 163, distance: 136.5
click at [836, 163] on rect at bounding box center [896, 165] width 178 height 13
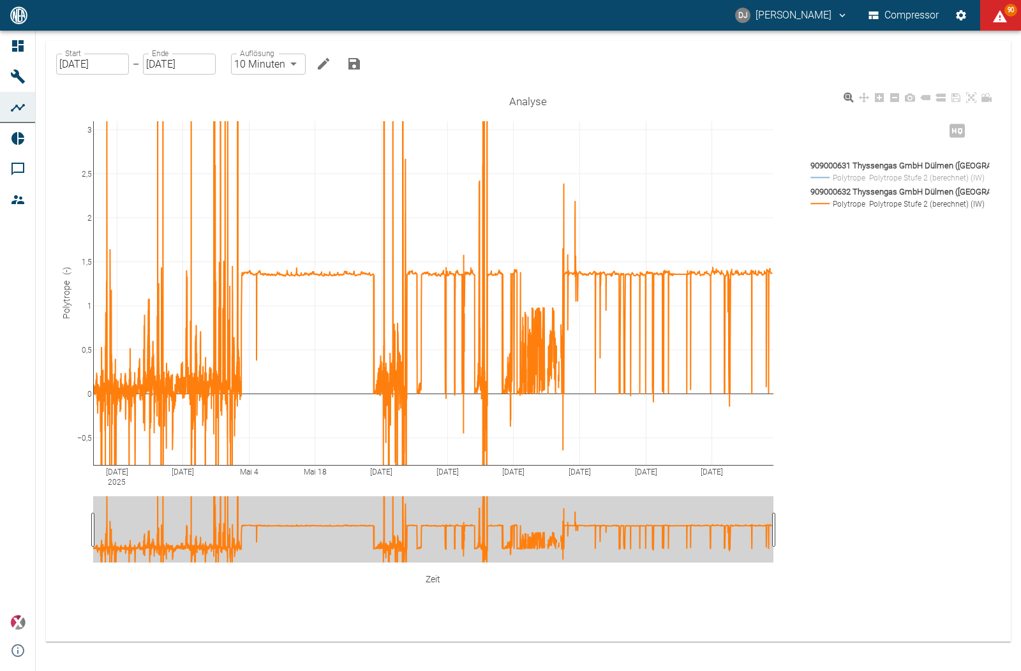
click at [894, 176] on rect at bounding box center [896, 178] width 178 height 12
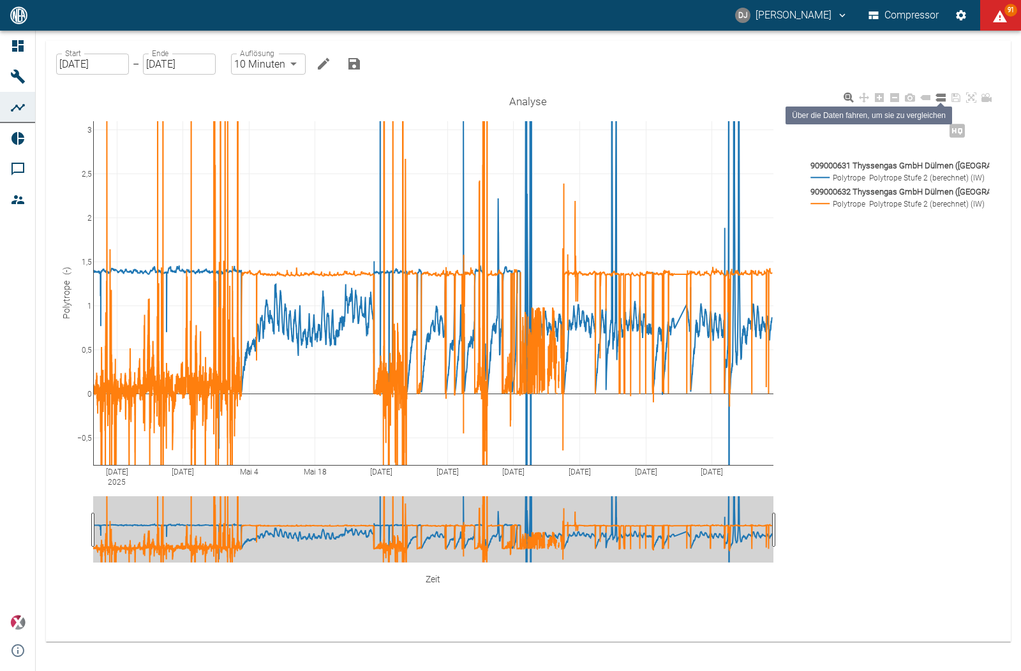
click at [938, 101] on icon at bounding box center [940, 97] width 10 height 10
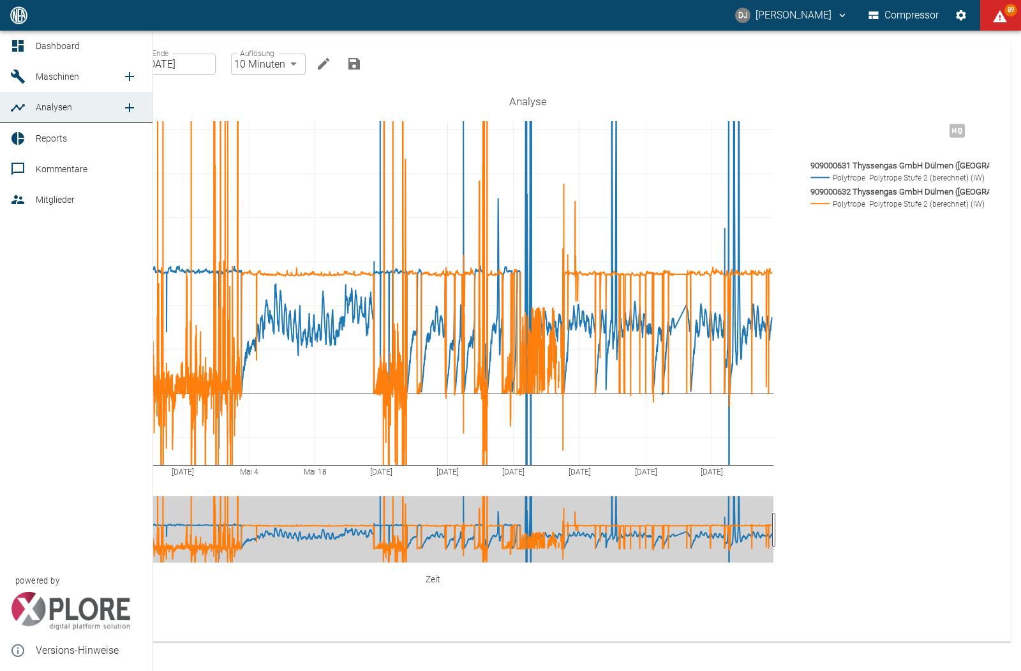
click at [128, 105] on icon "new /analyses/list/0" at bounding box center [129, 107] width 15 height 15
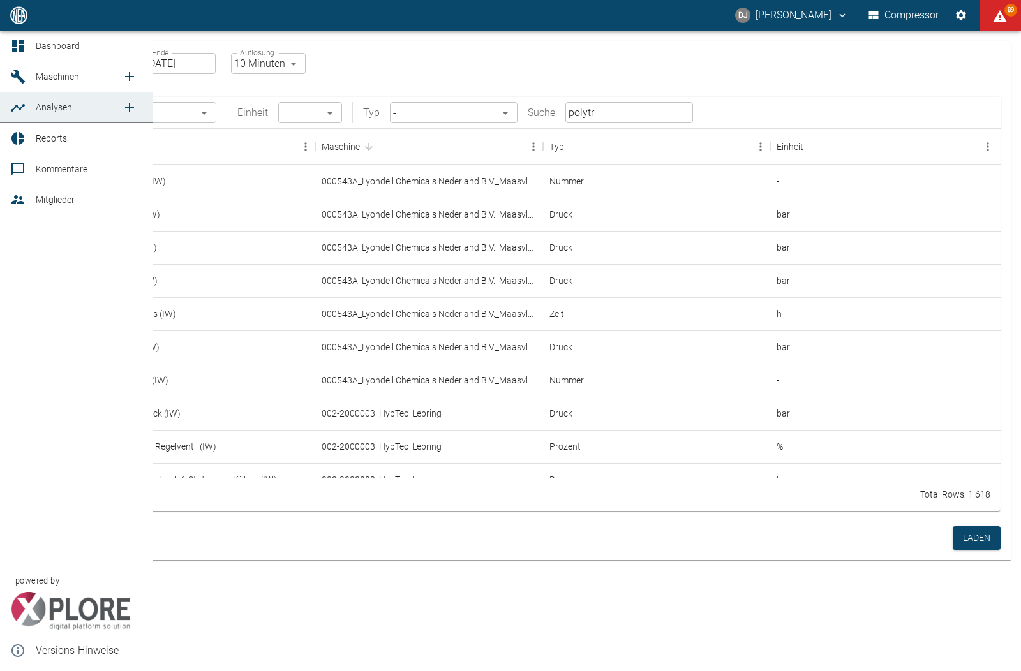
checkbox input "false"
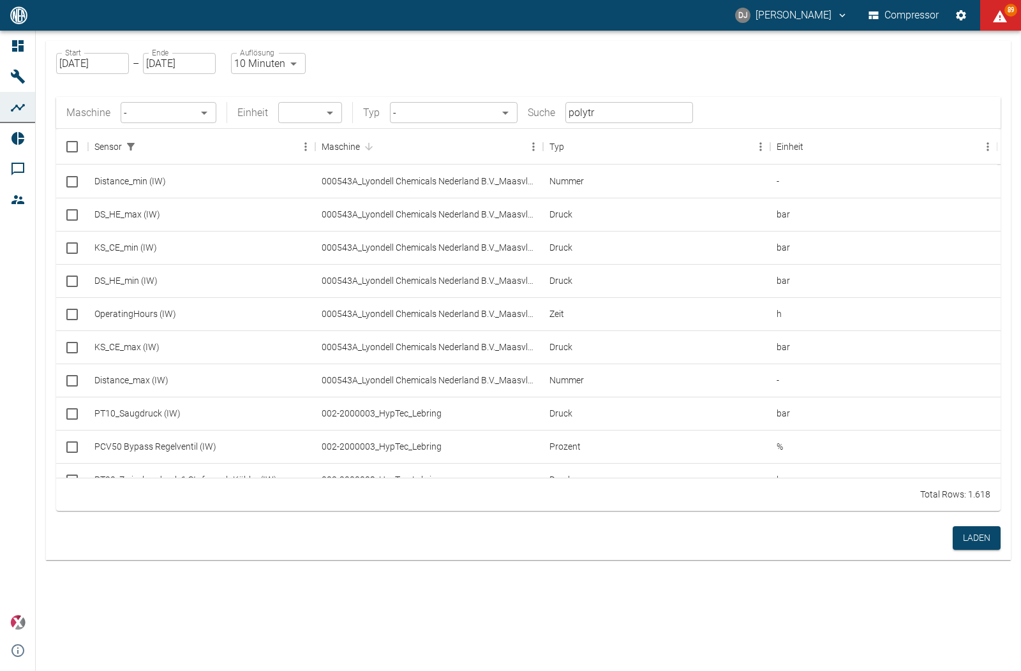
click at [605, 115] on input "polytr" at bounding box center [629, 112] width 128 height 21
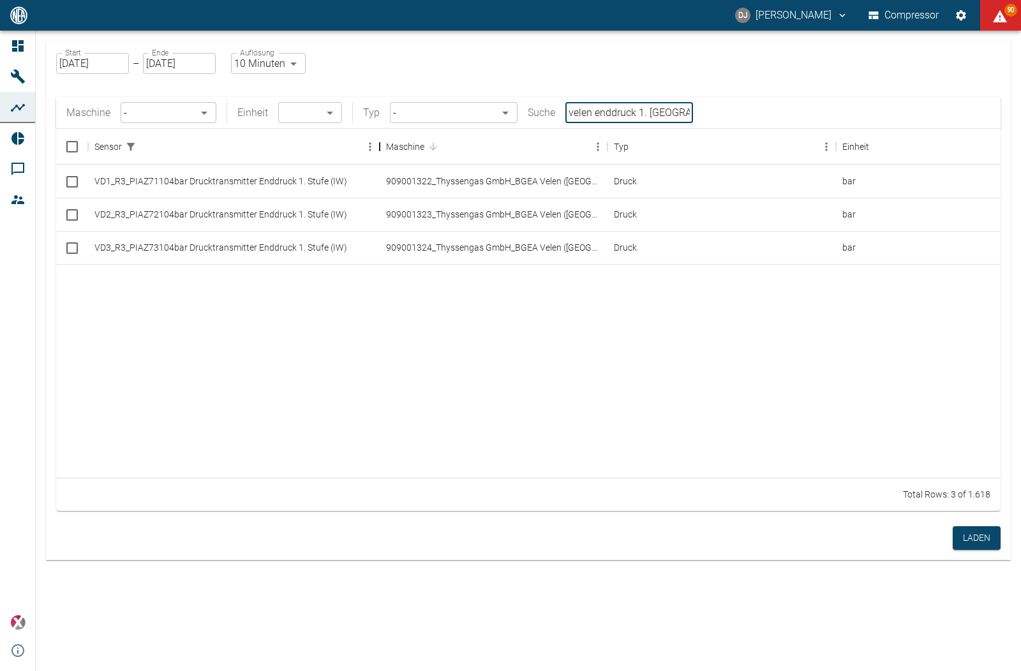
drag, startPoint x: 318, startPoint y: 148, endPoint x: 381, endPoint y: 145, distance: 63.2
click at [381, 145] on div "Sensor" at bounding box center [379, 147] width 15 height 36
type input "velen enddruck 1. stufe"
click at [73, 181] on input "Select row" at bounding box center [72, 181] width 27 height 27
checkbox input "false"
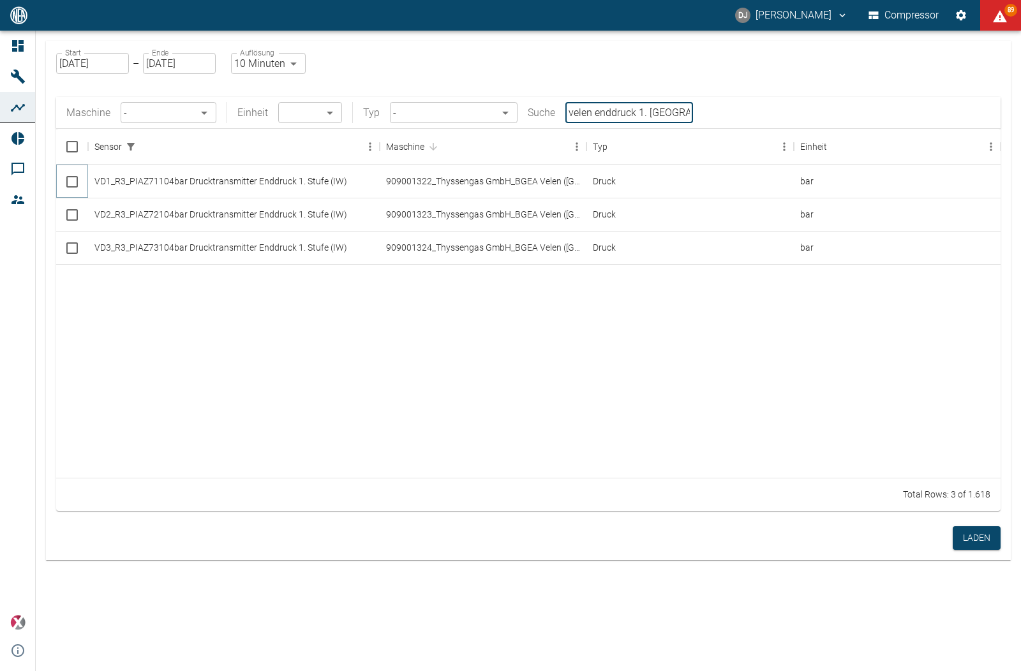
checkbox input "true"
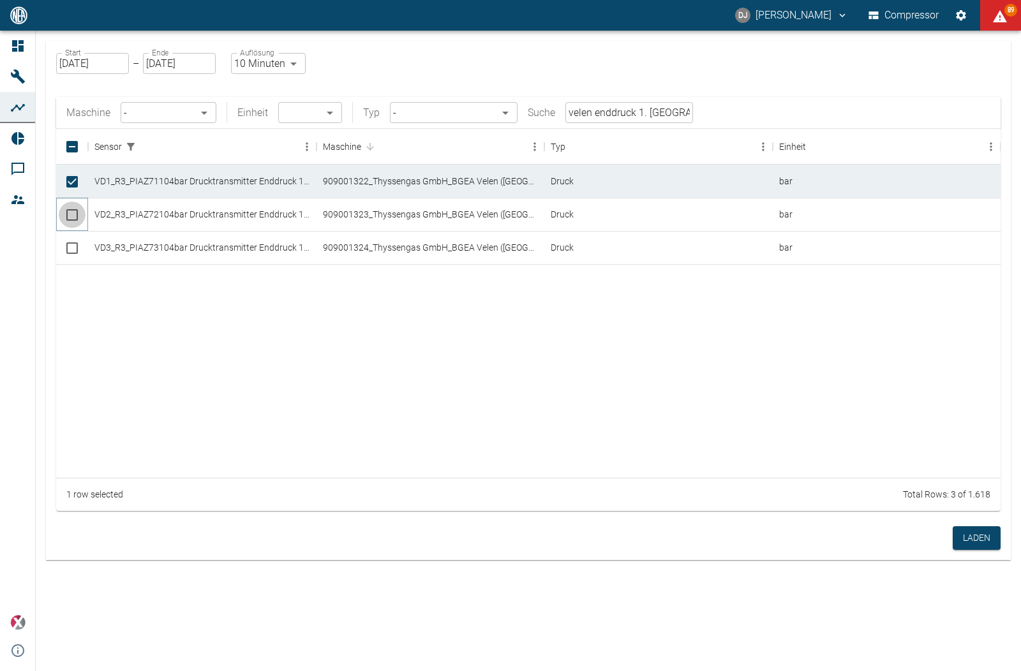
click at [75, 211] on input "Select row" at bounding box center [72, 215] width 27 height 27
checkbox input "true"
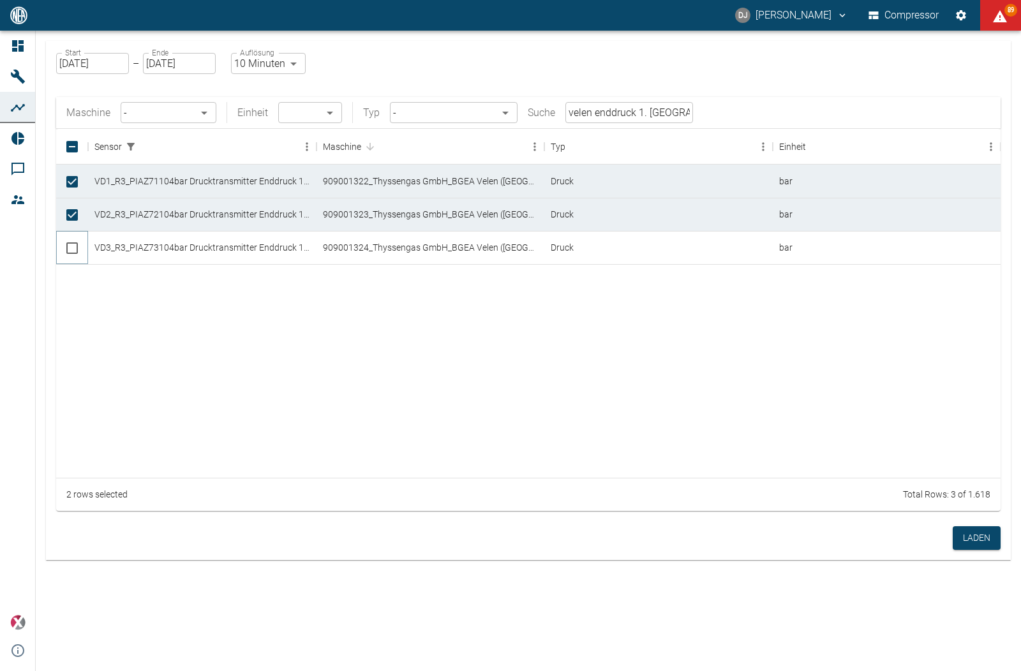
click at [71, 247] on input "Select row" at bounding box center [72, 248] width 27 height 27
checkbox input "true"
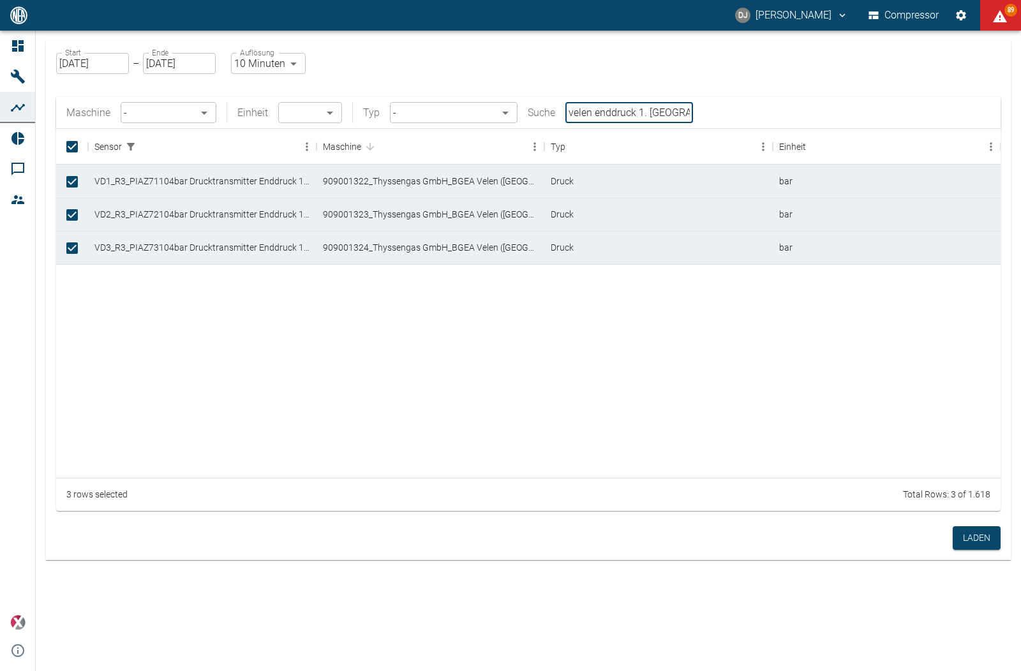
click at [637, 112] on input "velen enddruck 1. stufe" at bounding box center [629, 112] width 128 height 21
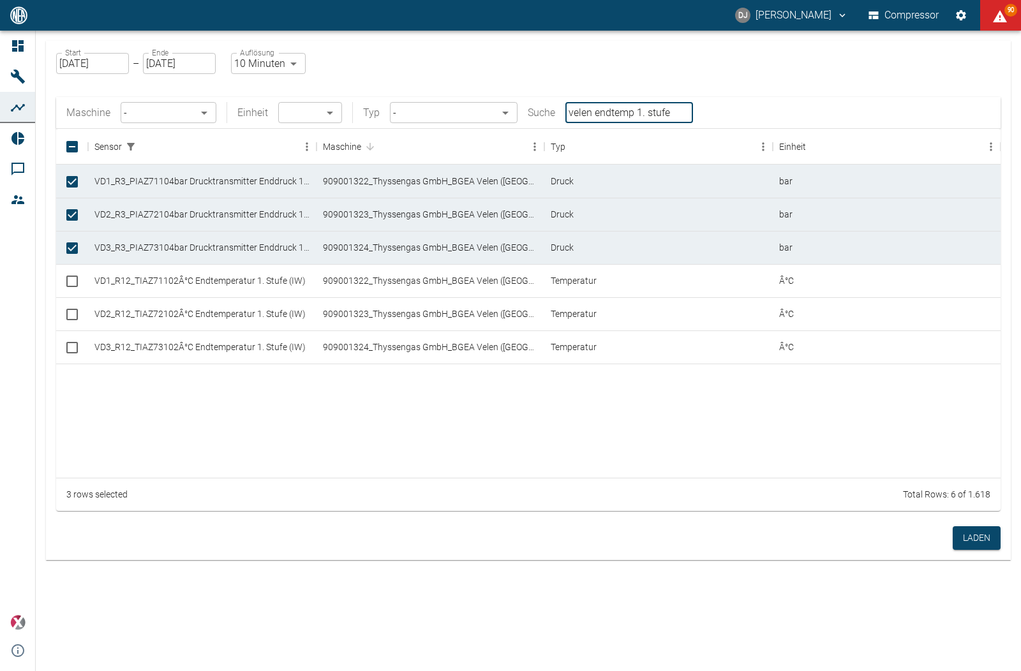
type input "velen endtemp 1. stufe"
click at [75, 282] on input "Select row" at bounding box center [72, 281] width 27 height 27
checkbox input "true"
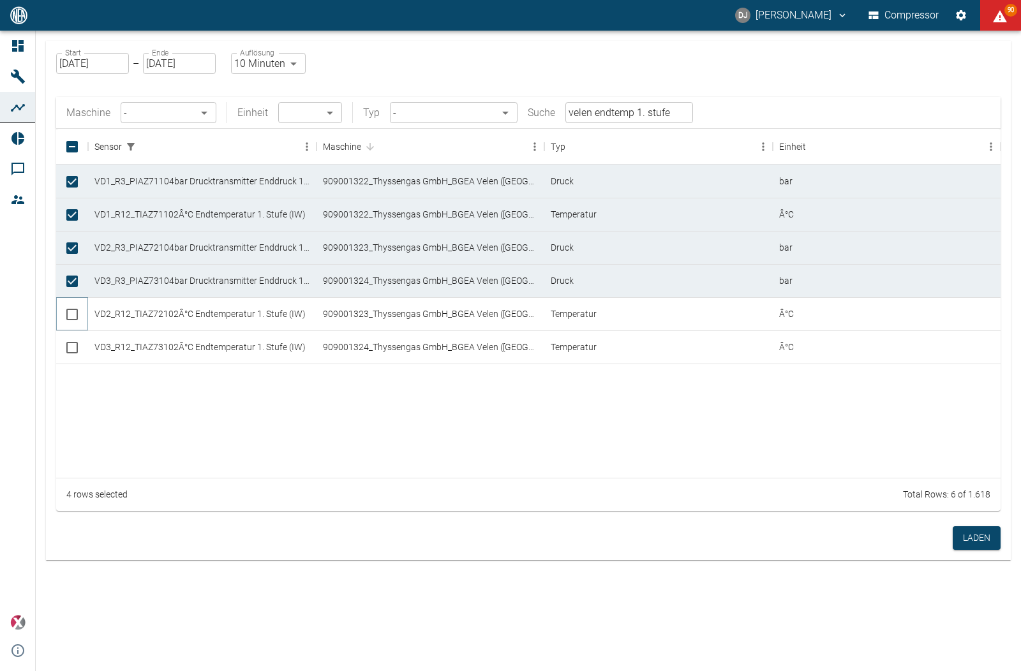
click at [73, 315] on input "Select row" at bounding box center [72, 314] width 27 height 27
checkbox input "true"
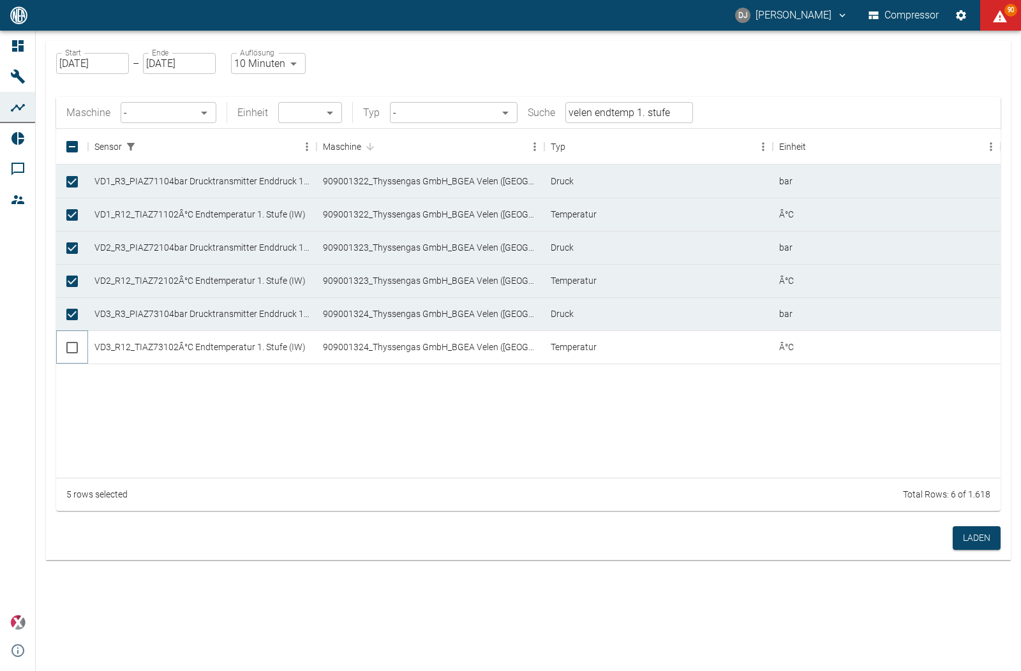
click at [73, 348] on input "Select row" at bounding box center [72, 347] width 27 height 27
checkbox input "true"
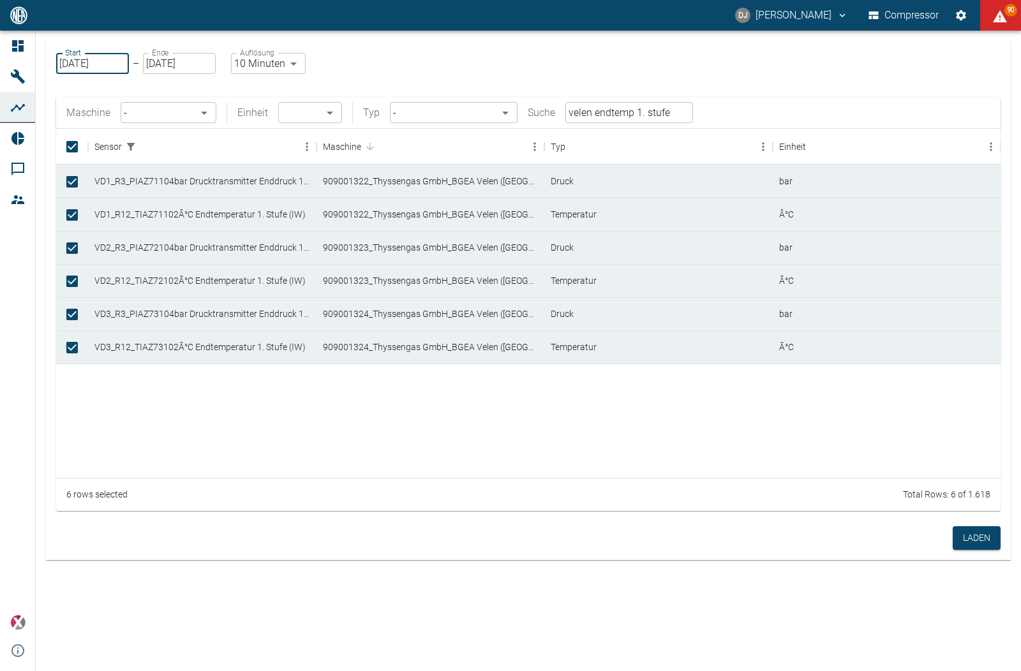
click at [78, 64] on input "[DATE]" at bounding box center [92, 63] width 73 height 21
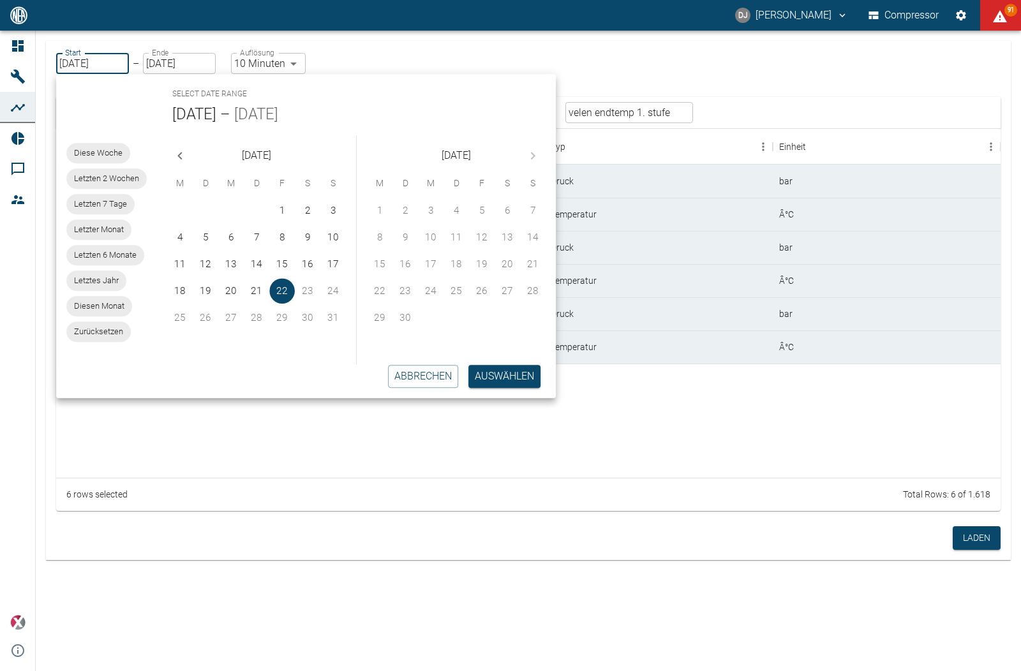
click at [109, 227] on span "Letzter Monat" at bounding box center [98, 229] width 65 height 13
type input "01.07.2025"
type input "31.07.2025"
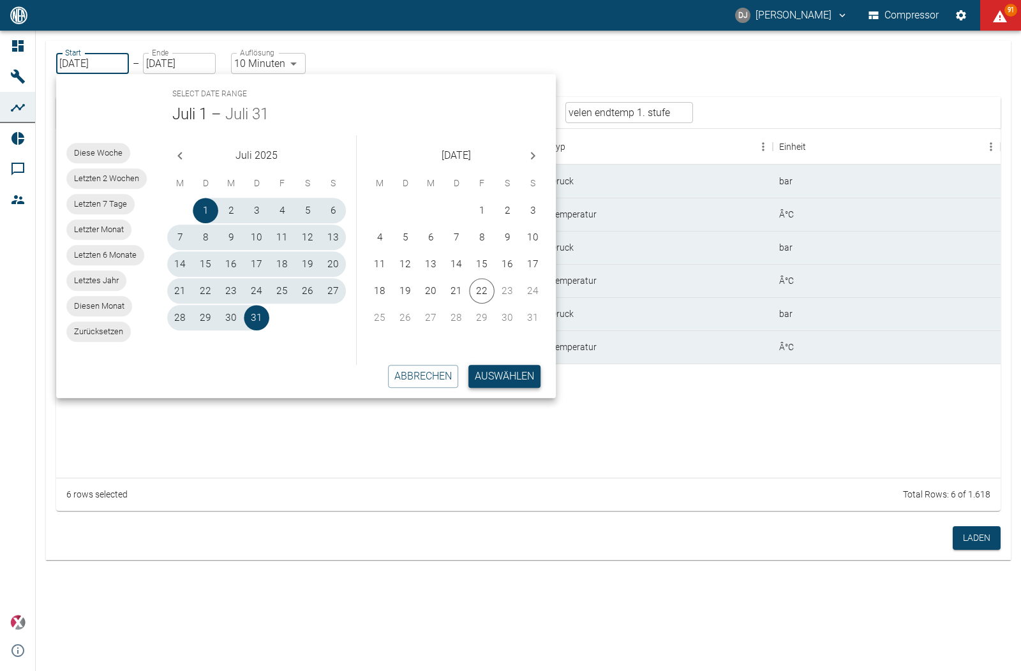
click at [499, 377] on button "Auswählen" at bounding box center [504, 376] width 72 height 23
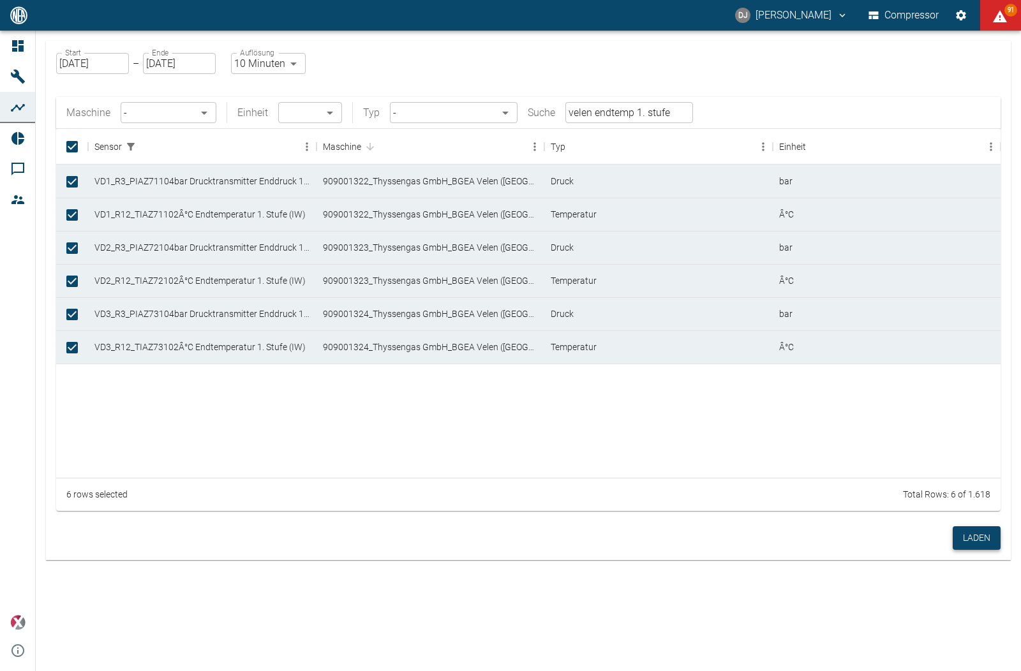
click at [982, 538] on button "Laden" at bounding box center [976, 538] width 48 height 24
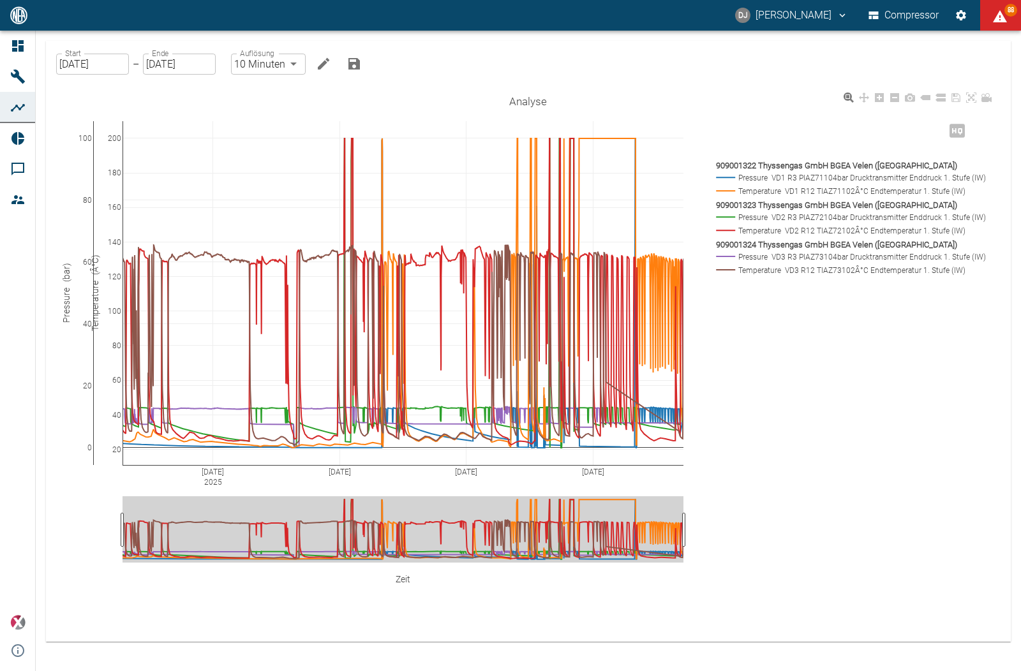
click at [765, 177] on rect at bounding box center [849, 178] width 272 height 12
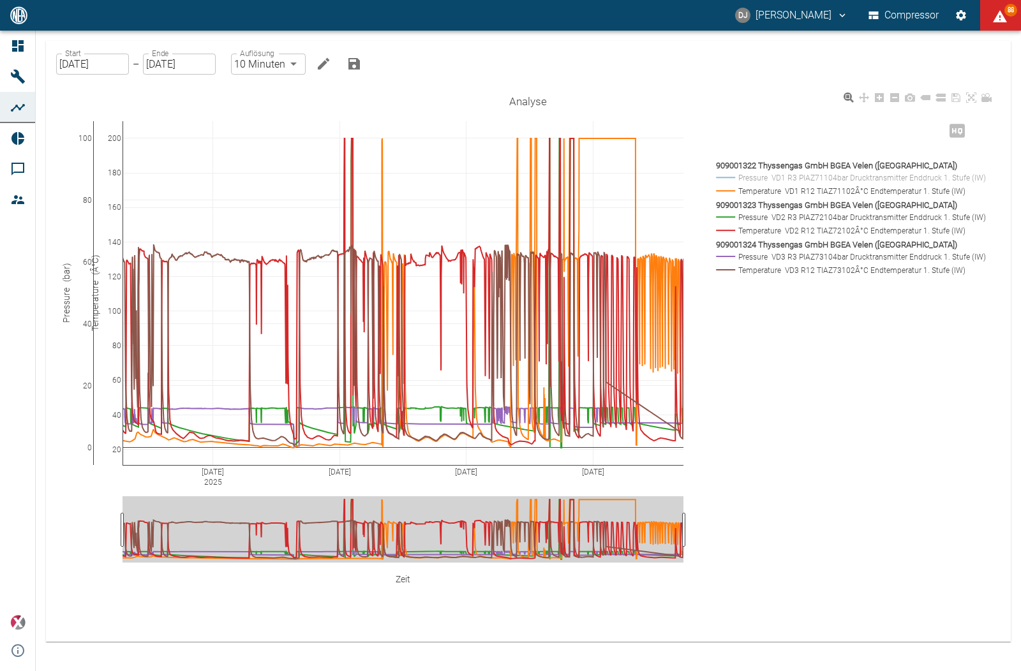
click at [767, 218] on rect at bounding box center [849, 217] width 272 height 12
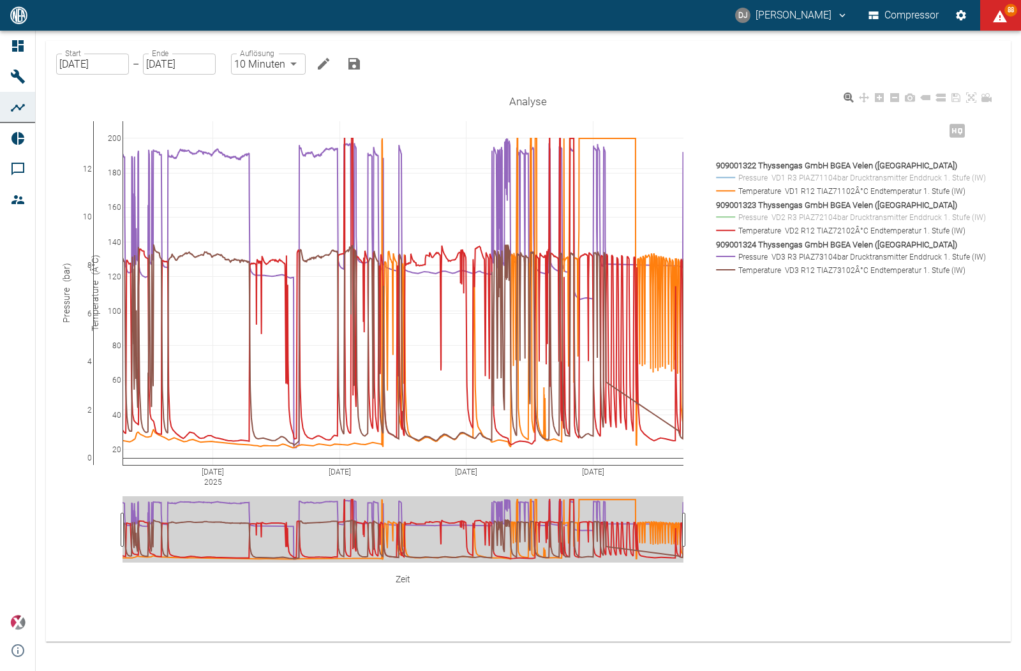
click at [770, 255] on rect at bounding box center [849, 257] width 272 height 12
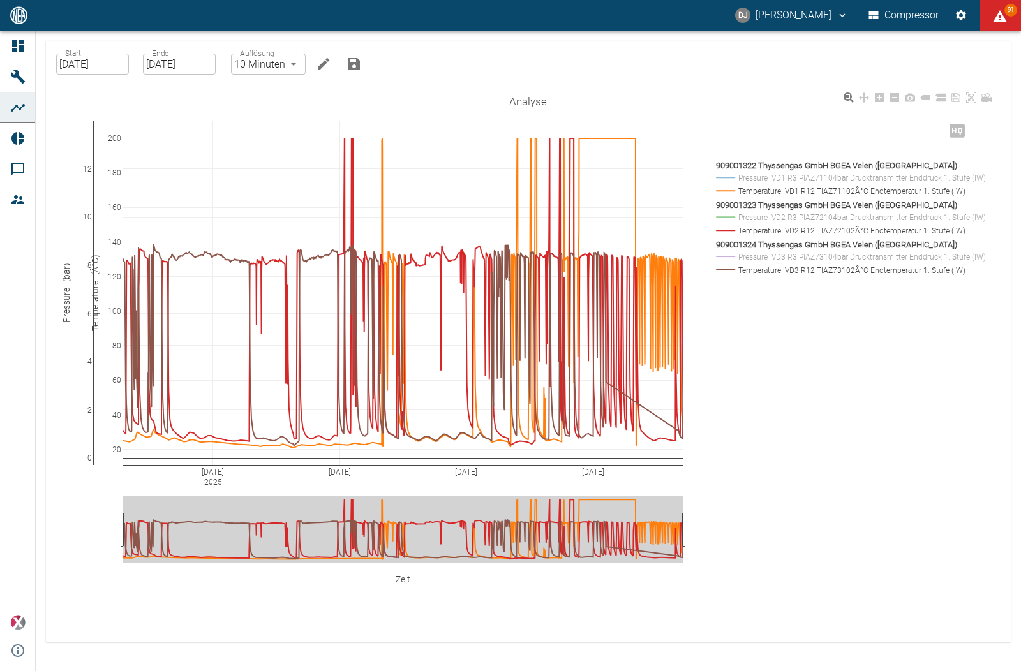
click at [743, 256] on rect at bounding box center [849, 257] width 272 height 12
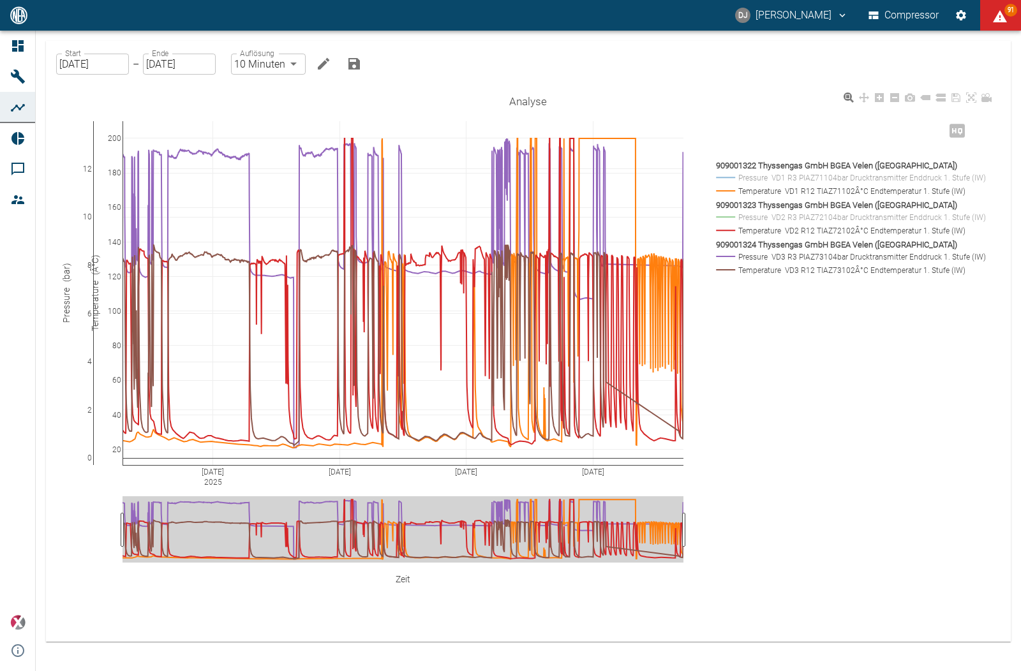
click at [757, 216] on rect at bounding box center [849, 217] width 272 height 12
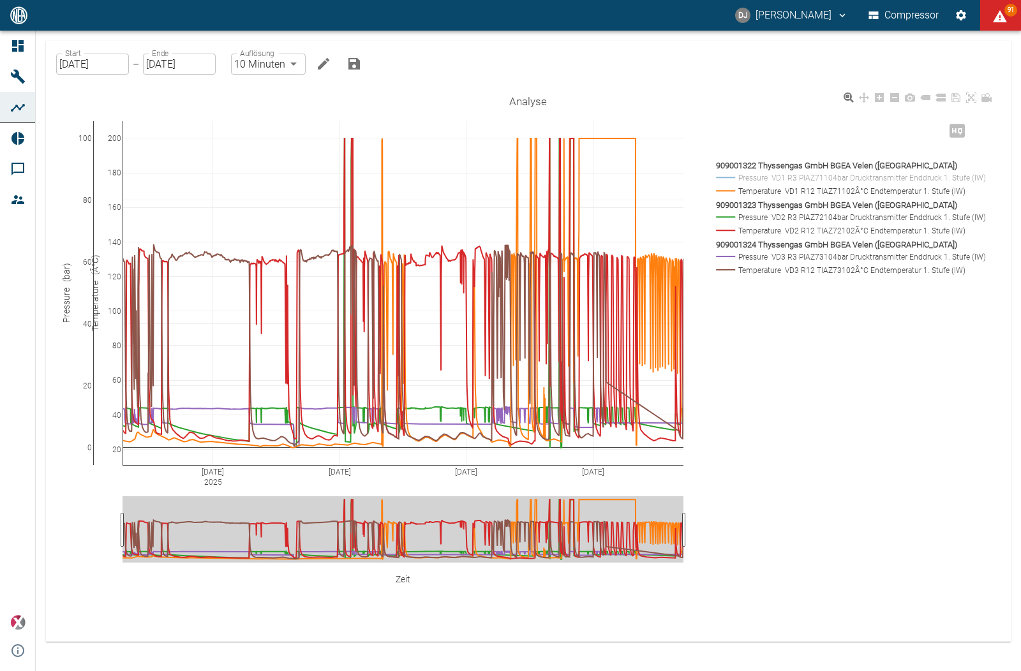
click at [760, 180] on rect at bounding box center [849, 178] width 272 height 12
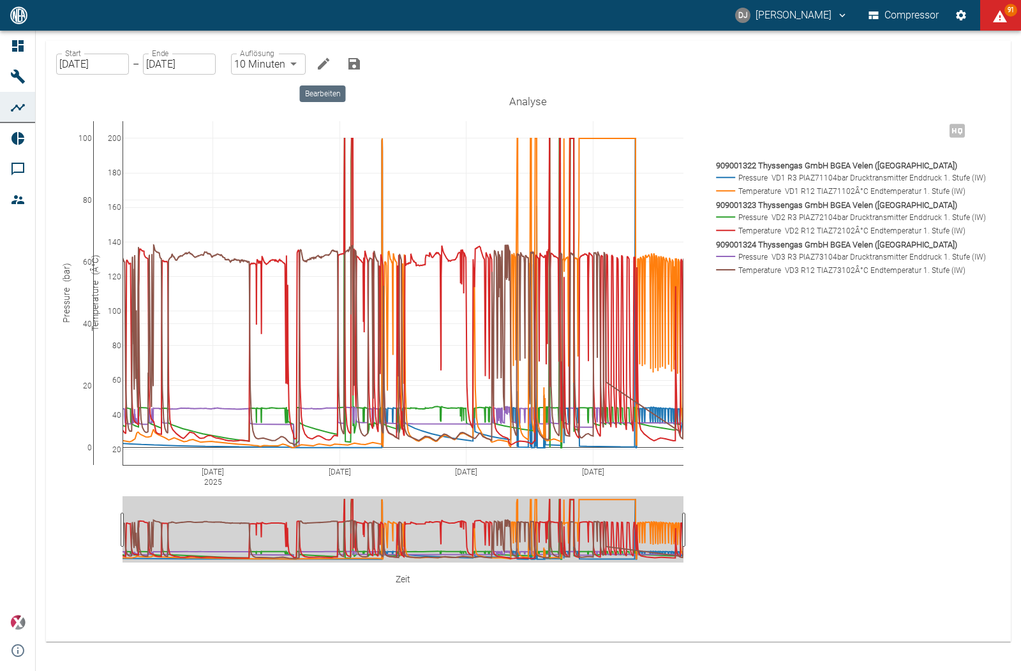
click at [327, 62] on icon "Bearbeiten" at bounding box center [323, 63] width 15 height 15
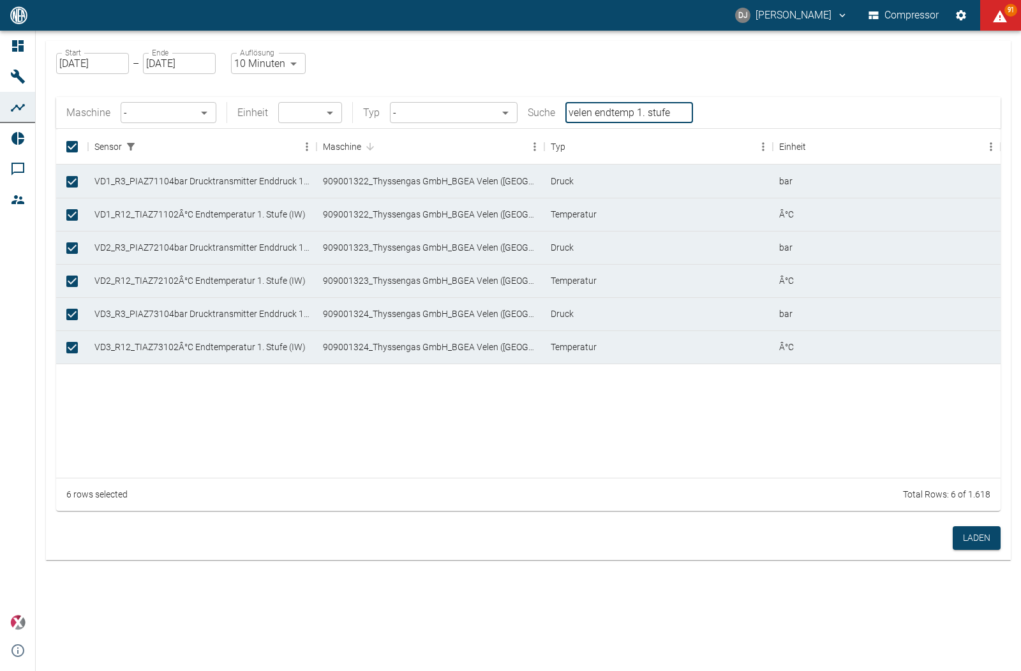
drag, startPoint x: 595, startPoint y: 111, endPoint x: 694, endPoint y: 111, distance: 98.9
click at [694, 111] on div "Maschine - ​ Einheit ​ ​ Typ - ​ Suche velen endtemp 1. stufe ​" at bounding box center [528, 112] width 944 height 31
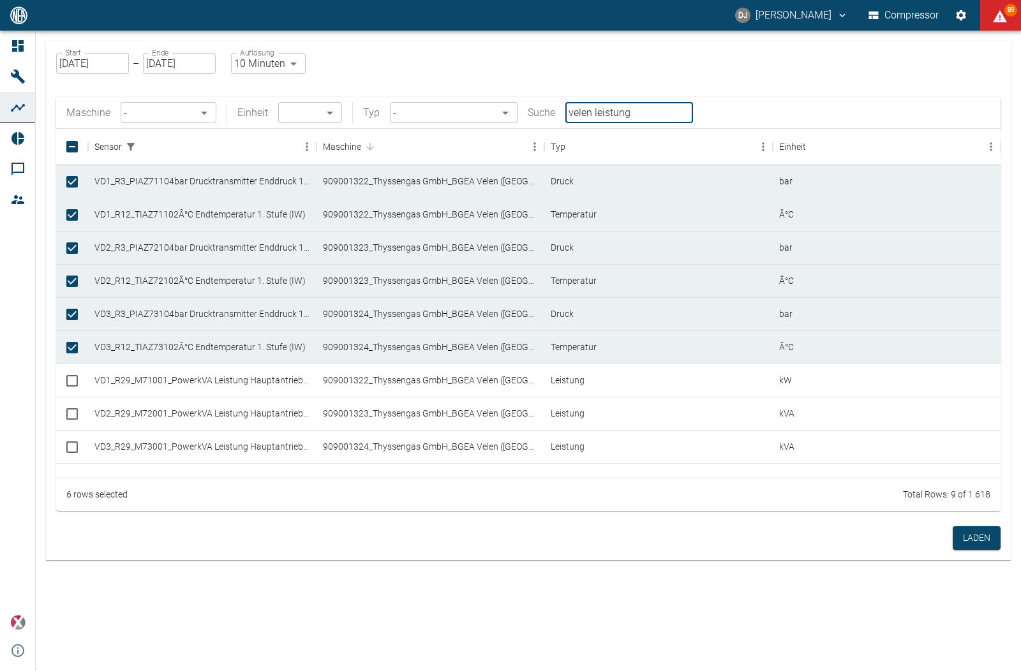
type input "velen leistung"
click at [74, 378] on input "Select row" at bounding box center [72, 380] width 27 height 27
checkbox input "true"
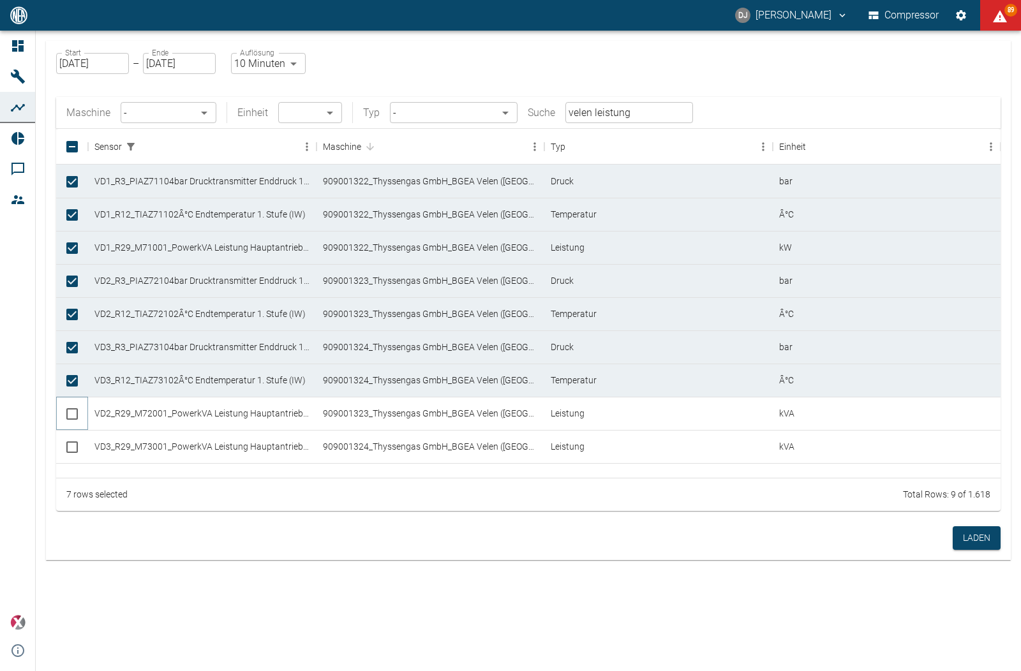
click at [74, 415] on input "Select row" at bounding box center [72, 414] width 27 height 27
checkbox input "true"
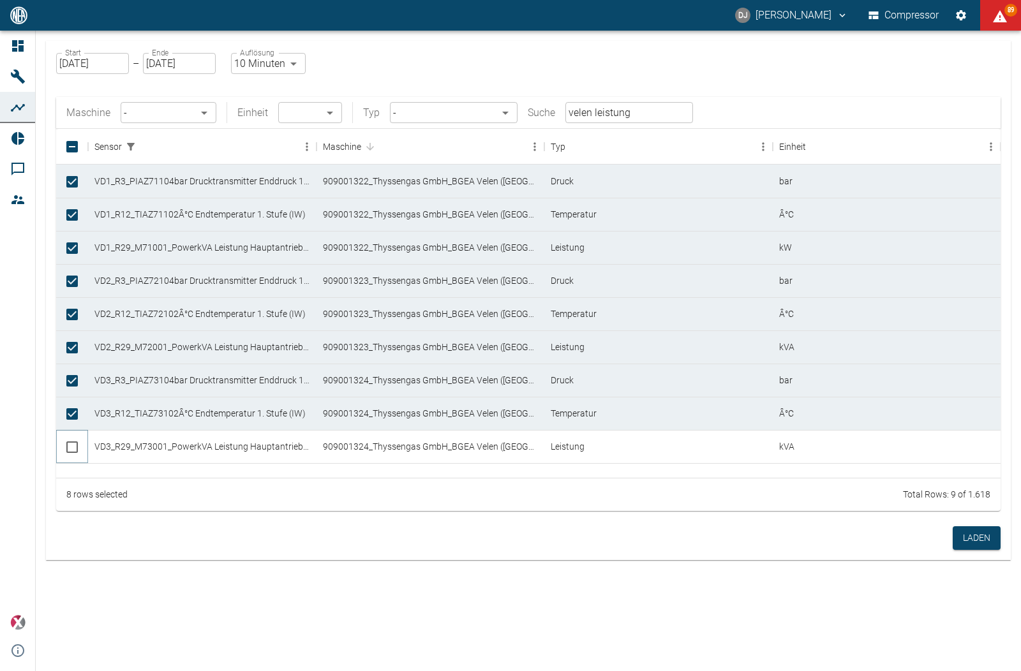
click at [72, 445] on input "Select row" at bounding box center [72, 447] width 27 height 27
checkbox input "true"
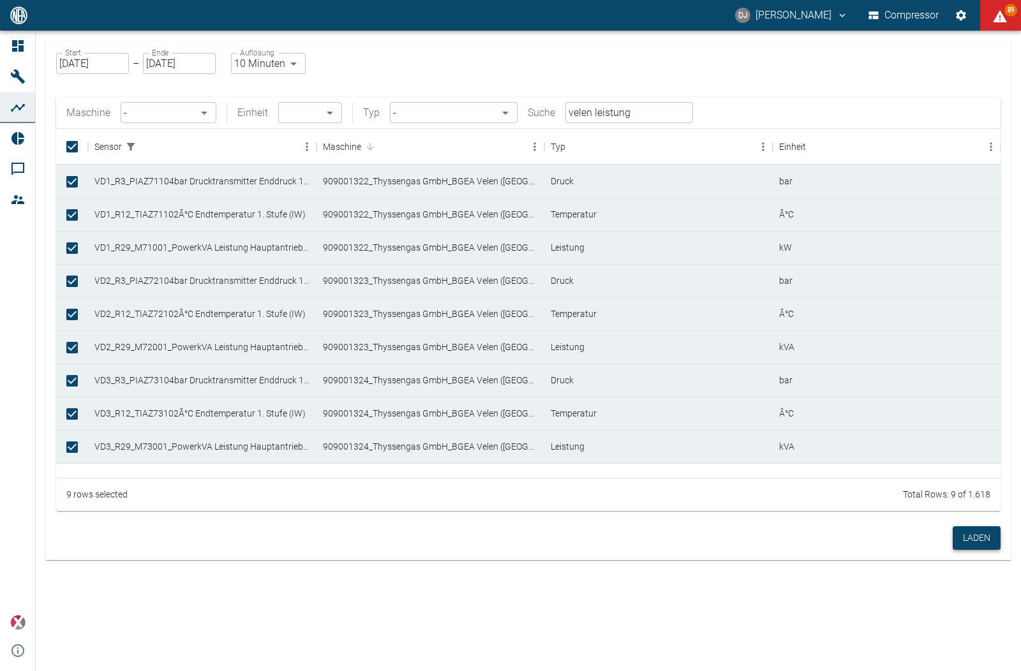
click at [968, 535] on button "Laden" at bounding box center [976, 538] width 48 height 24
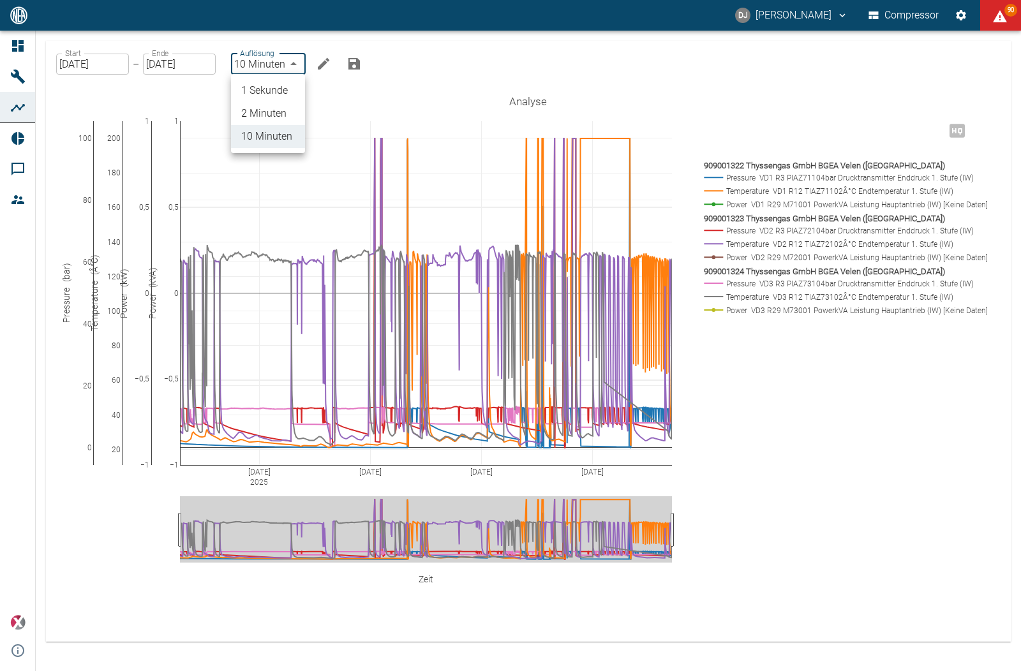
click at [268, 66] on body "DJ David Jasper Compressor 90 Dashboard Maschinen Analysen Reports Kommentare M…" at bounding box center [510, 335] width 1021 height 671
click at [251, 115] on li "2 Minuten" at bounding box center [268, 113] width 74 height 23
type input "2min"
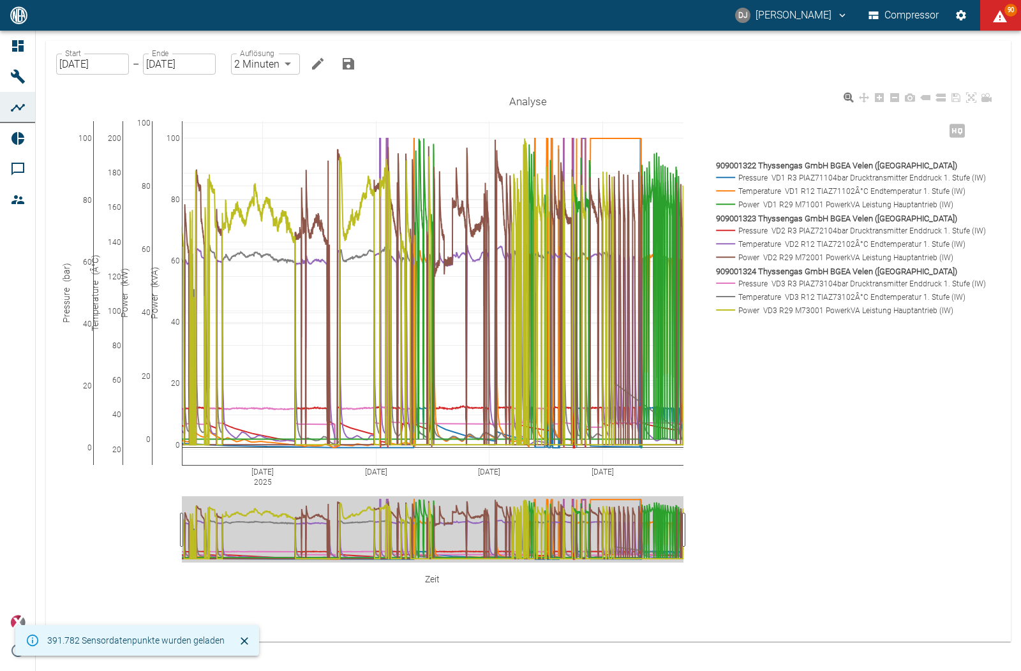
click at [778, 204] on rect at bounding box center [849, 204] width 272 height 12
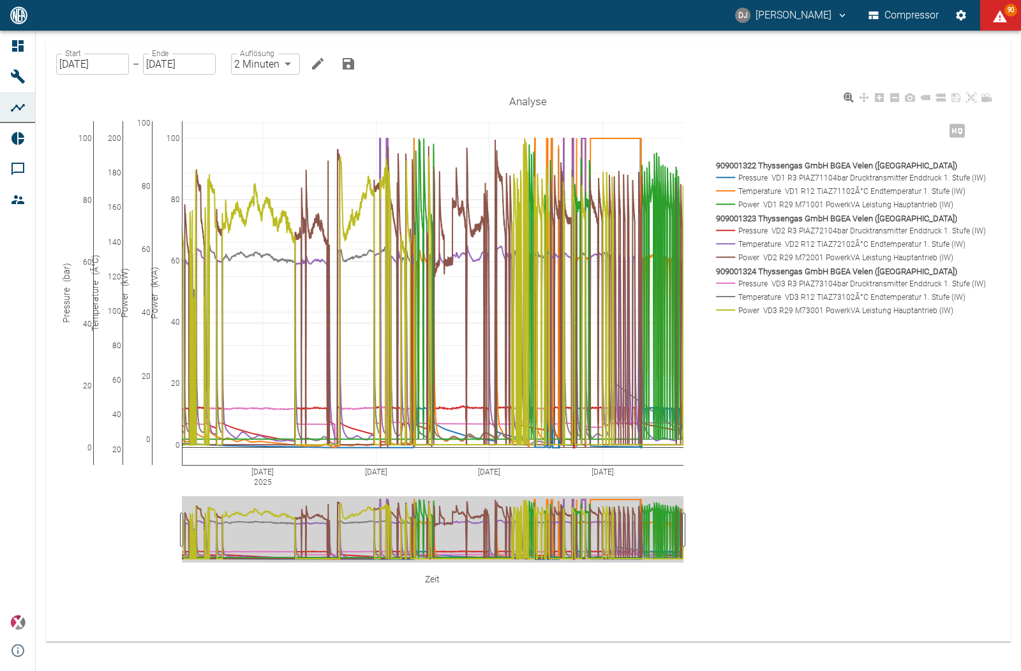
click at [778, 204] on rect at bounding box center [849, 204] width 272 height 12
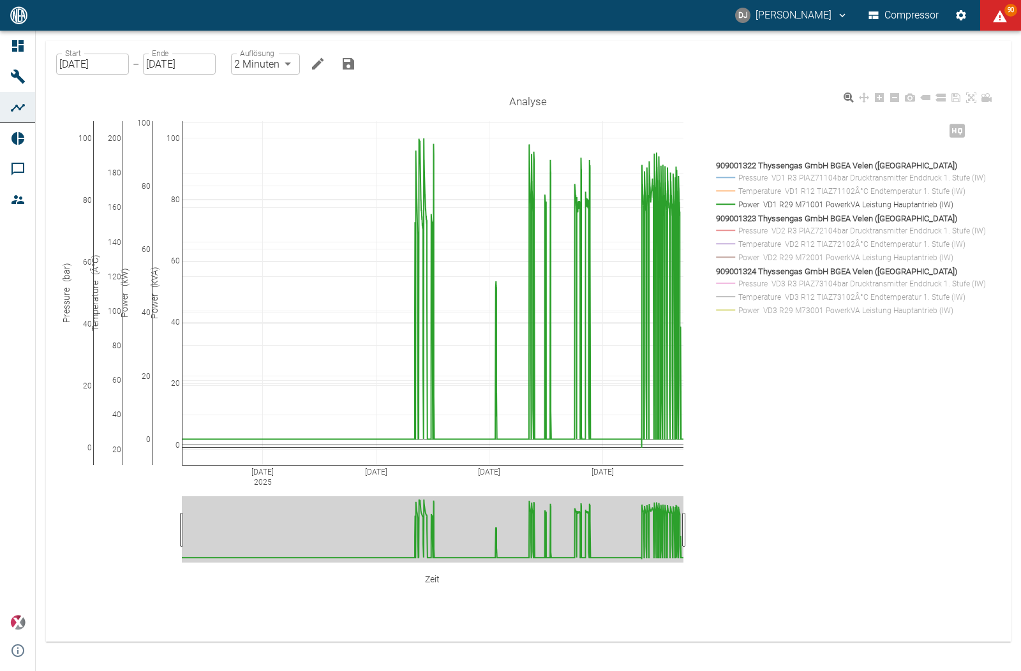
click at [770, 257] on rect at bounding box center [849, 257] width 272 height 12
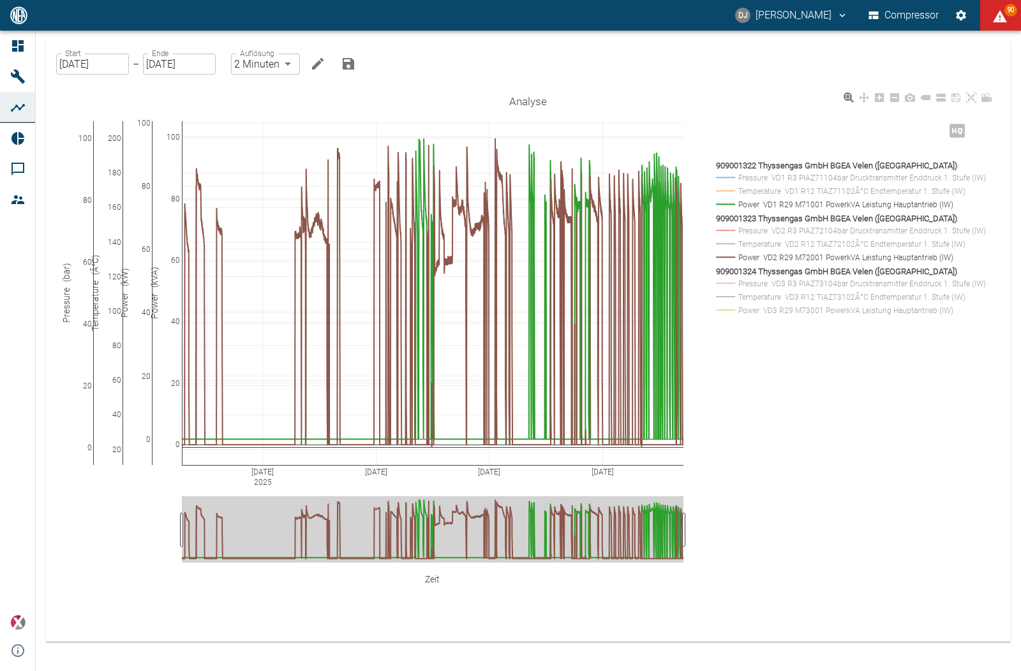
click at [787, 310] on rect at bounding box center [849, 310] width 272 height 12
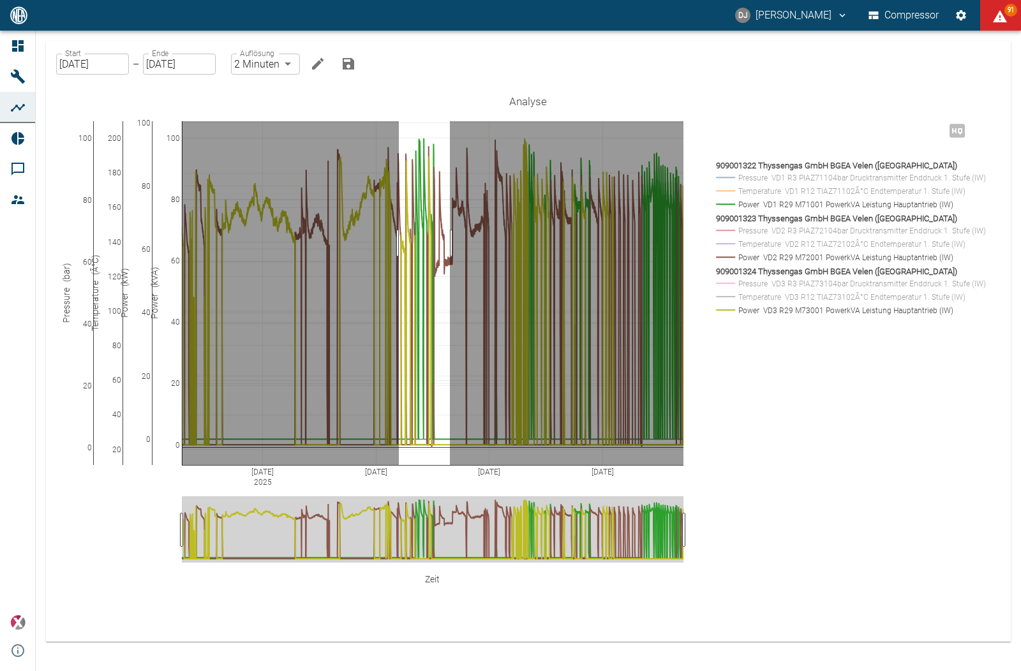
drag, startPoint x: 399, startPoint y: 243, endPoint x: 450, endPoint y: 237, distance: 52.1
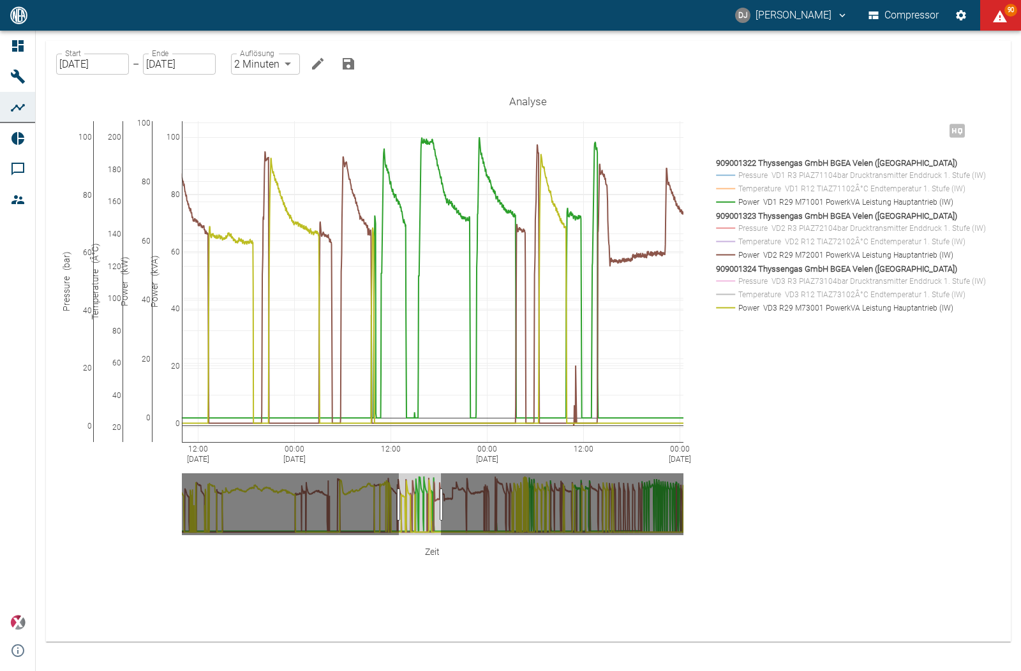
drag, startPoint x: 449, startPoint y: 494, endPoint x: 440, endPoint y: 488, distance: 11.2
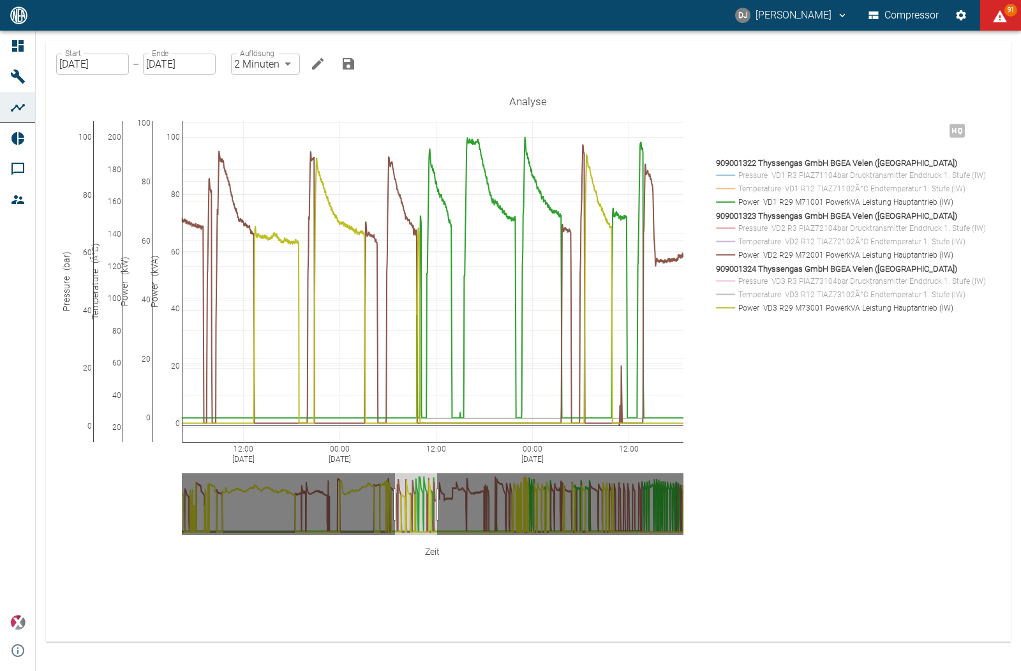
drag, startPoint x: 415, startPoint y: 504, endPoint x: 411, endPoint y: 479, distance: 25.2
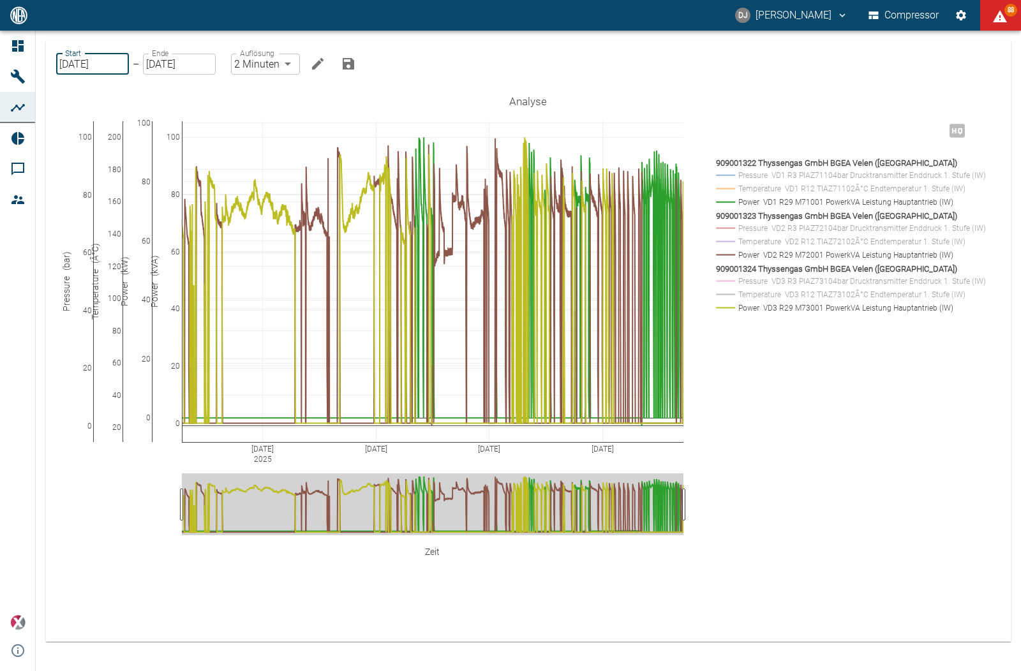
click at [92, 65] on input "01.07.2025" at bounding box center [92, 64] width 73 height 21
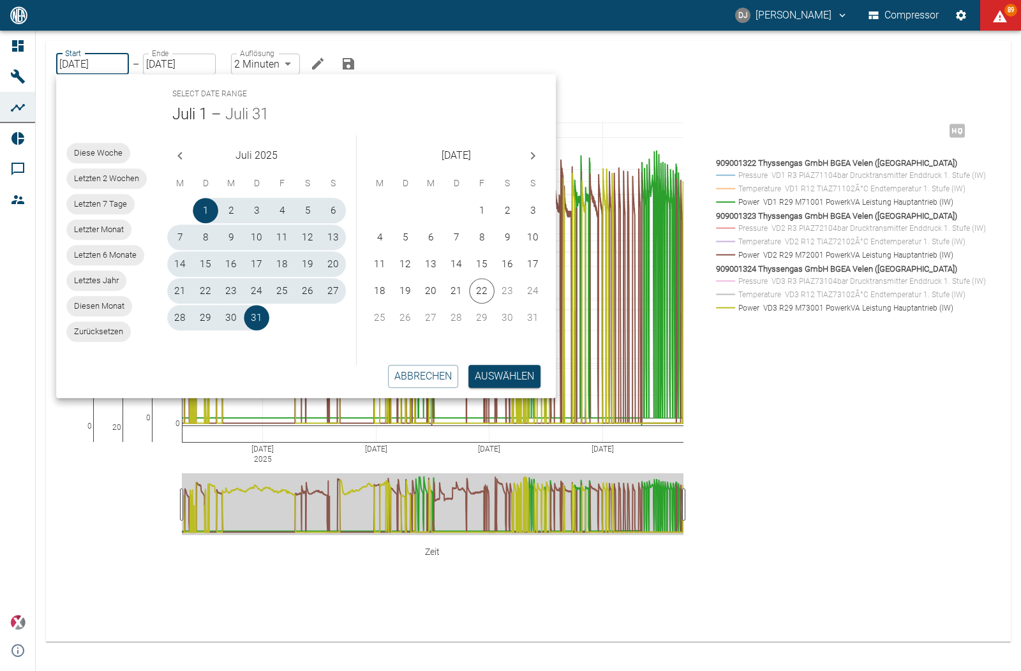
click at [89, 301] on span "Diesen Monat" at bounding box center [99, 306] width 66 height 13
type input "[DATE]"
type input "10min"
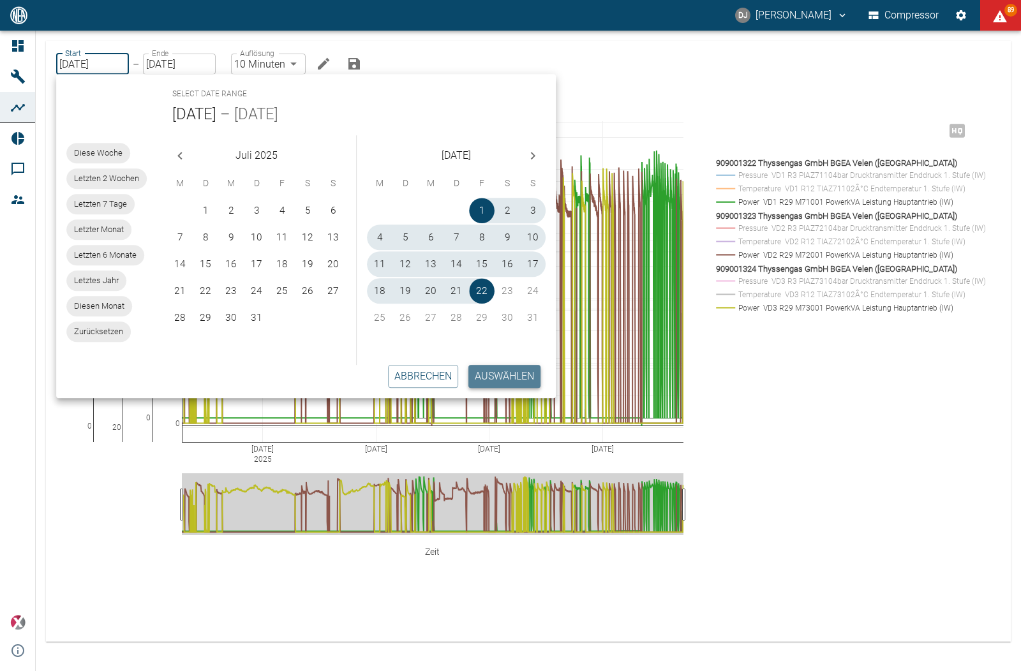
click at [486, 376] on button "Auswählen" at bounding box center [504, 376] width 72 height 23
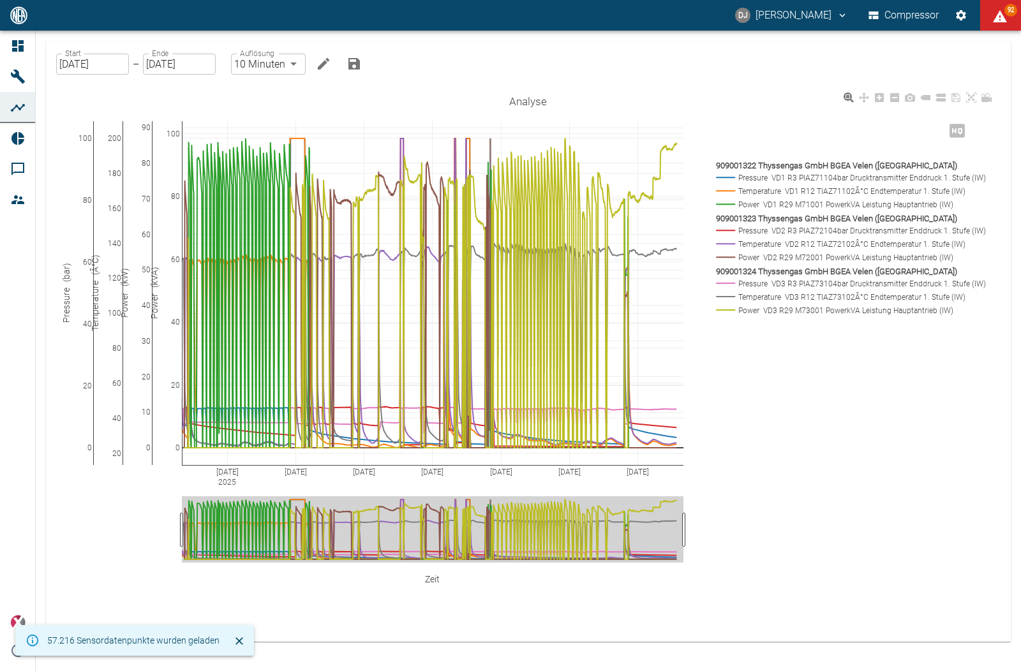
click at [766, 191] on rect at bounding box center [849, 191] width 272 height 12
click at [766, 189] on rect at bounding box center [849, 191] width 272 height 12
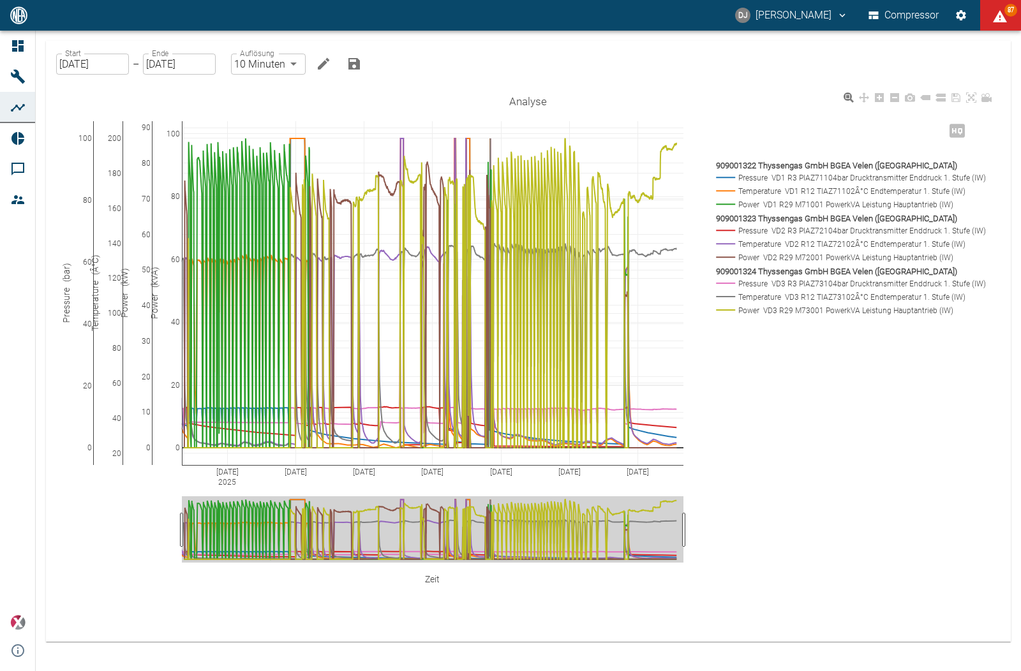
click at [766, 189] on rect at bounding box center [849, 191] width 272 height 12
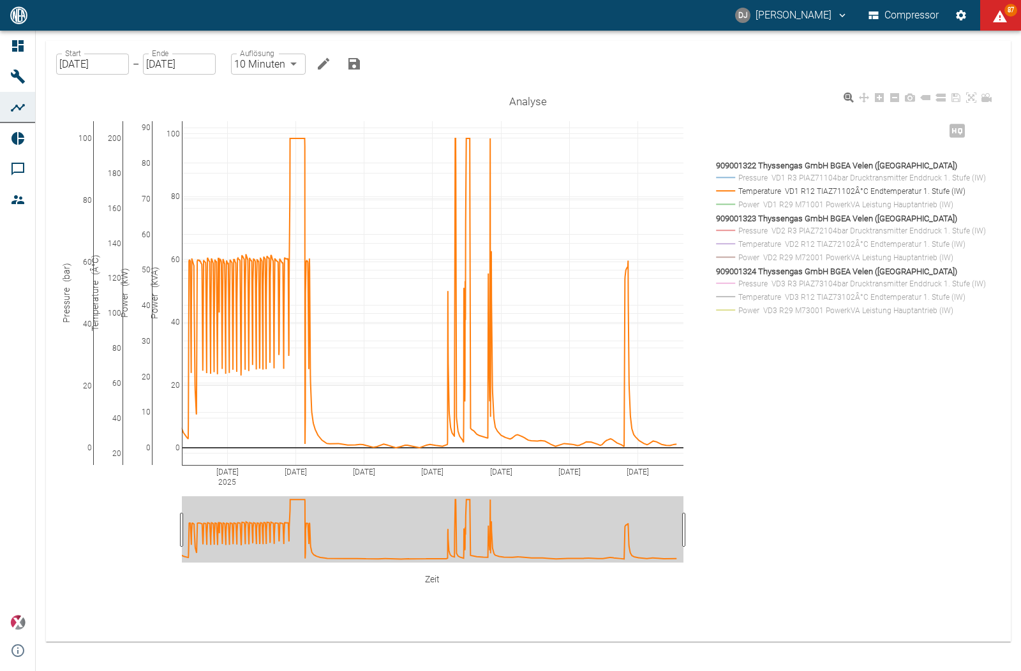
click at [761, 242] on rect at bounding box center [849, 244] width 272 height 12
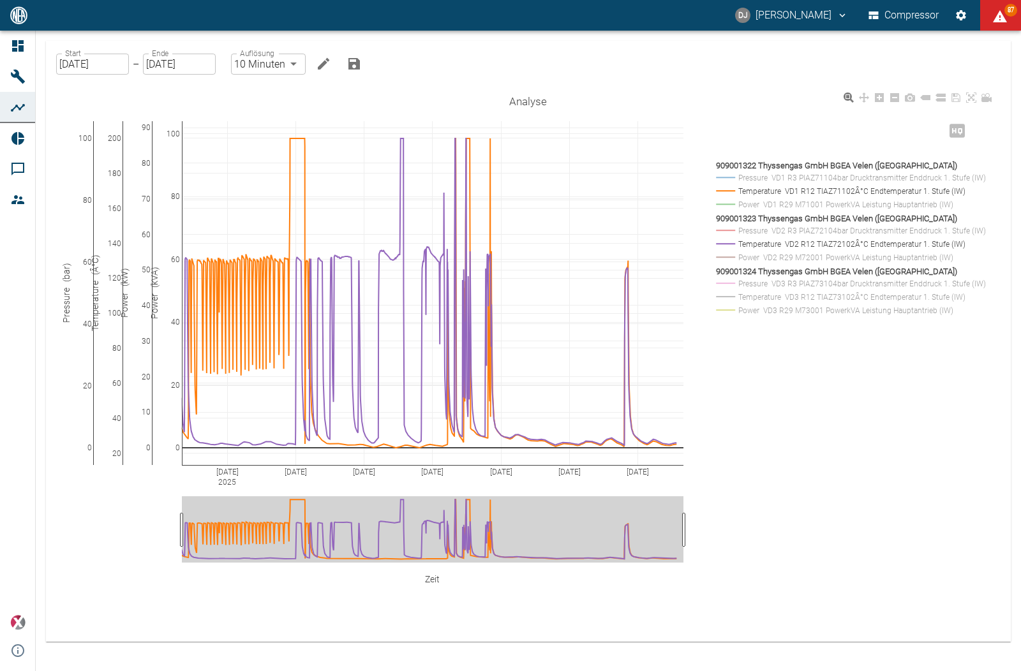
click at [764, 298] on rect at bounding box center [849, 297] width 272 height 12
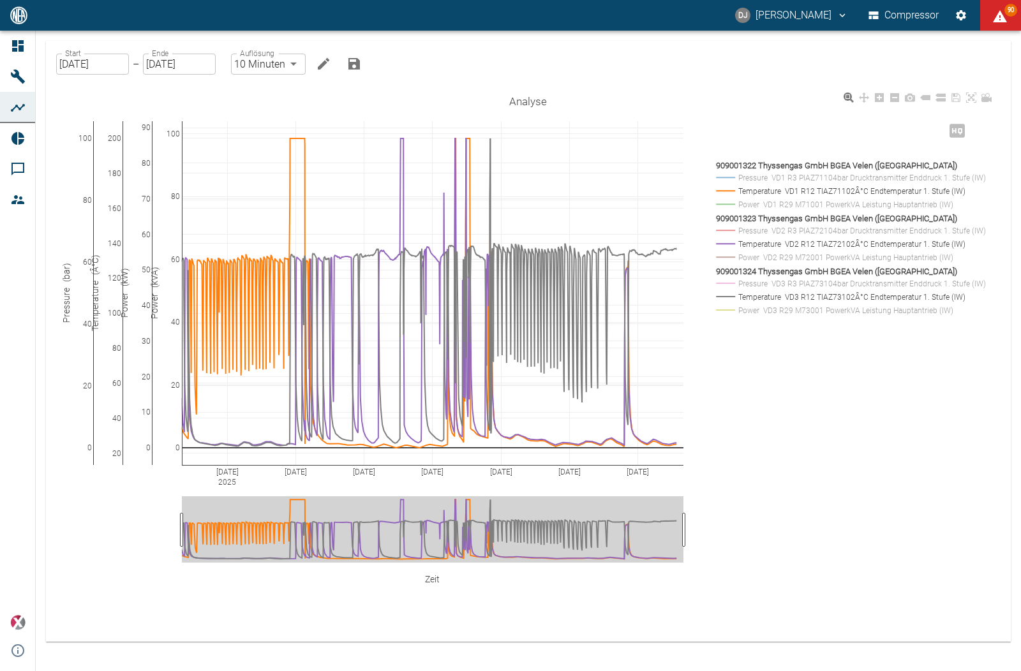
click at [755, 441] on div "Aug 3 2025 Aug 6 Aug 9 Aug 12 Aug 15 Aug 18 Aug 21 0 20 40 60 80 100 20 40 60 8…" at bounding box center [528, 357] width 934 height 537
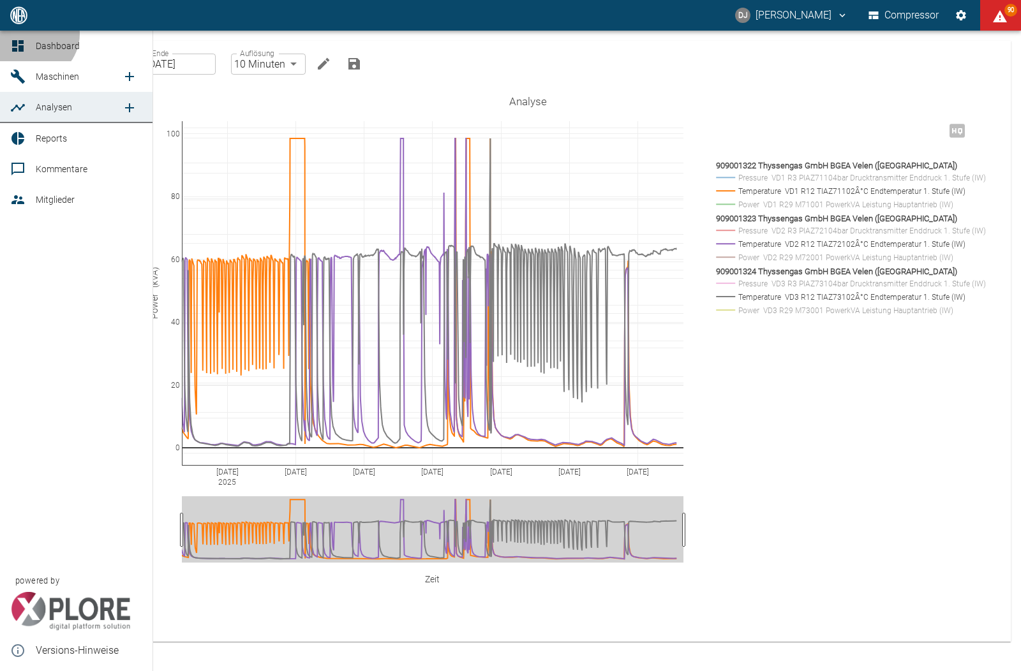
click at [33, 34] on link "Dashboard" at bounding box center [76, 46] width 152 height 31
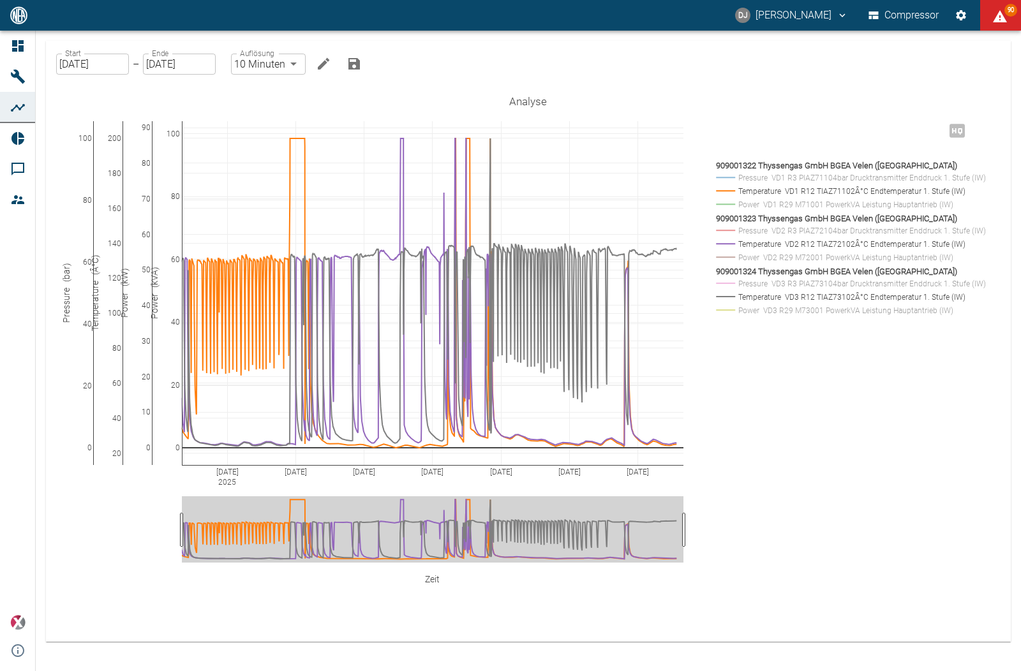
click at [30, 41] on link "Dashboard" at bounding box center [17, 46] width 35 height 31
